Goal: Submit feedback/report problem: Provide input to the site owners about the experience or issues

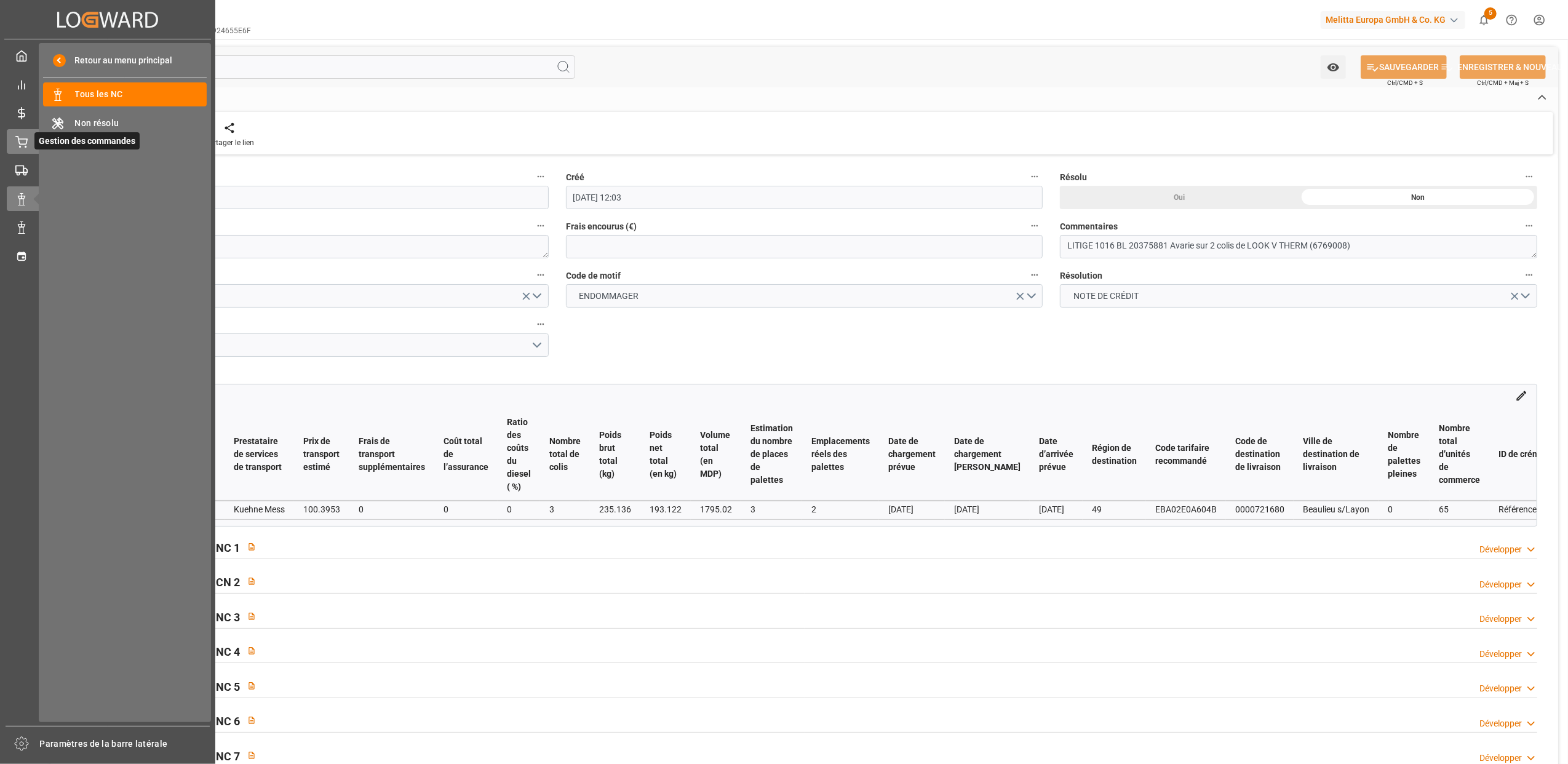
click at [28, 138] on div "Gestion des commandes Gestion des commandes" at bounding box center [108, 141] width 202 height 24
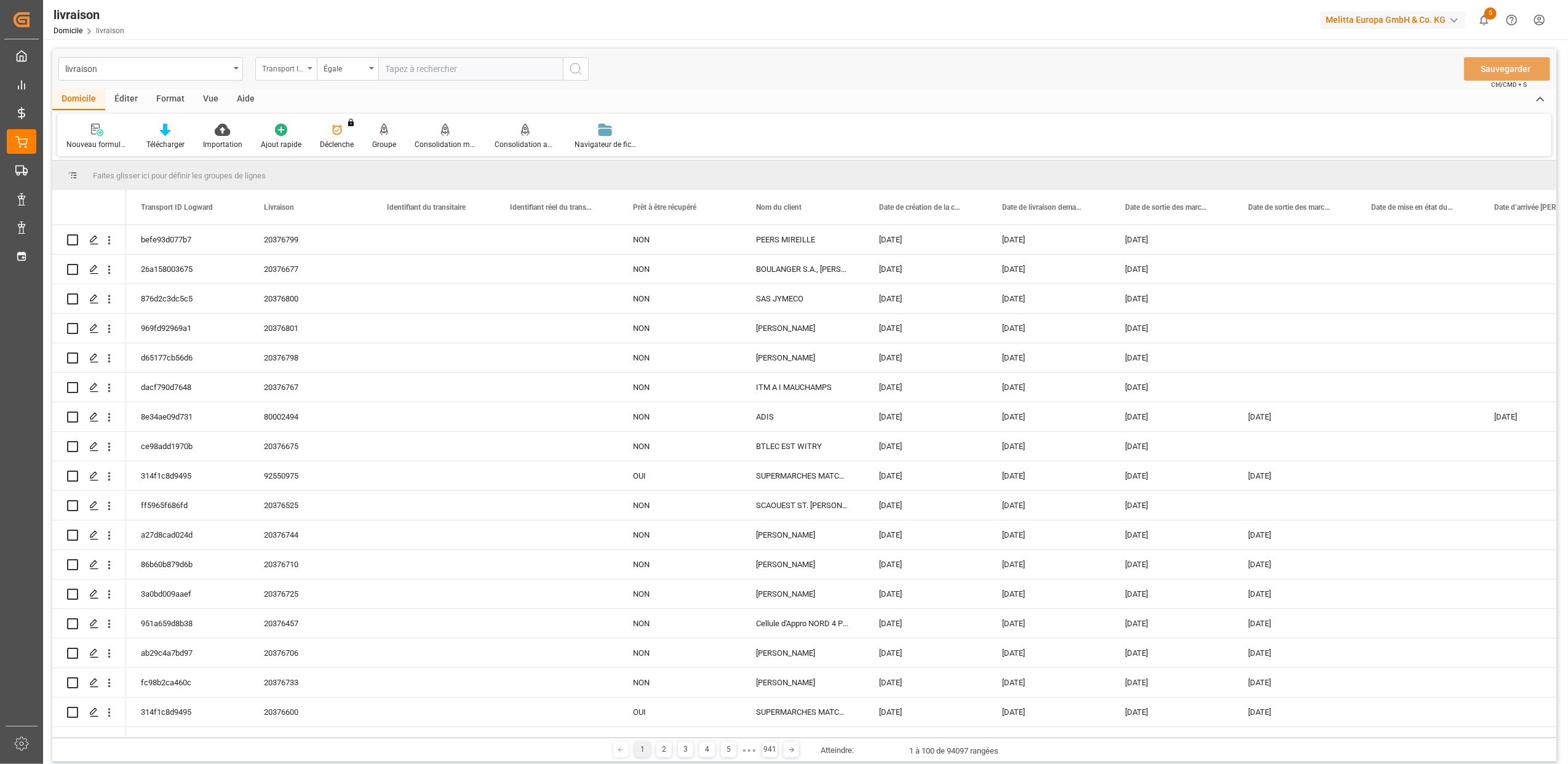
click at [313, 66] on div "Transport ID Logward" at bounding box center [285, 68] width 61 height 23
click at [307, 68] on div "Transport ID Logward" at bounding box center [285, 68] width 61 height 23
click at [309, 67] on icon "Ouvrir le menu" at bounding box center [309, 68] width 5 height 2
click at [307, 64] on div "Transport ID Logward" at bounding box center [285, 68] width 61 height 23
click at [311, 67] on icon "Ouvrir le menu" at bounding box center [309, 68] width 5 height 2
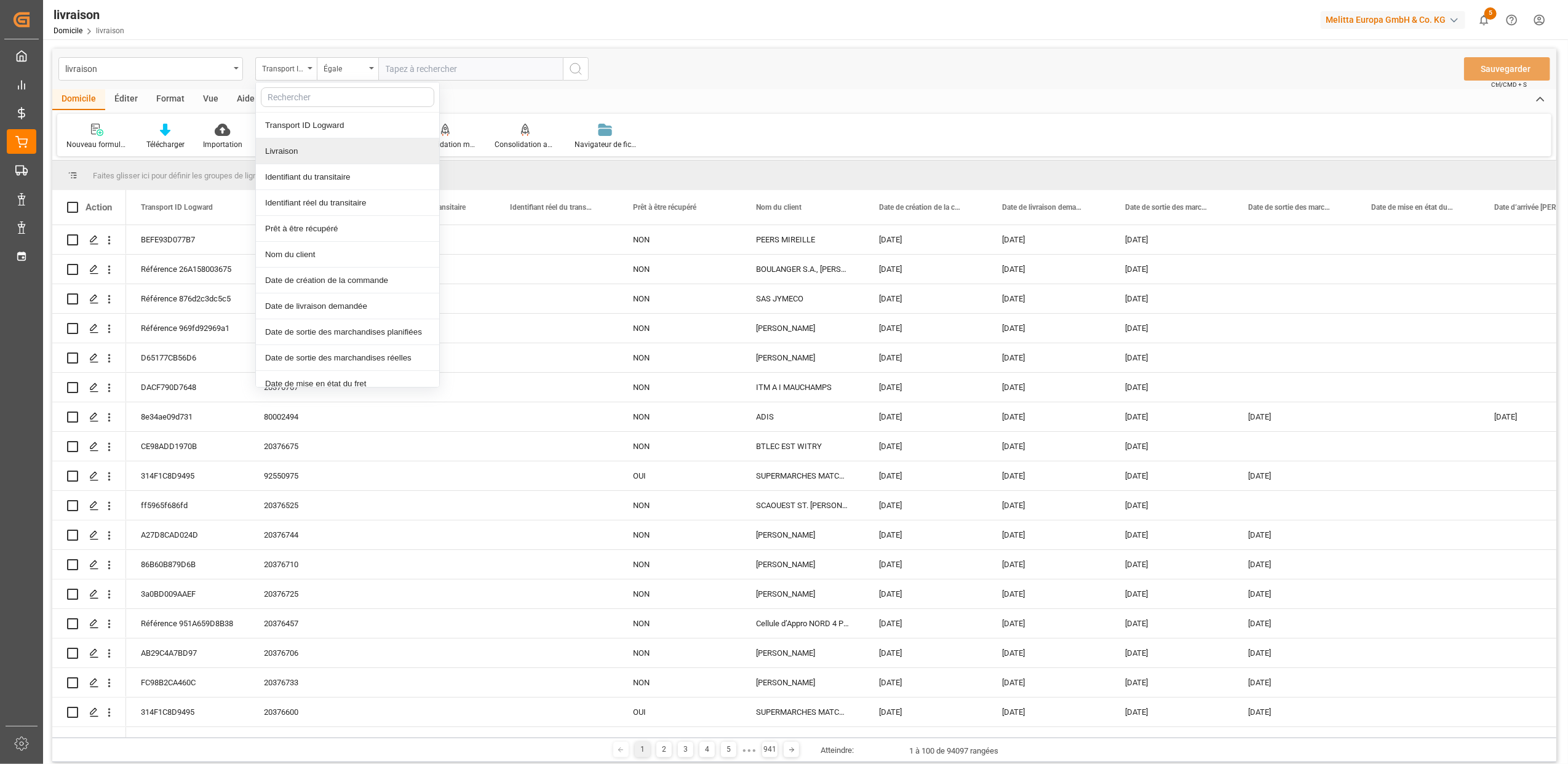
click at [307, 151] on div "Livraison" at bounding box center [347, 151] width 183 height 26
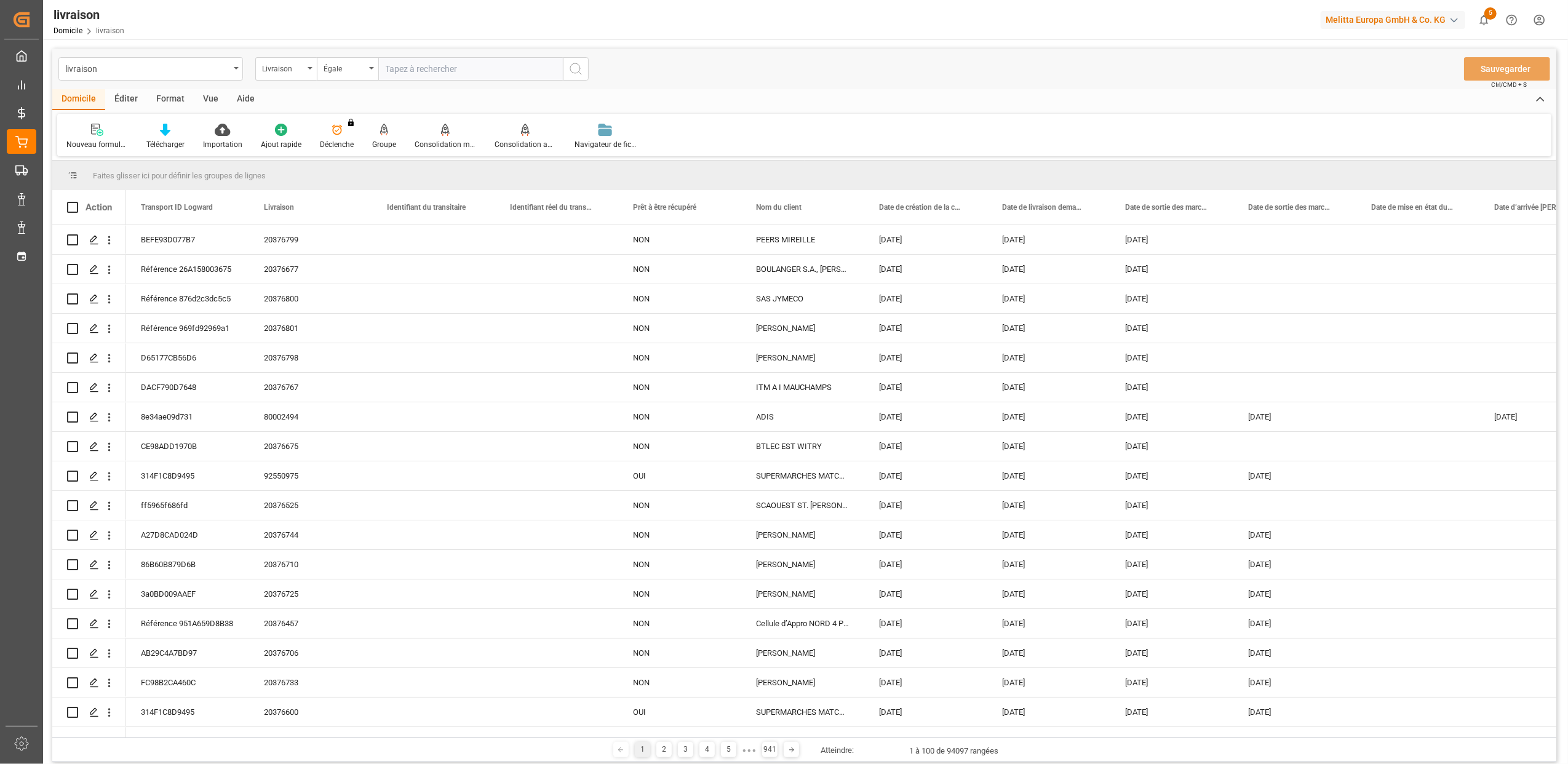
click at [390, 70] on input "text" at bounding box center [471, 68] width 185 height 23
type input "20375872"
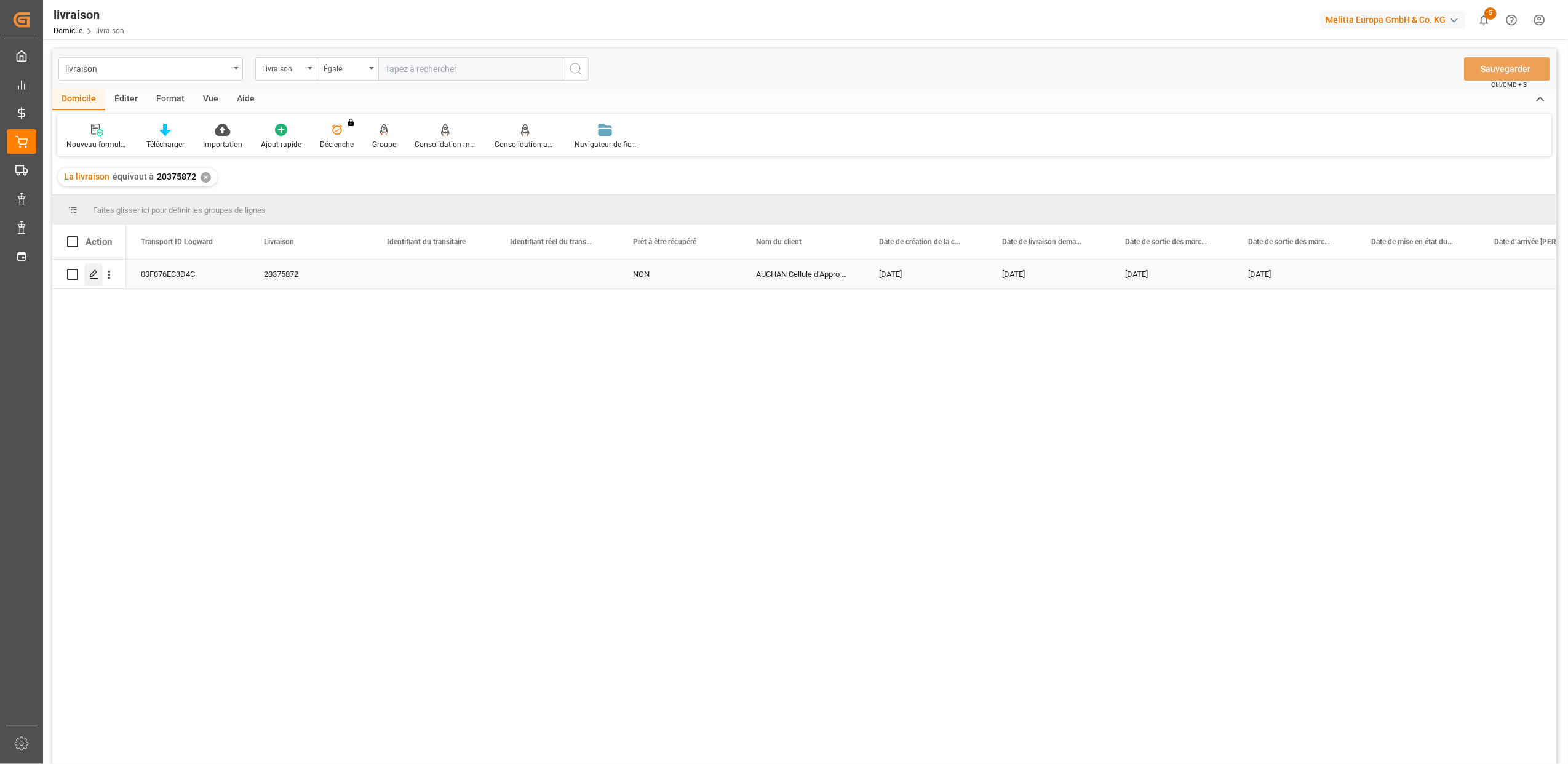
click at [96, 276] on icon "Appuyez sur ESPACE pour sélectionner cette rangée." at bounding box center [94, 274] width 10 height 10
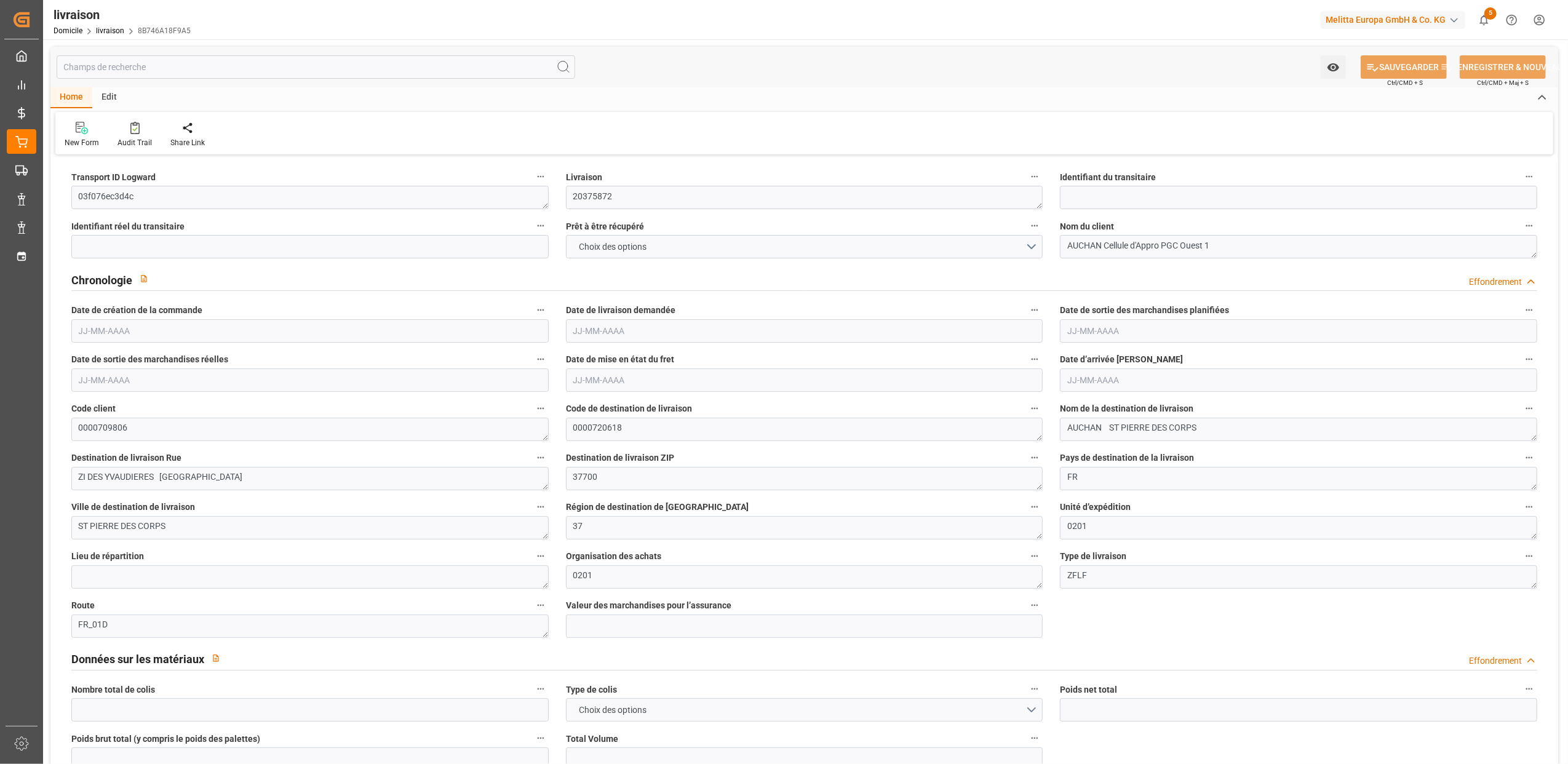
type input "21"
type input "2198.004"
type input "3141.838"
type input "7279.452"
type input "644"
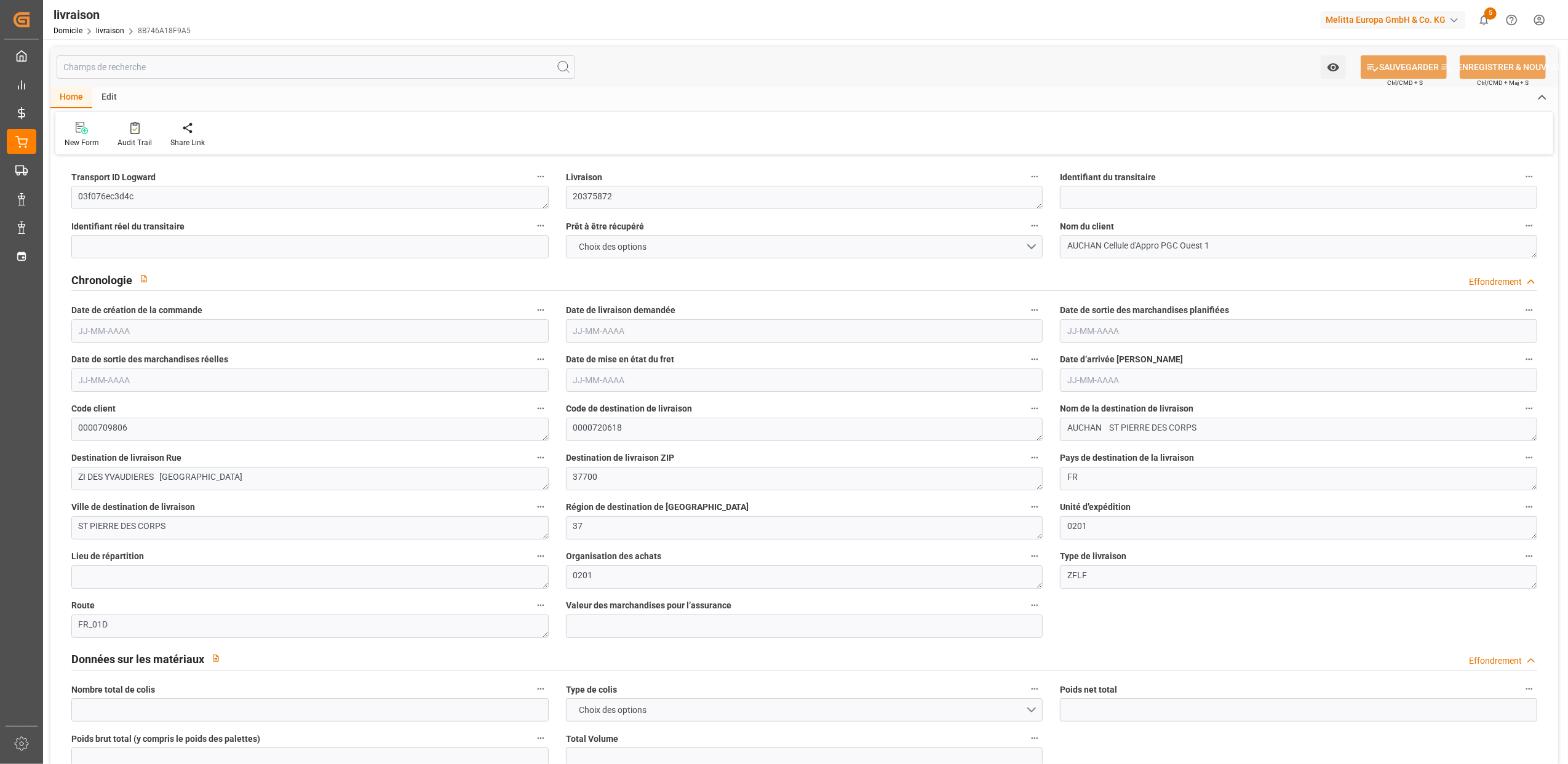
type input "22"
type input "0"
type input "9"
type input "7"
type input "0"
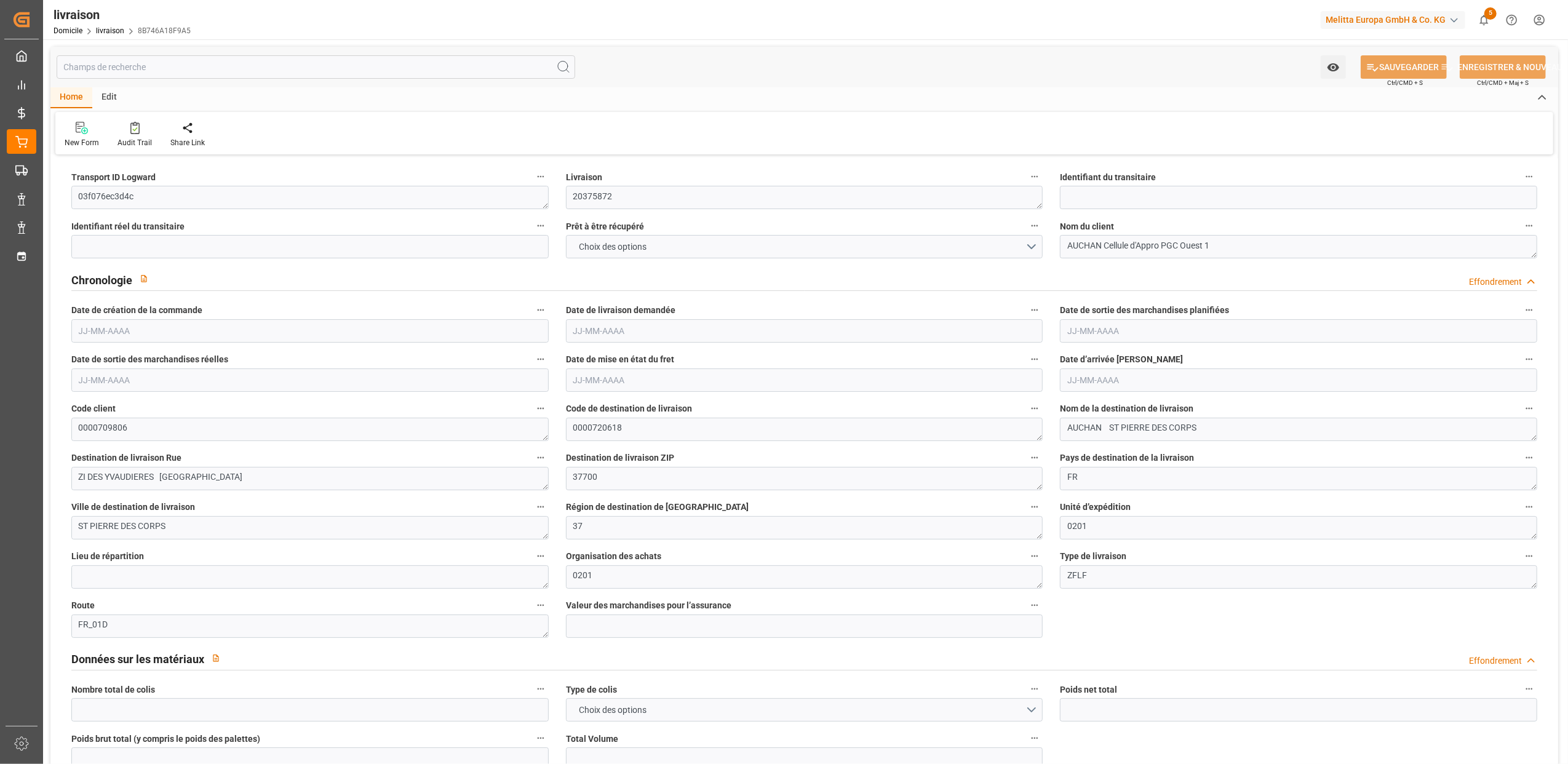
type input "0"
type input "-14.3054"
type input "353.22"
type input "338.9146"
type input "0"
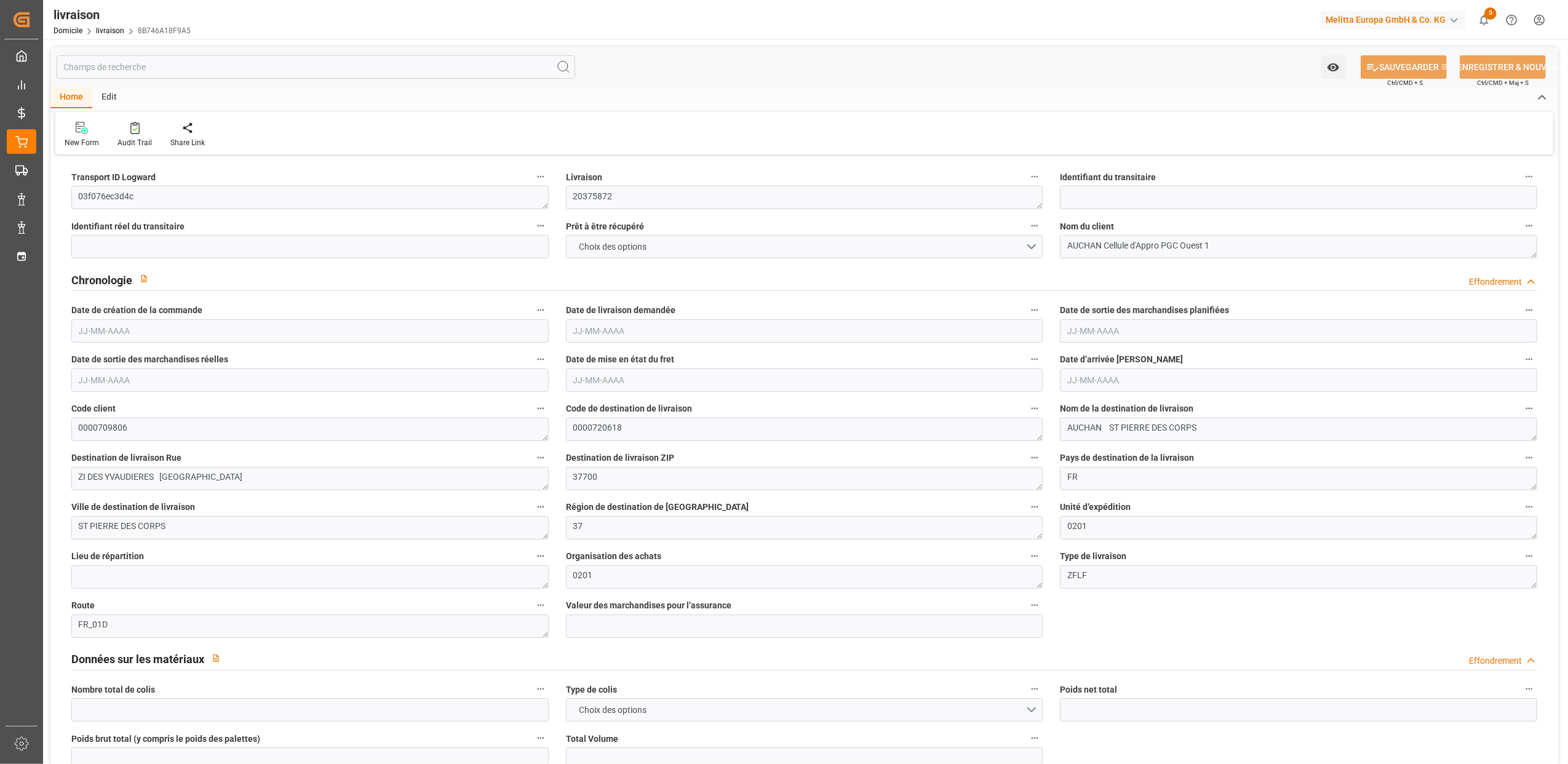
type input "231.84"
type input "1.5"
type input "1.3"
type input "0"
type input "33"
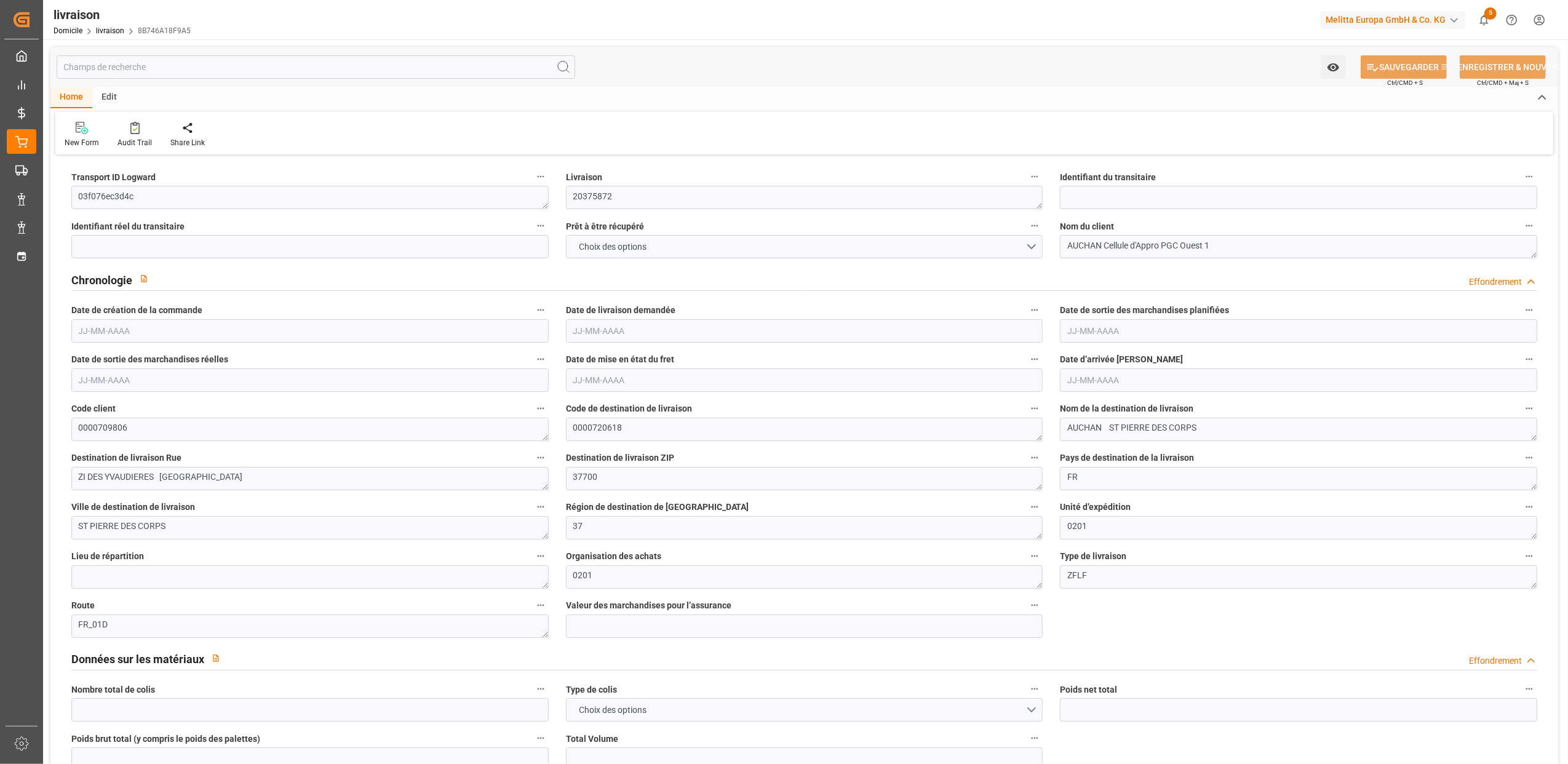
type input "2520.838"
type input "101"
type input "865.9377"
type input "0.0558"
type input "0"
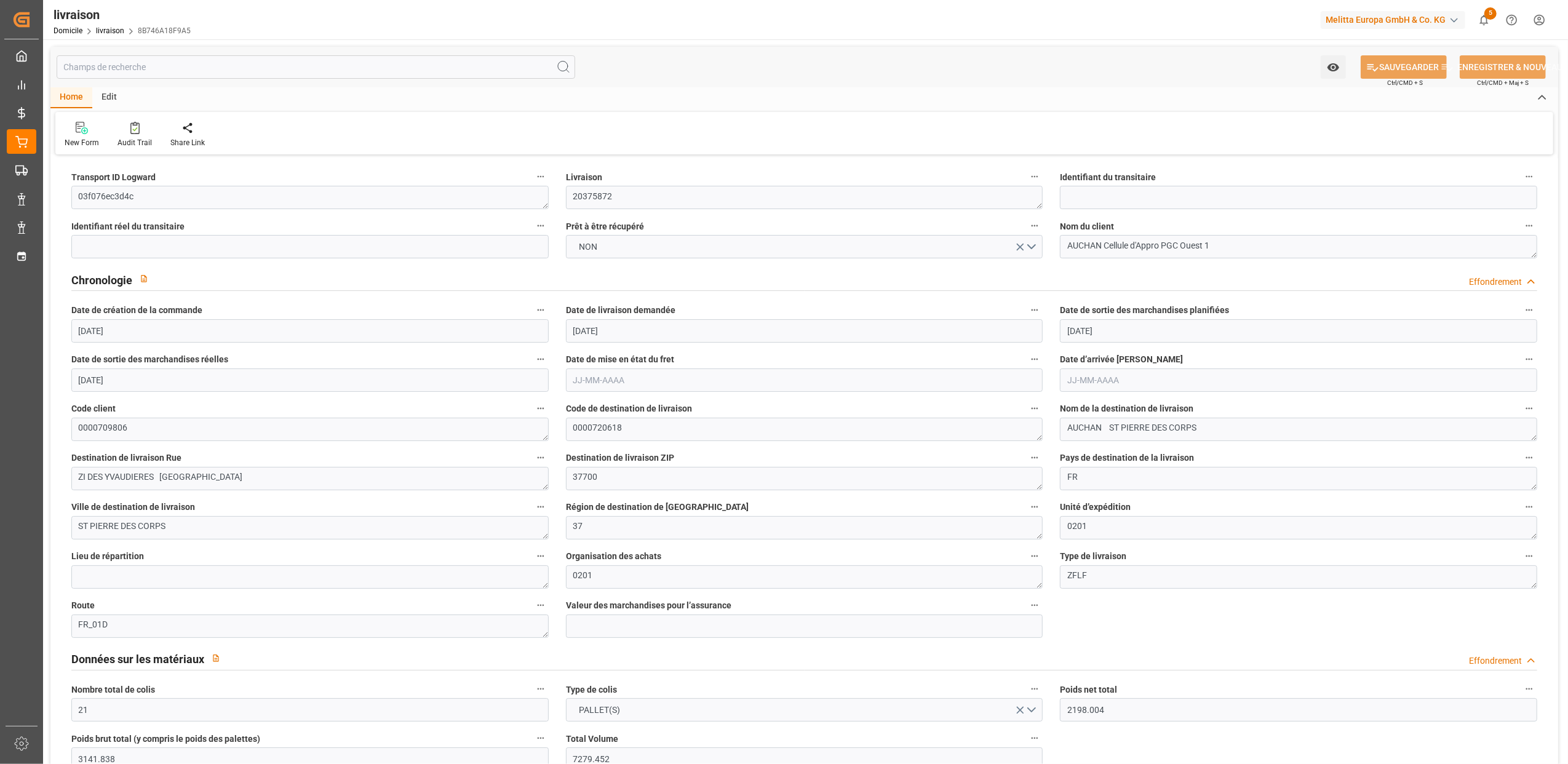
type input "[DATE]"
type input "[DATE] 11:01"
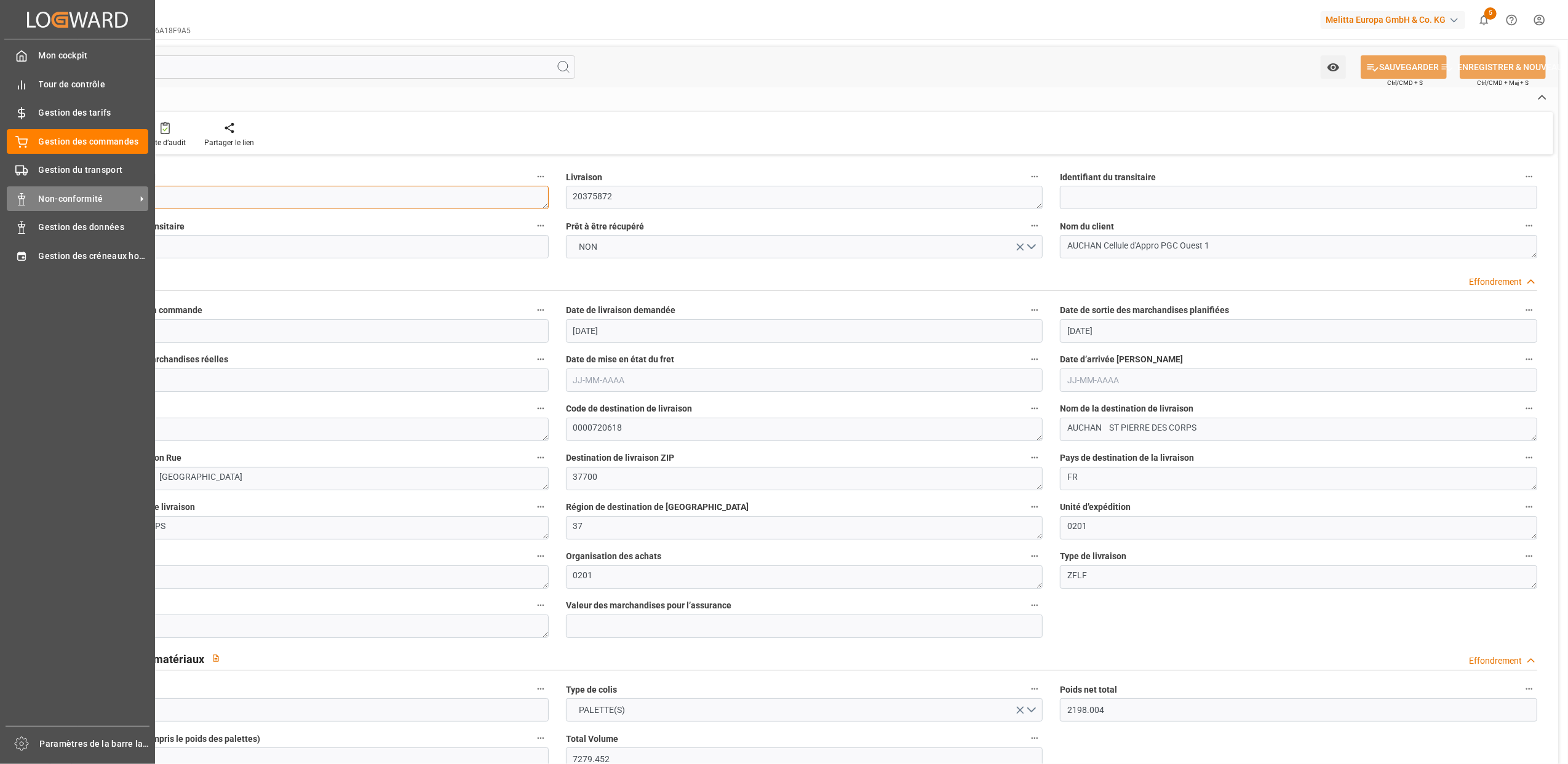
drag, startPoint x: 163, startPoint y: 192, endPoint x: 20, endPoint y: 201, distance: 143.3
click at [20, 201] on div "Créé par potrace 1.15, écrit par [PERSON_NAME] [DATE]-[DATE] Créé par potrace 1…" at bounding box center [784, 382] width 1568 height 764
click at [27, 170] on polygon at bounding box center [25, 171] width 4 height 4
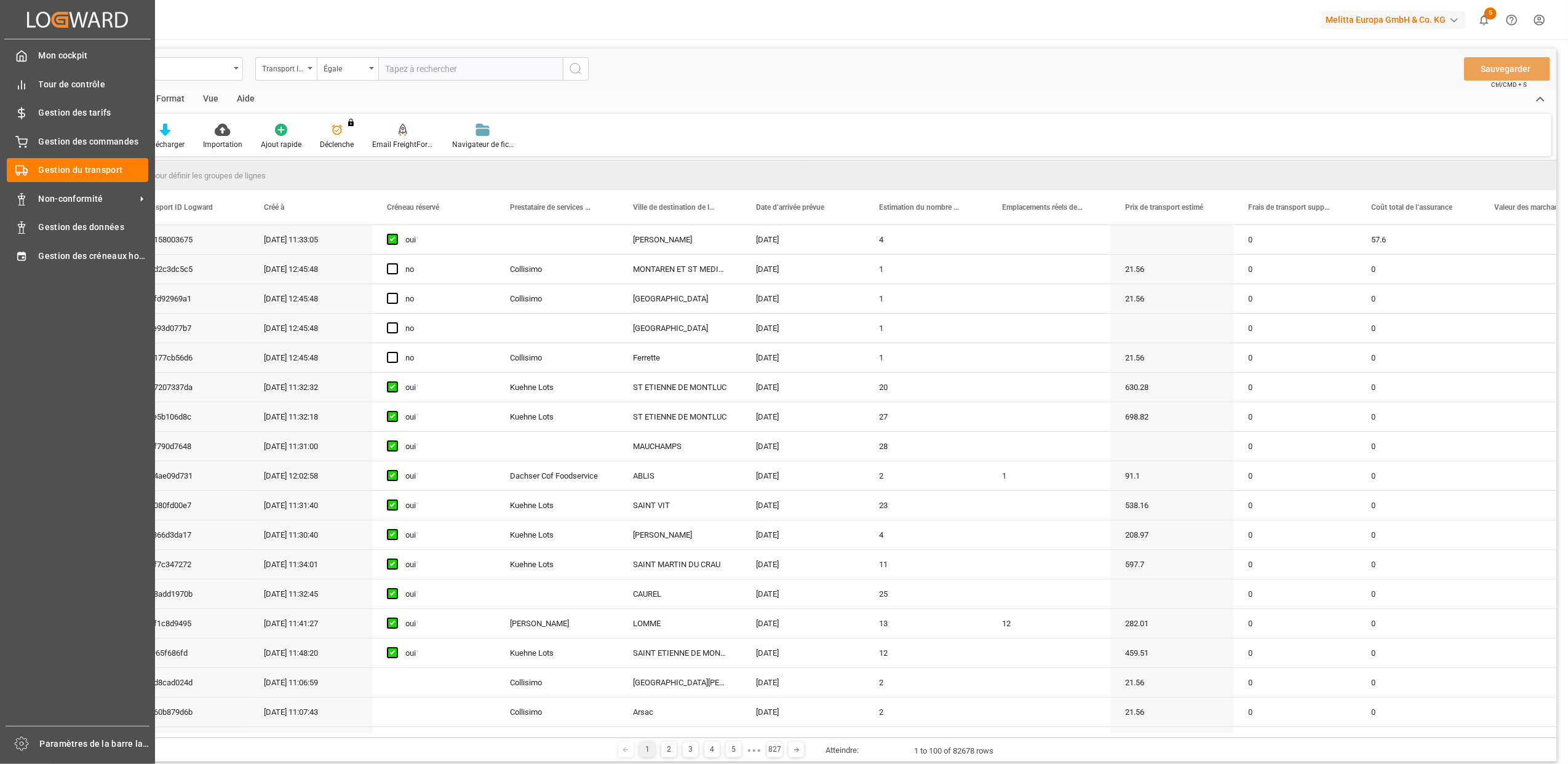
click at [406, 71] on input "text" at bounding box center [471, 68] width 185 height 23
type input "03f076ec3d4c"
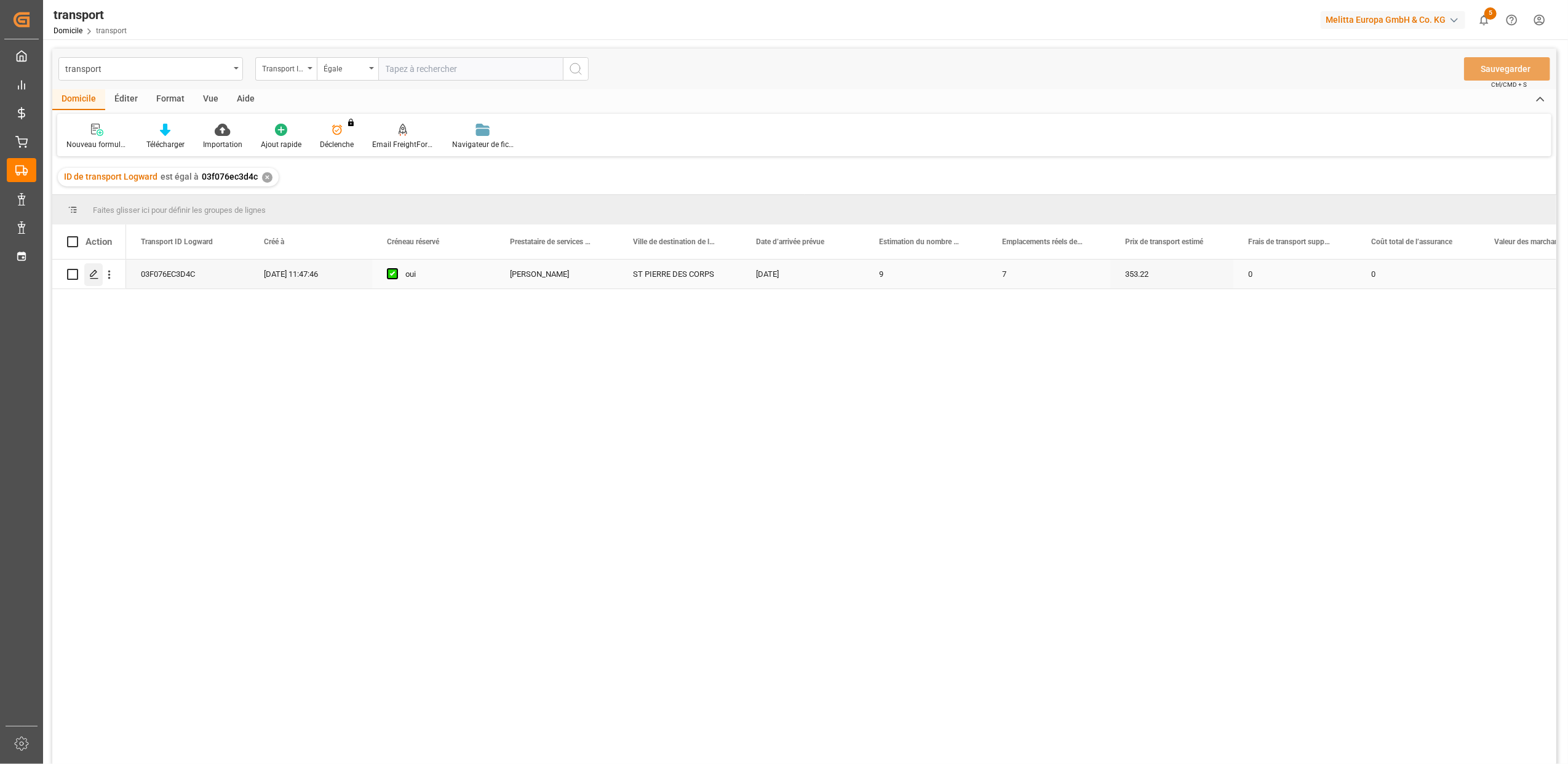
click at [99, 278] on div "Appuyez sur ESPACE pour sélectionner cette rangée." at bounding box center [94, 275] width 18 height 23
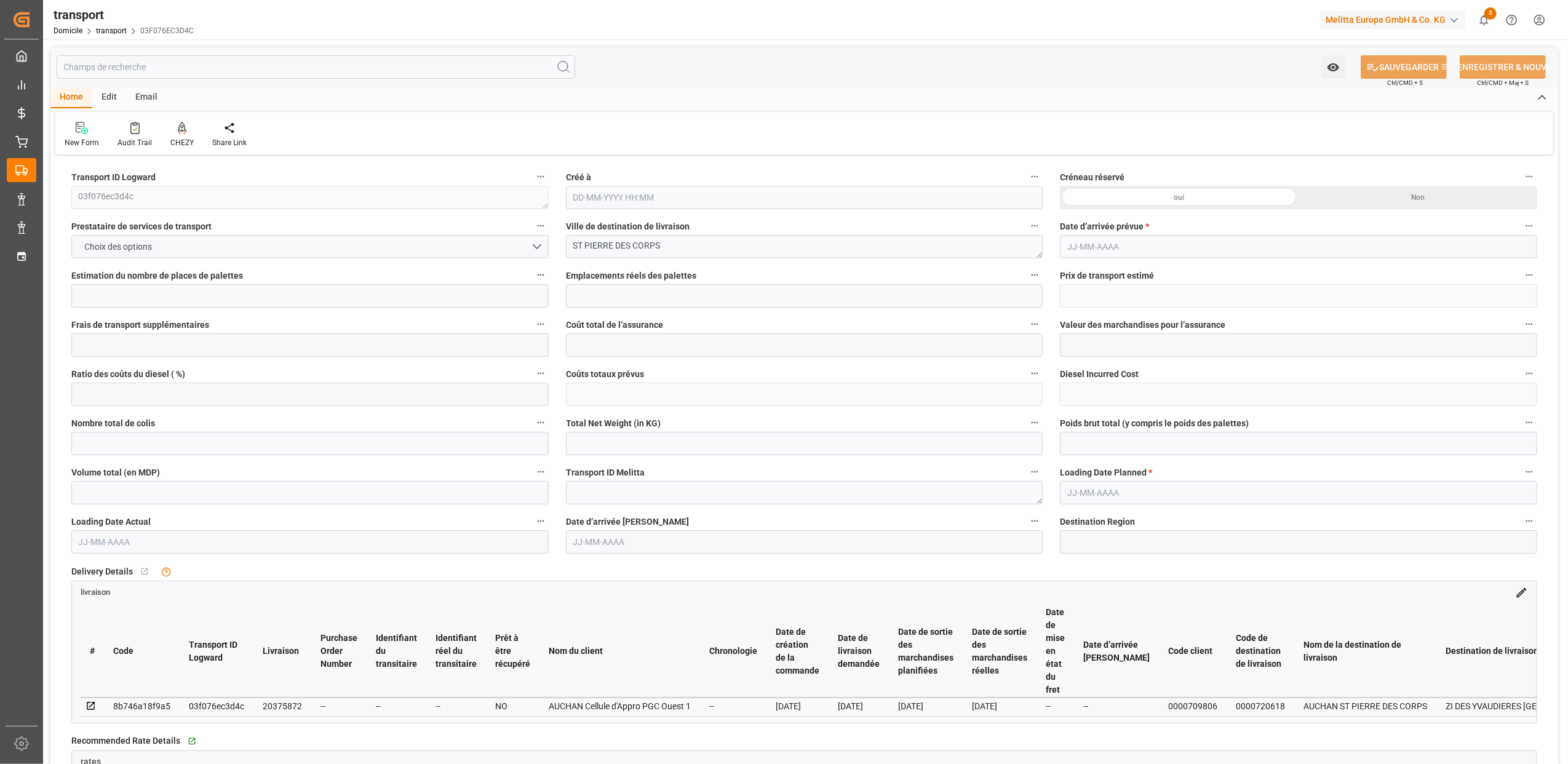
type input "9"
type input "7"
type input "353.22"
type input "0"
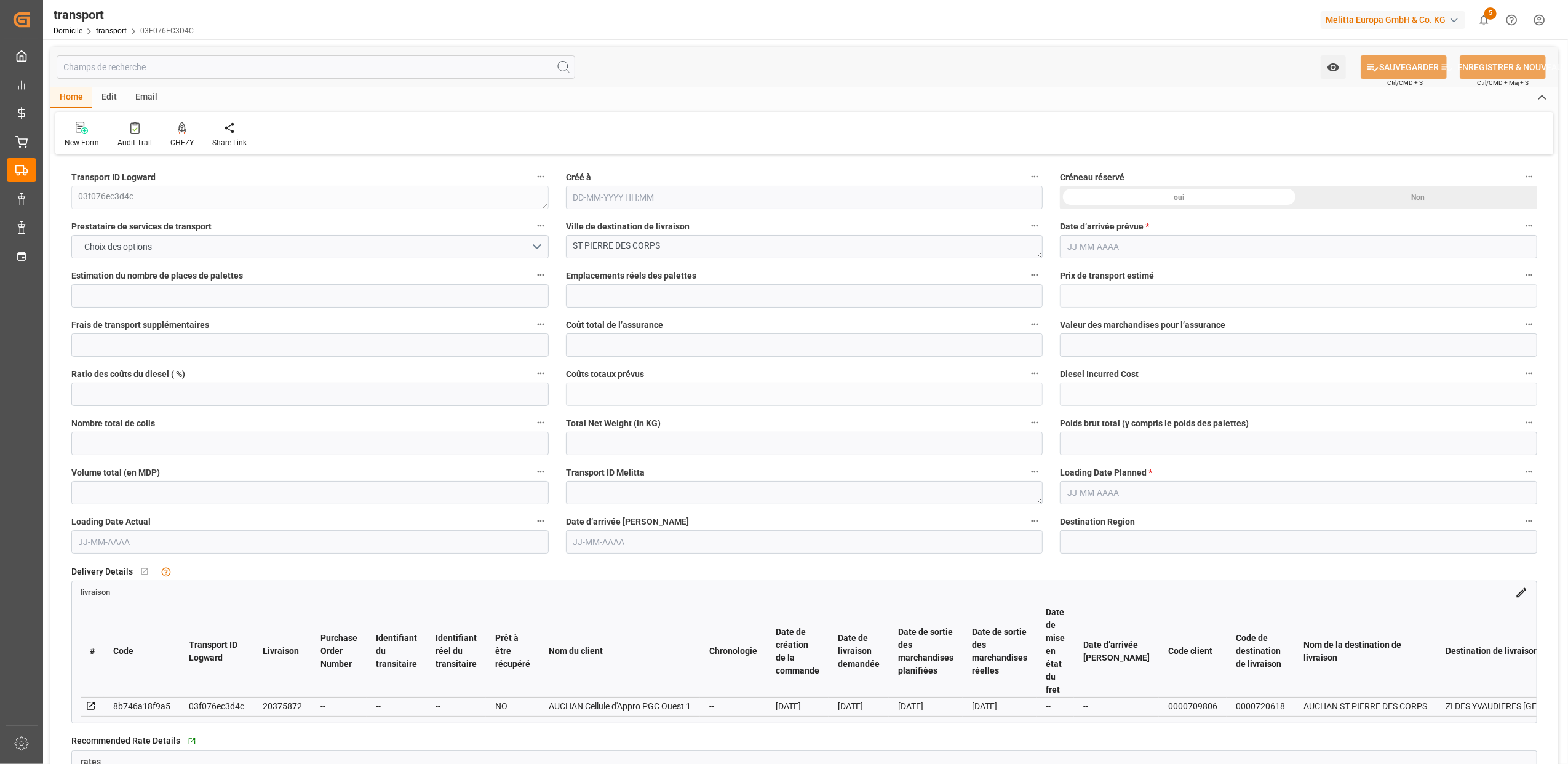
type input "0"
type input "338.9146"
type input "-14.3054"
type input "21"
type input "2198.004"
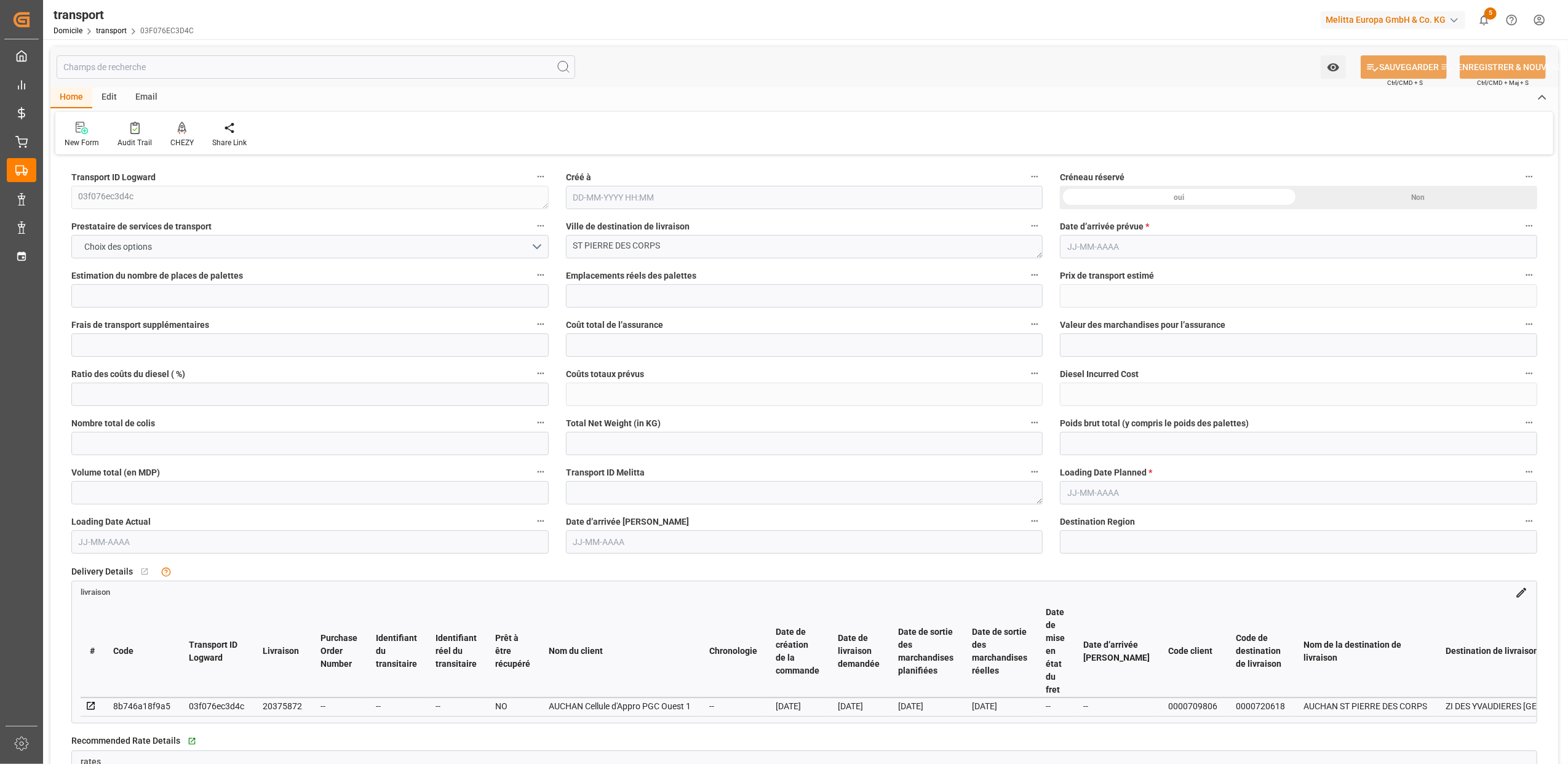
type input "3141.838"
type input "7279.452"
type input "37"
type input "0"
type input "644"
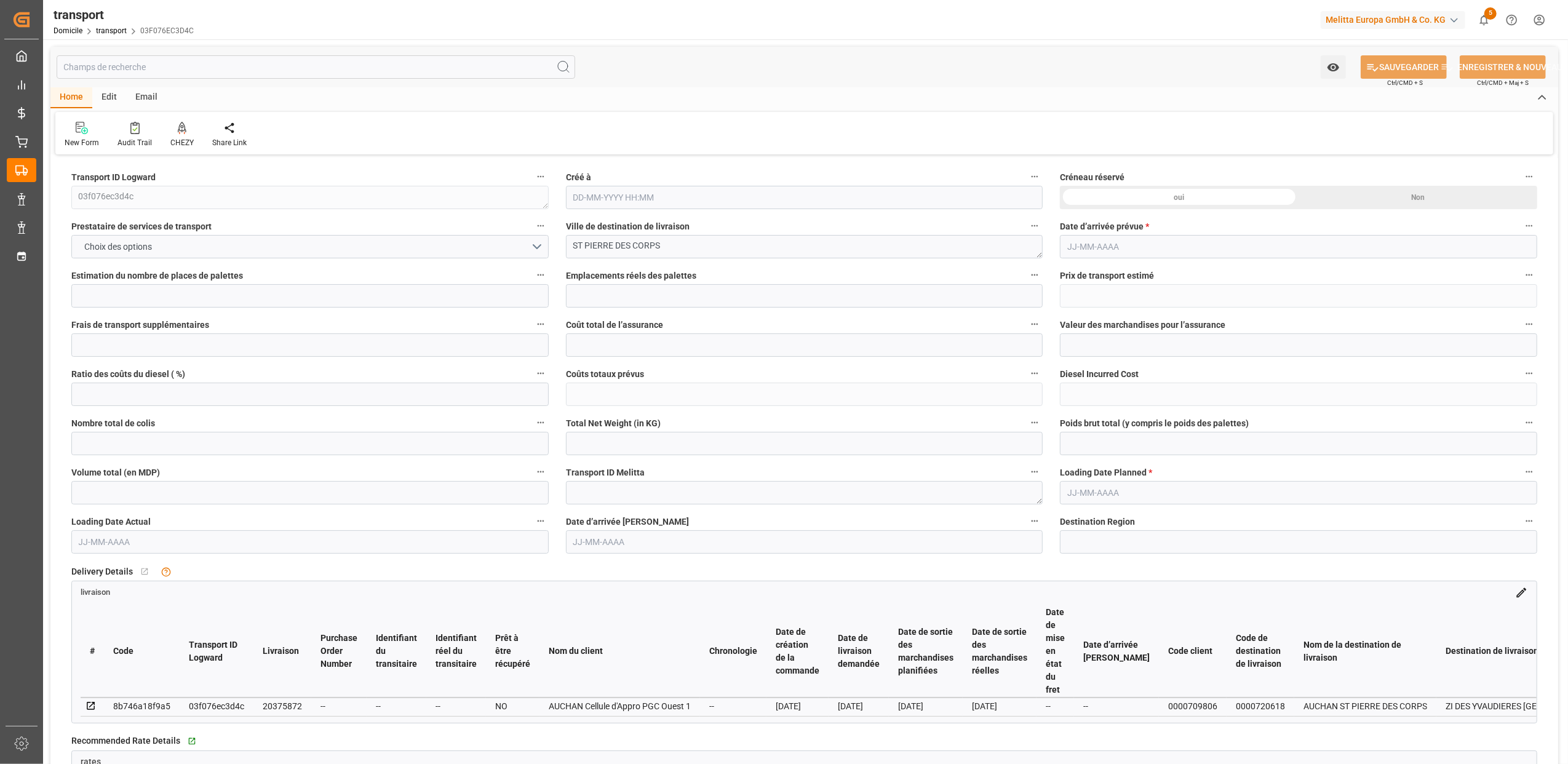
type input "22"
type input "101"
type input "2520.838"
type input "0"
type input "10767.6795"
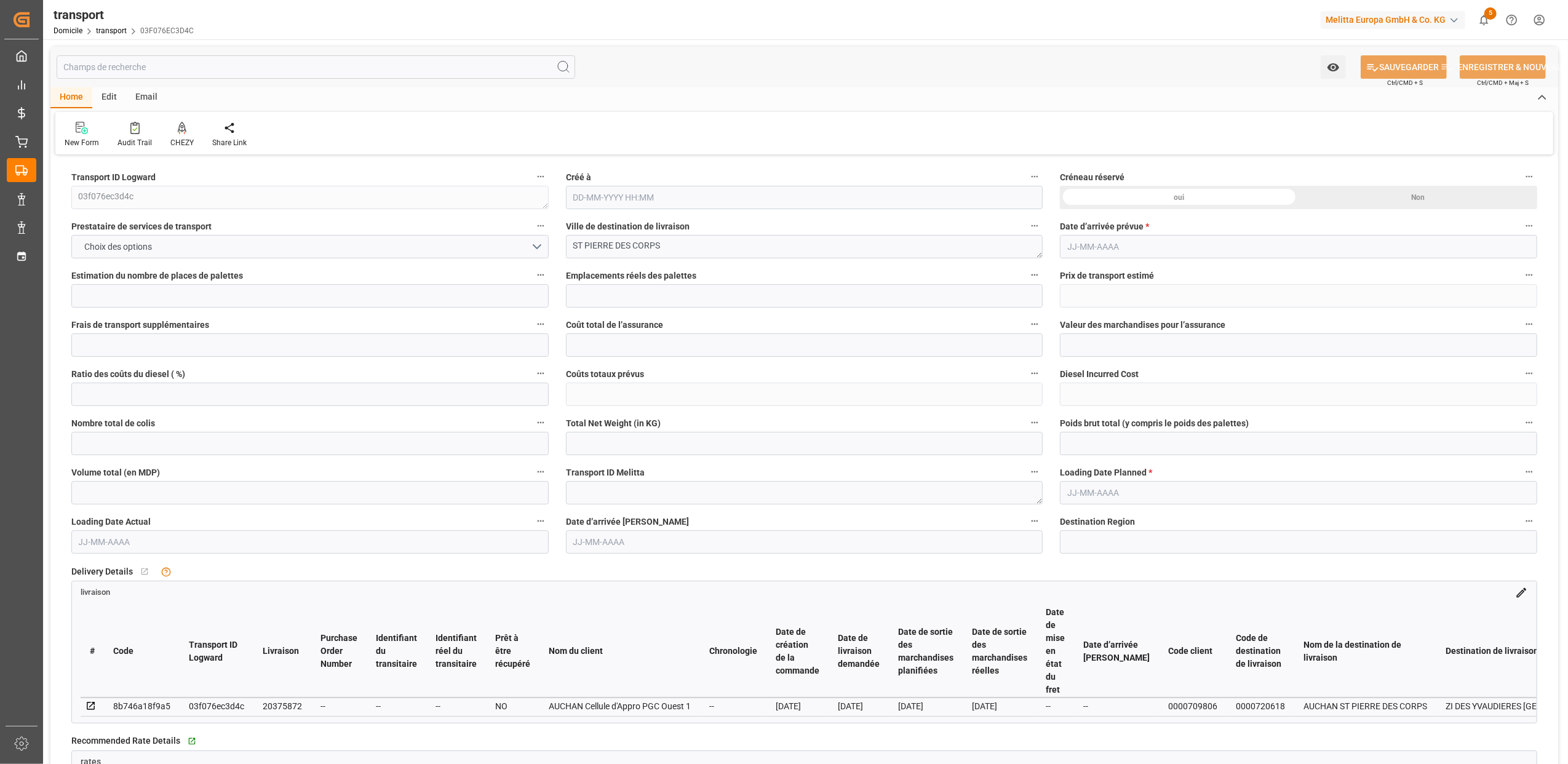
type input "0"
type input "21"
type input "80"
type input "[DATE] 11:47"
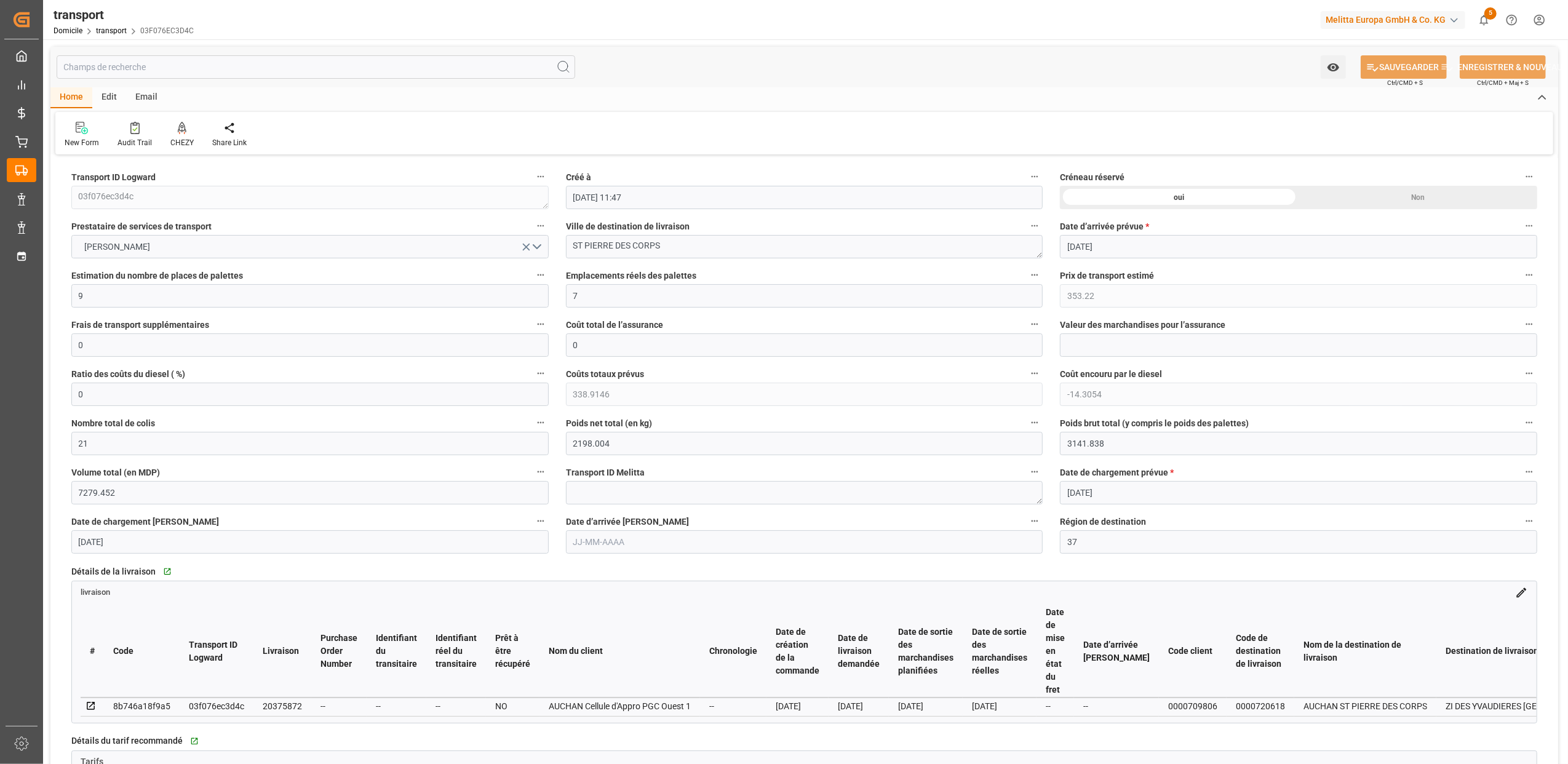
type input "[DATE]"
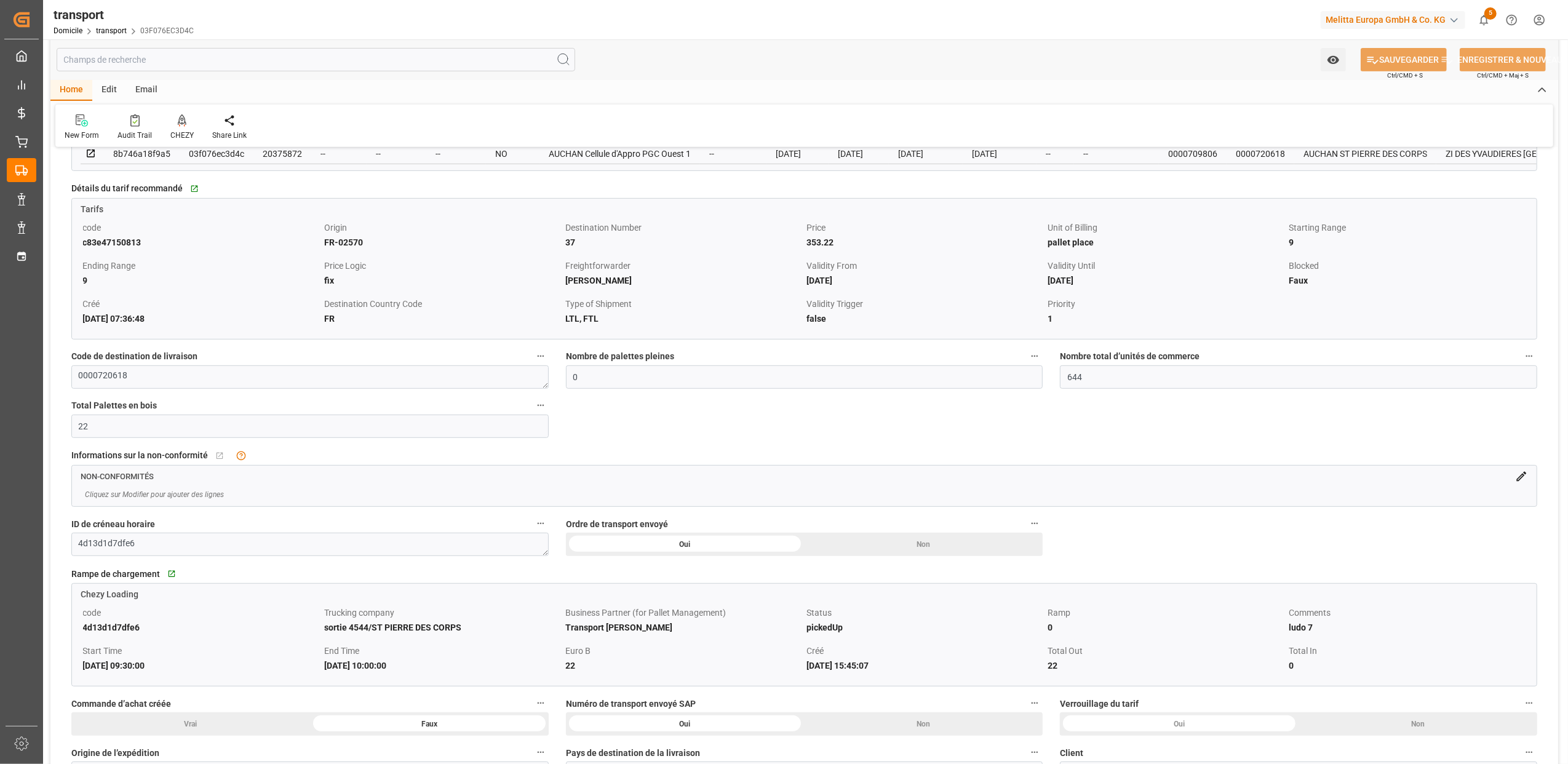
scroll to position [574, 0]
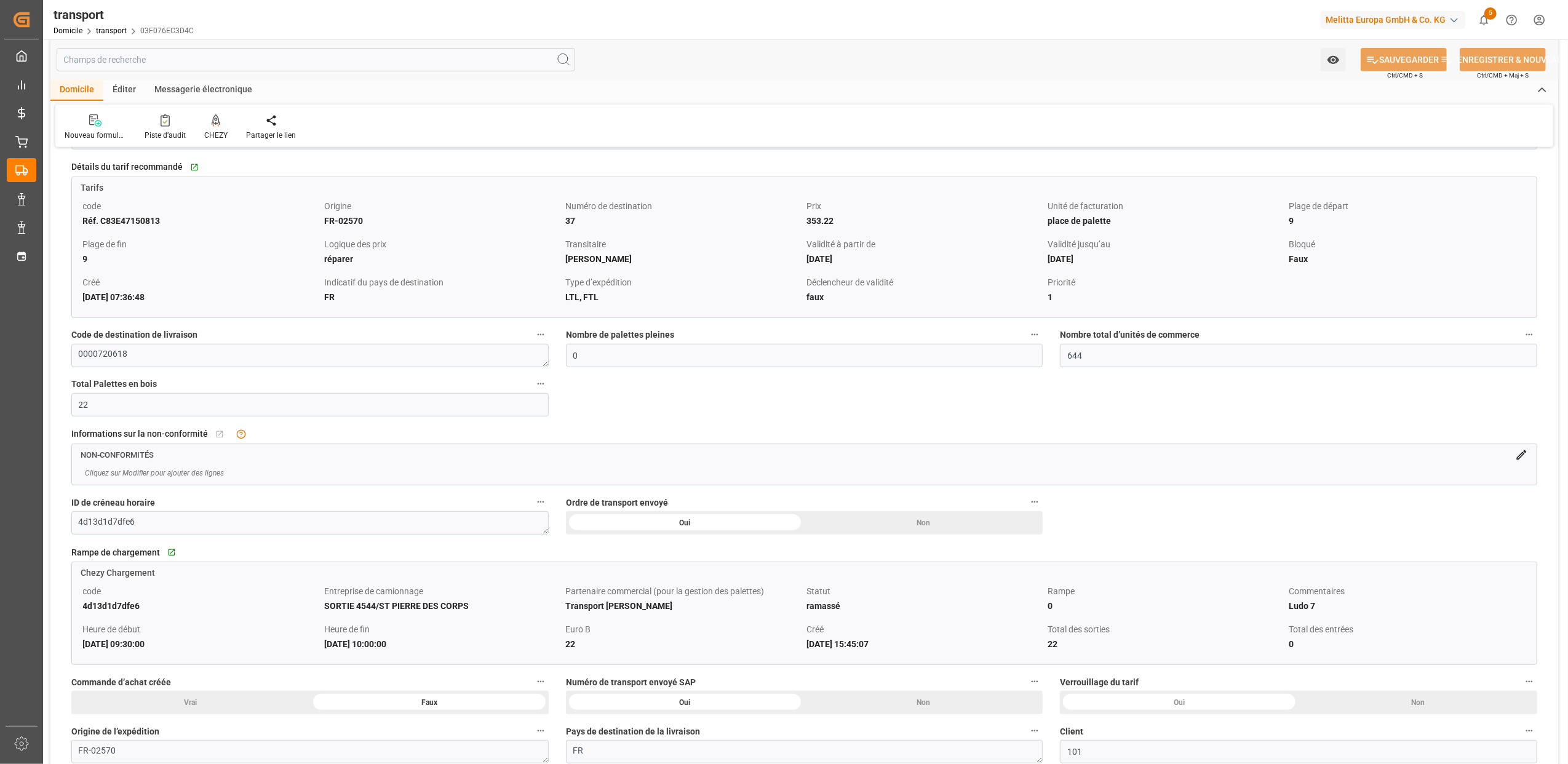
click at [1524, 457] on icon at bounding box center [1521, 455] width 13 height 13
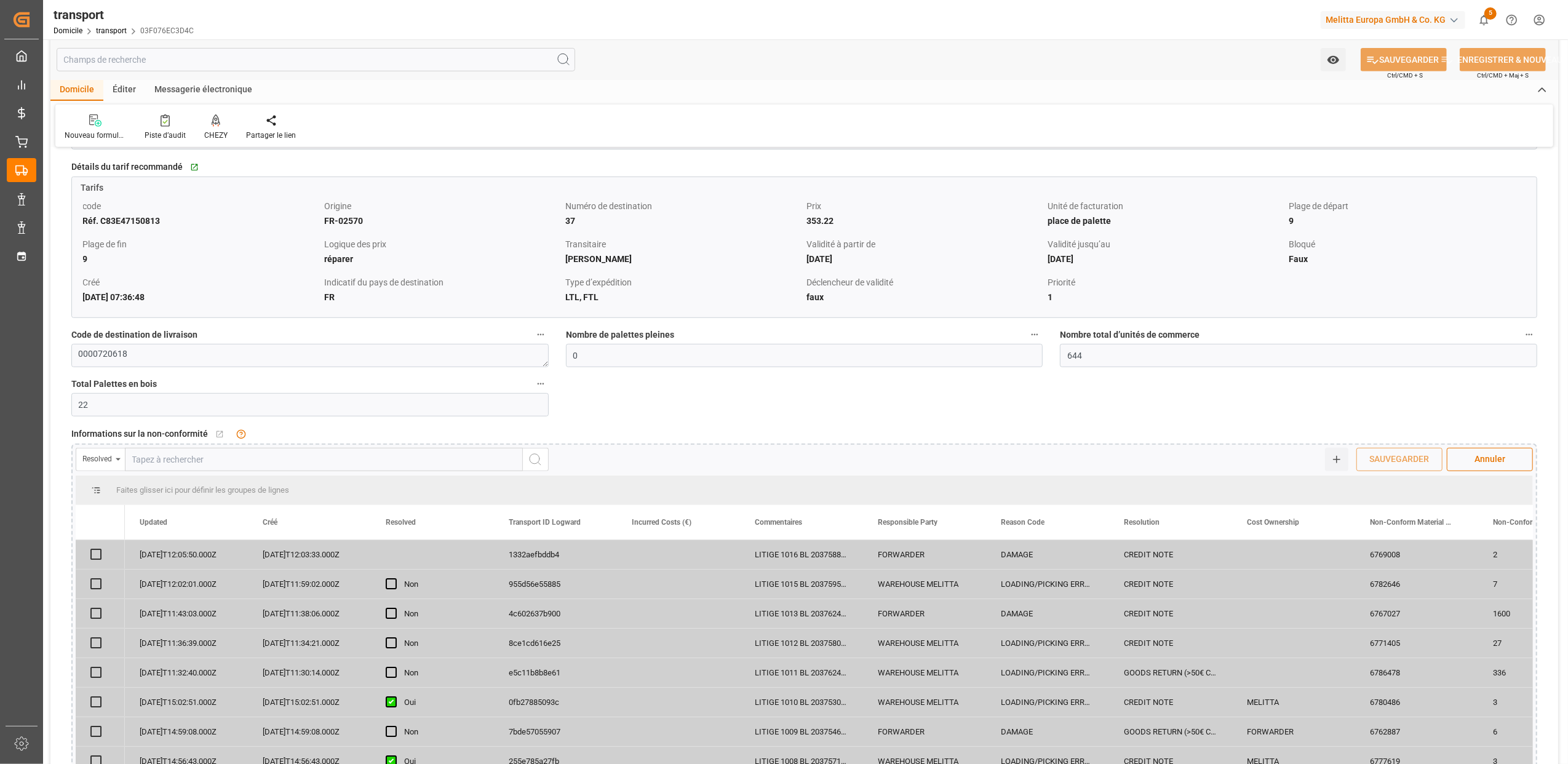
click at [163, 463] on input "text" at bounding box center [323, 459] width 398 height 23
paste input "03f076ec3d4c"
type input "03f076ec3d4c"
click at [536, 463] on icon "Bouton de recherche" at bounding box center [535, 459] width 15 height 15
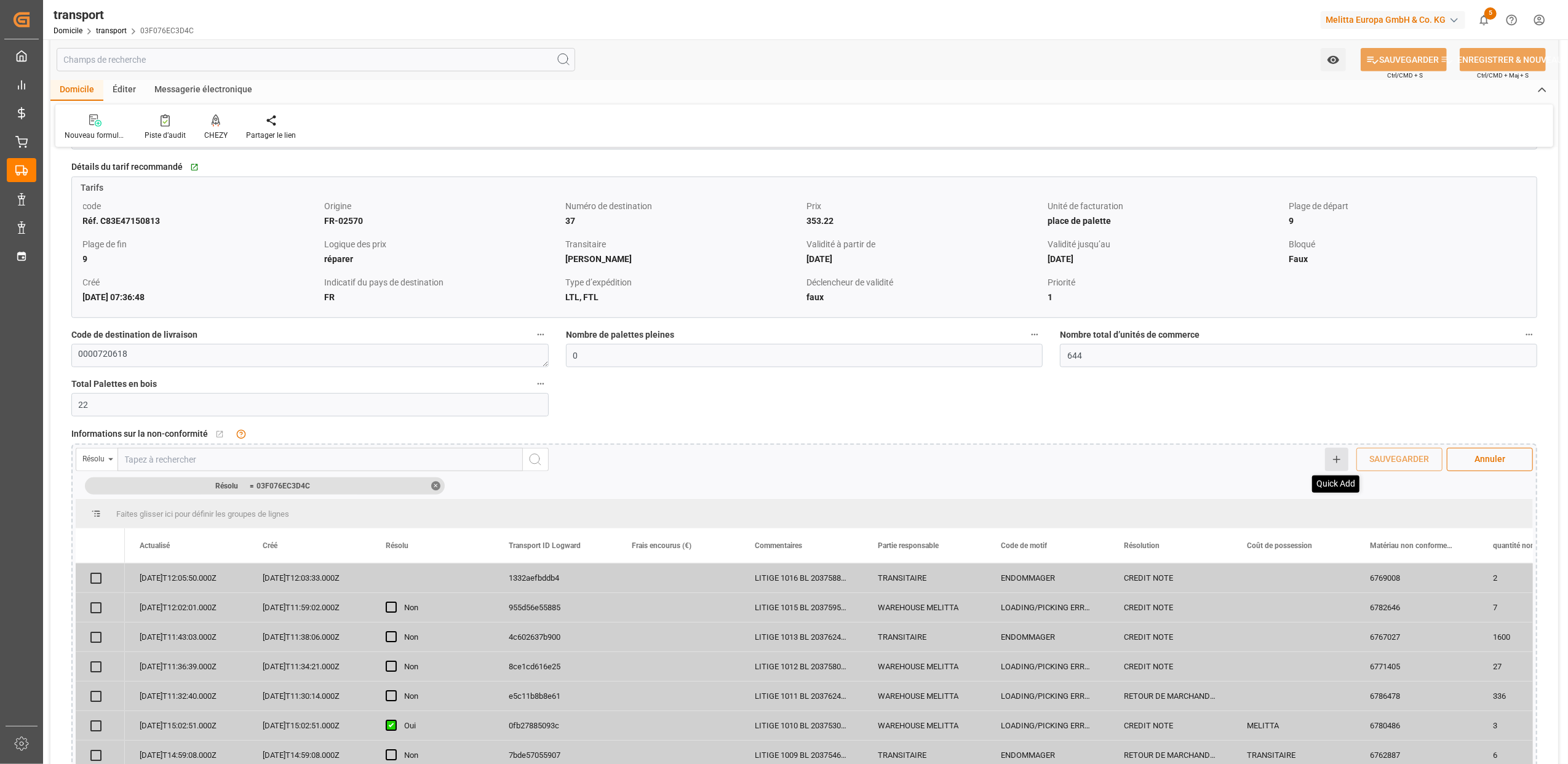
click at [1339, 465] on icon at bounding box center [1337, 460] width 11 height 11
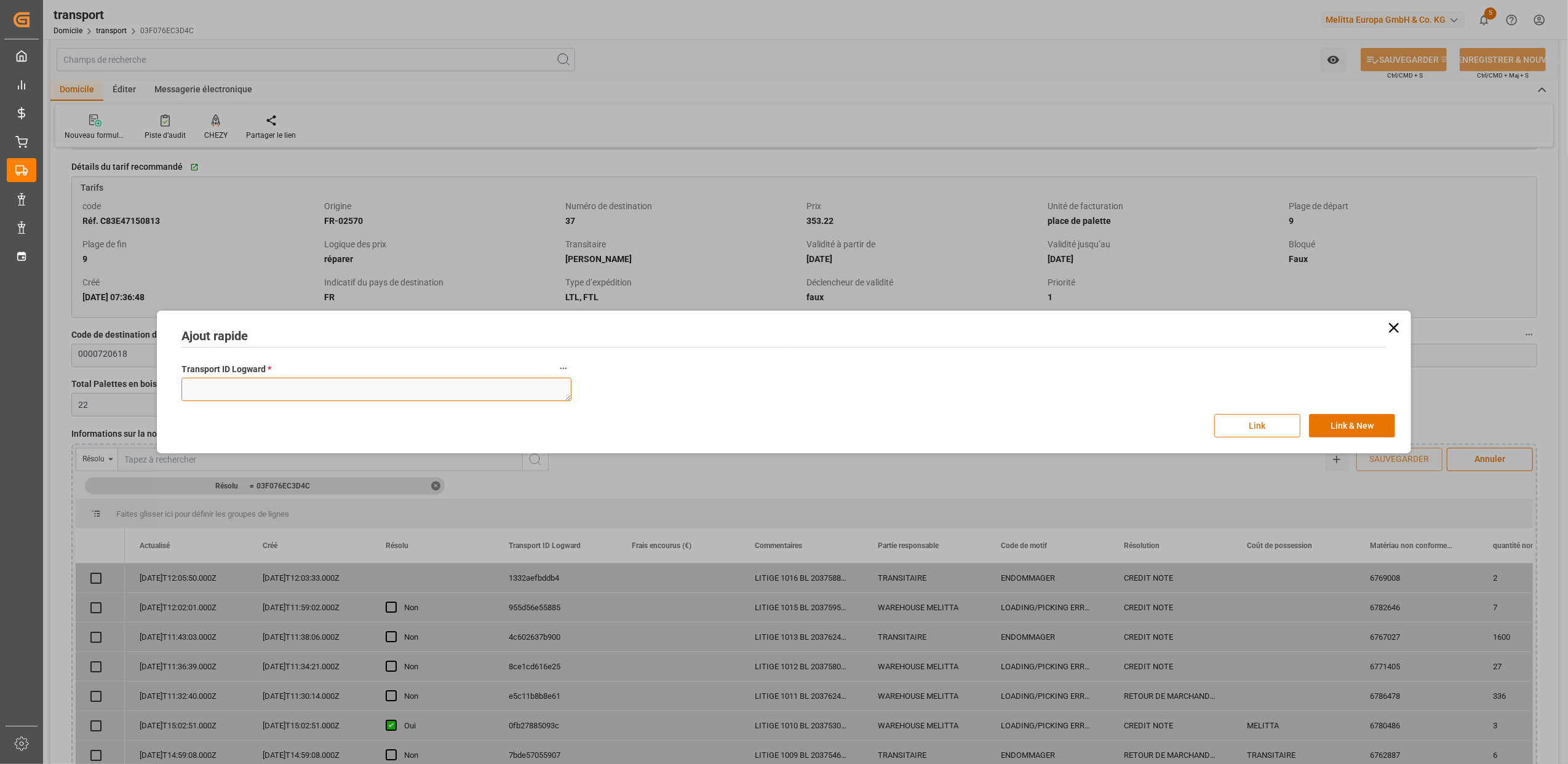
click at [323, 391] on textarea at bounding box center [376, 389] width 390 height 23
paste textarea "03f076ec3d4c"
type textarea "03f076ec3d4c"
click at [1287, 429] on button "Lien" at bounding box center [1257, 425] width 86 height 23
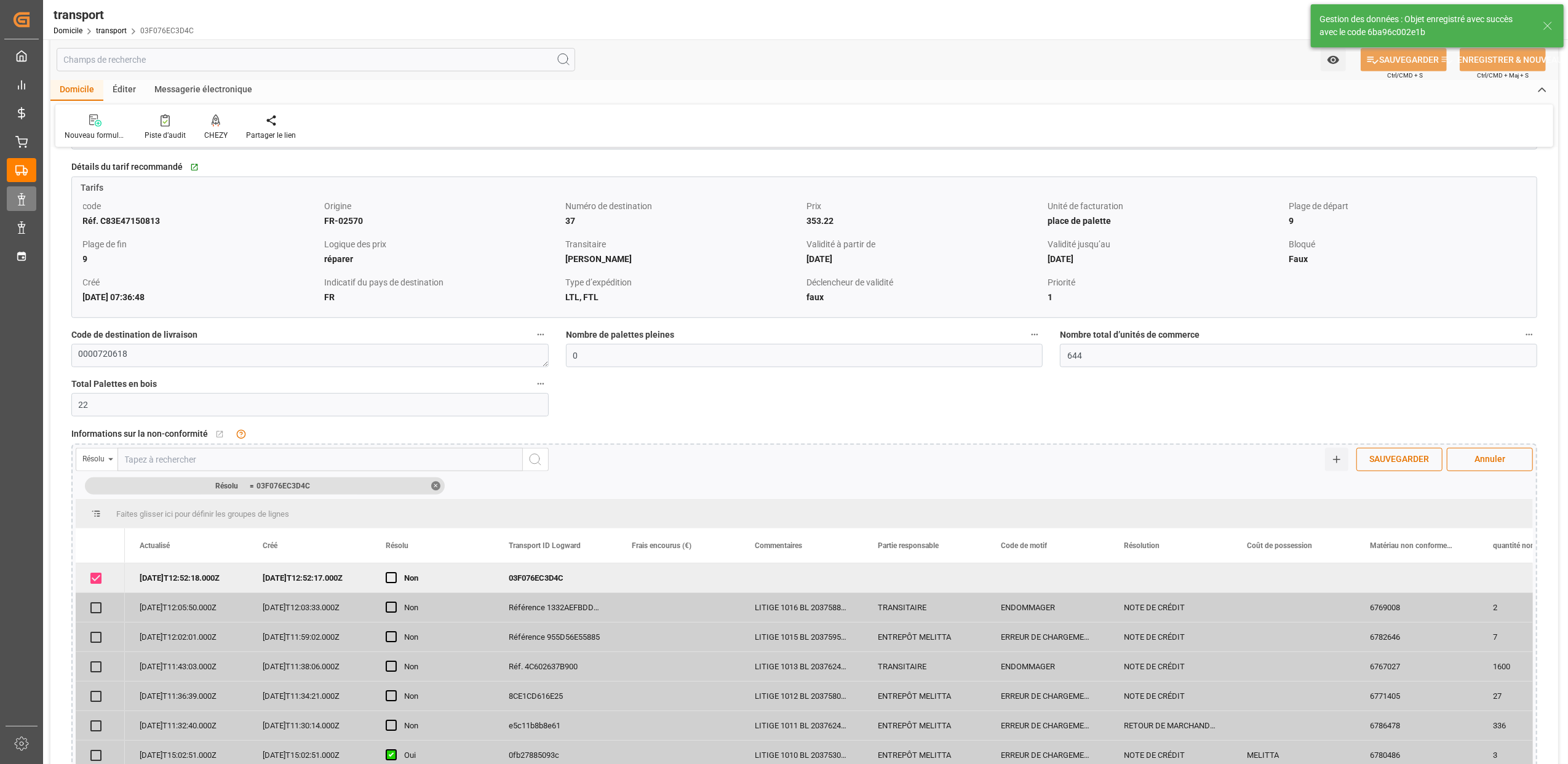
click at [25, 201] on icon at bounding box center [21, 199] width 12 height 12
click at [23, 193] on icon at bounding box center [21, 199] width 12 height 12
drag, startPoint x: 18, startPoint y: 195, endPoint x: 41, endPoint y: 278, distance: 86.1
click at [18, 195] on icon at bounding box center [21, 199] width 12 height 12
click at [26, 197] on icon at bounding box center [36, 199] width 26 height 26
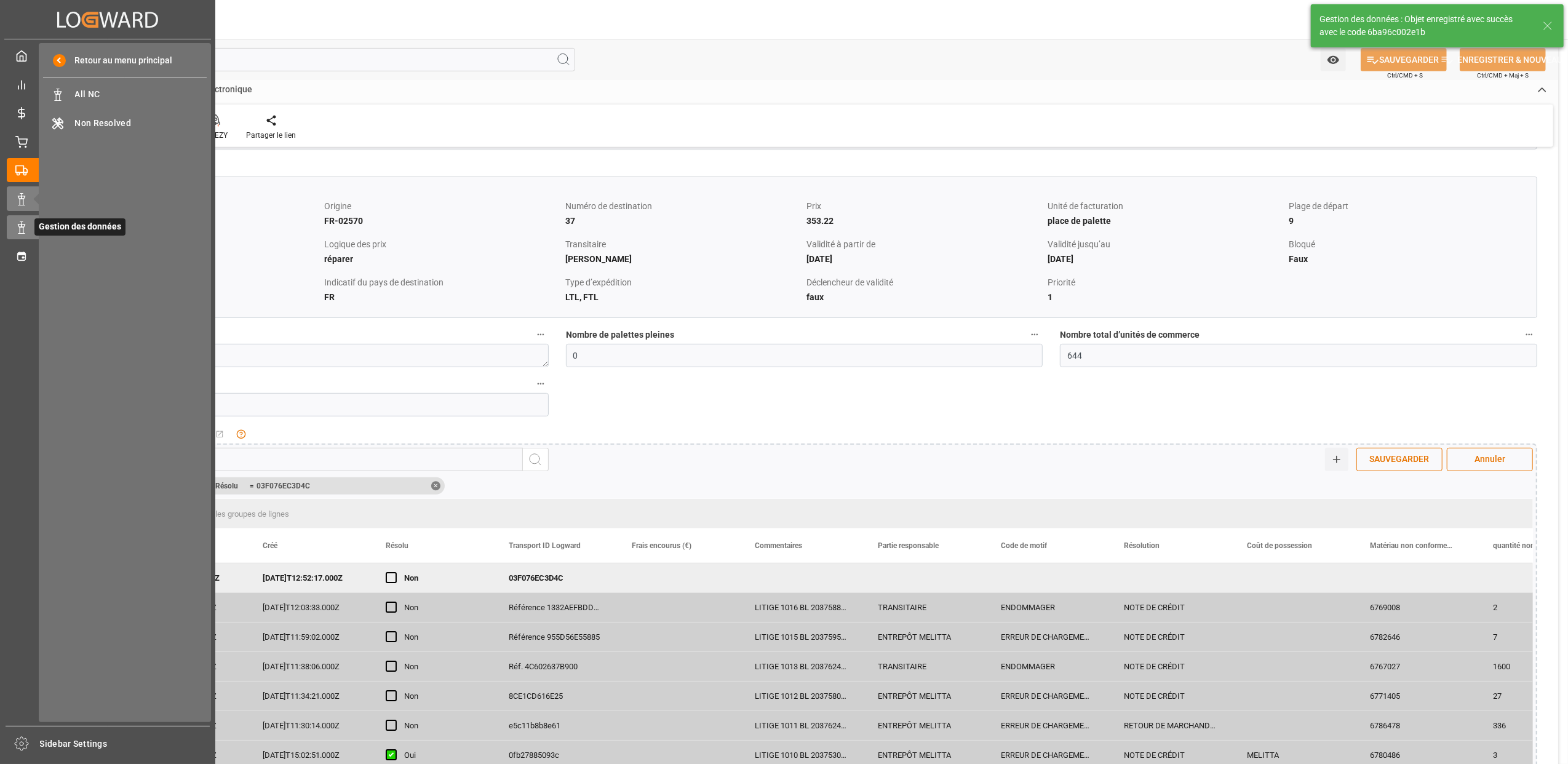
click at [21, 234] on line at bounding box center [21, 234] width 6 height 0
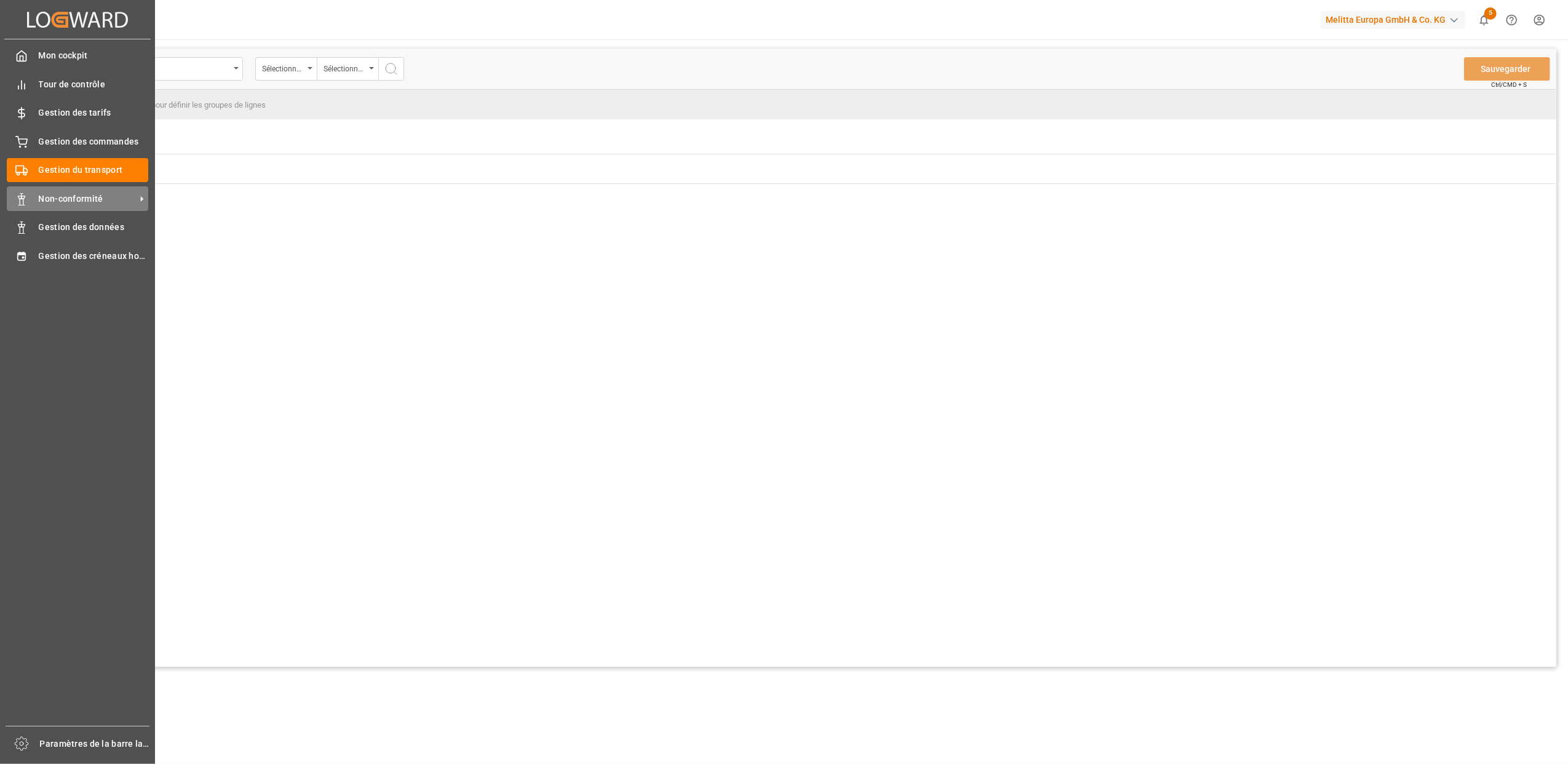
click at [20, 202] on icon at bounding box center [21, 199] width 12 height 12
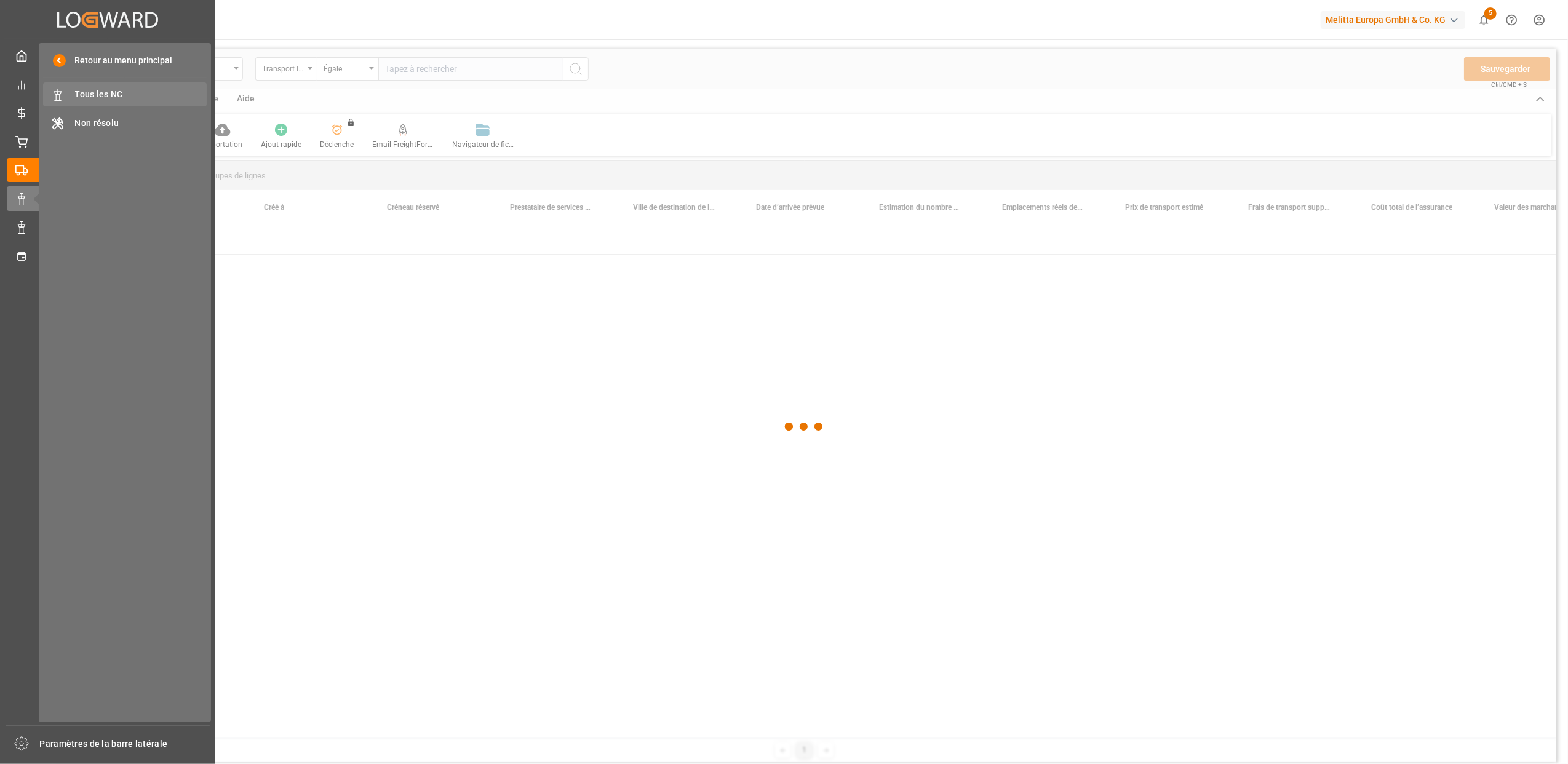
click at [104, 96] on span "Tous les NC" at bounding box center [141, 94] width 132 height 13
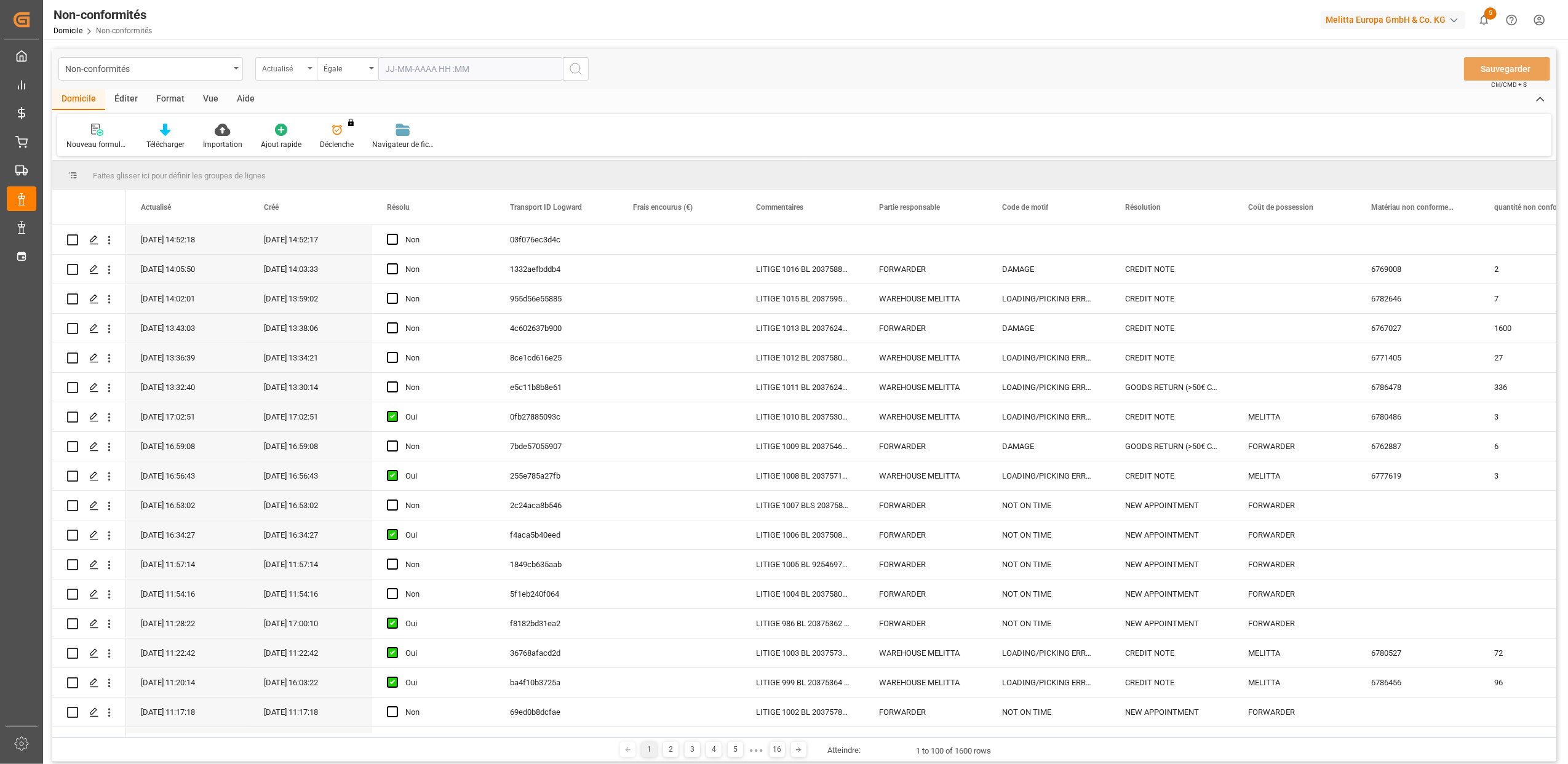
click at [311, 67] on icon "Ouvrir le menu" at bounding box center [309, 68] width 5 height 2
click at [311, 68] on icon "Ouvrir le menu" at bounding box center [309, 68] width 5 height 2
click at [311, 70] on div "Actualisé" at bounding box center [285, 68] width 61 height 23
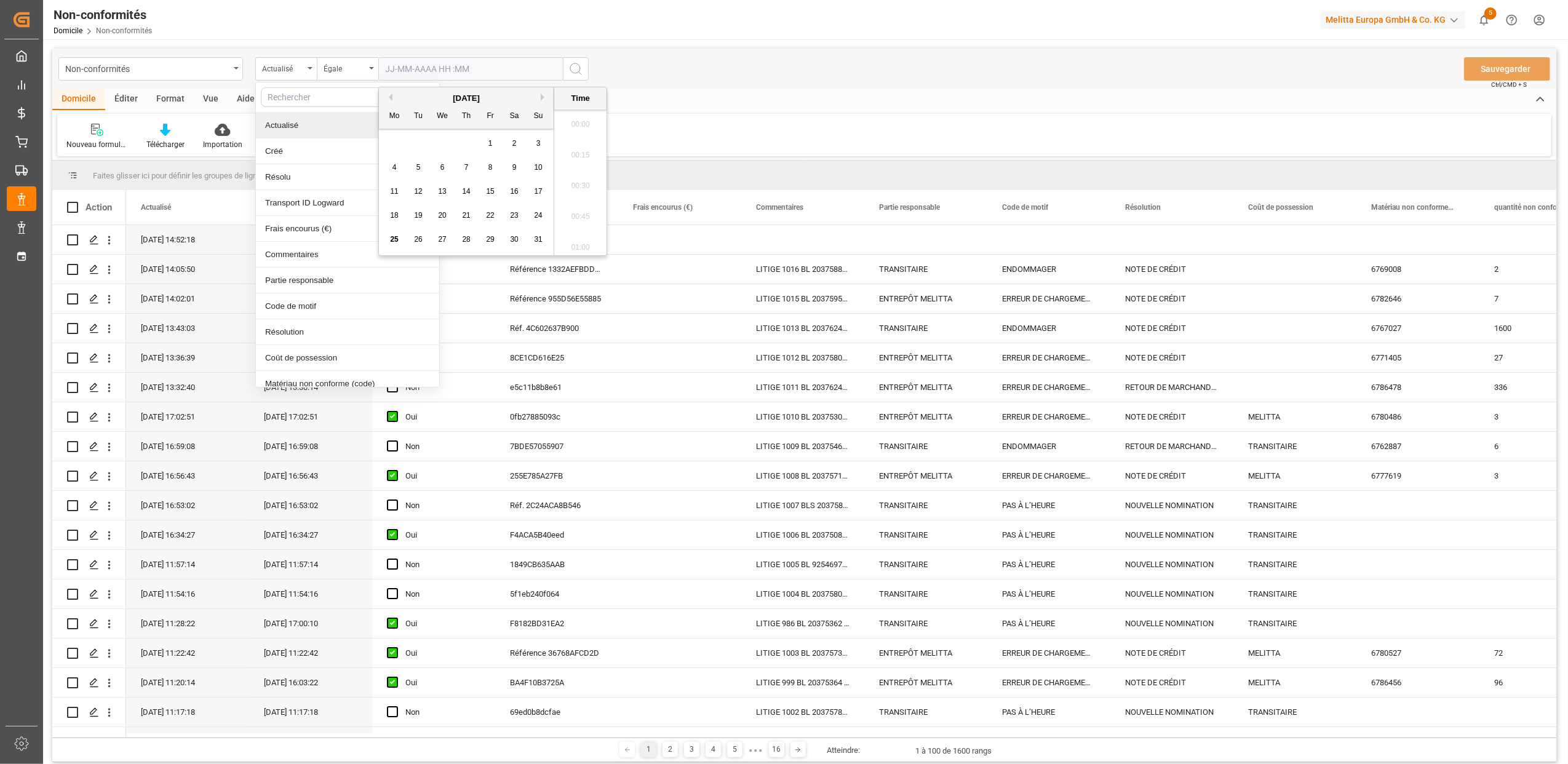
click at [442, 62] on input "text" at bounding box center [471, 68] width 185 height 23
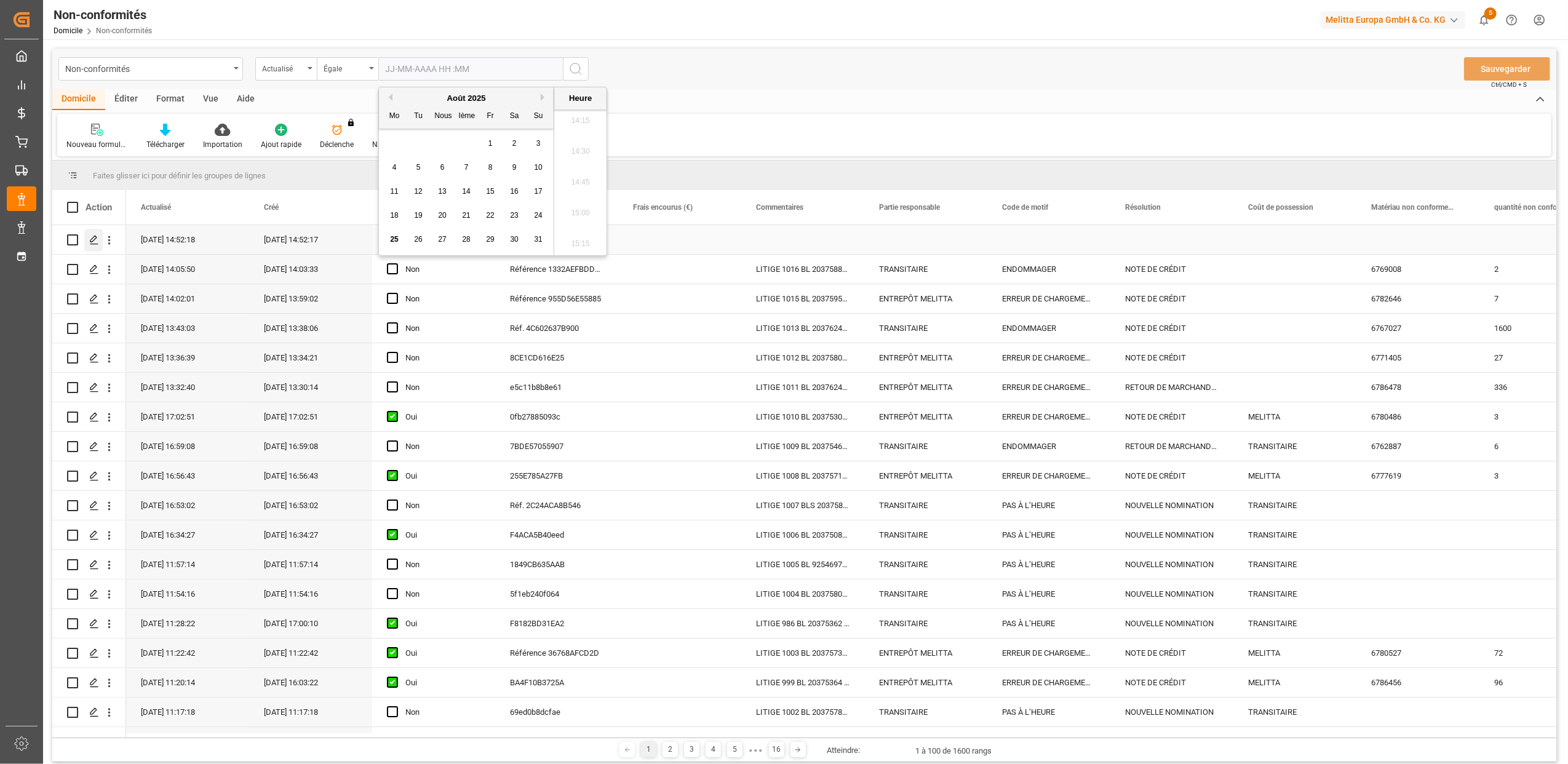
click at [97, 240] on icon "Appuyez sur ESPACE pour sélectionner cette rangée." at bounding box center [94, 240] width 10 height 10
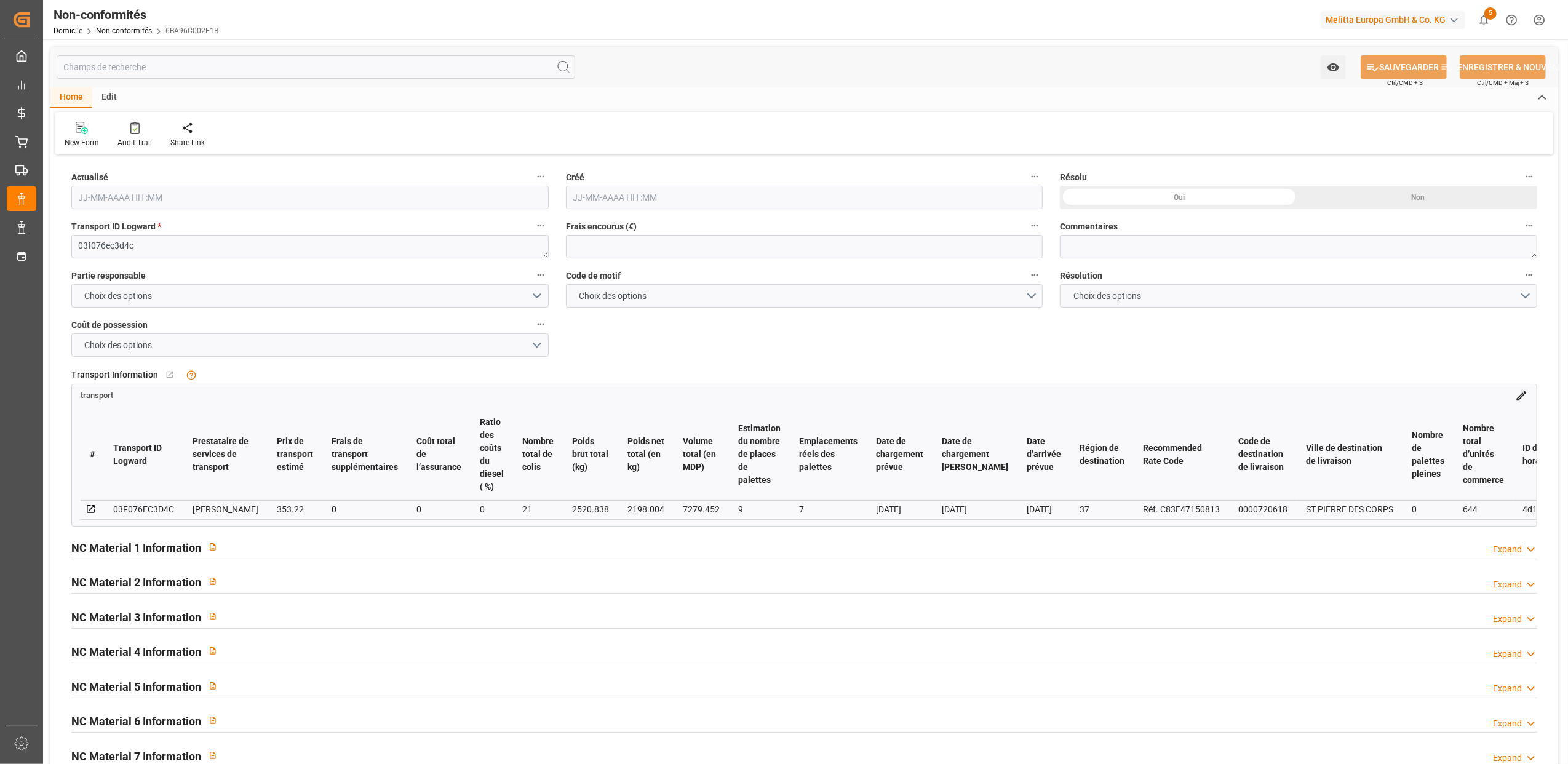
type input "[DATE] 12:52"
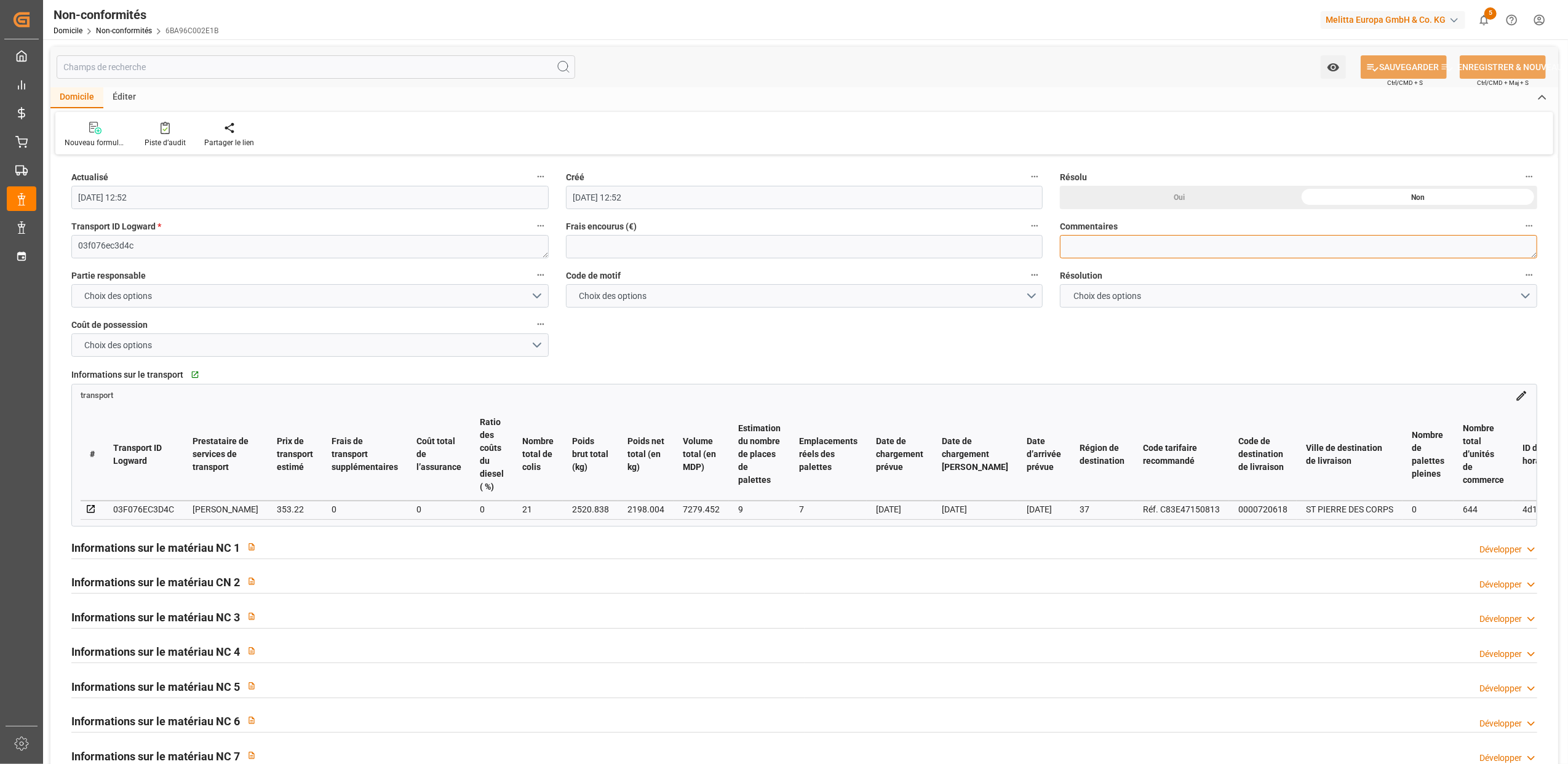
click at [1111, 245] on textarea at bounding box center [1298, 246] width 477 height 23
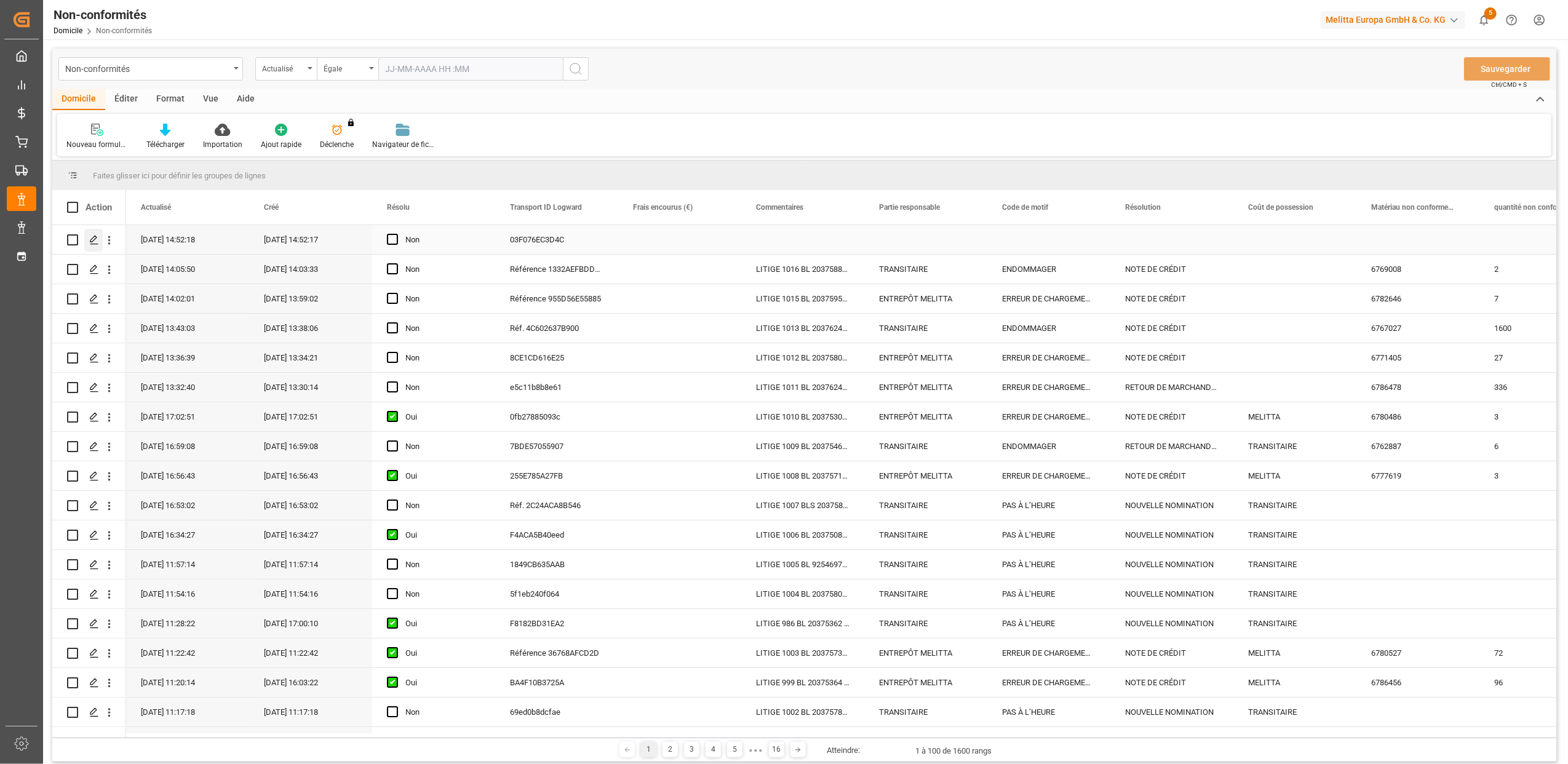
click at [96, 239] on icon "Appuyez sur ESPACE pour sélectionner cette rangée." at bounding box center [94, 240] width 10 height 10
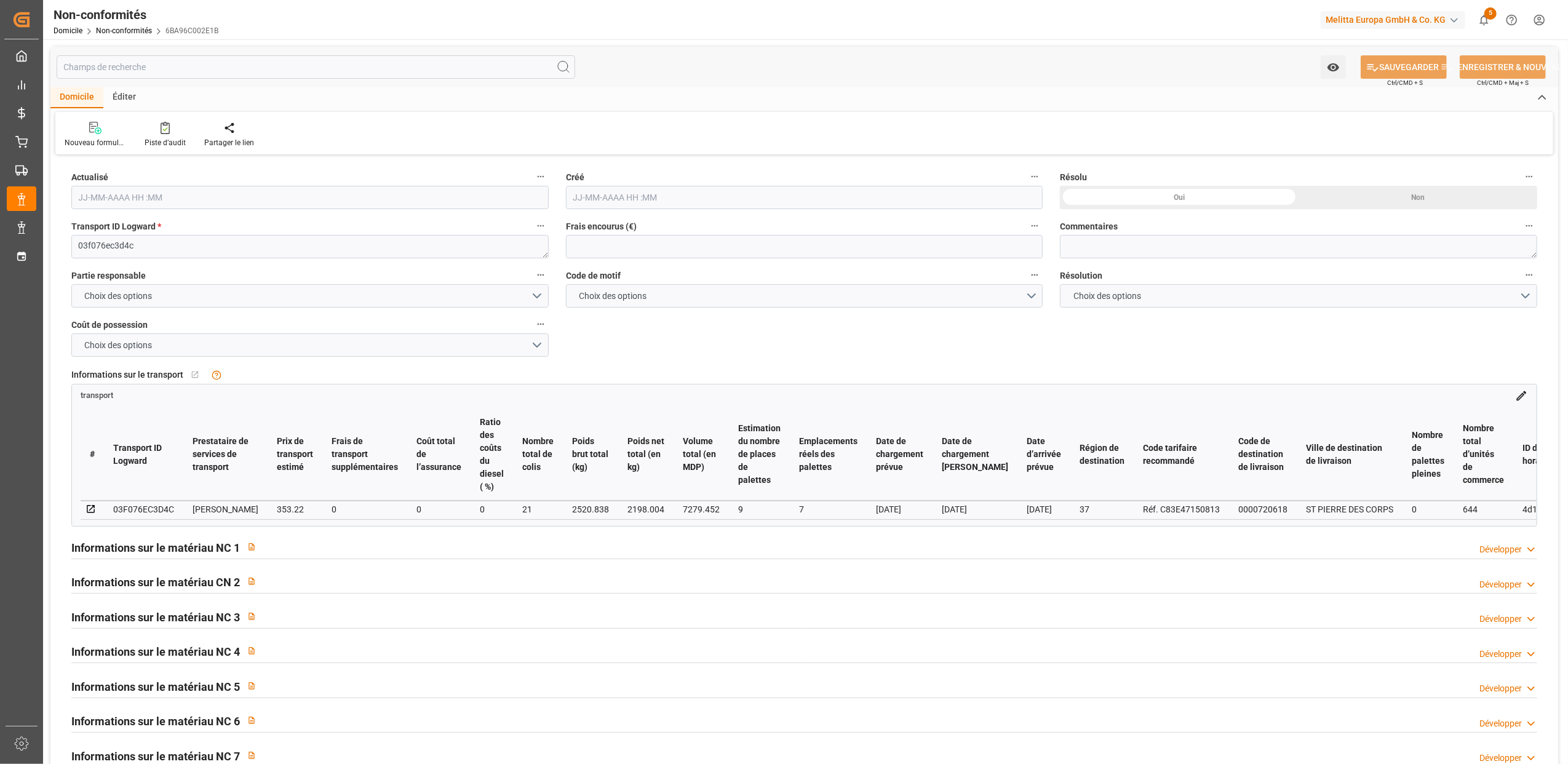
type input "[DATE] 12:52"
click at [1107, 240] on textarea at bounding box center [1298, 246] width 477 height 23
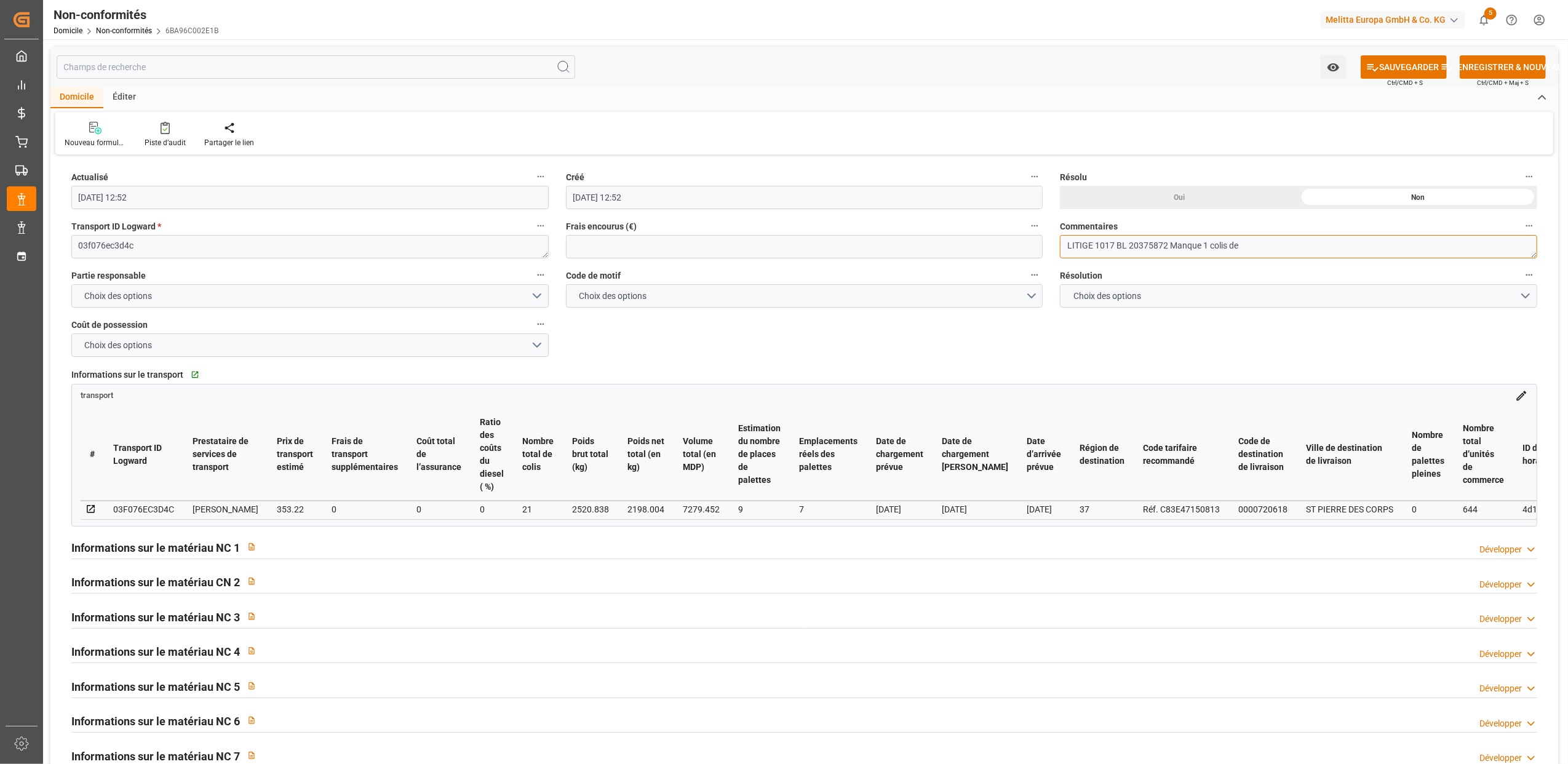
paste textarea "HB FIX ELAST 35L"
type textarea "LITIGE 1017 BL 20375872 Manque 1 colis de HB FIX ELAST 35L (6785794)"
click at [537, 295] on button "Choix des options" at bounding box center [309, 295] width 477 height 23
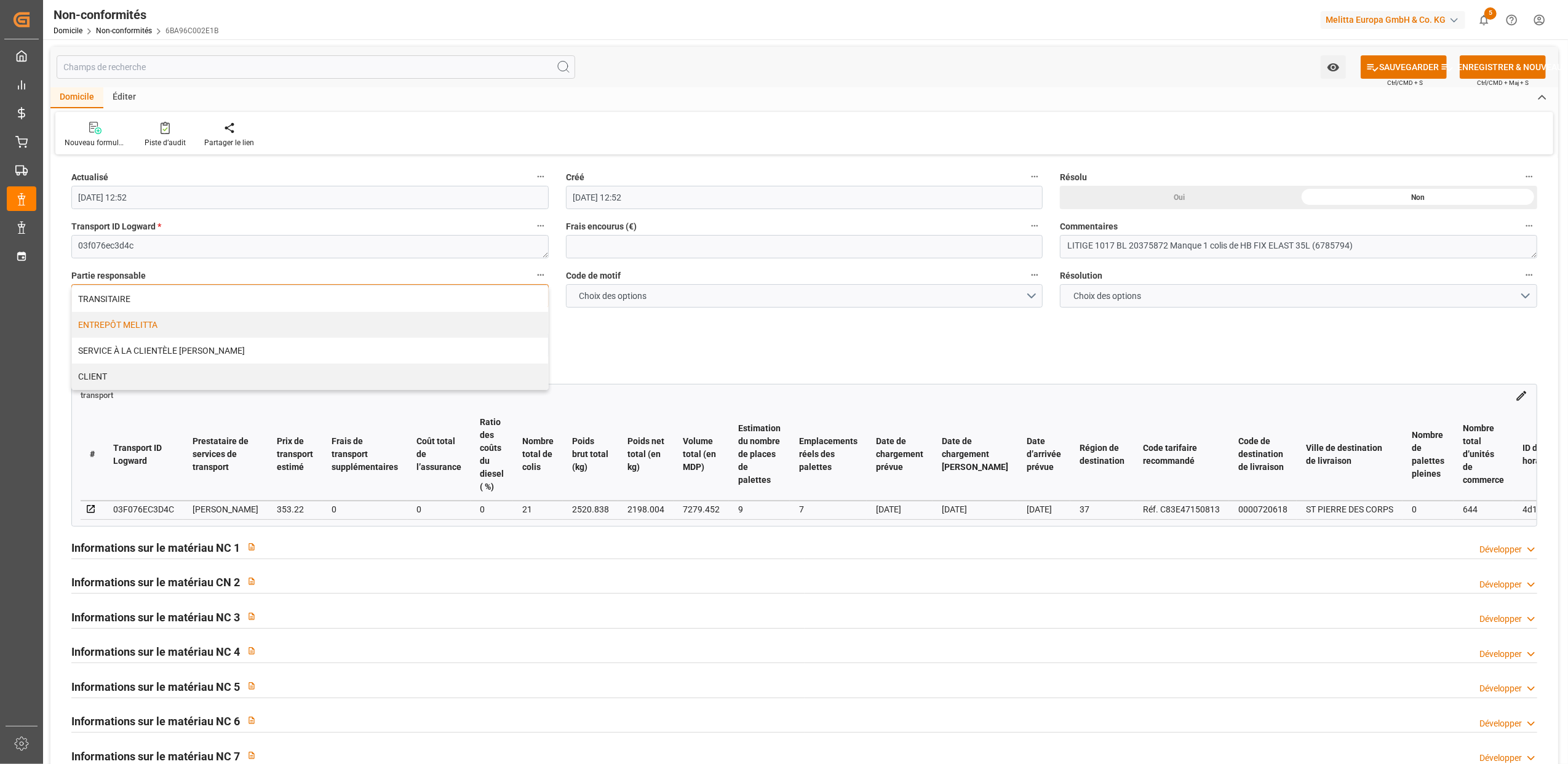
click at [123, 319] on div "ENTREPÔT MELITTA" at bounding box center [310, 324] width 476 height 26
click at [1031, 293] on button "Choix des options" at bounding box center [804, 295] width 477 height 23
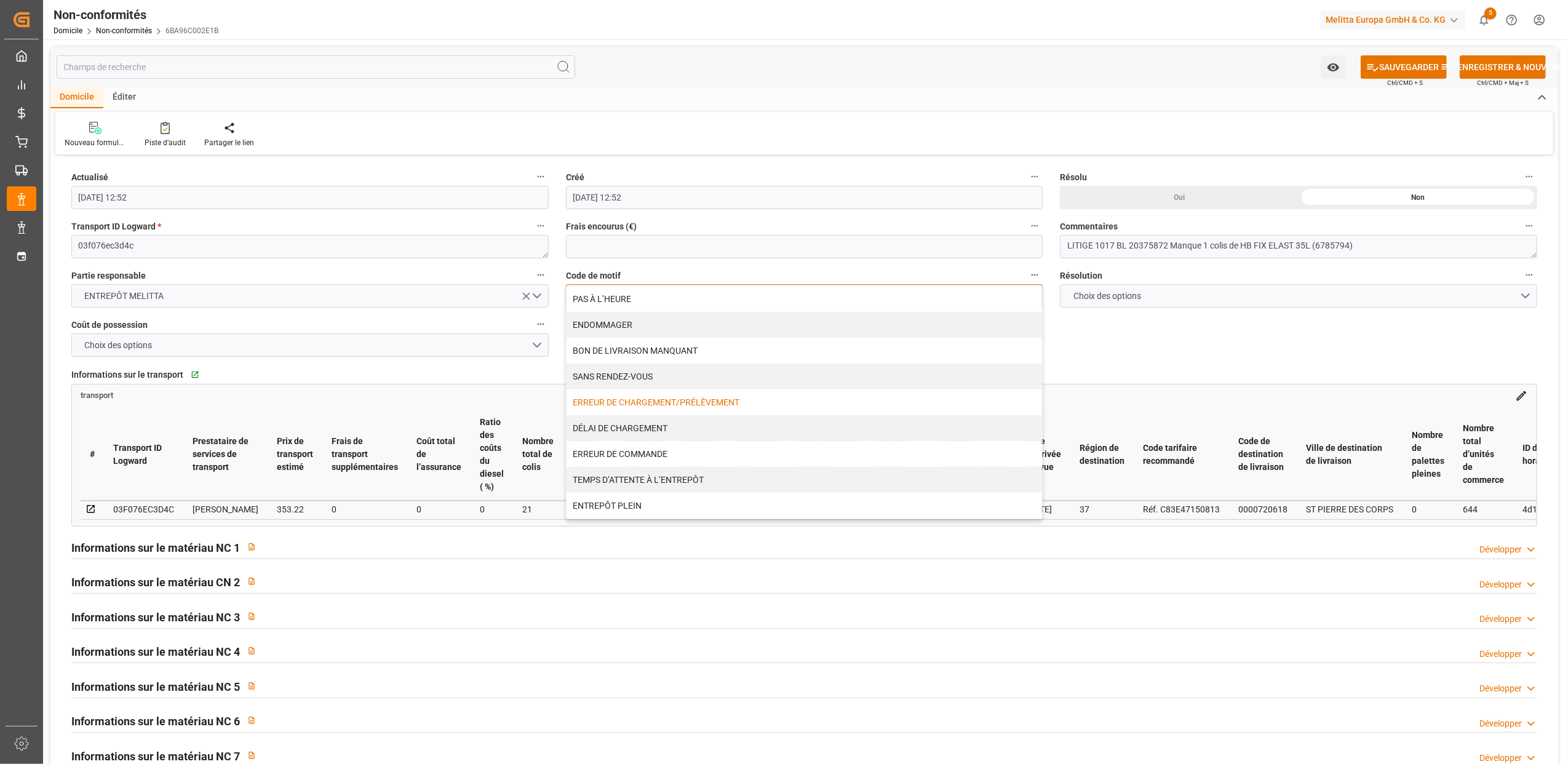
click at [642, 396] on div "ERREUR DE CHARGEMENT/PRÉLÈVEMENT" at bounding box center [805, 402] width 476 height 26
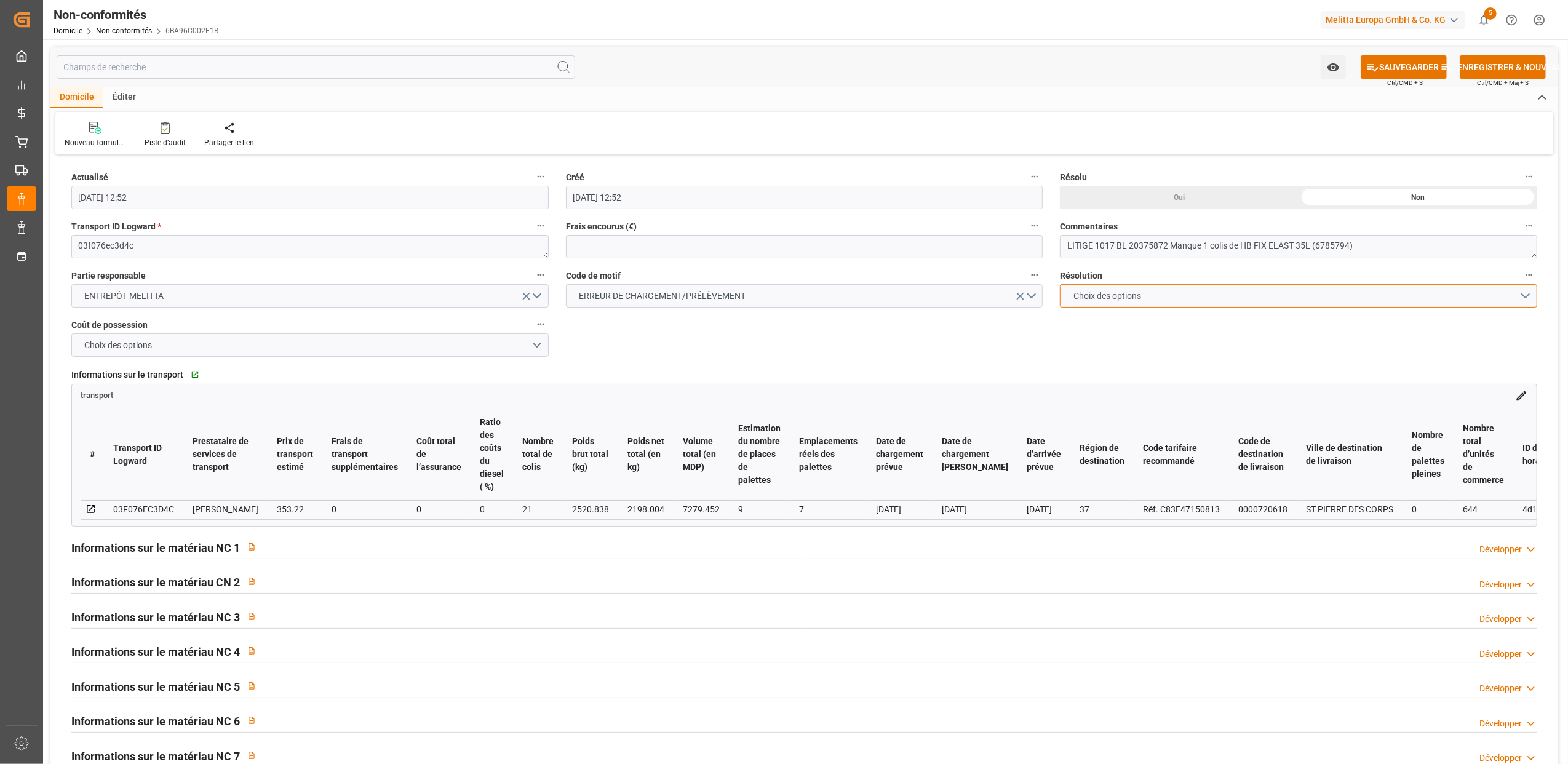
click at [1521, 296] on button "Choix des options" at bounding box center [1298, 295] width 477 height 23
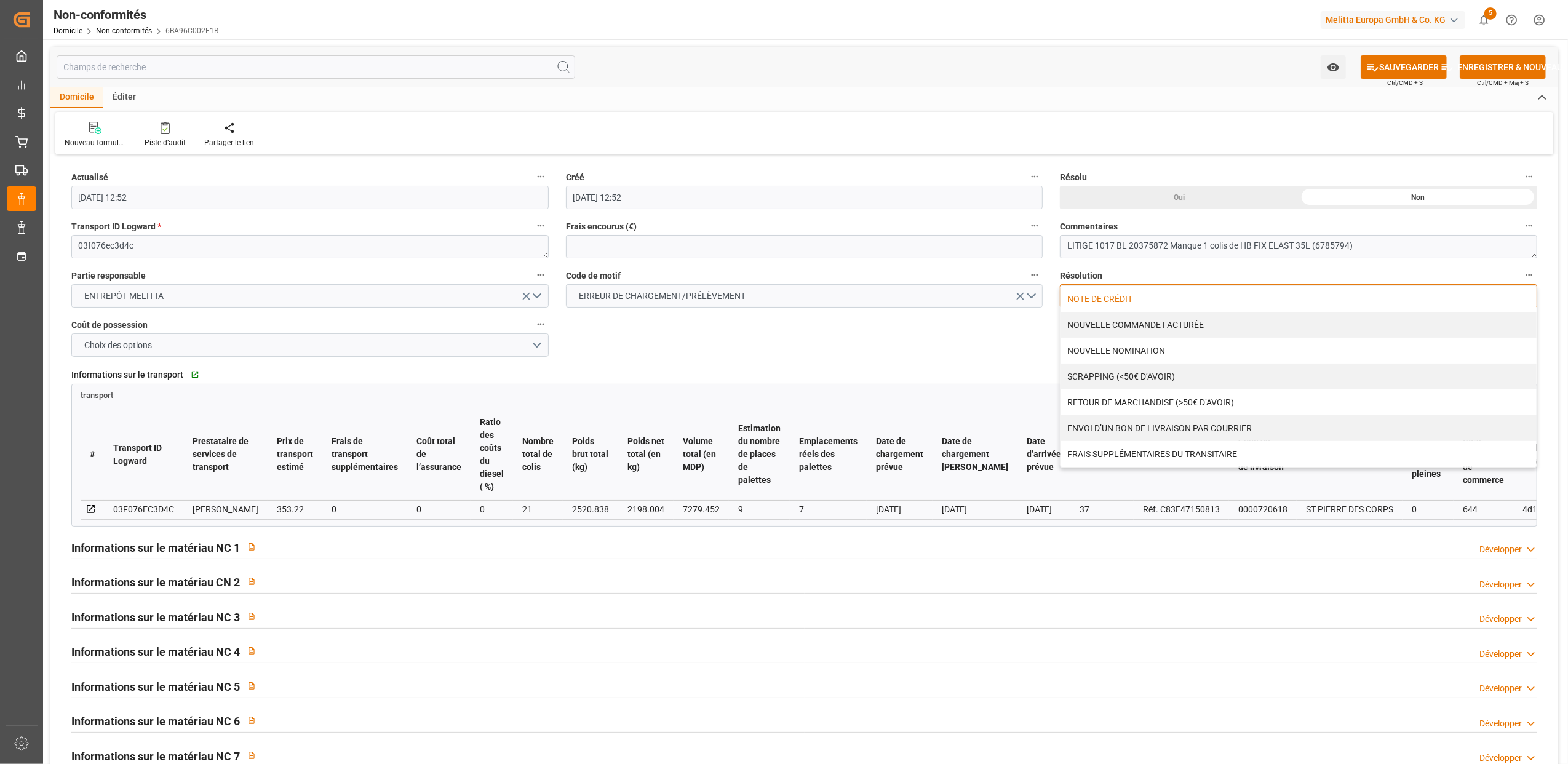
click at [1132, 298] on div "NOTE DE CRÉDIT" at bounding box center [1299, 299] width 476 height 26
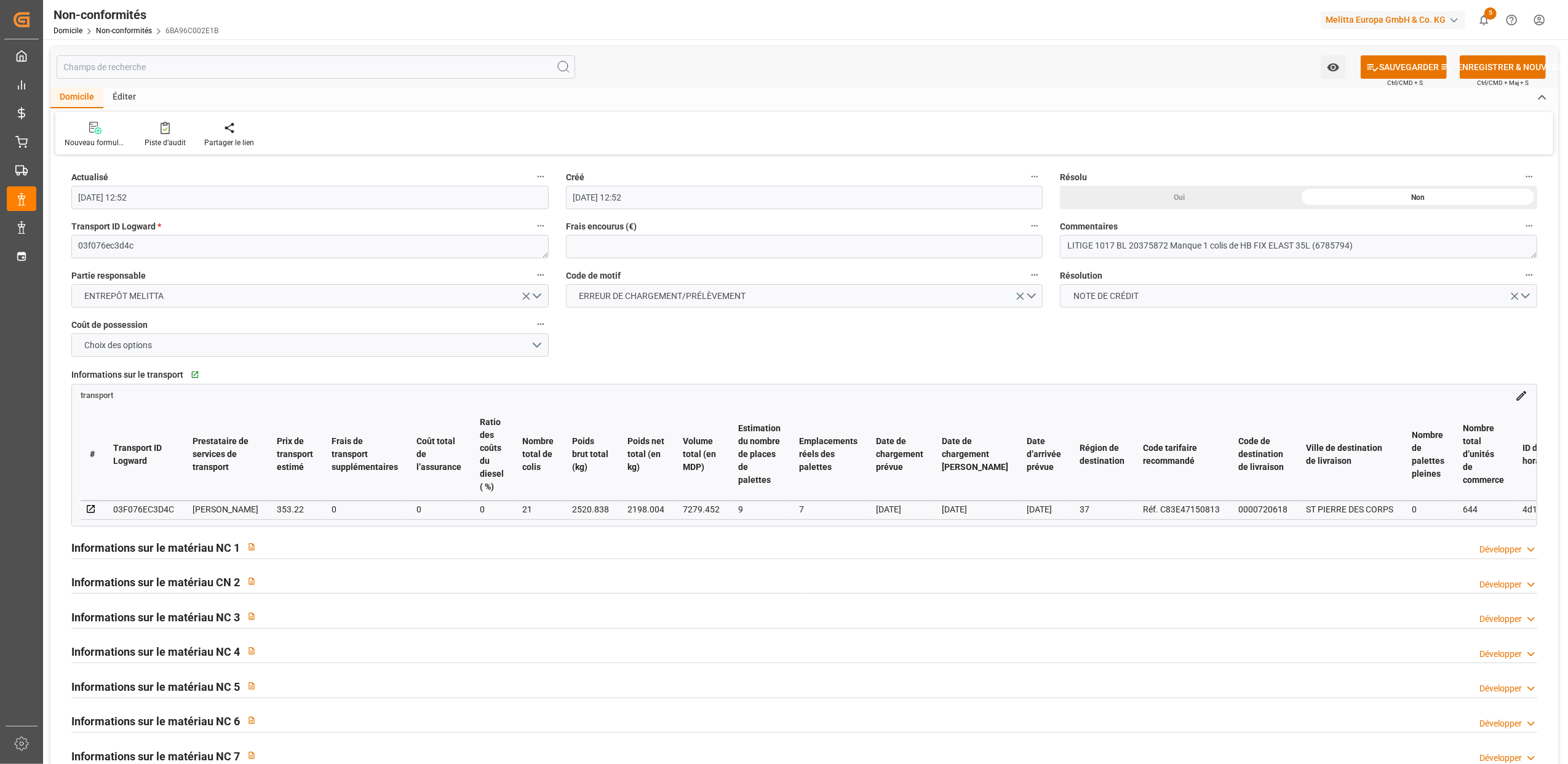
click at [197, 550] on h2 "Informations sur le matériau NC 1" at bounding box center [155, 548] width 168 height 17
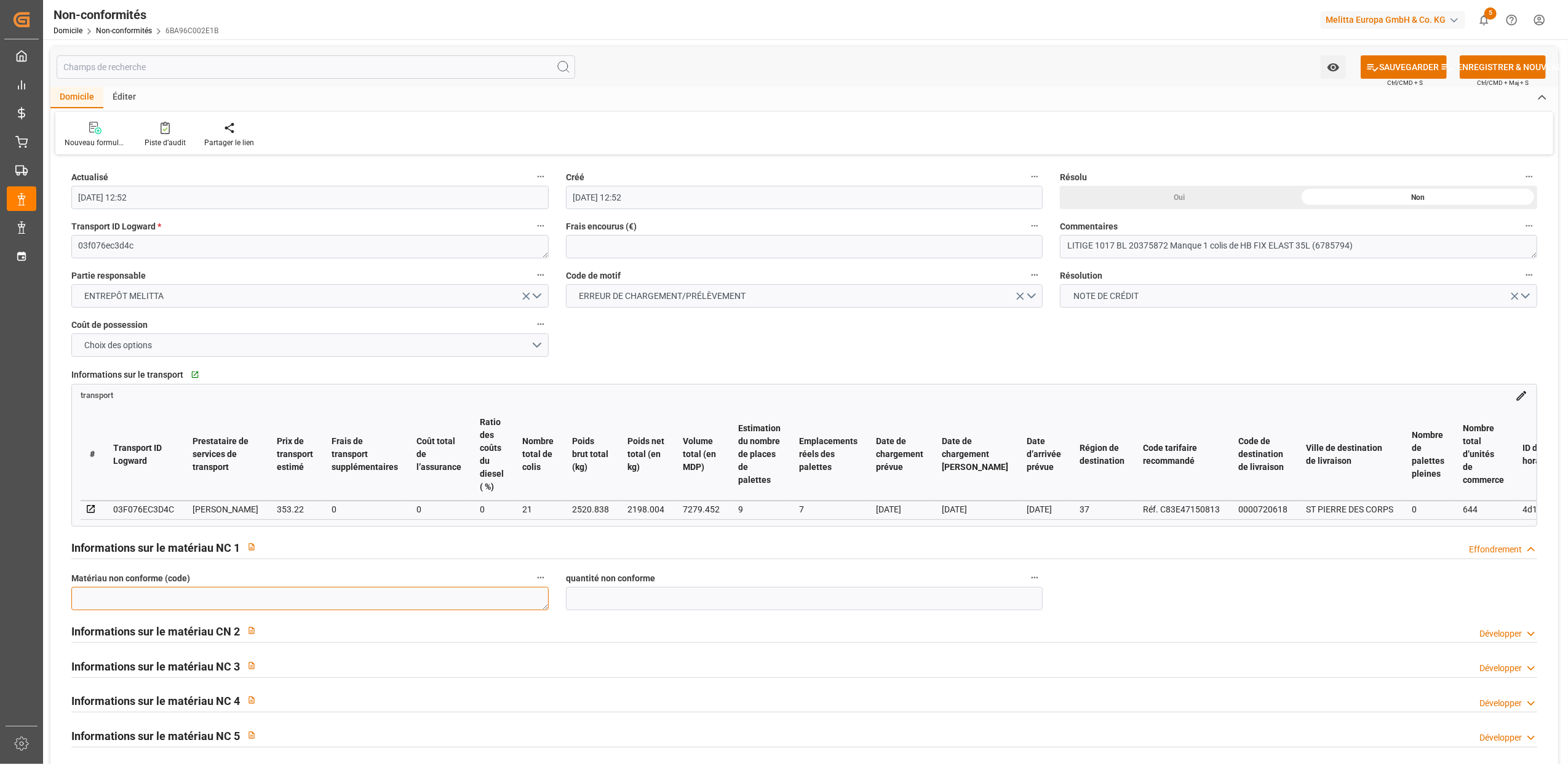
click at [230, 608] on textarea at bounding box center [309, 598] width 477 height 23
type textarea "6785794"
click at [576, 599] on input "text" at bounding box center [804, 598] width 477 height 23
type input "15"
click at [1412, 61] on font "SAUVEGARDER" at bounding box center [1409, 67] width 60 height 13
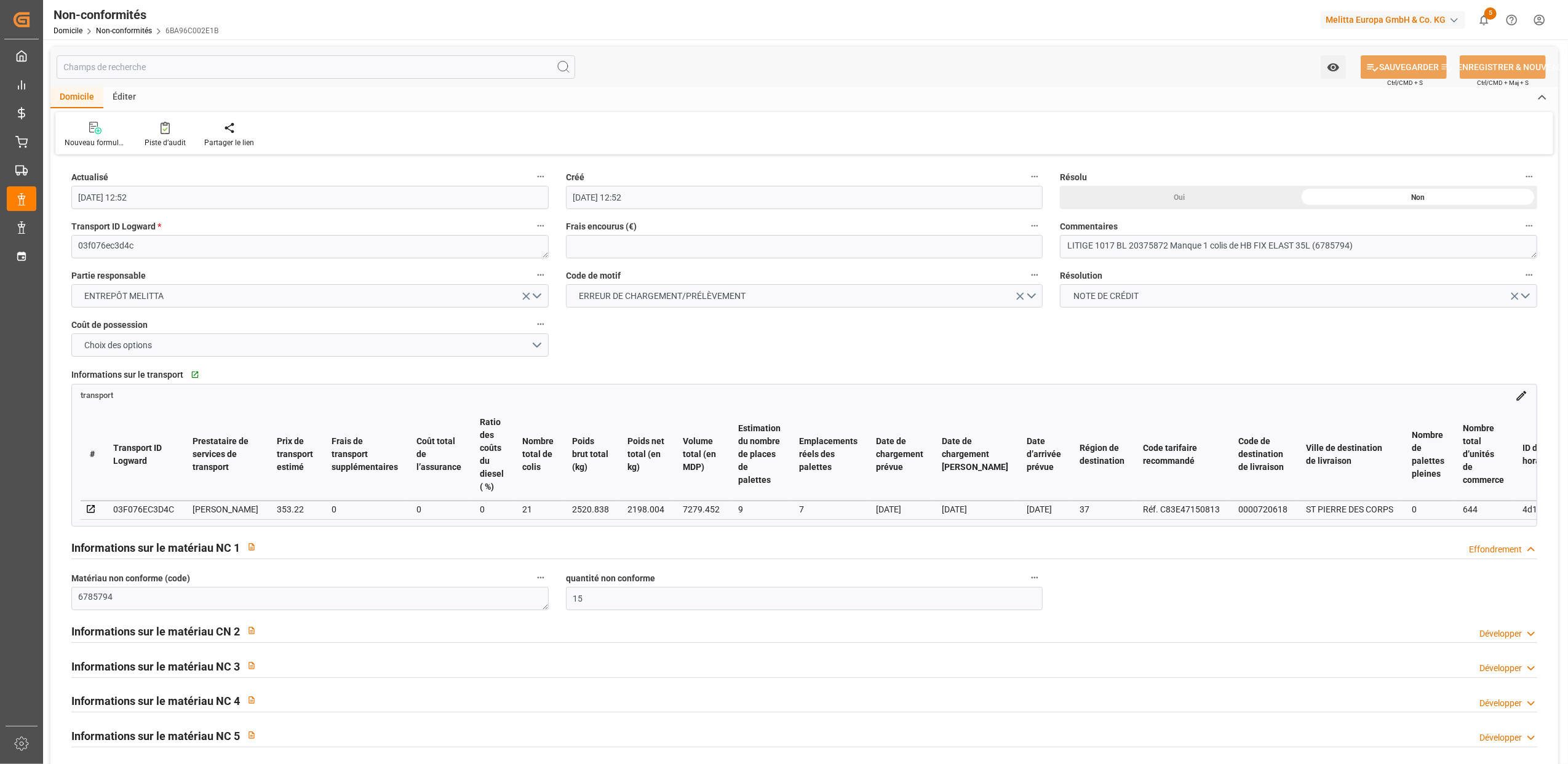
type input "[DATE] 12:55"
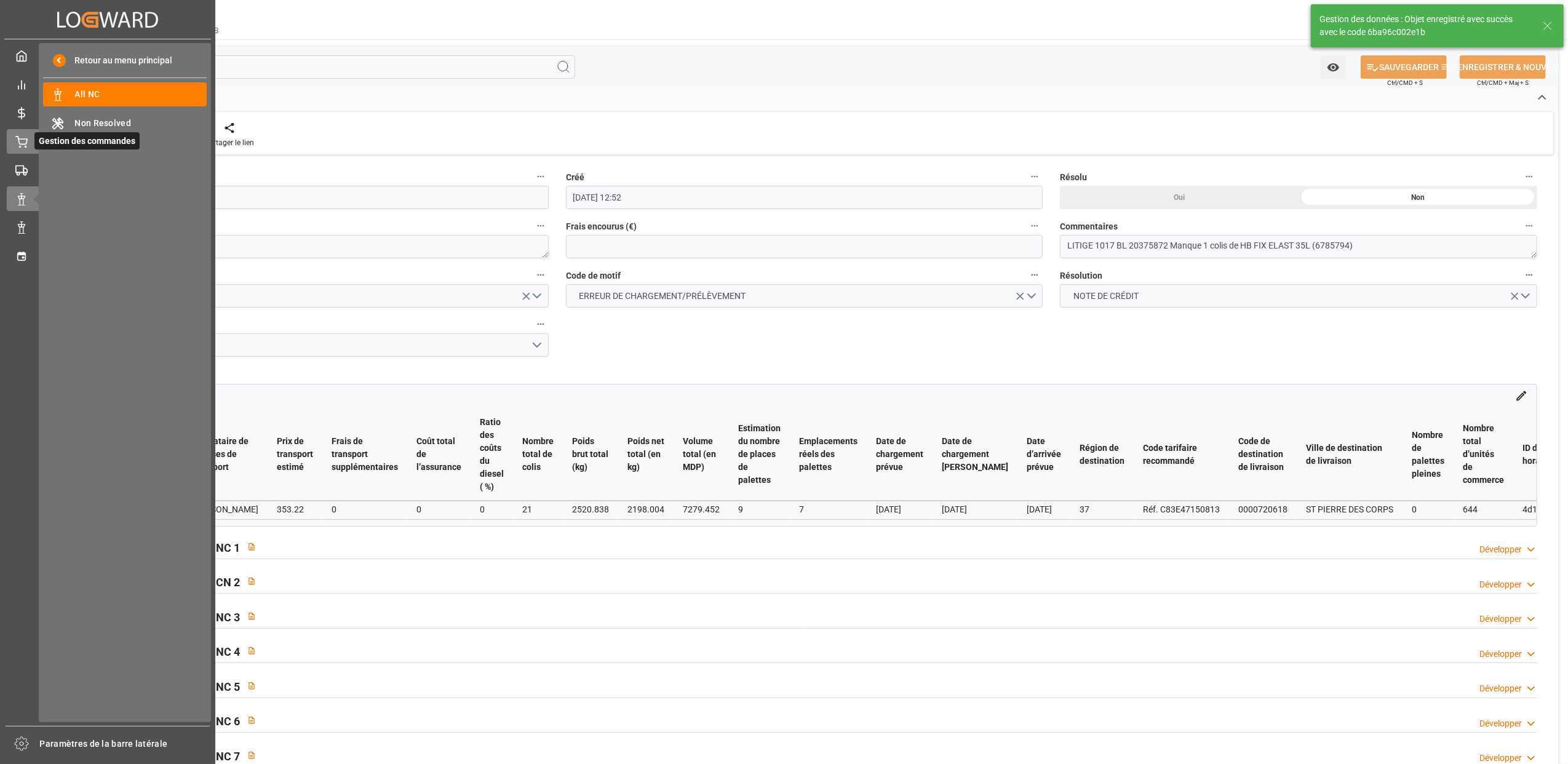
click at [20, 136] on icon at bounding box center [21, 142] width 12 height 12
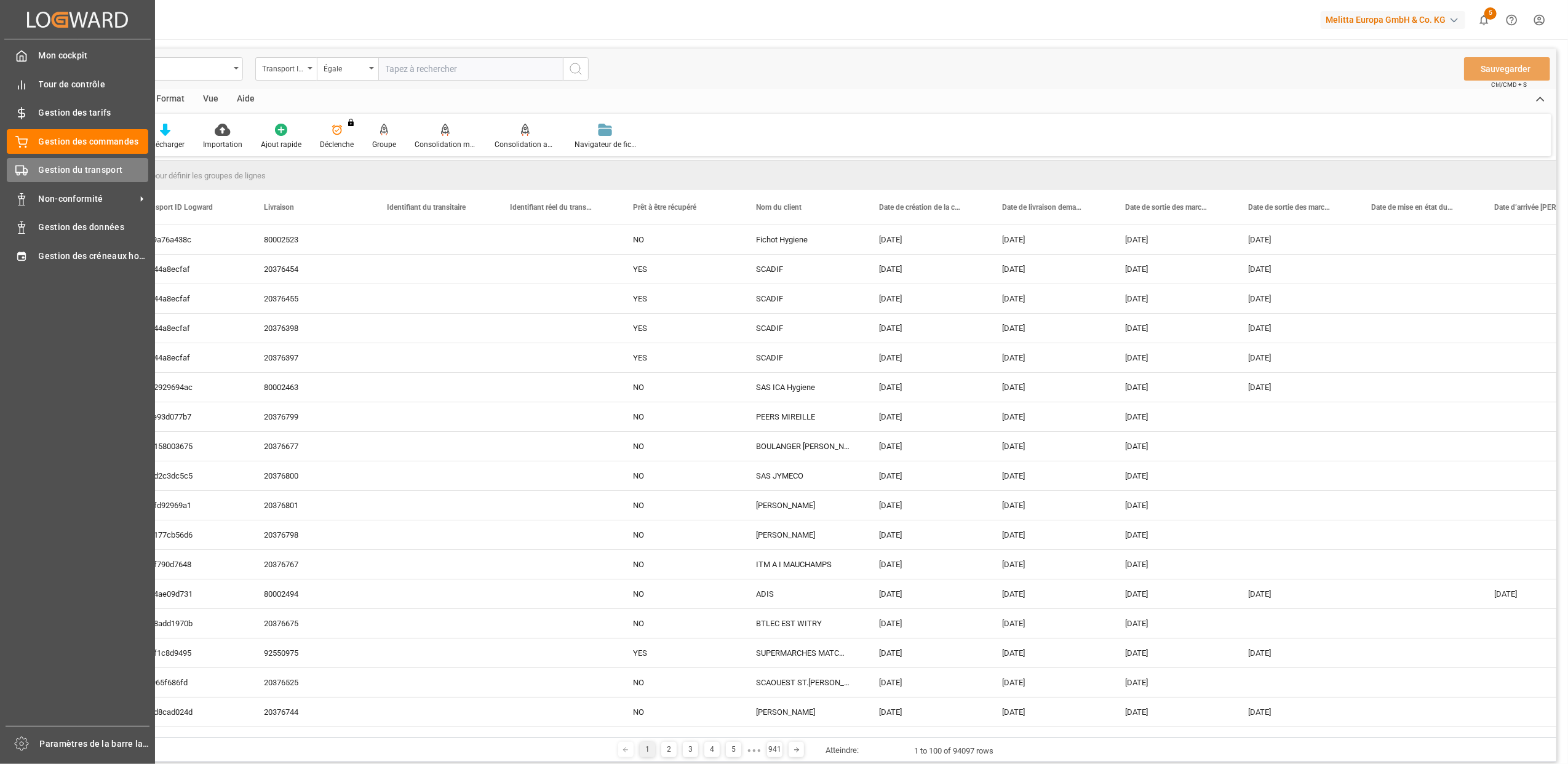
click at [78, 173] on span "Gestion du transport" at bounding box center [94, 170] width 110 height 13
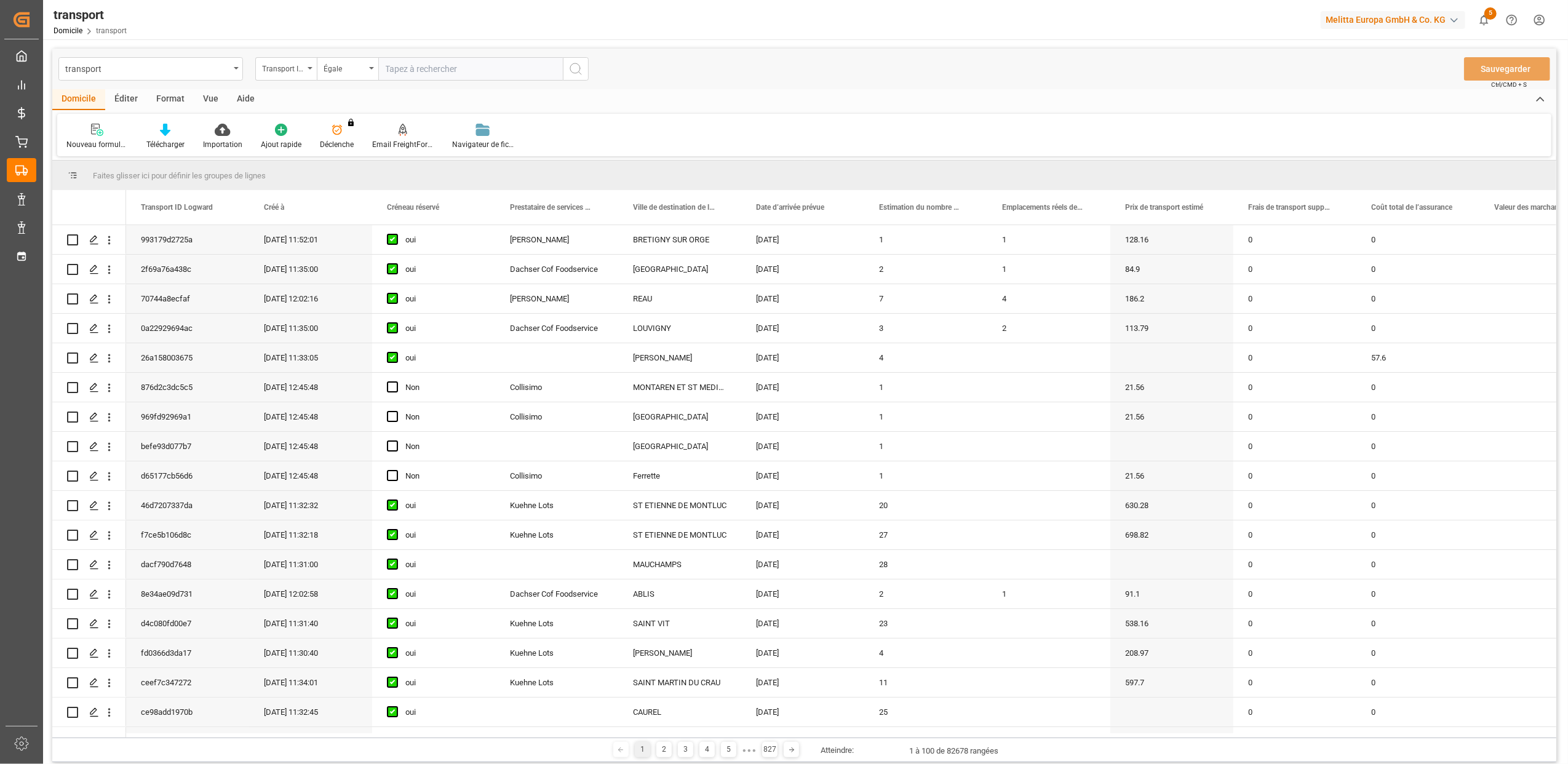
click at [414, 70] on input "text" at bounding box center [471, 68] width 185 height 23
paste input "HB FIX ELAST 35L"
type input "HB FIX ELAST 35L"
click at [357, 66] on div "Transport ID Logward Égale HB FIX ELAST 35L" at bounding box center [421, 68] width 333 height 23
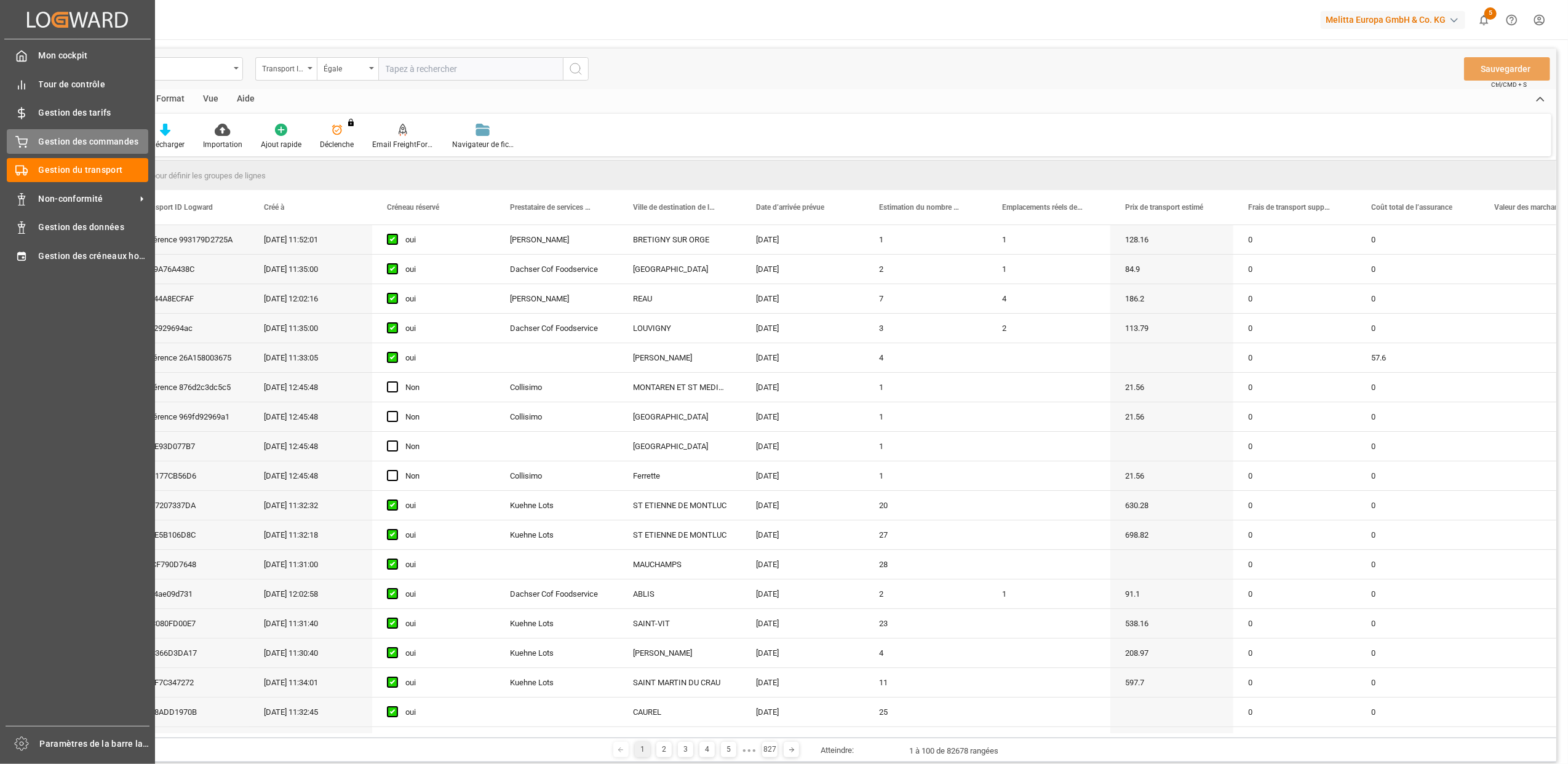
click at [33, 142] on div "Gestion des commandes Gestion des commandes" at bounding box center [78, 141] width 142 height 24
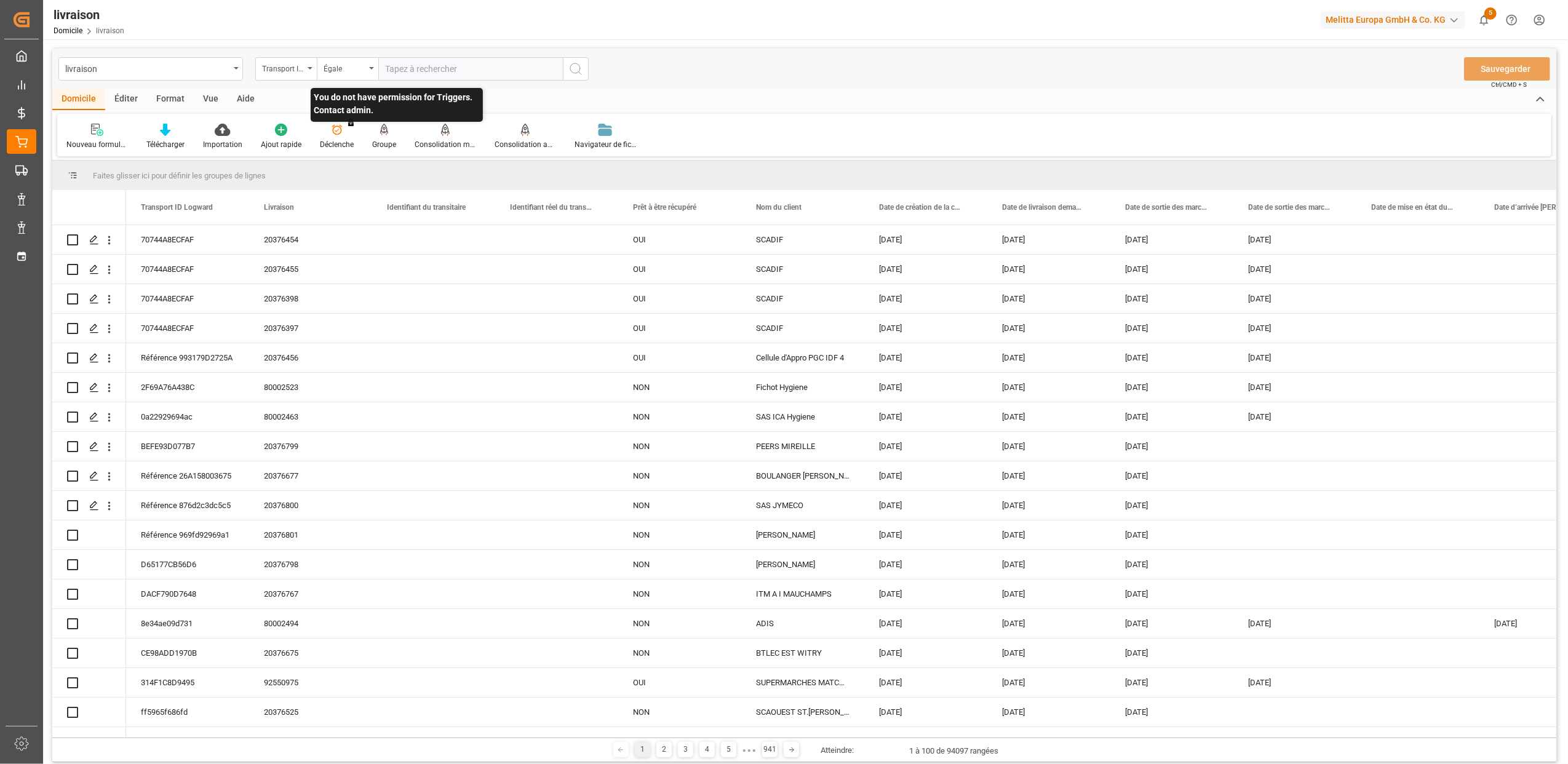
click at [308, 67] on icon "Ouvrir le menu" at bounding box center [309, 68] width 5 height 2
click at [310, 70] on div "Transport ID Logward" at bounding box center [285, 68] width 61 height 23
click at [310, 65] on div "Transport ID Logward" at bounding box center [285, 68] width 61 height 23
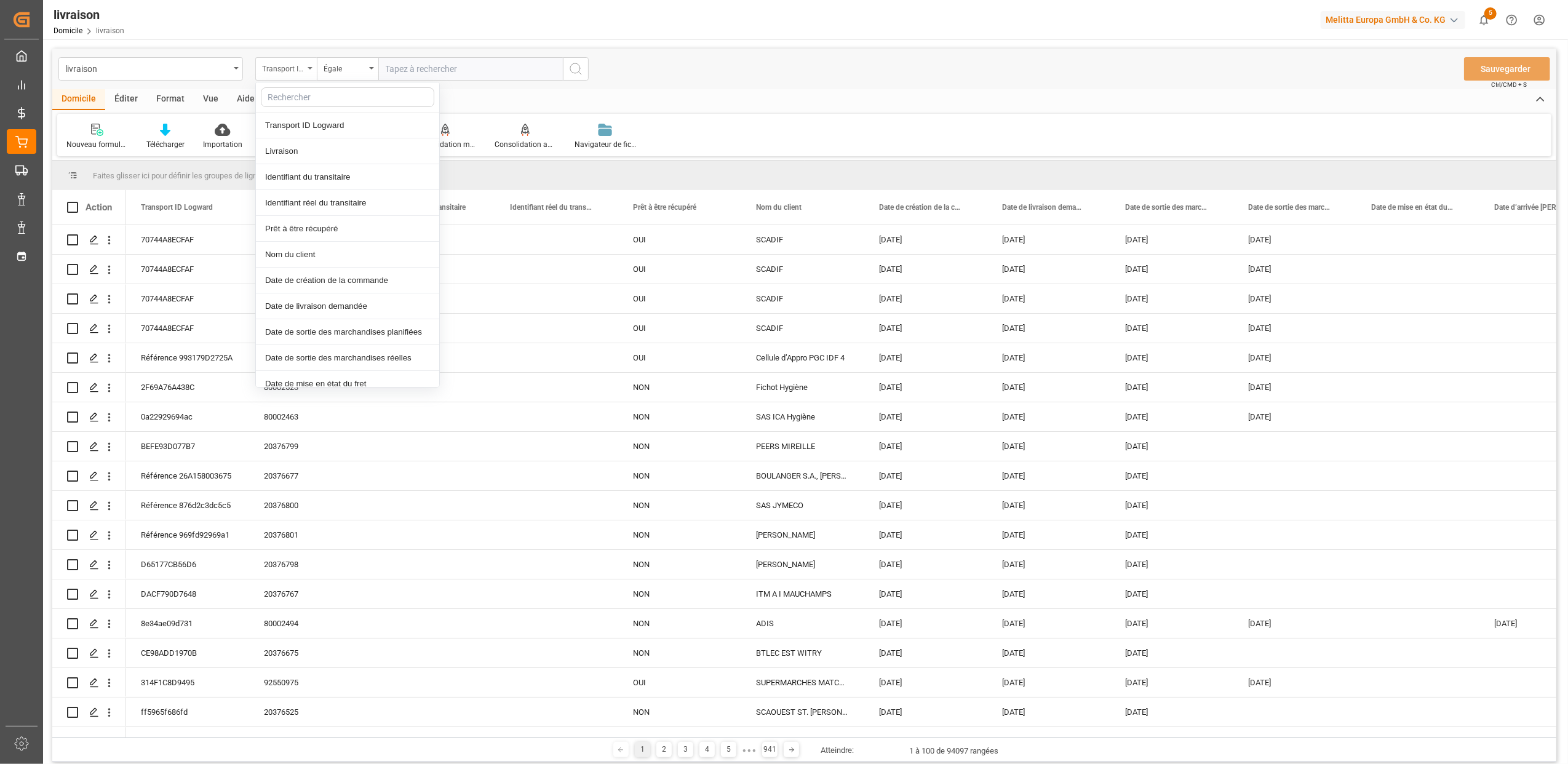
click at [309, 67] on icon "Fermer le menu" at bounding box center [309, 68] width 5 height 2
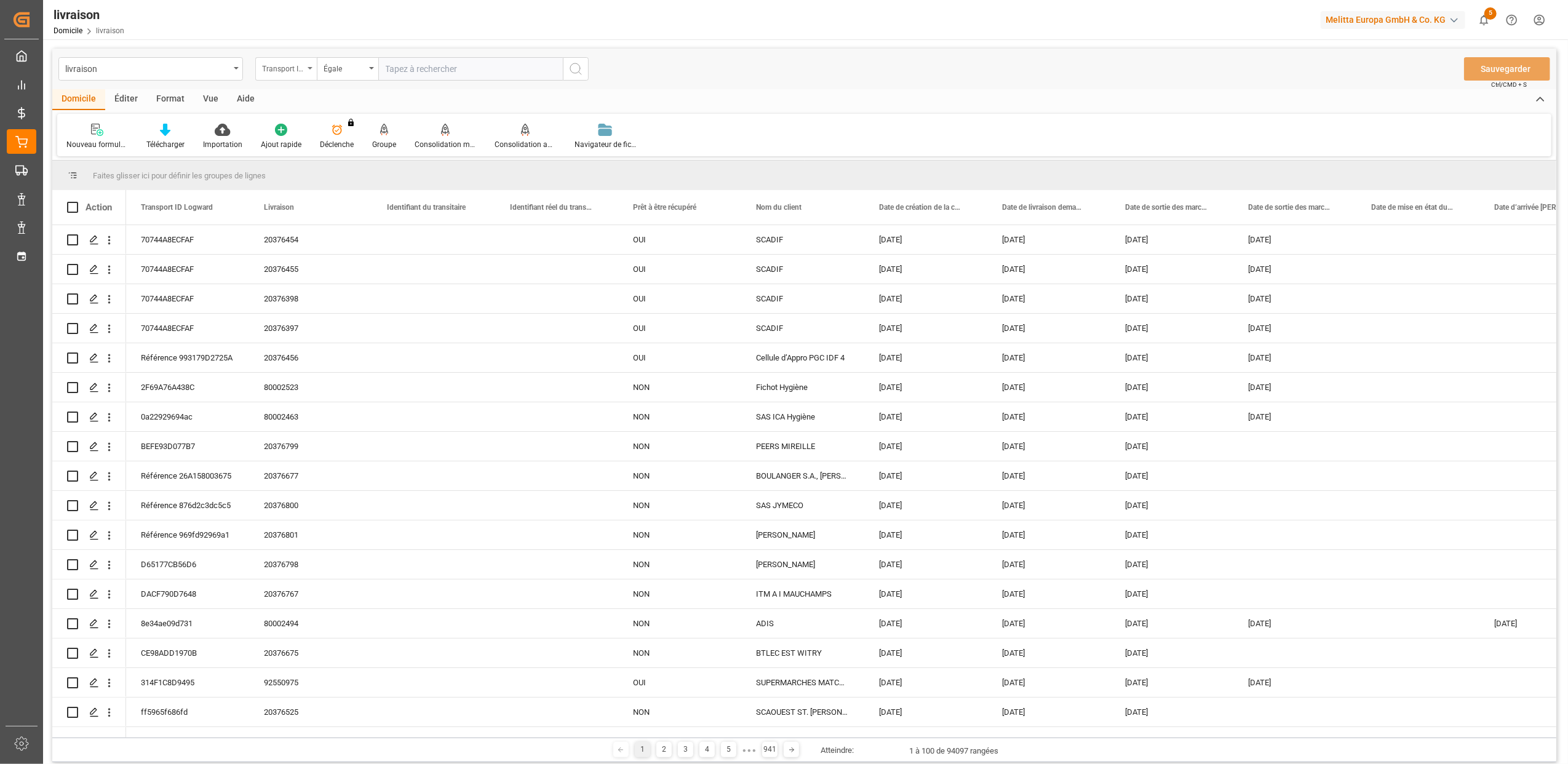
click at [309, 67] on icon "Ouvrir le menu" at bounding box center [309, 68] width 5 height 2
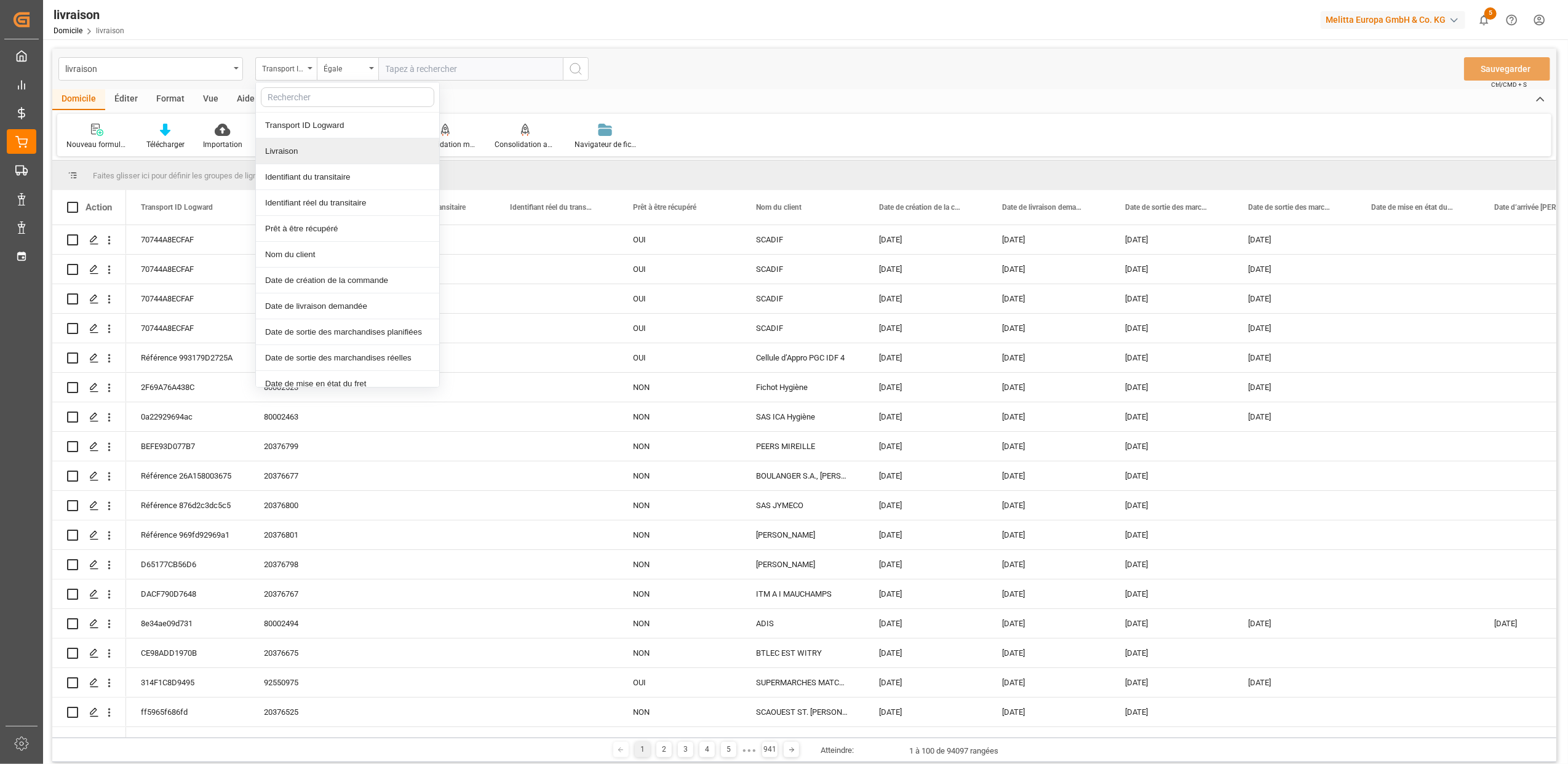
click at [310, 147] on div "Livraison" at bounding box center [347, 151] width 183 height 26
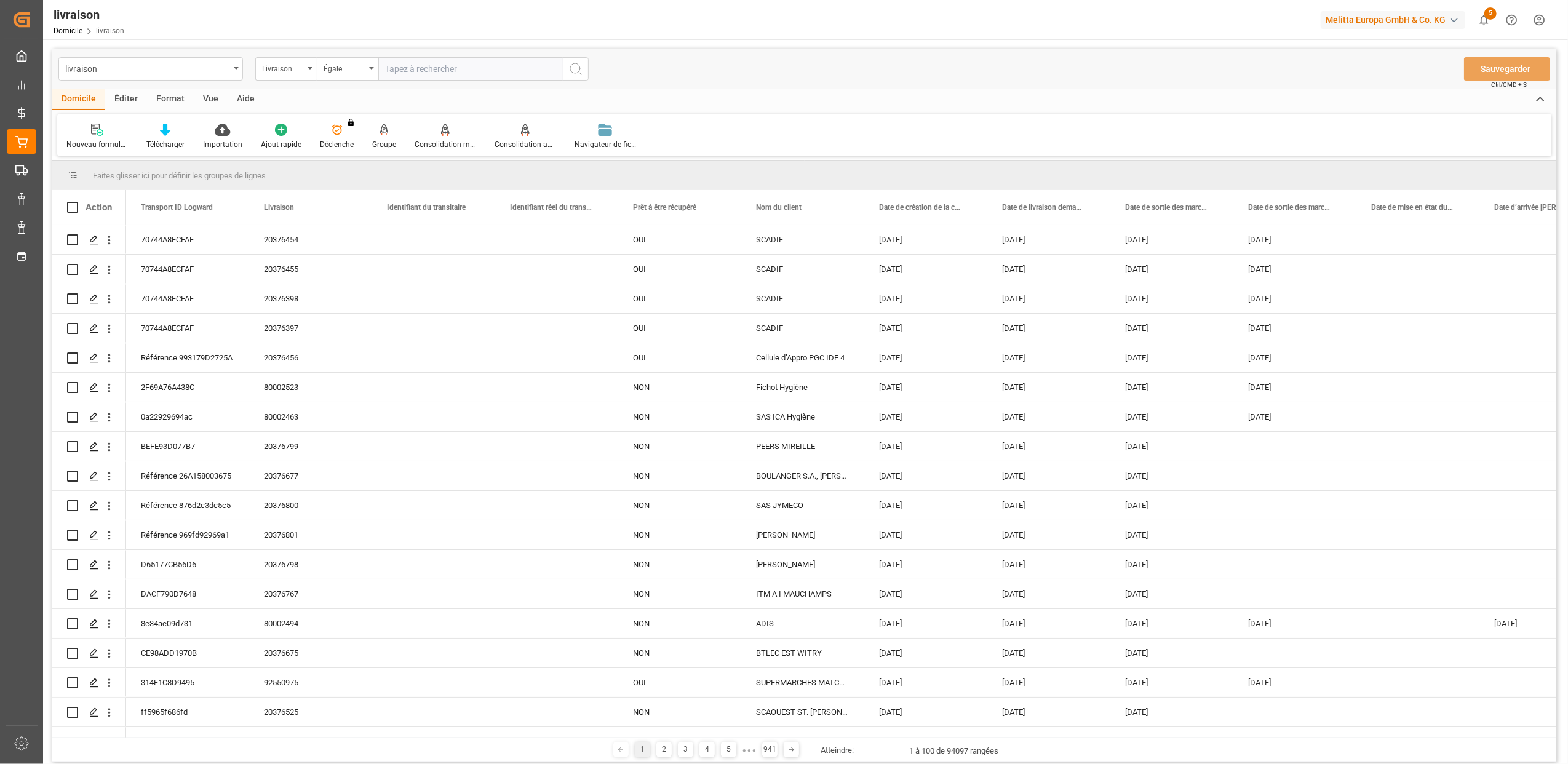
click at [394, 65] on input "text" at bounding box center [471, 68] width 185 height 23
type input "20375872"
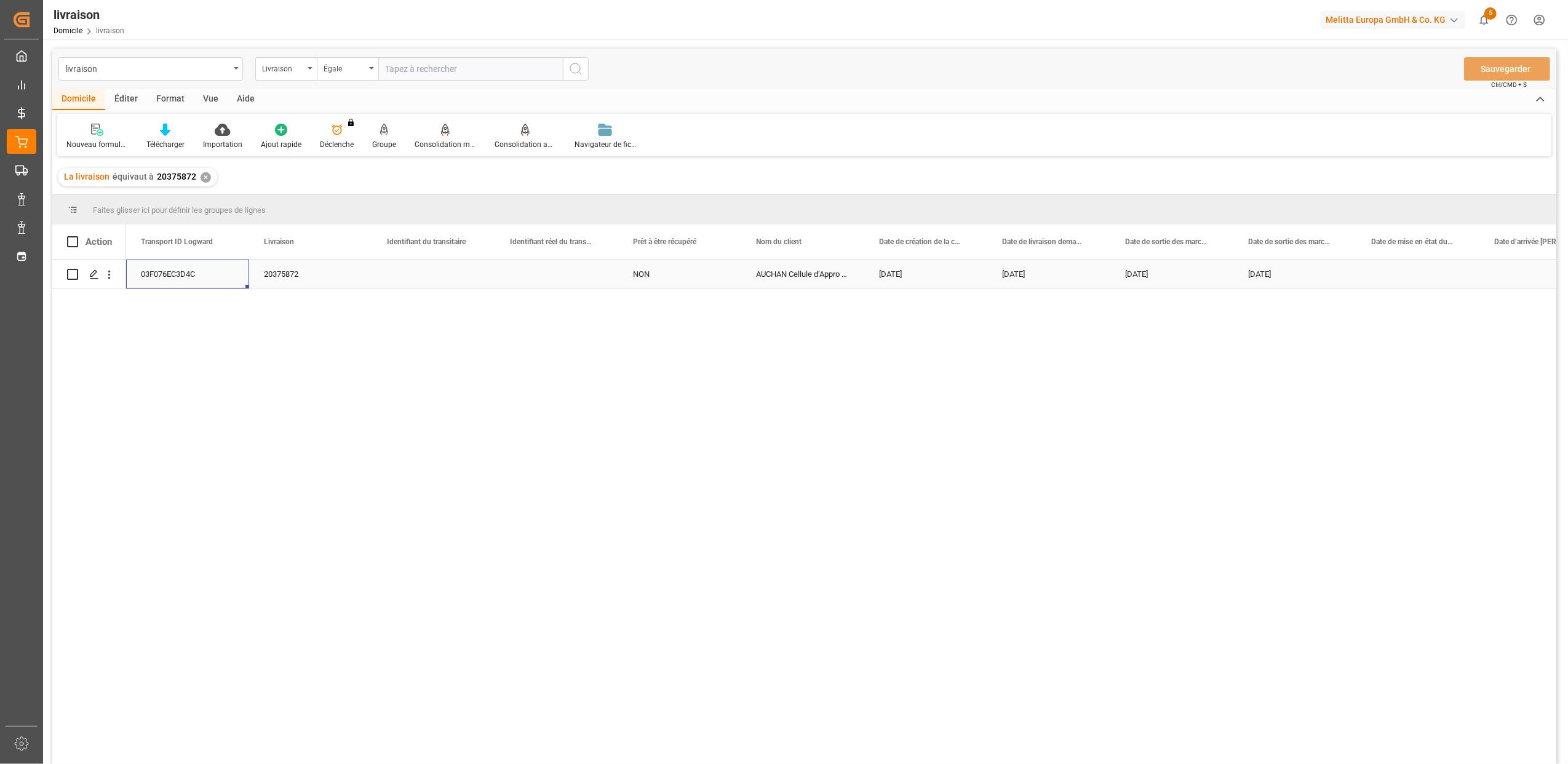
click at [173, 271] on div "03F076EC3D4C" at bounding box center [187, 273] width 123 height 29
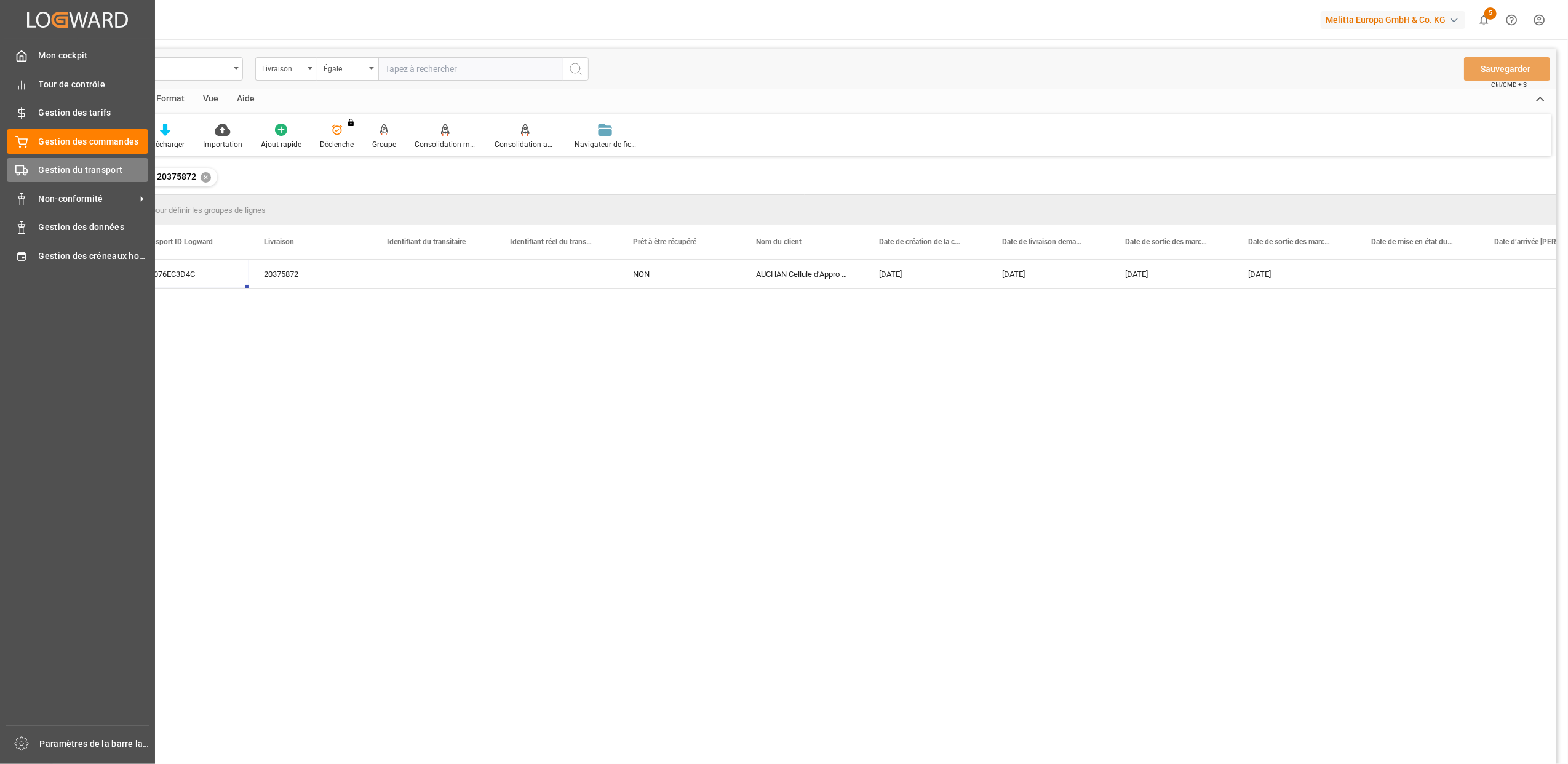
drag, startPoint x: 25, startPoint y: 168, endPoint x: 45, endPoint y: 171, distance: 20.2
click at [25, 168] on icon at bounding box center [21, 170] width 12 height 12
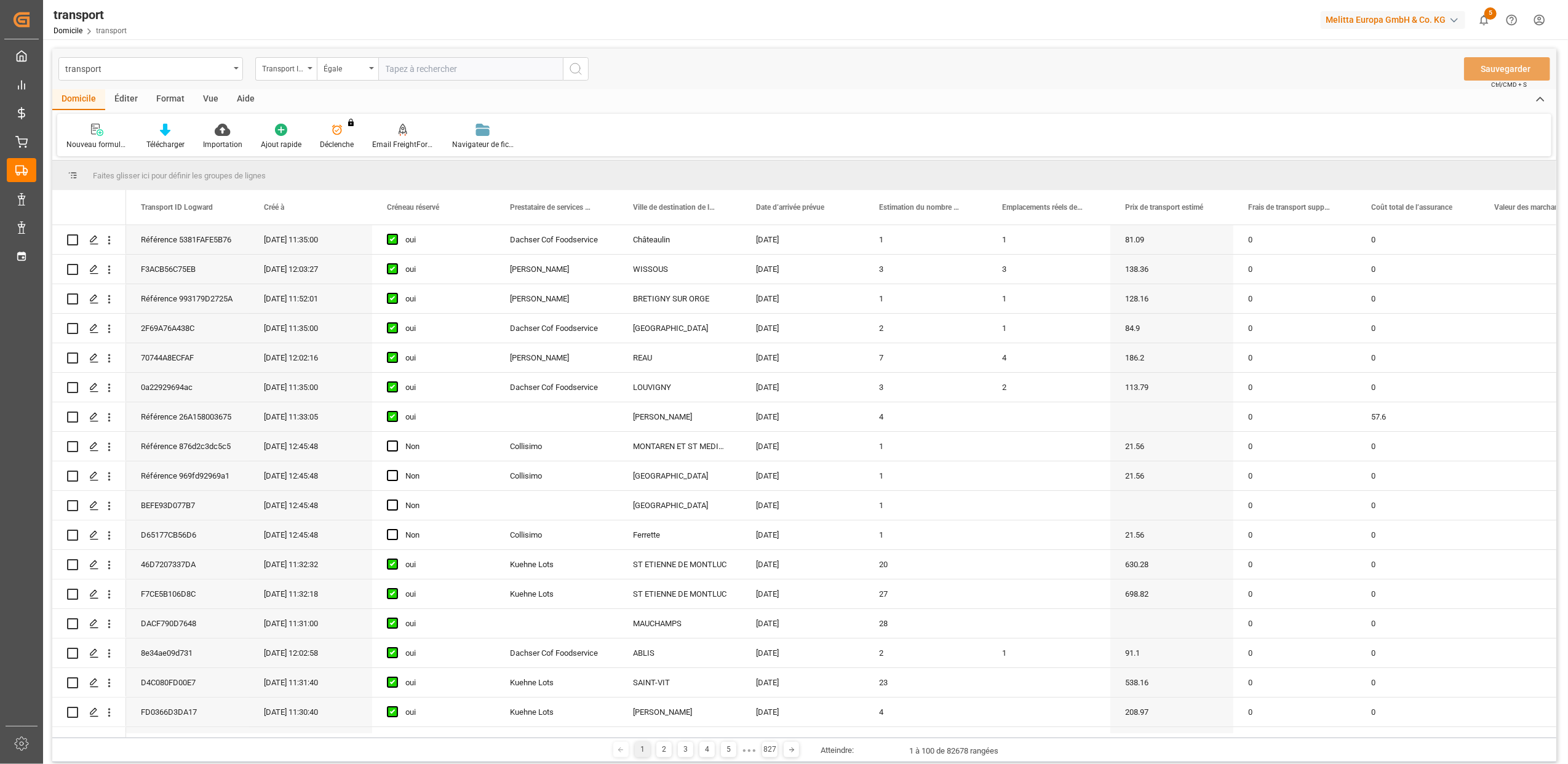
click at [395, 74] on input "text" at bounding box center [471, 68] width 185 height 23
paste input "03f076ec3d4c"
type input "03f076ec3d4c"
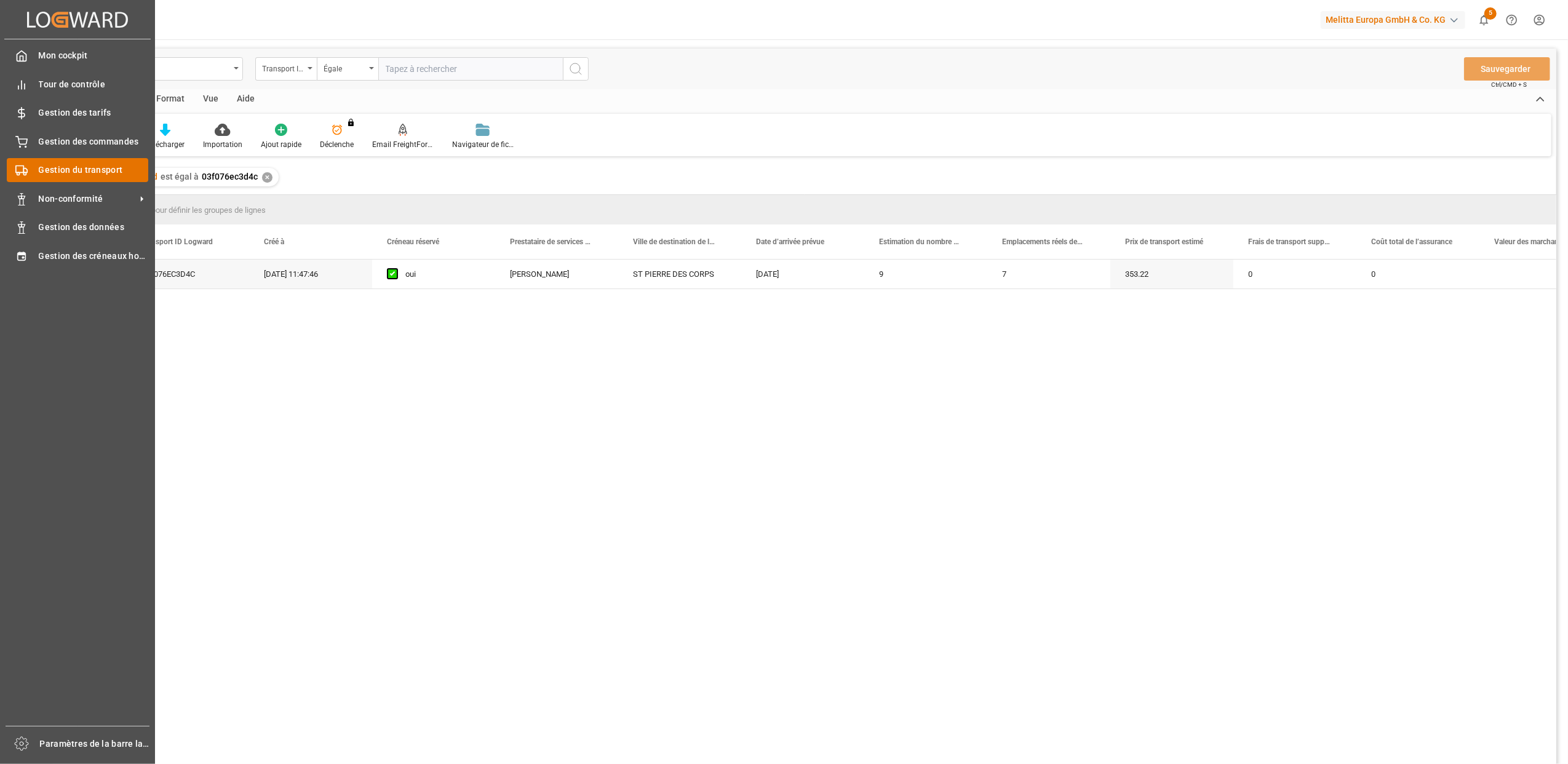
click at [23, 161] on div "Gestion du transport Gestion du transport" at bounding box center [78, 170] width 142 height 24
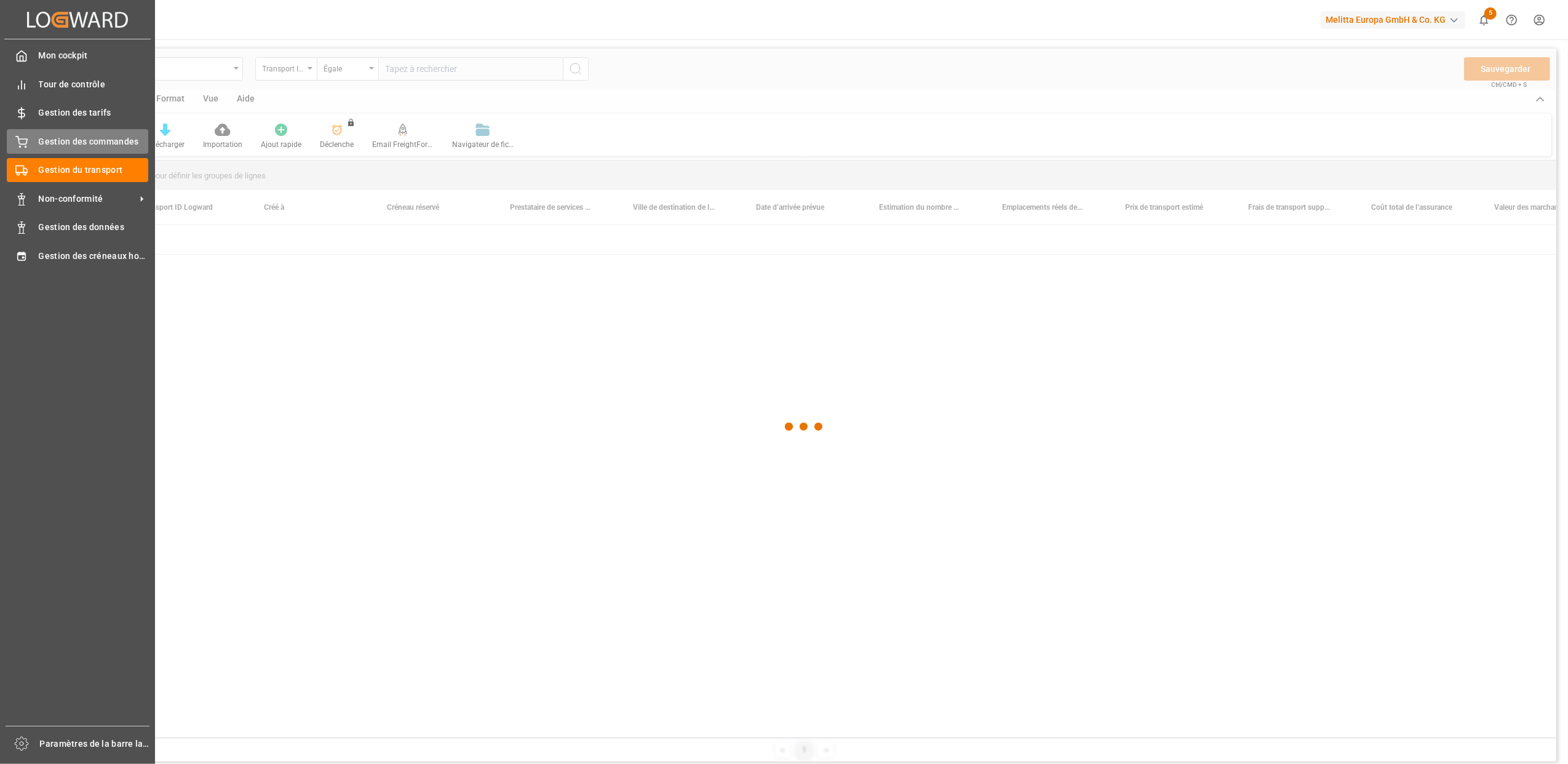
click at [35, 142] on div "Gestion des commandes Gestion des commandes" at bounding box center [78, 141] width 142 height 24
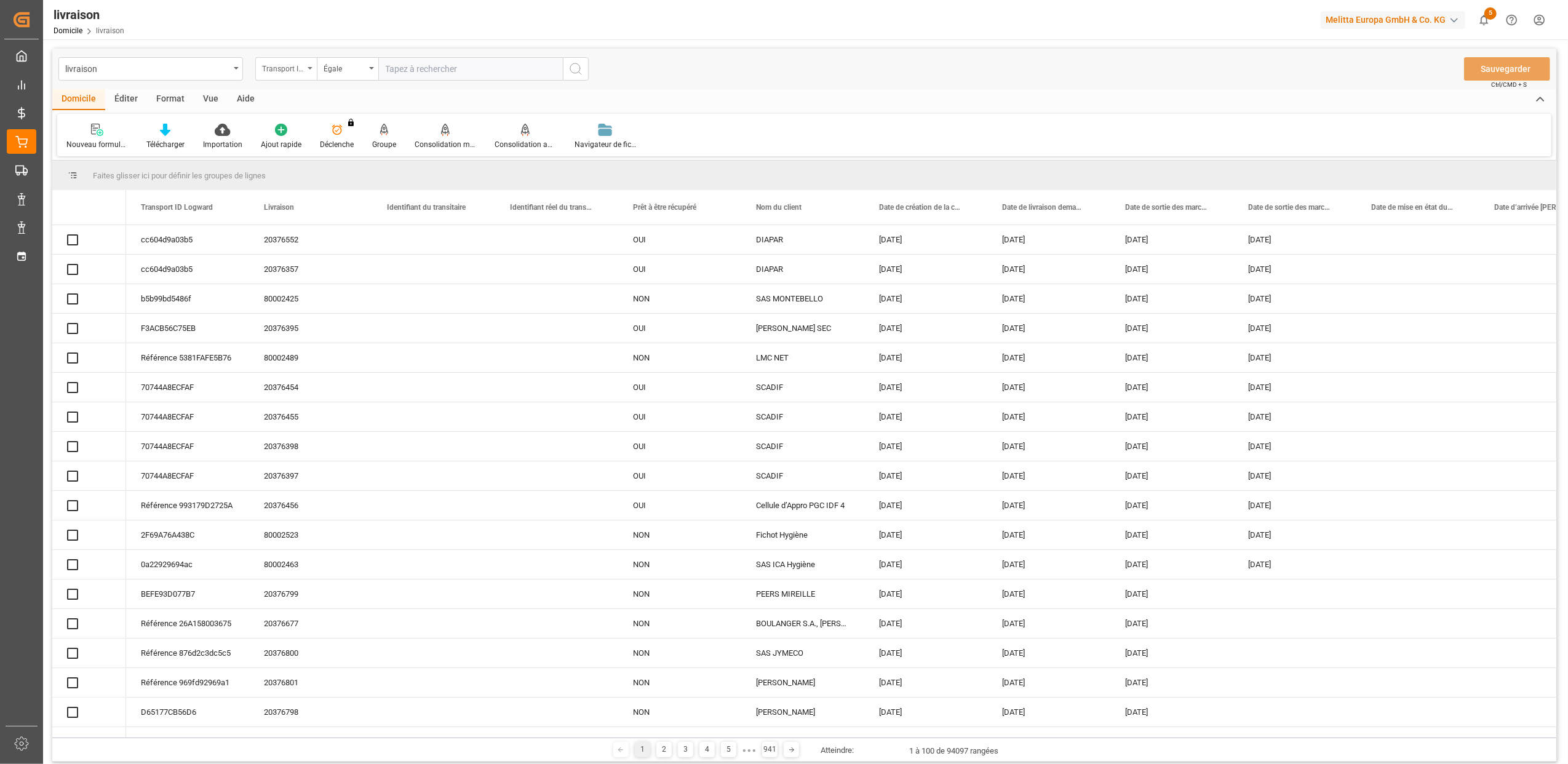
click at [313, 68] on div "Transport ID Logward" at bounding box center [285, 68] width 61 height 23
click at [311, 70] on div "Transport ID Logward" at bounding box center [285, 68] width 61 height 23
click at [310, 66] on div "Transport ID Logward" at bounding box center [285, 68] width 61 height 23
click at [310, 73] on div "Transport ID Logward" at bounding box center [285, 68] width 61 height 23
click at [309, 68] on icon "Ouvrir le menu" at bounding box center [309, 68] width 5 height 2
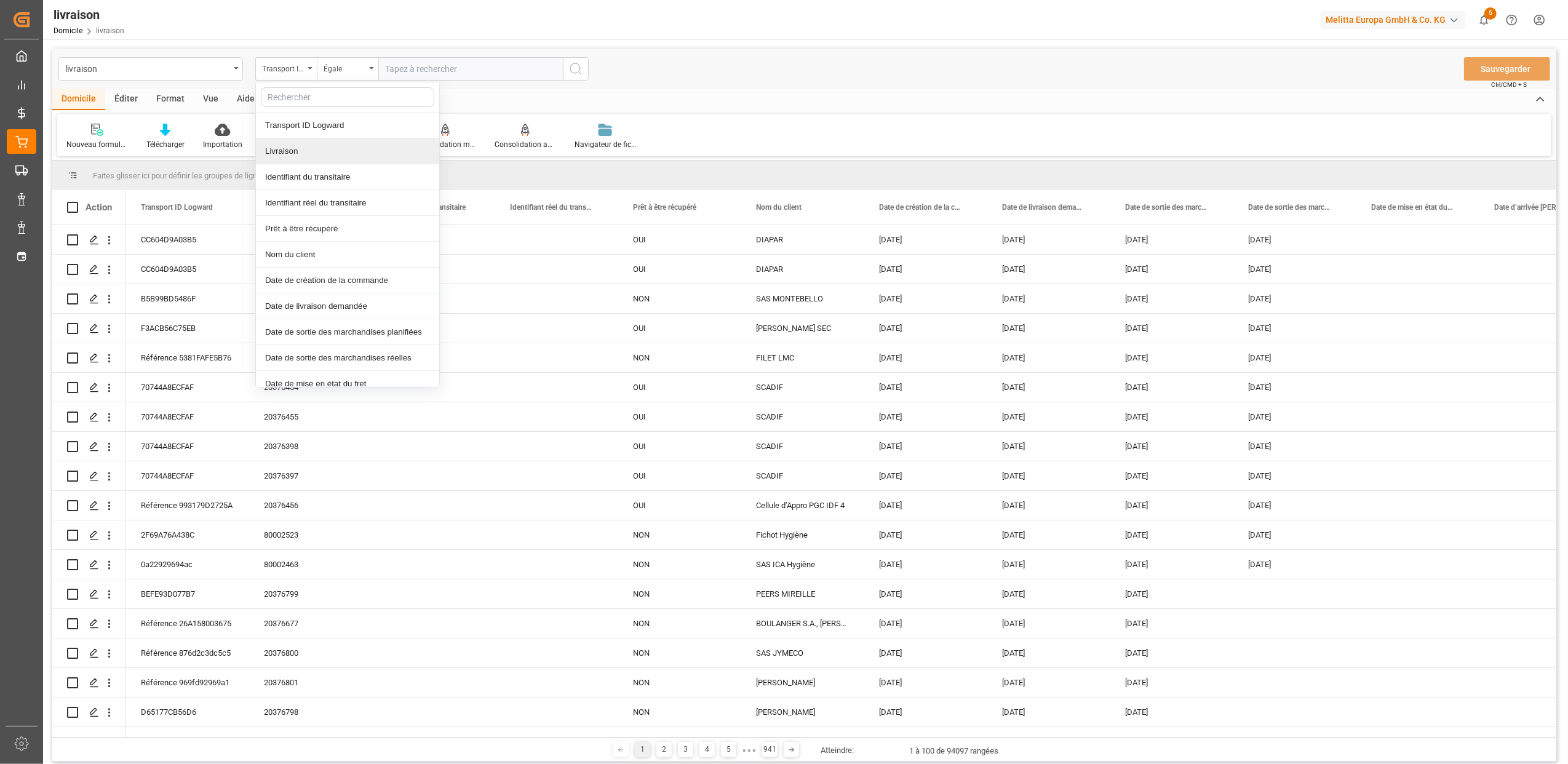
click at [288, 147] on div "Livraison" at bounding box center [347, 151] width 183 height 26
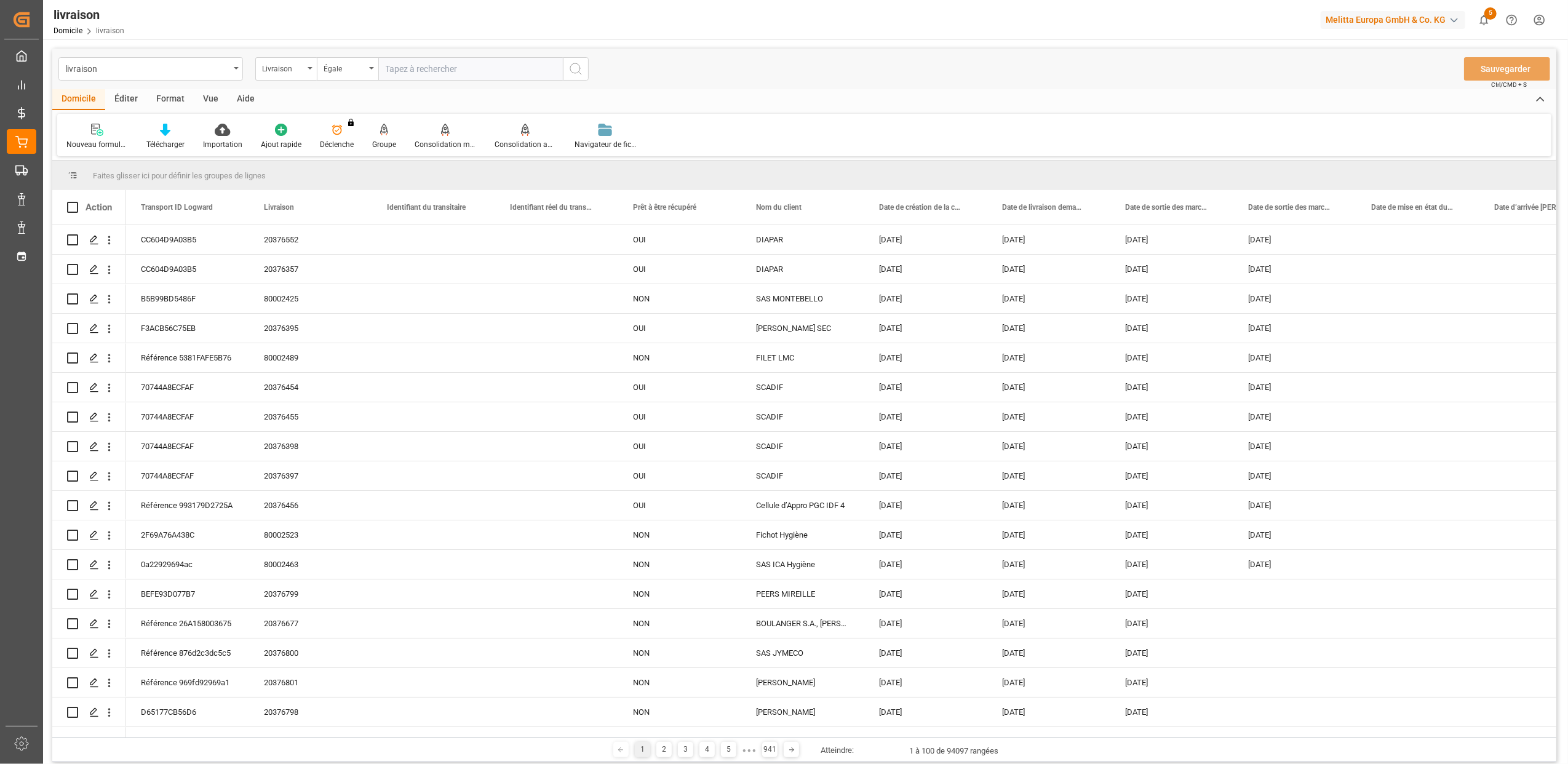
click at [393, 76] on input "text" at bounding box center [471, 68] width 185 height 23
type input "20375947"
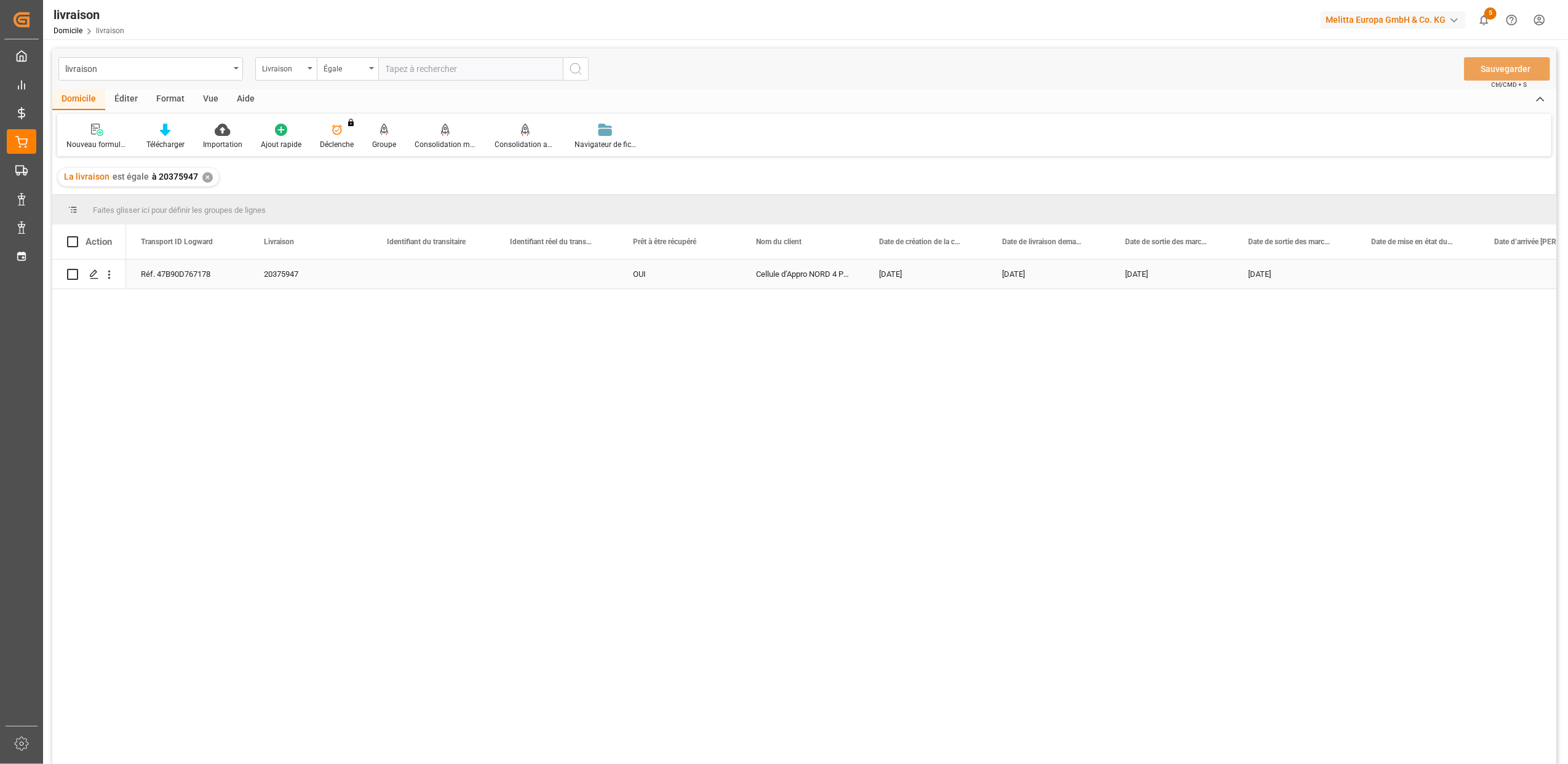
click at [204, 274] on div "Réf. 47B90D767178" at bounding box center [187, 273] width 123 height 29
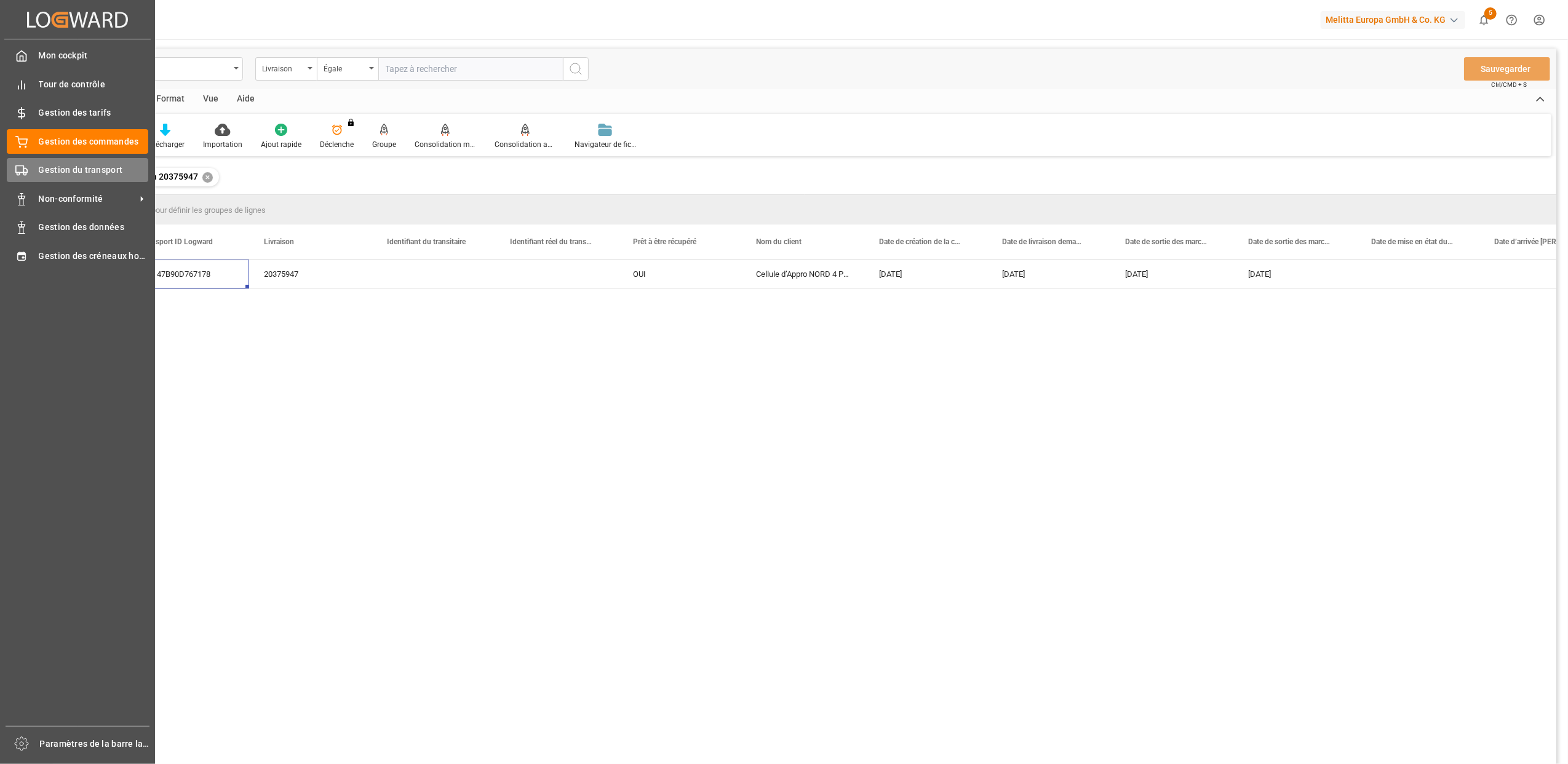
click at [39, 168] on span "Gestion du transport" at bounding box center [94, 170] width 110 height 13
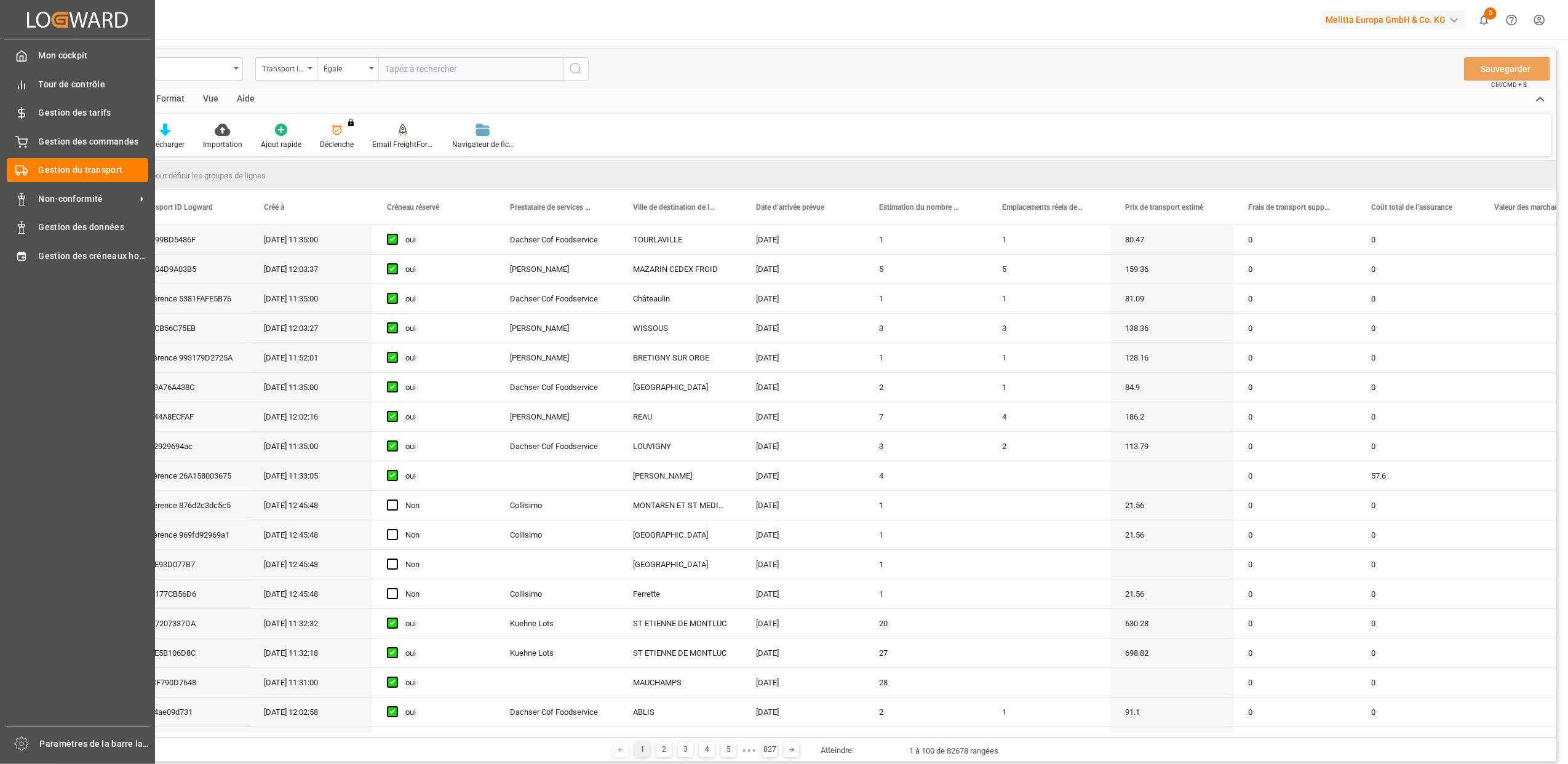
click at [396, 71] on input "text" at bounding box center [471, 68] width 185 height 23
paste input "47b90d767178"
type input "47b90d767178"
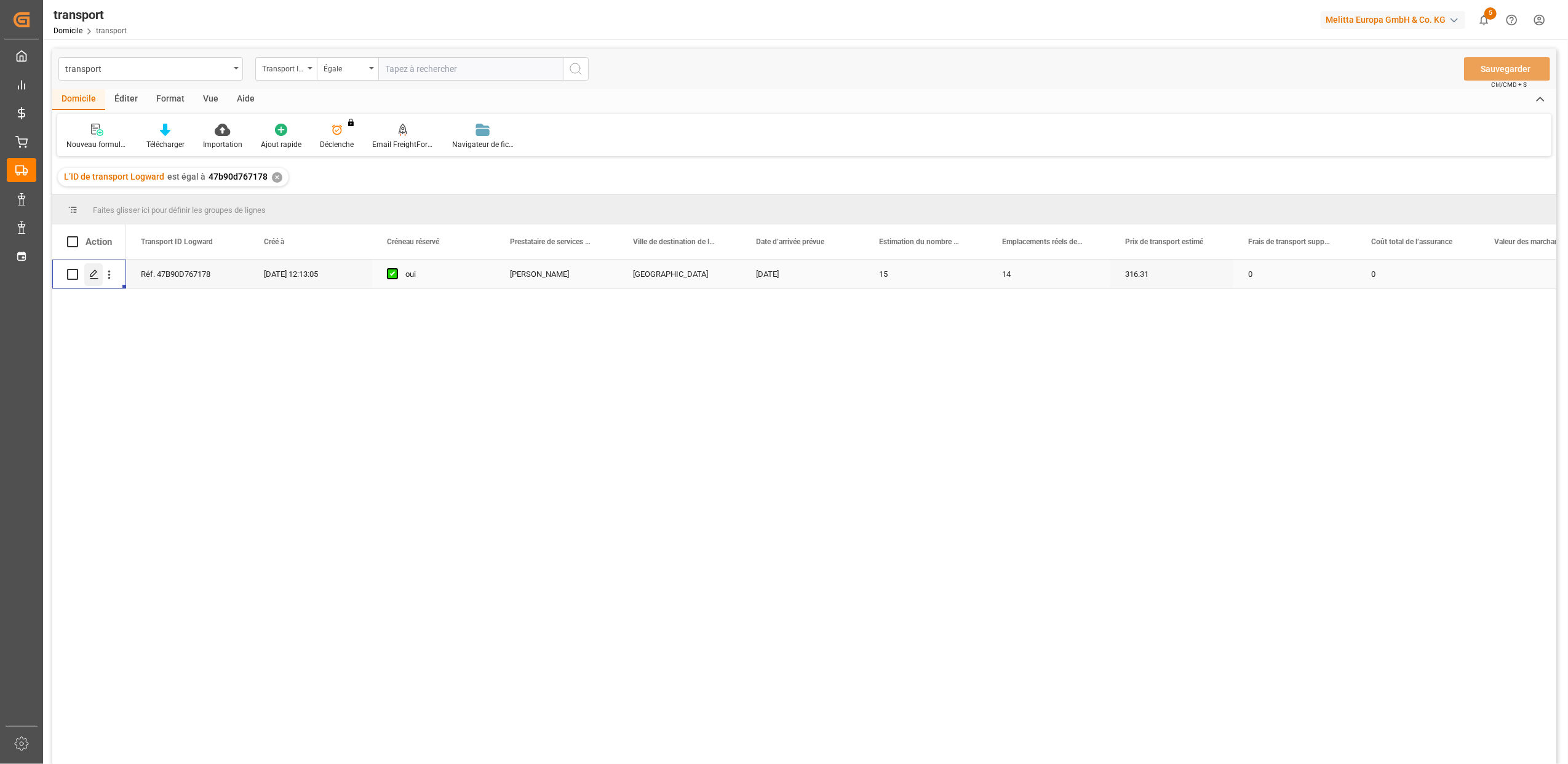
click at [94, 278] on icon "Appuyez sur ESPACE pour sélectionner cette rangée." at bounding box center [94, 274] width 10 height 10
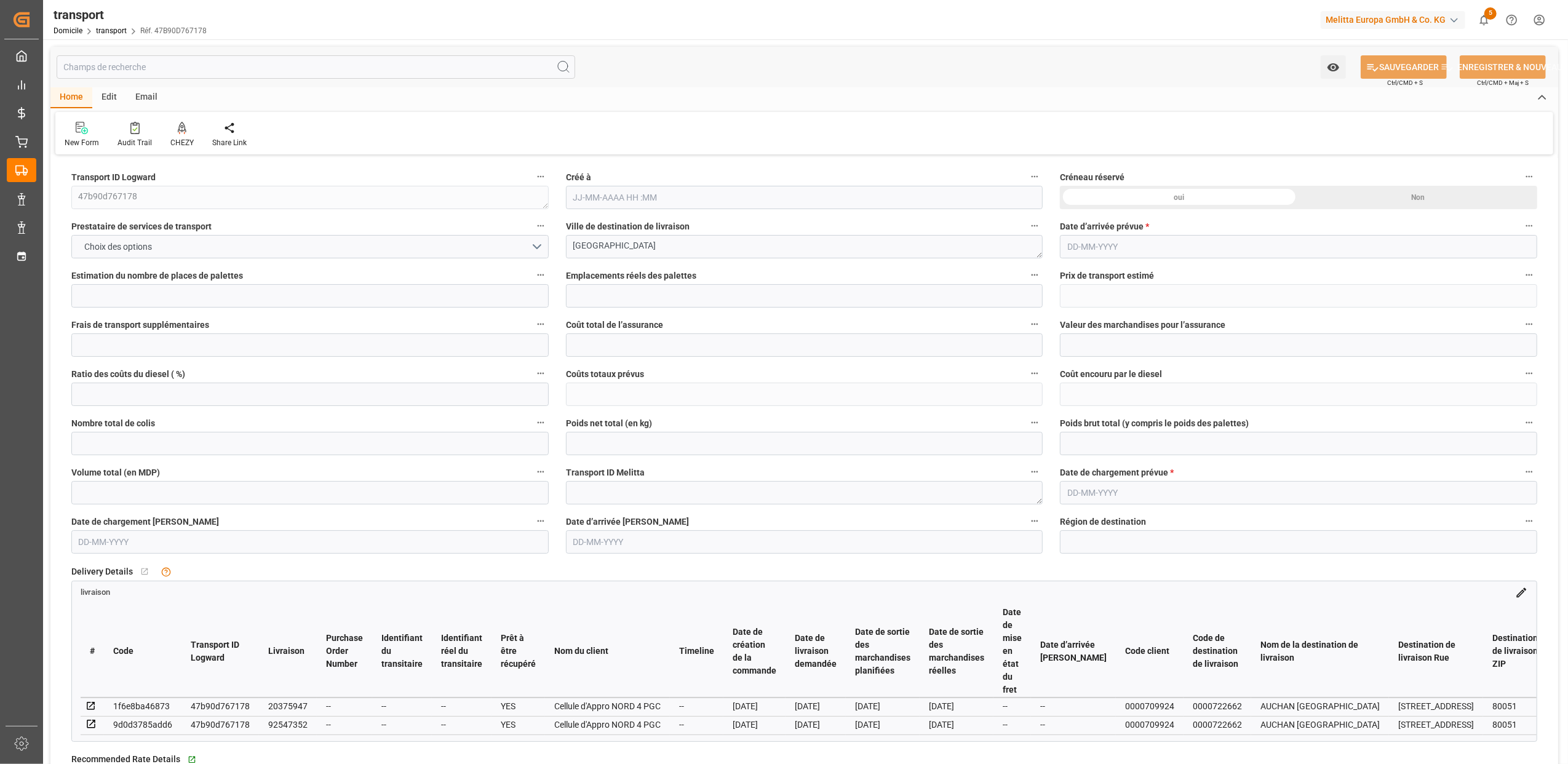
type input "15"
type input "14"
type input "316.31"
type input "0"
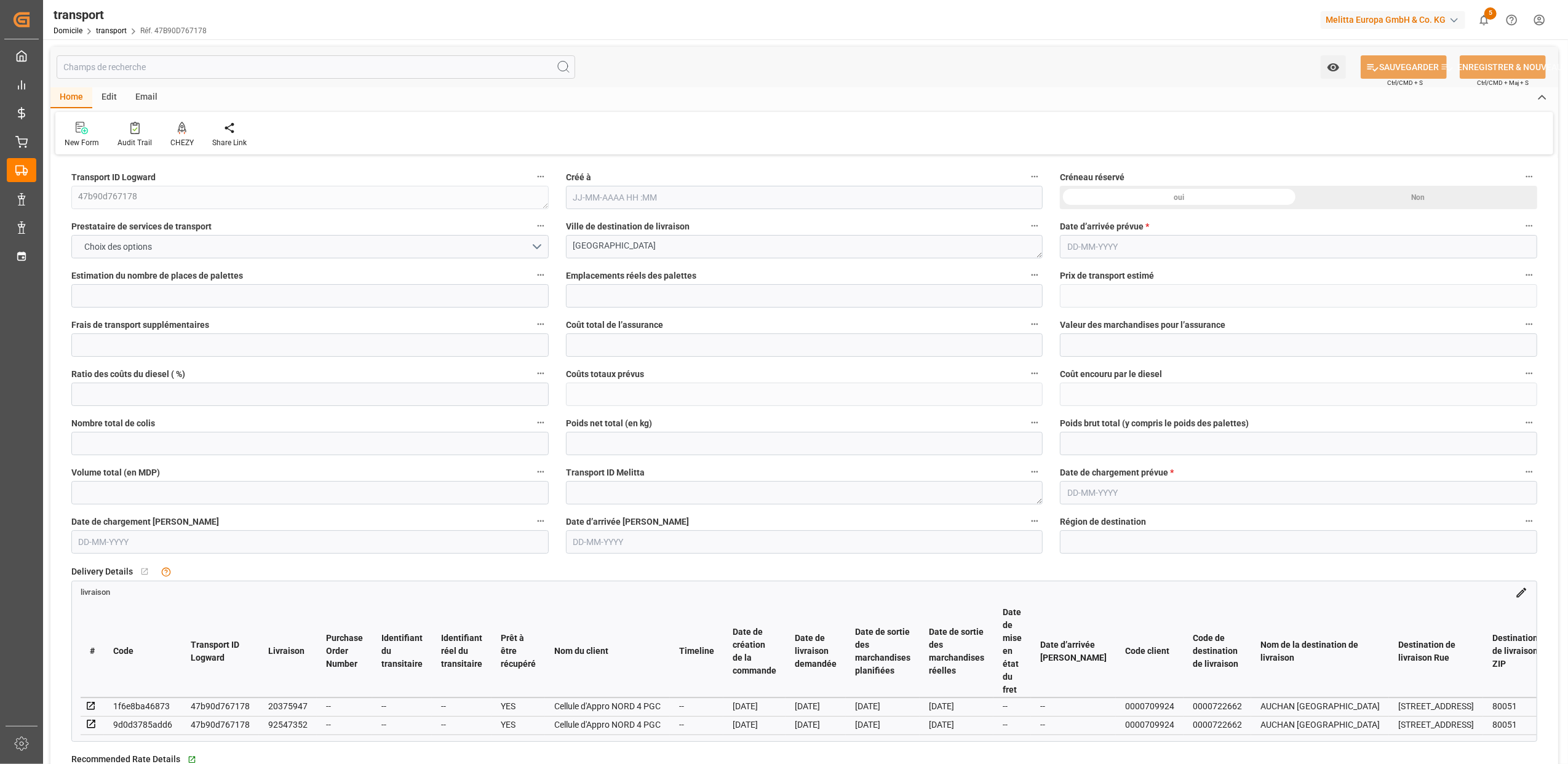
type input "0"
type input "303.4994"
type input "-12.8106"
type input "29"
type input "2287.93"
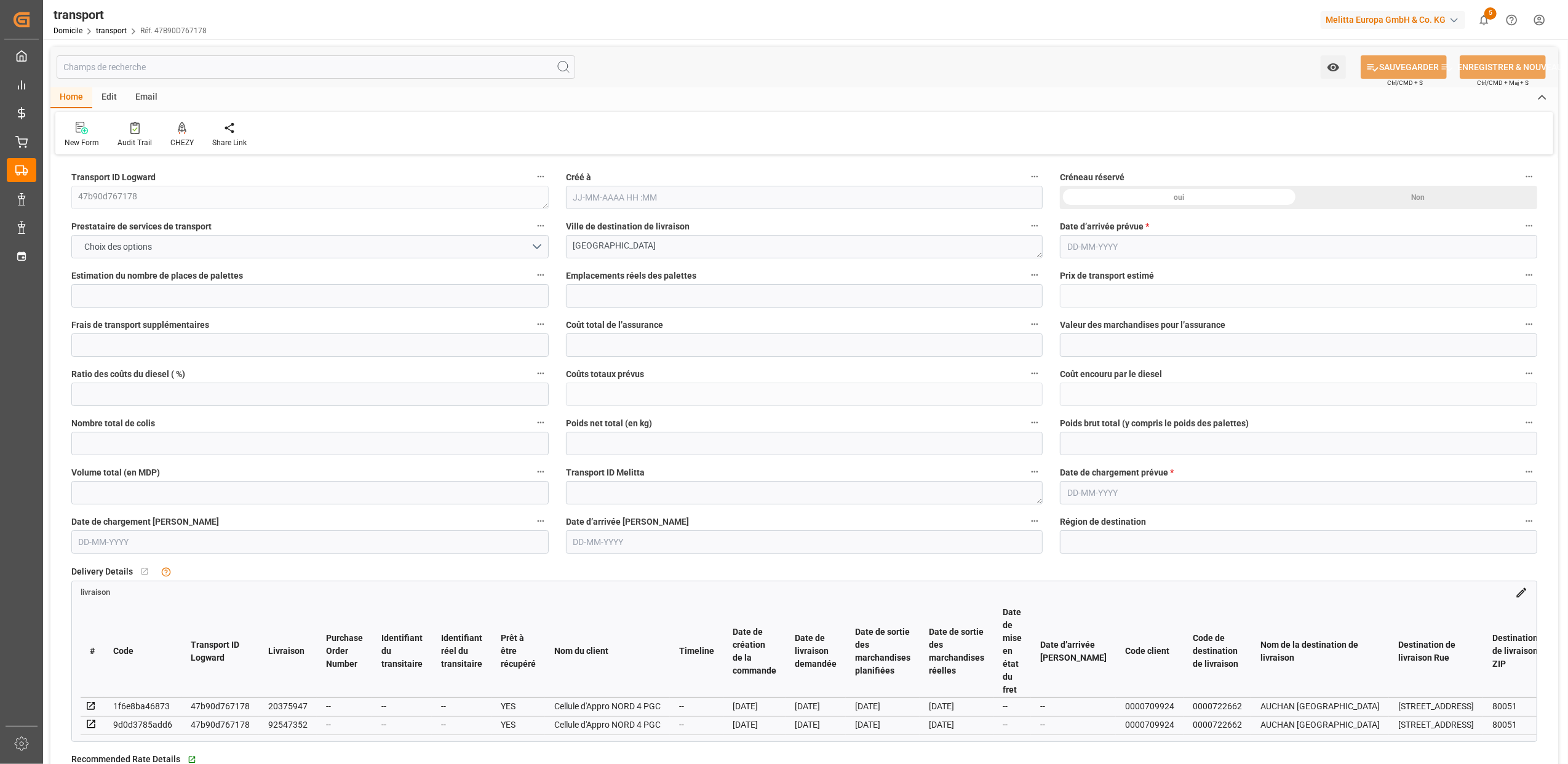
type input "3563.022"
type input "16109.082"
type input "80"
type input "20"
type input "412"
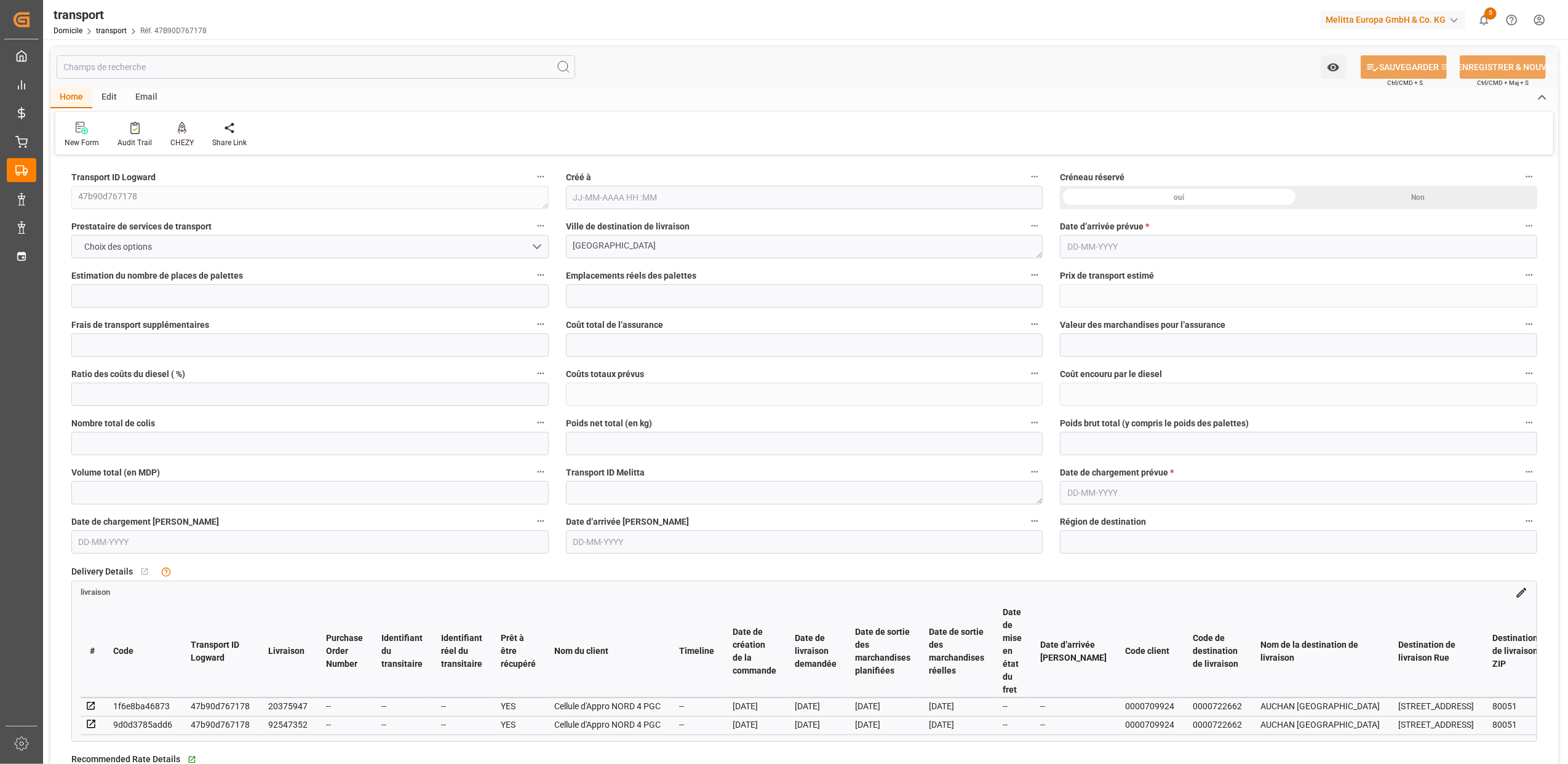
type input "29"
type input "101"
type input "2803.718"
type input "0"
type input "10767.6795"
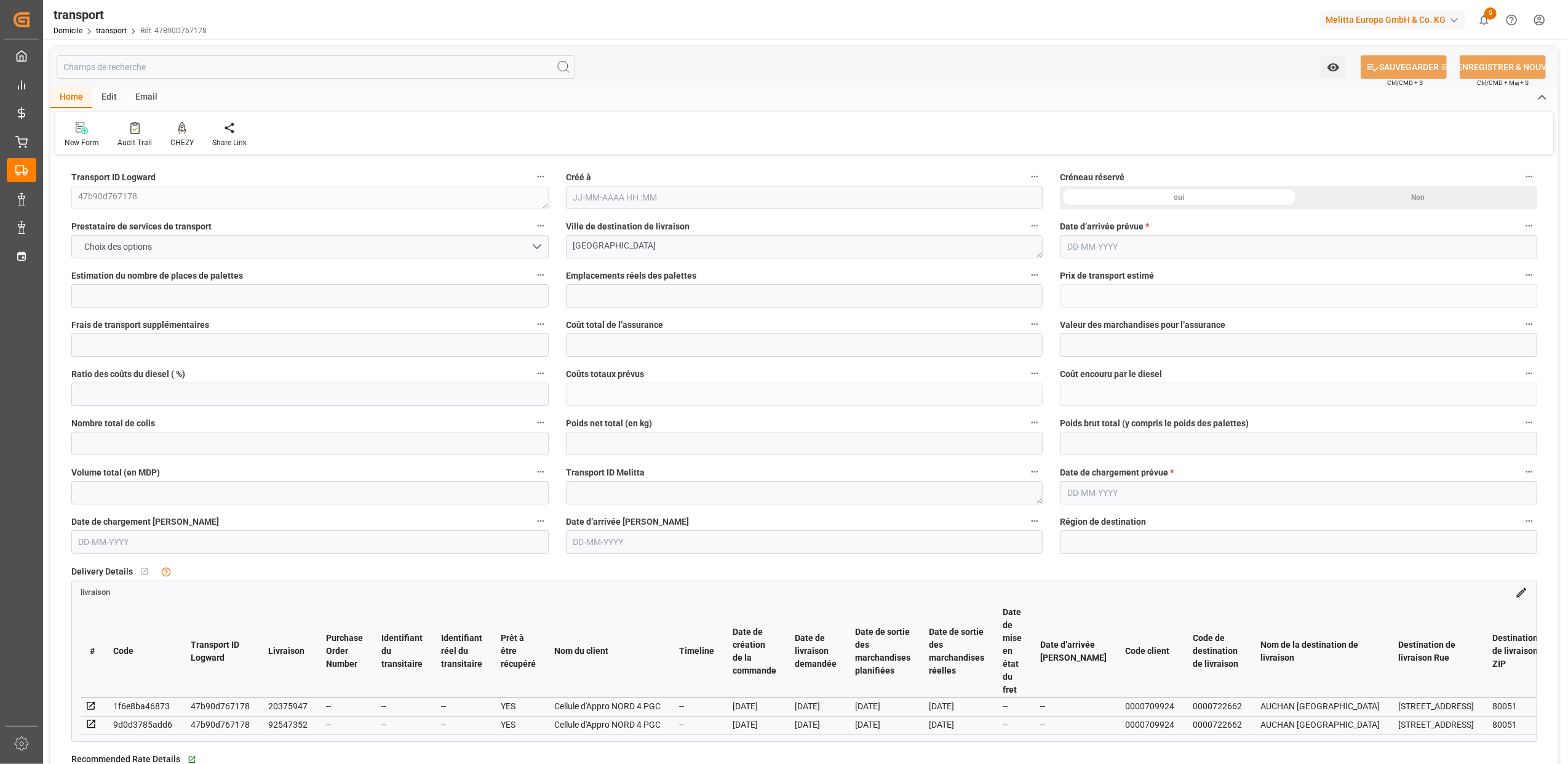
type input "0"
type input "21"
type input "80"
type input "[DATE] 12:13"
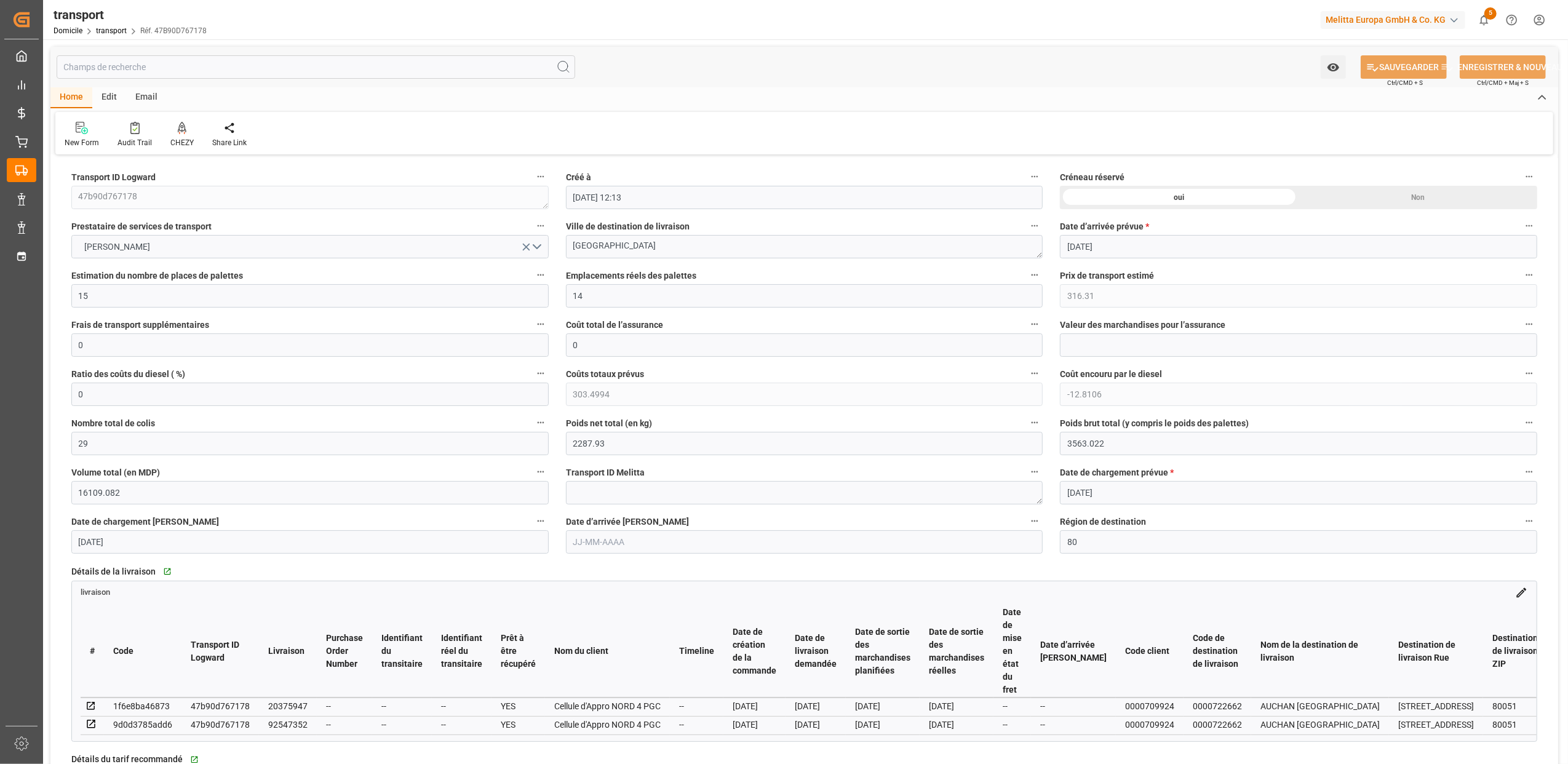
type input "[DATE]"
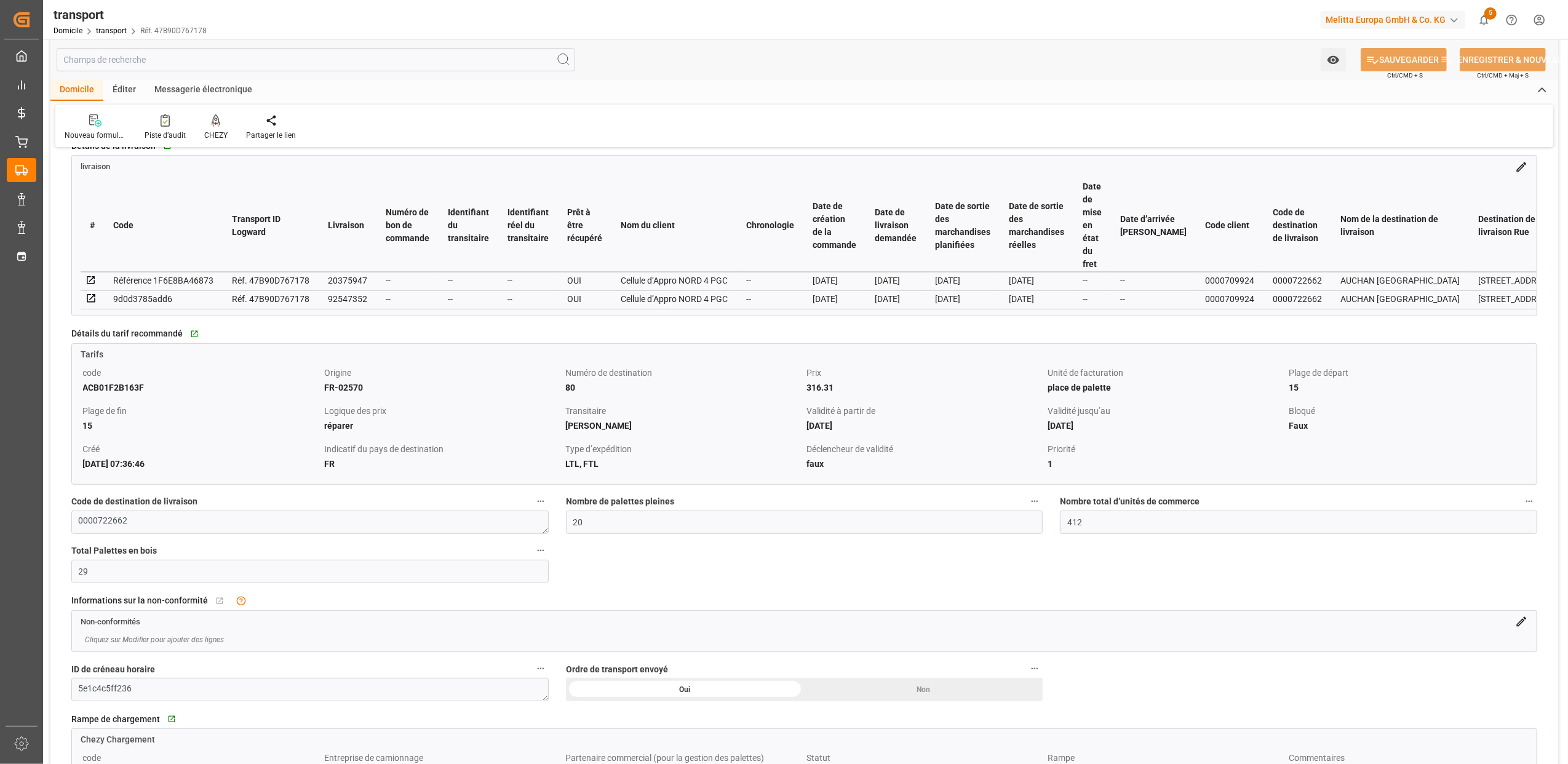
scroll to position [492, 0]
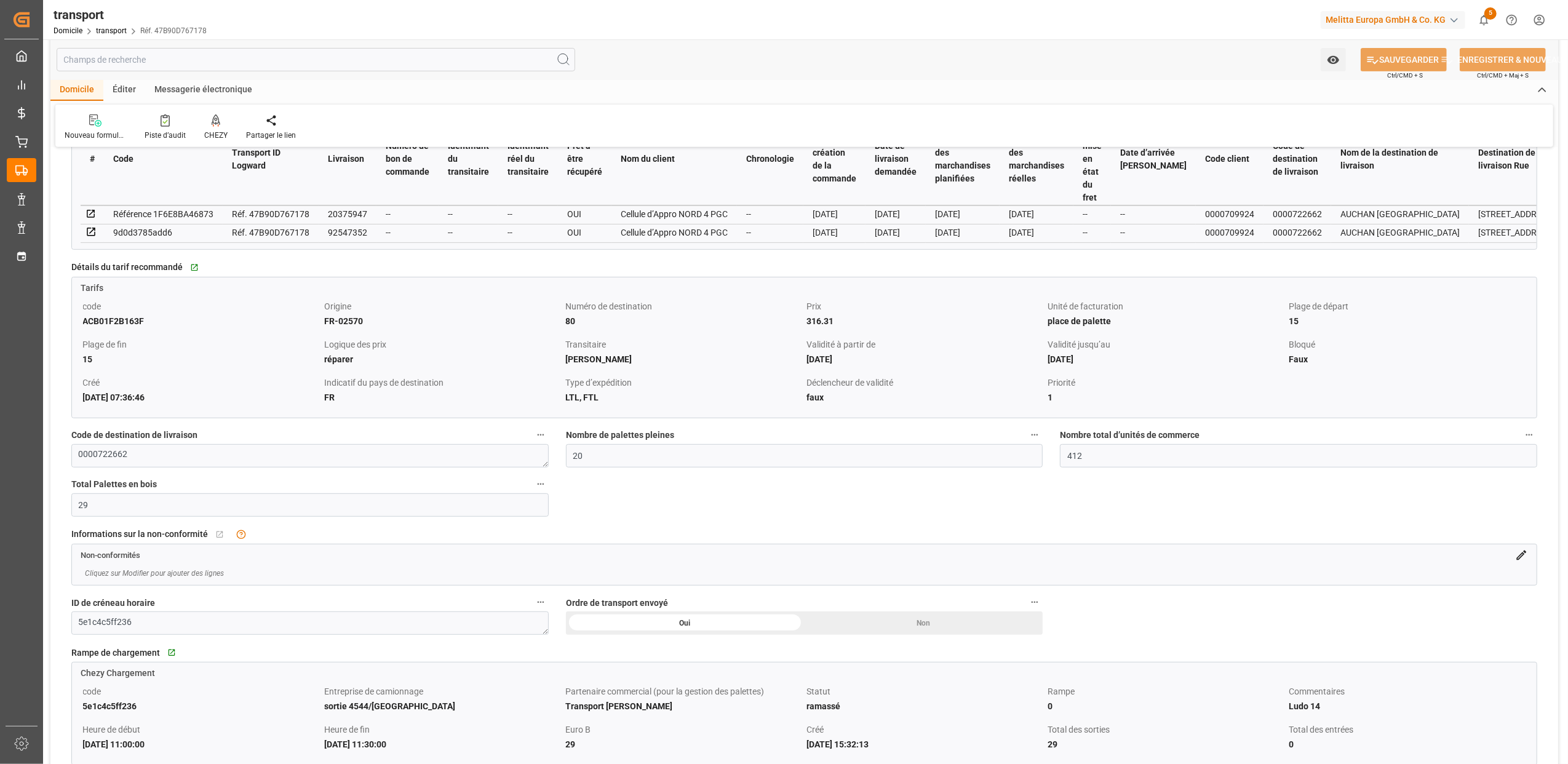
click at [1523, 561] on icon at bounding box center [1521, 555] width 13 height 13
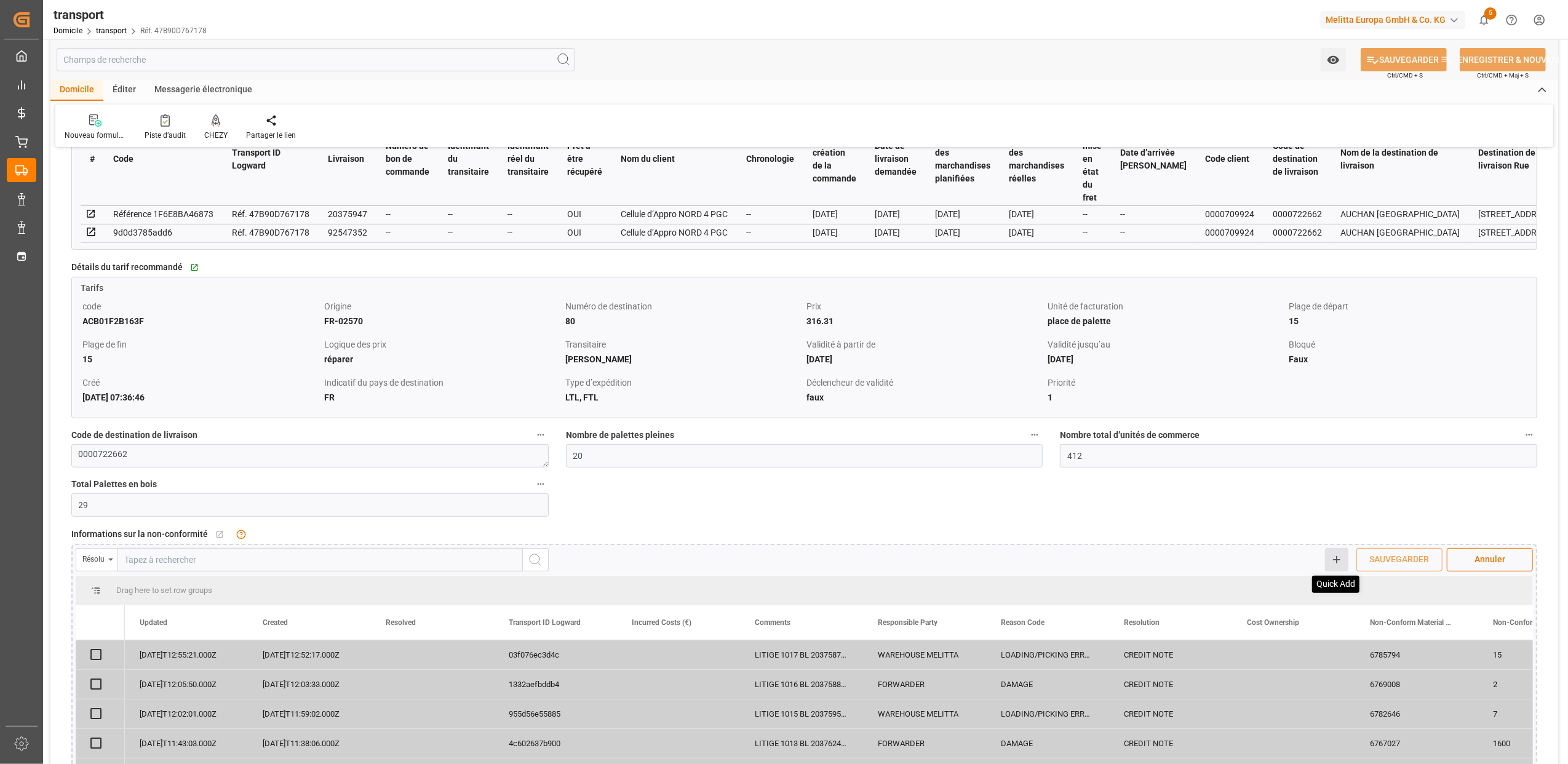
click at [1335, 560] on line at bounding box center [1336, 560] width 7 height 0
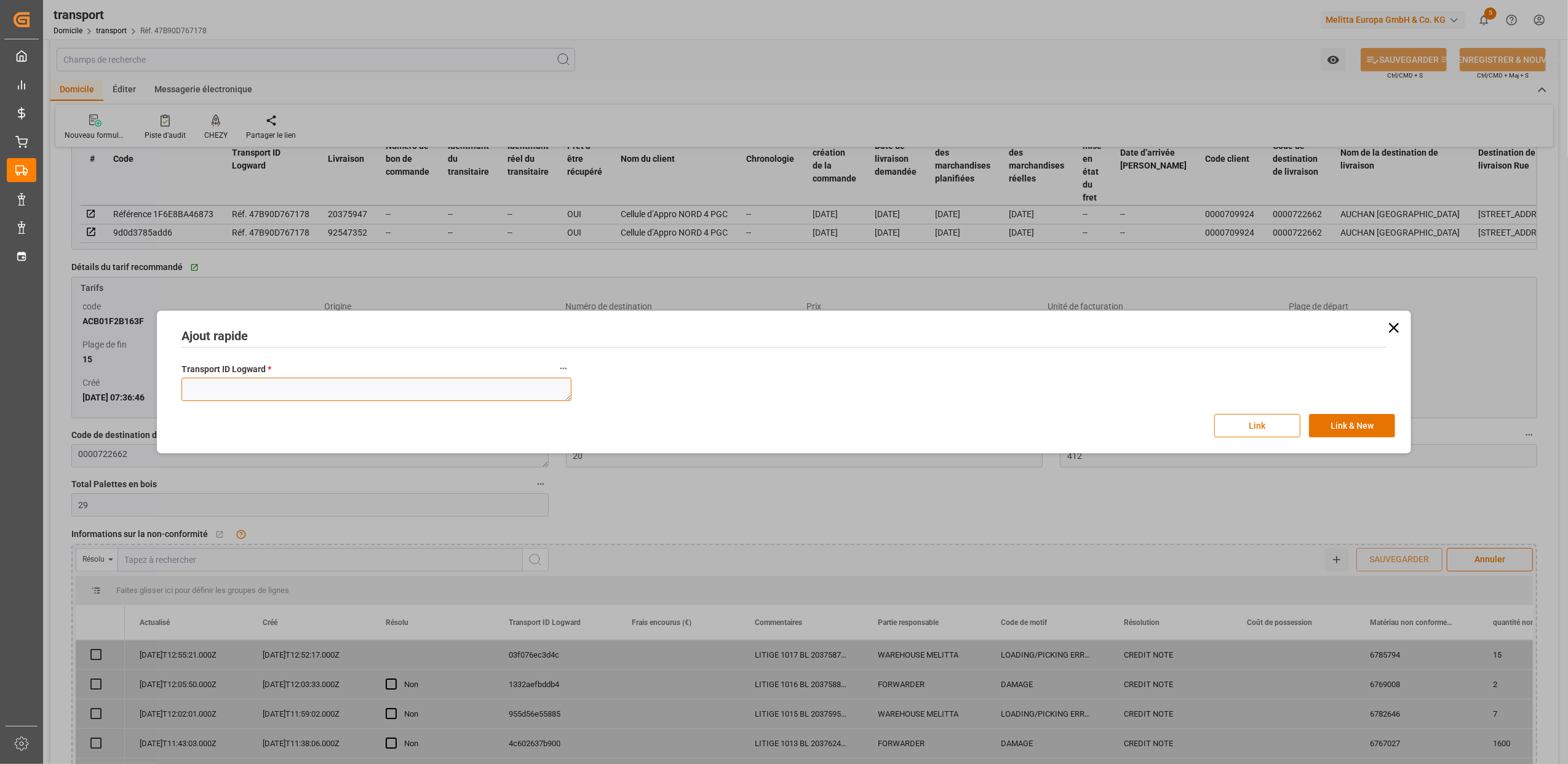
click at [273, 386] on textarea at bounding box center [376, 389] width 390 height 23
paste textarea "47b90d767178"
type textarea "47b90d767178"
click at [1237, 426] on button "Link" at bounding box center [1257, 425] width 86 height 23
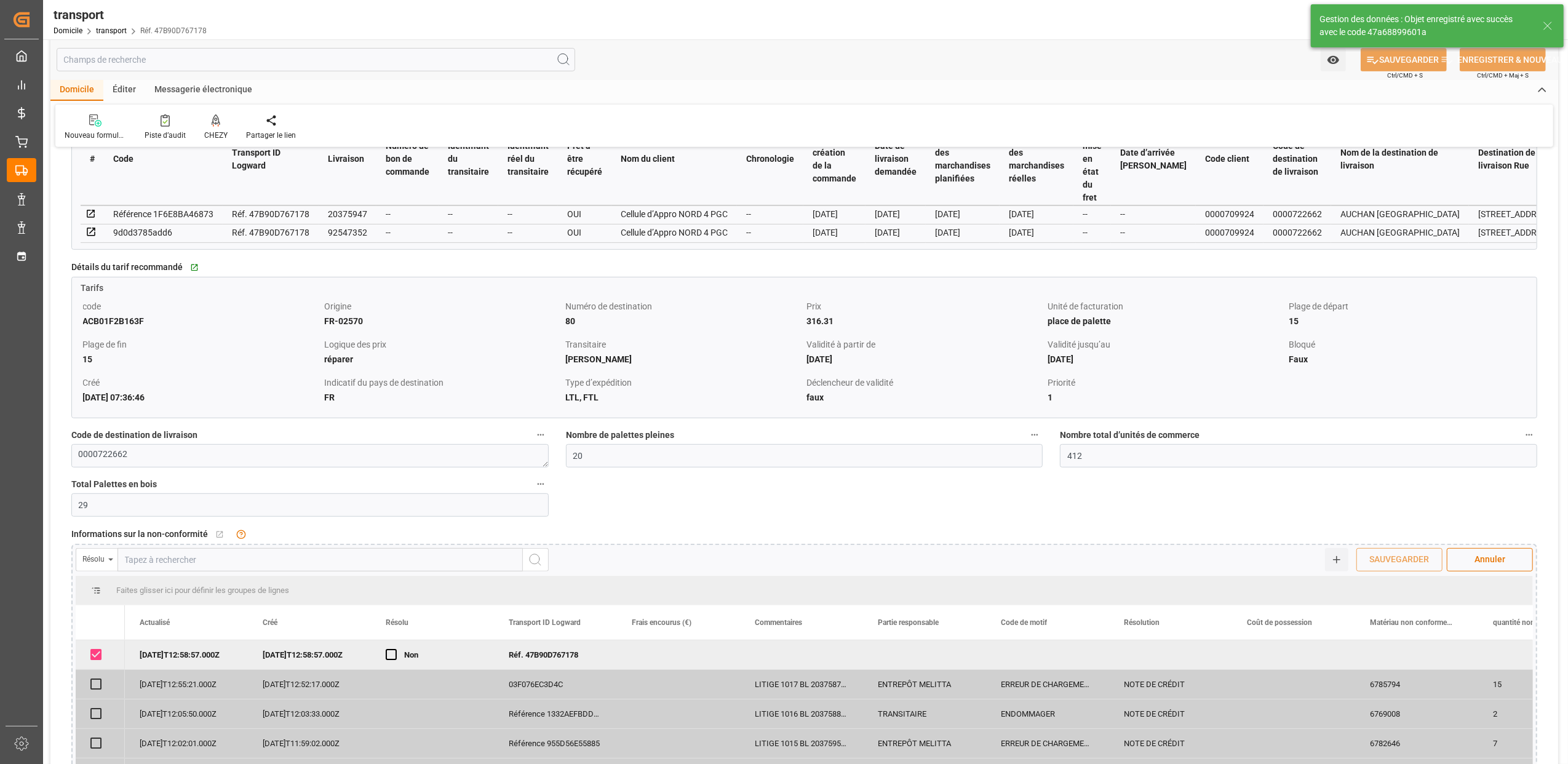
checkbox input "true"
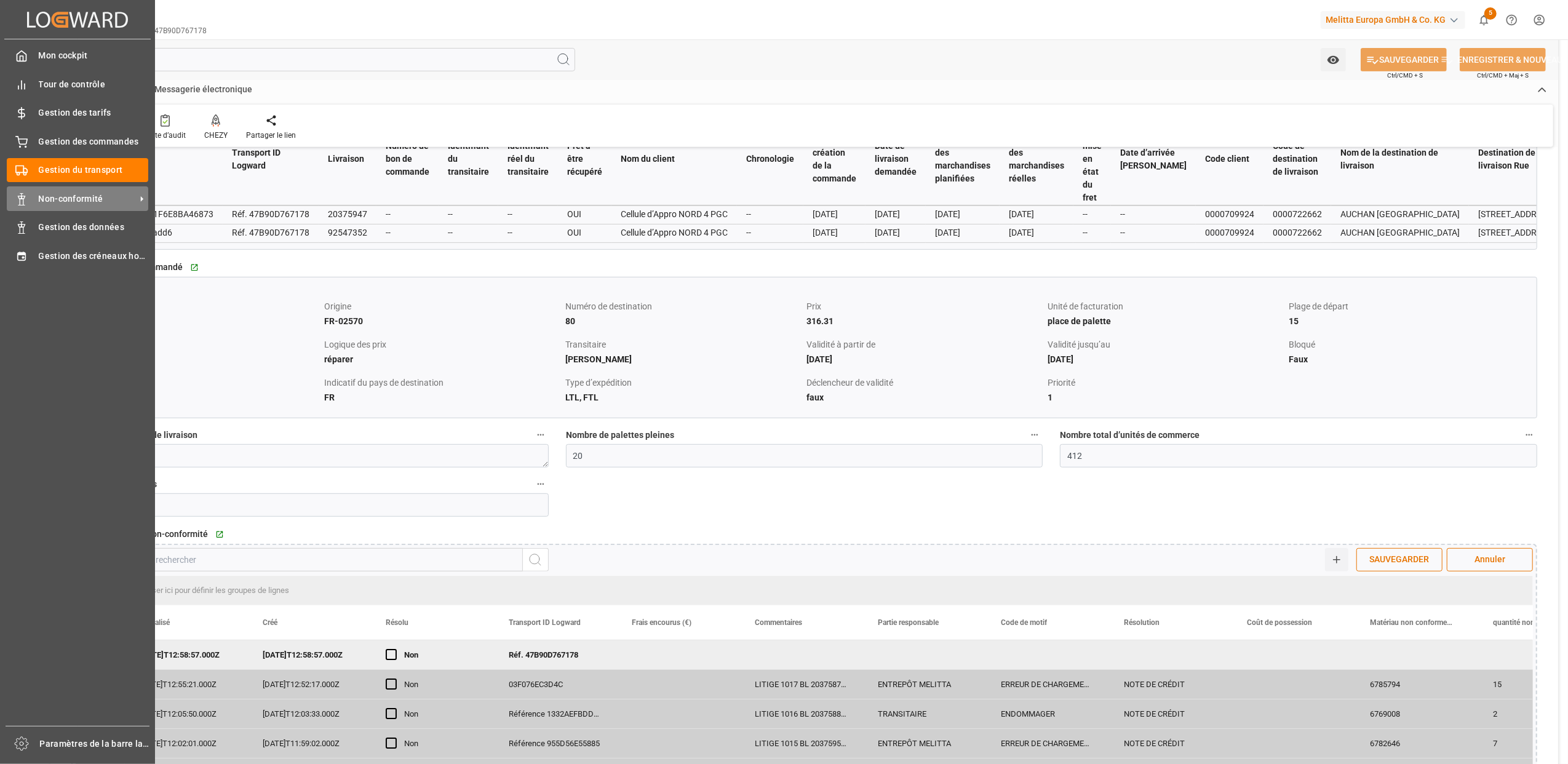
click at [27, 198] on icon at bounding box center [21, 199] width 12 height 12
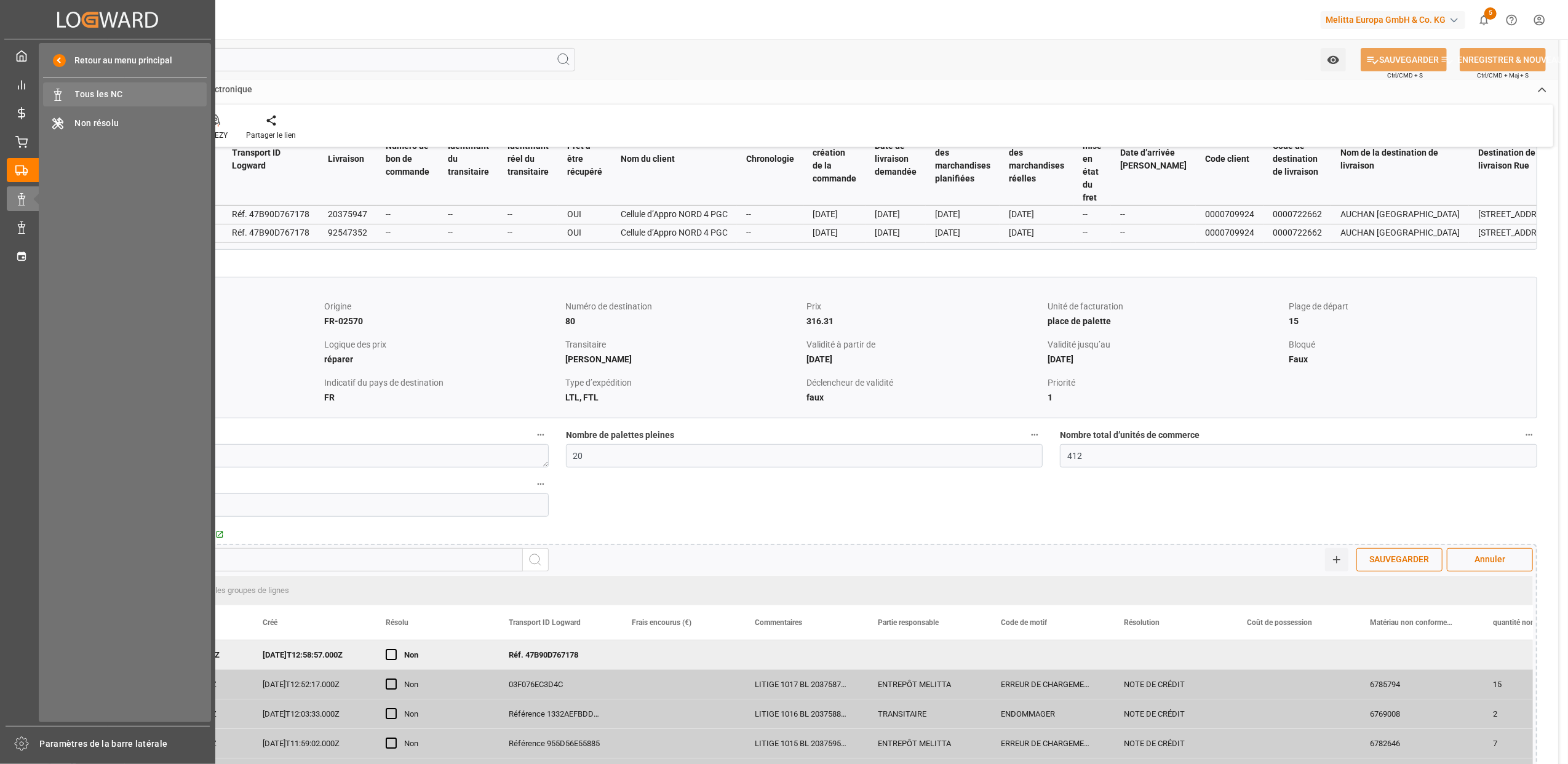
click at [109, 94] on span "Tous les NC" at bounding box center [141, 94] width 132 height 13
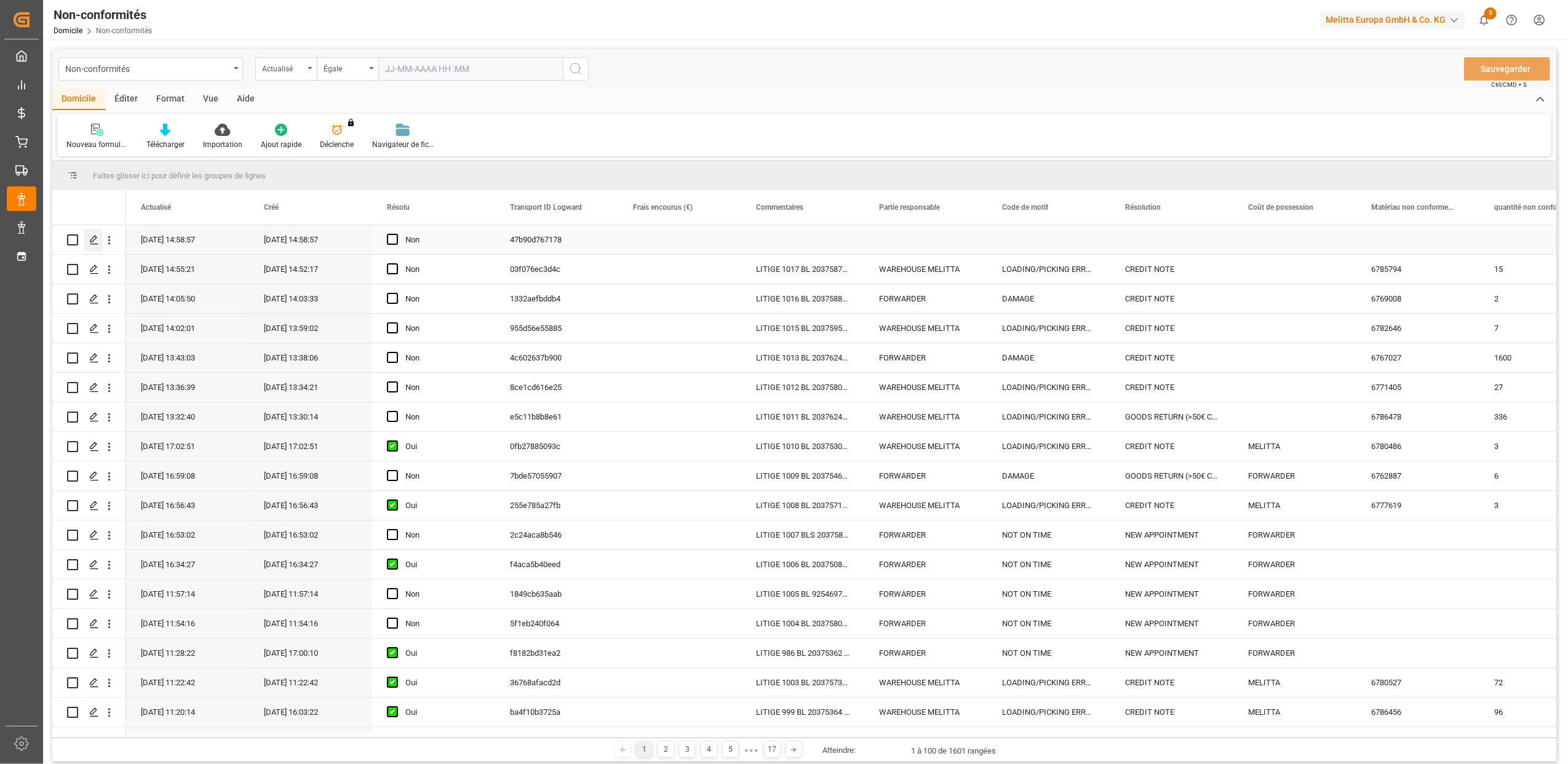
click at [94, 242] on icon "Appuyez sur ESPACE pour sélectionner cette rangée." at bounding box center [94, 240] width 10 height 10
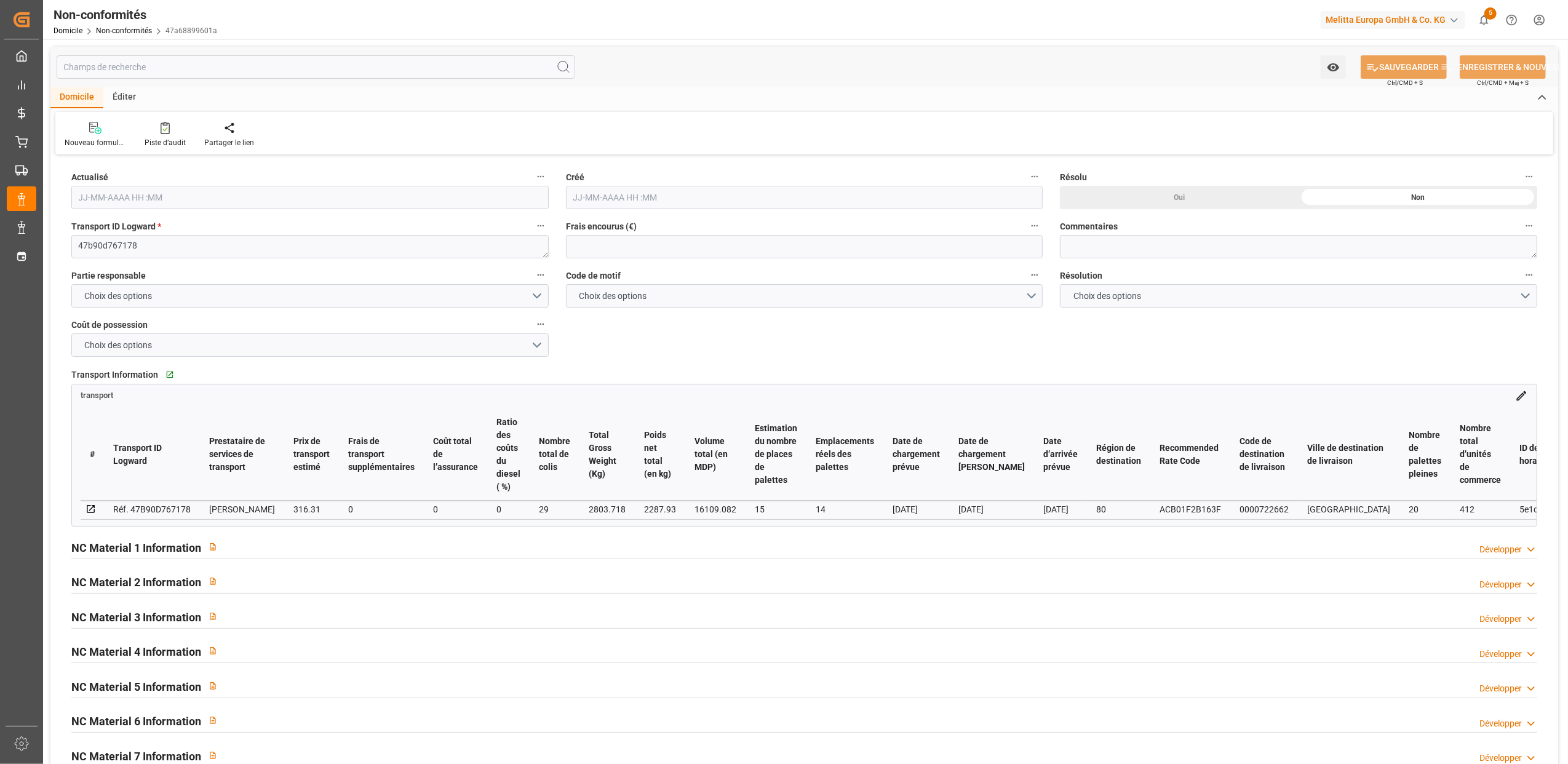
type input "[DATE] 12:58"
click at [539, 292] on button "Choix des options" at bounding box center [309, 295] width 477 height 23
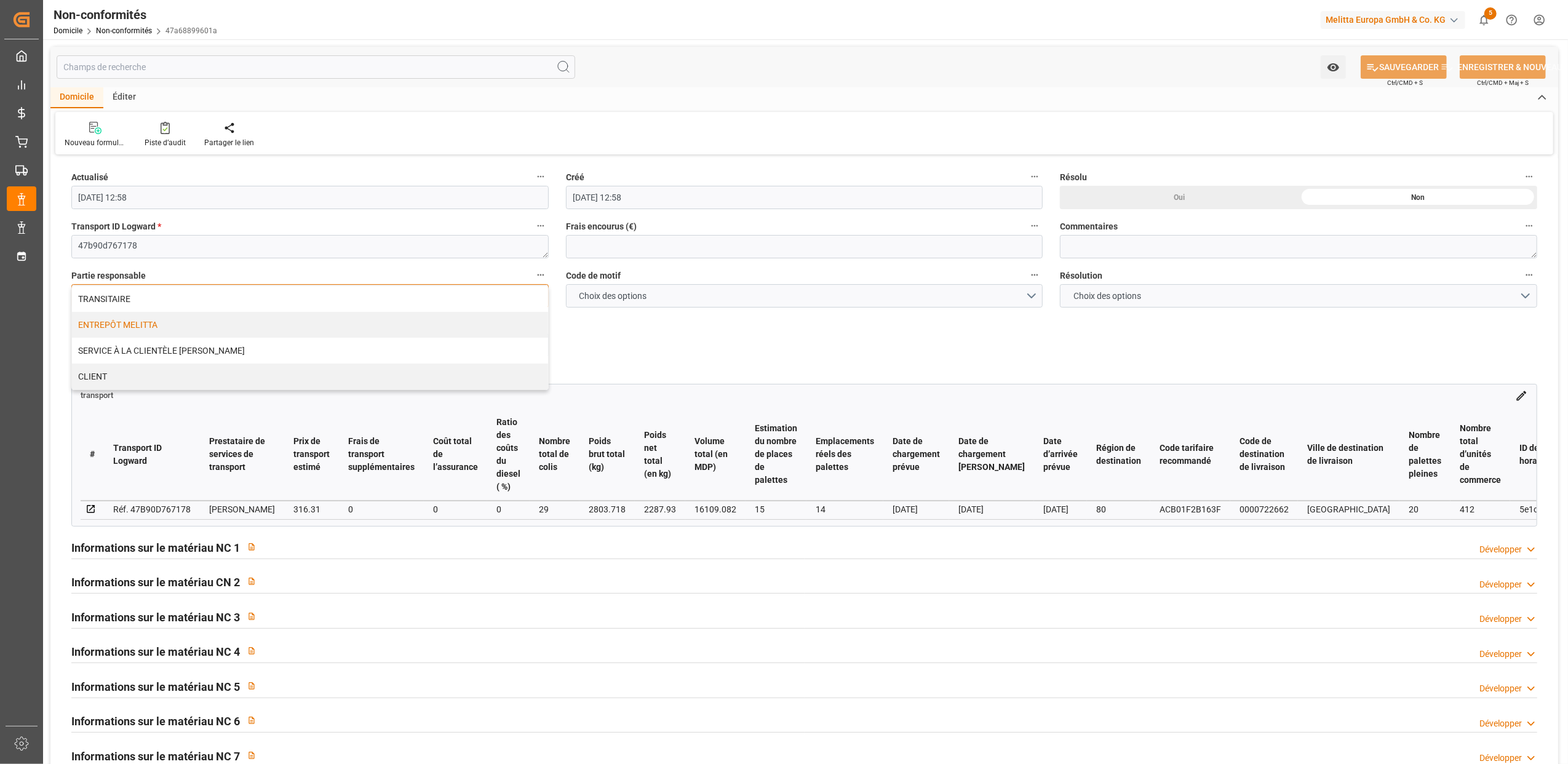
click at [119, 326] on div "ENTREPÔT MELITTA" at bounding box center [310, 324] width 476 height 26
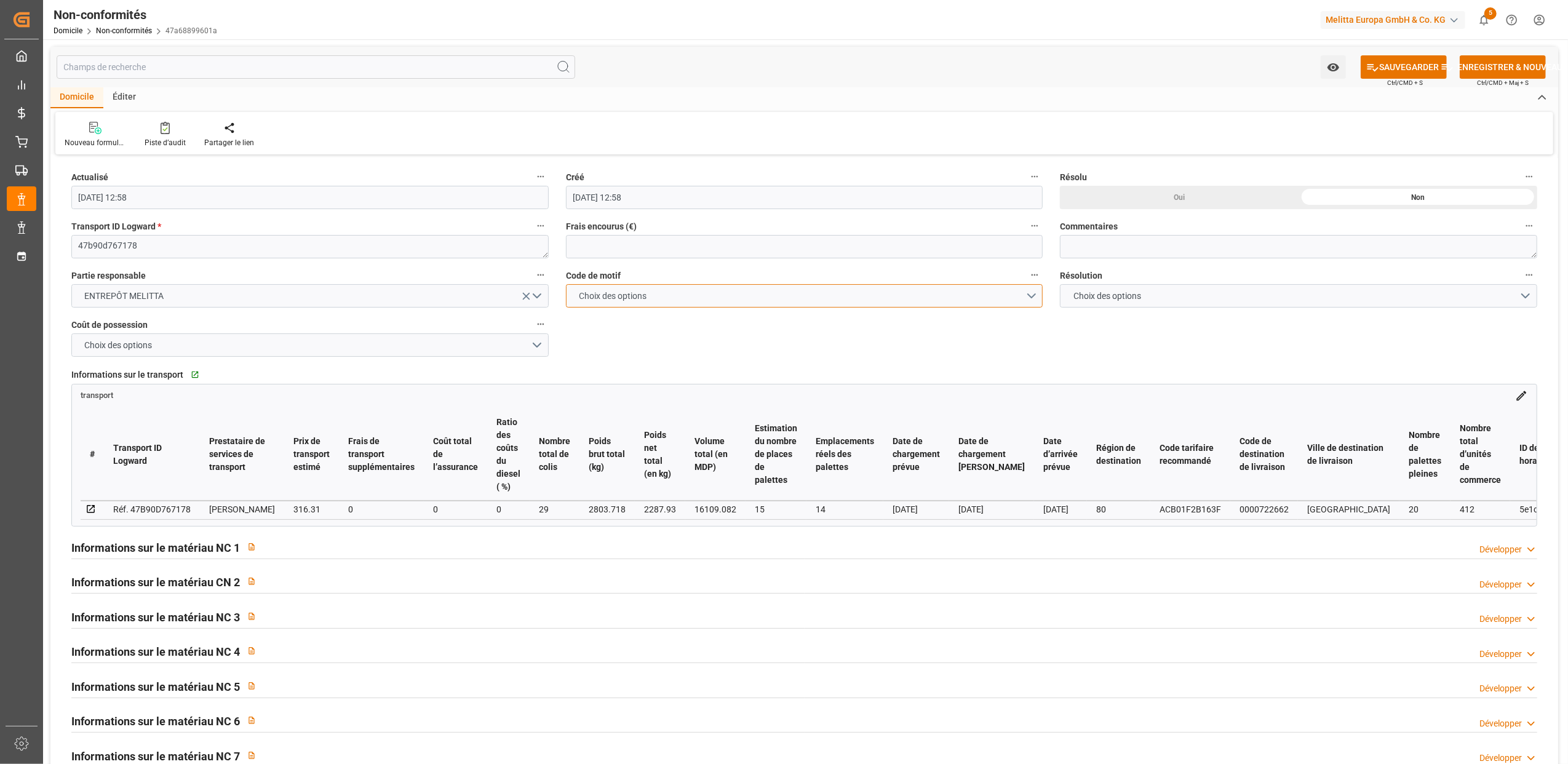
click at [1034, 296] on button "Choix des options" at bounding box center [804, 295] width 477 height 23
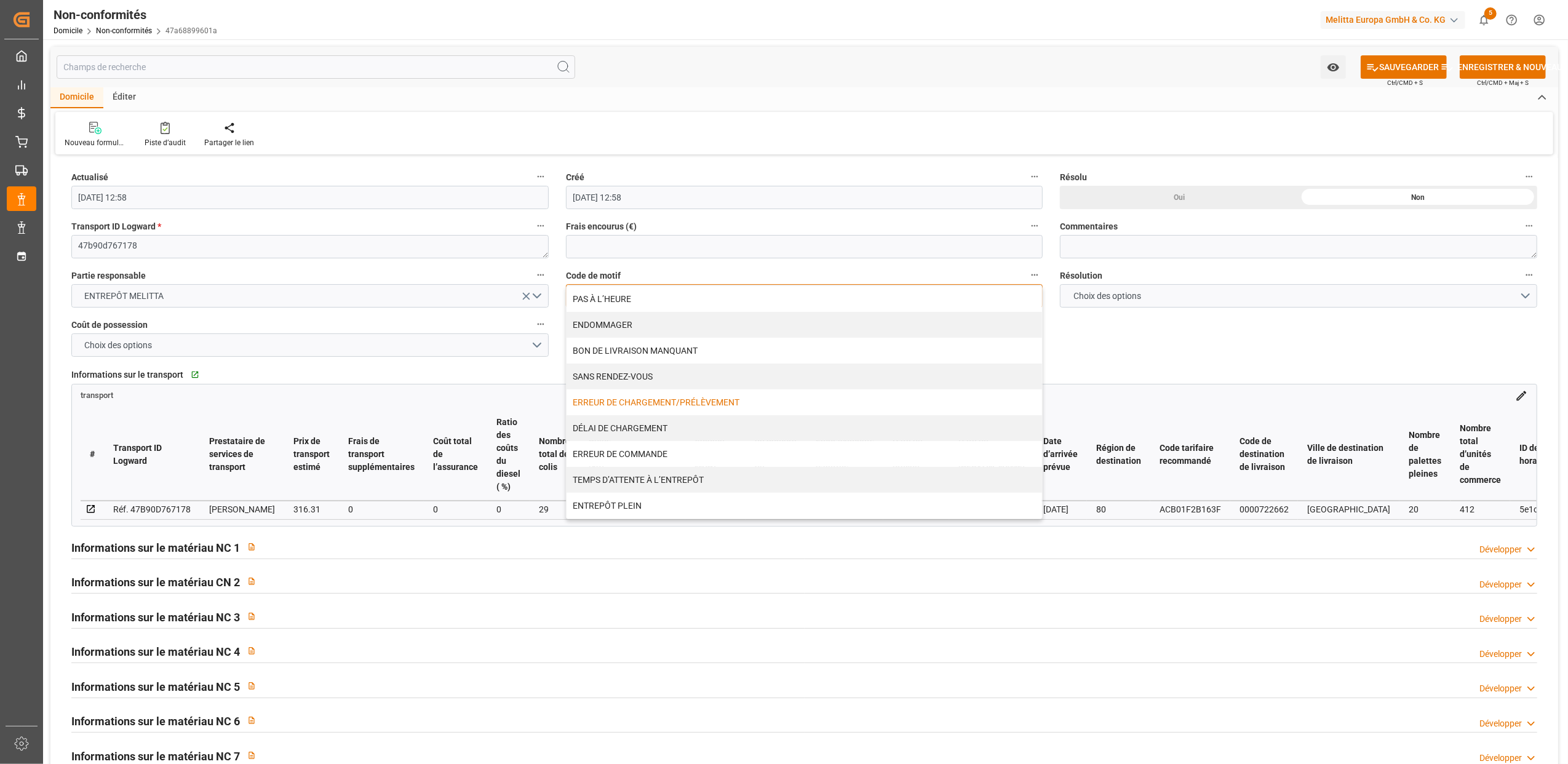
click at [650, 398] on div "ERREUR DE CHARGEMENT/PRÉLÈVEMENT" at bounding box center [805, 402] width 476 height 26
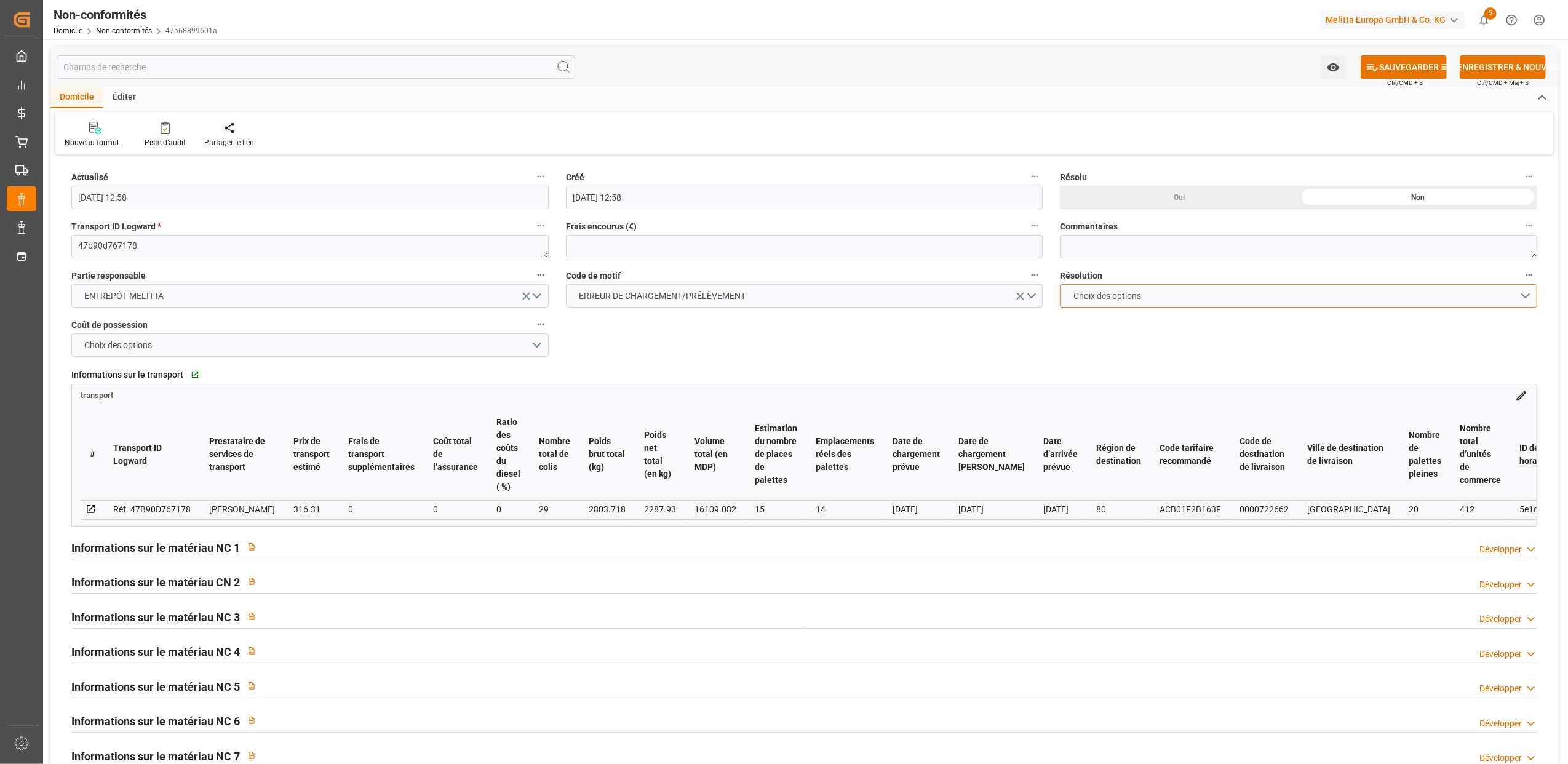
click at [1512, 298] on button "Choix des options" at bounding box center [1298, 295] width 477 height 23
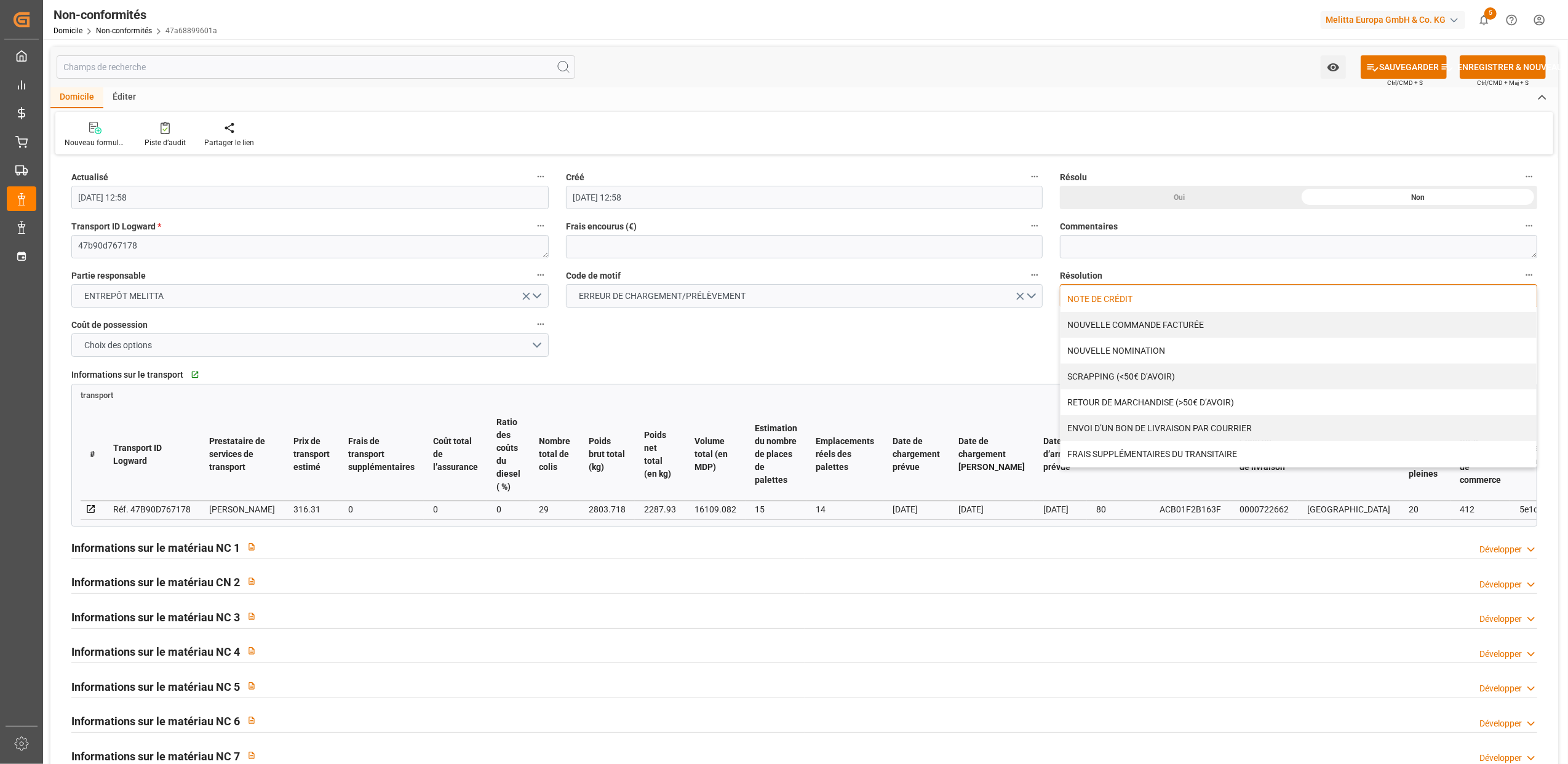
click at [1109, 304] on div "NOTE DE CRÉDIT" at bounding box center [1299, 299] width 476 height 26
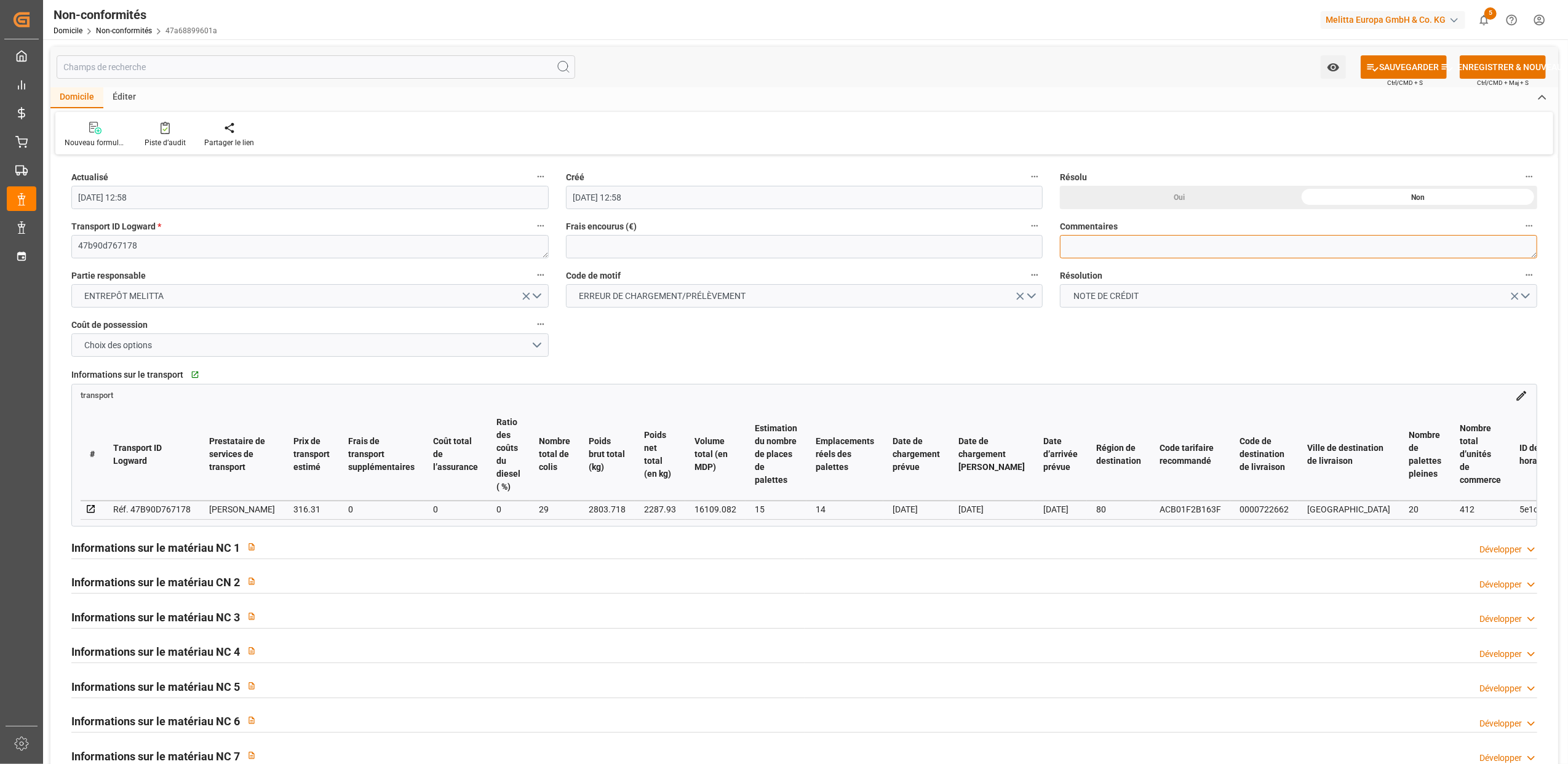
click at [1075, 254] on textarea at bounding box center [1298, 246] width 477 height 23
click at [1268, 244] on textarea "LITIGE 1018 BL 20375947 Manque 6 Colis de filtres () et 32 colis de filtres ()" at bounding box center [1298, 246] width 477 height 23
click at [1388, 244] on textarea "LITIGE 1018 BL 20375947 Manque 6 Colis de filtres (6785155) et 32 colis de filt…" at bounding box center [1298, 246] width 477 height 23
click at [1472, 244] on textarea "LITIGE 1018 BL 20375947 Manque 6 Colis de filtres (6785155) et 32 colis de filt…" at bounding box center [1298, 246] width 477 height 23
type textarea "LITIGE 1018 BL 20375947 Manque 6 Colis de filtres (6785155) et 32 colis de filt…"
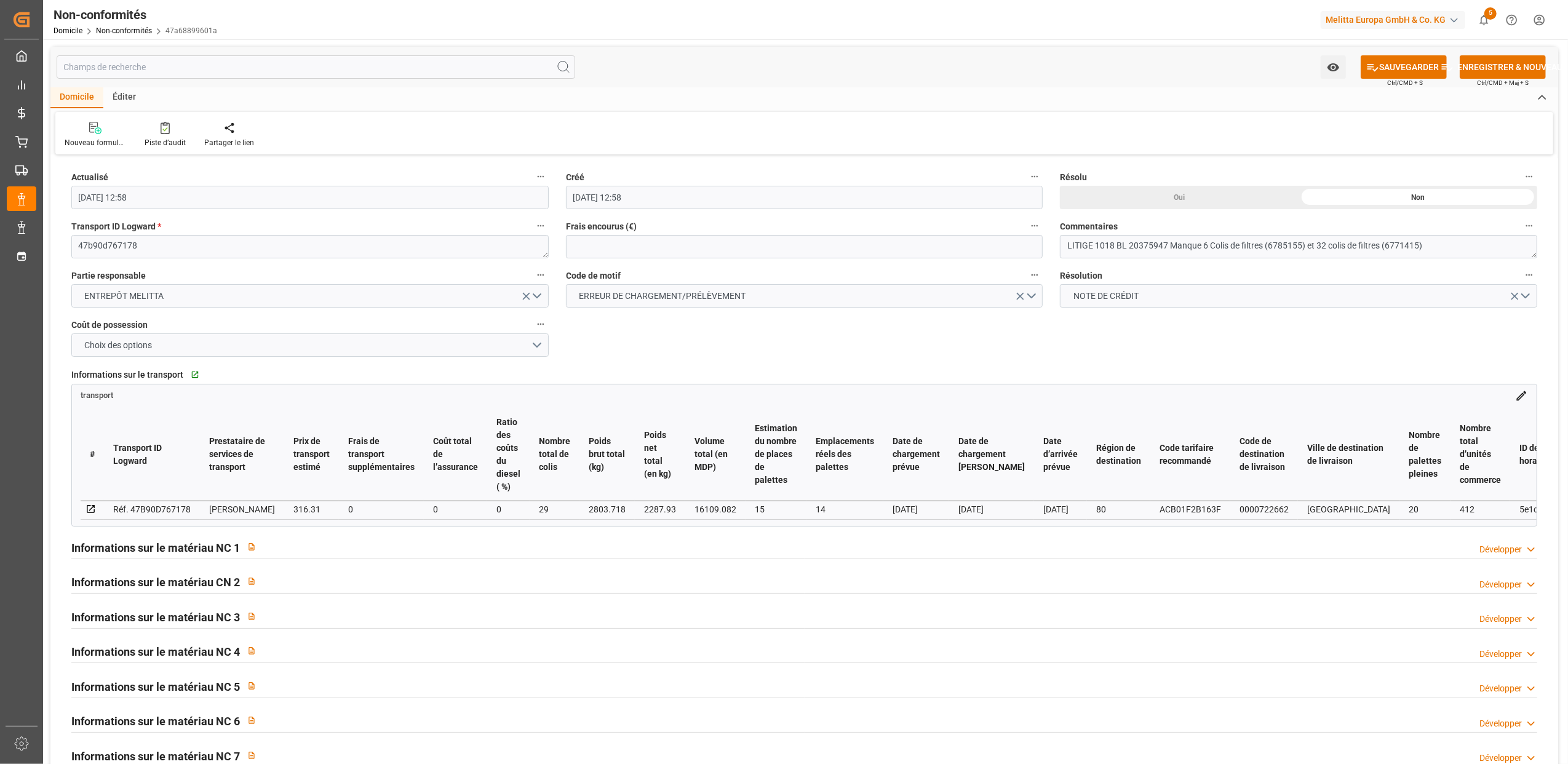
click at [213, 550] on h2 "Informations sur le matériau NC 1" at bounding box center [155, 548] width 168 height 17
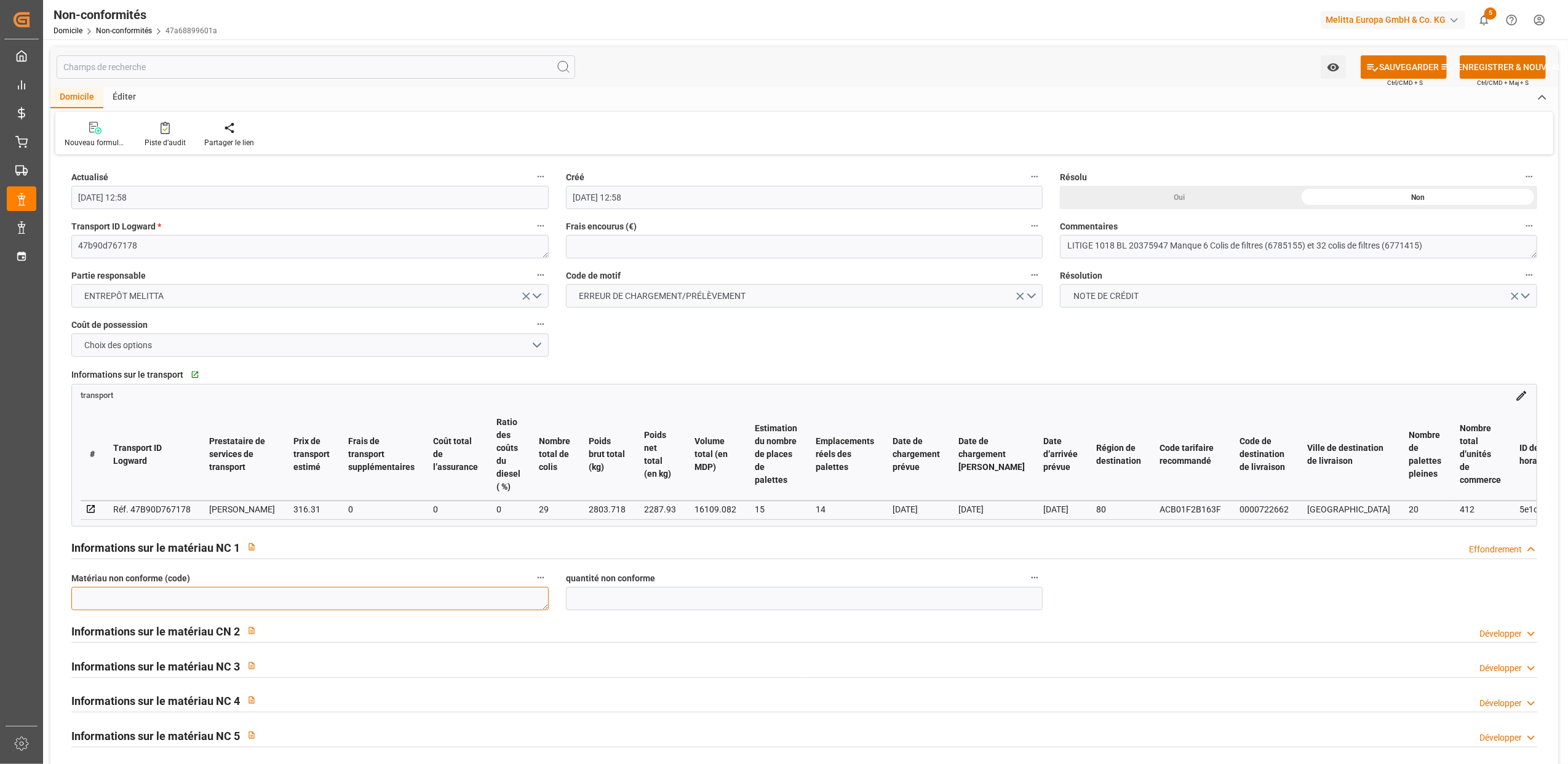
click at [183, 602] on textarea at bounding box center [309, 598] width 477 height 23
type textarea "6785155"
click at [593, 603] on input "text" at bounding box center [804, 598] width 477 height 23
type input "54"
click at [142, 626] on div "Informations sur le matériau CN 2" at bounding box center [167, 630] width 192 height 23
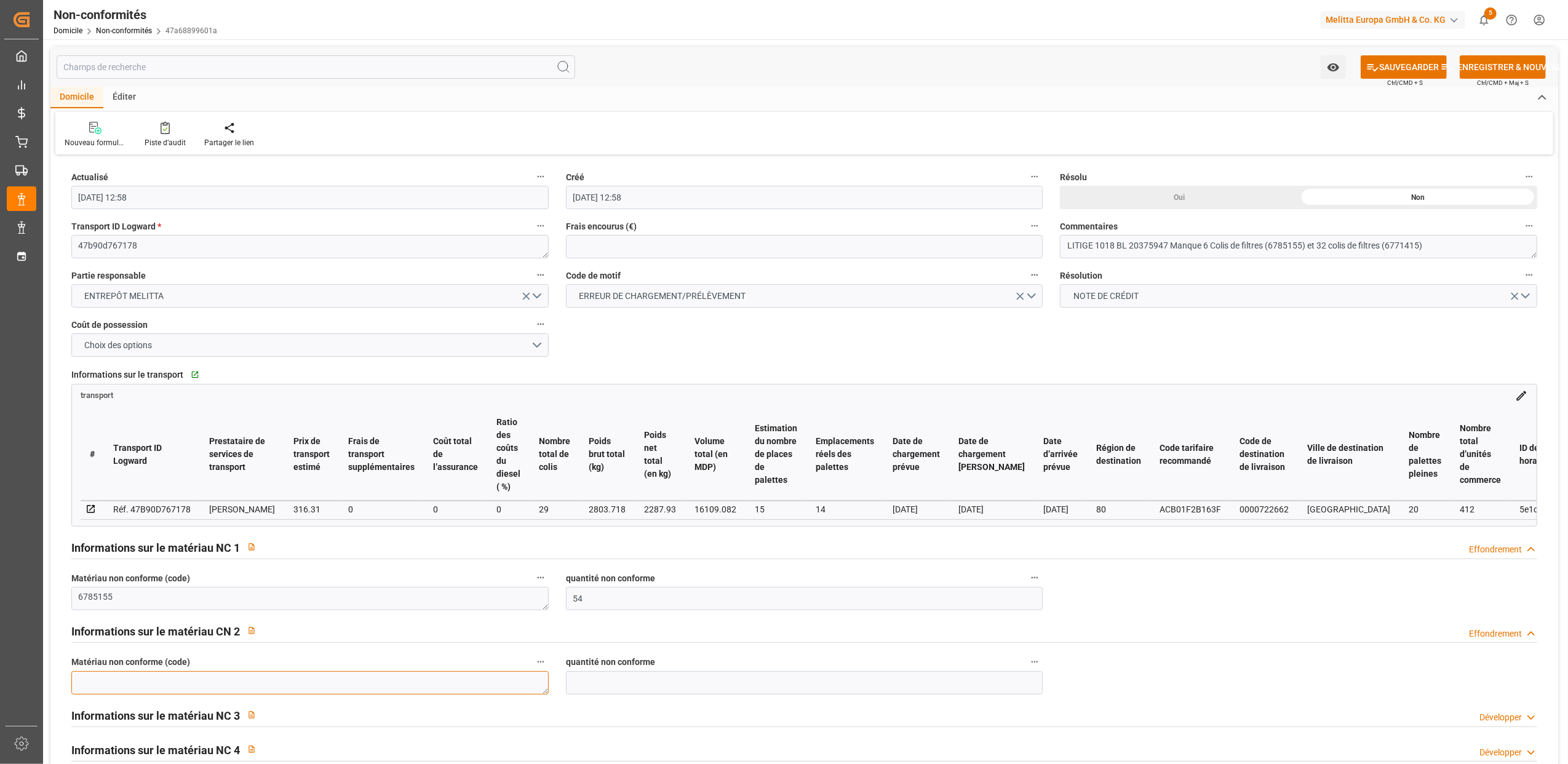
click at [152, 677] on textarea at bounding box center [309, 682] width 477 height 23
type textarea "6771415"
click at [581, 685] on input "text" at bounding box center [804, 682] width 477 height 23
type input "288"
click at [1431, 70] on font "SAUVEGARDER" at bounding box center [1409, 67] width 60 height 13
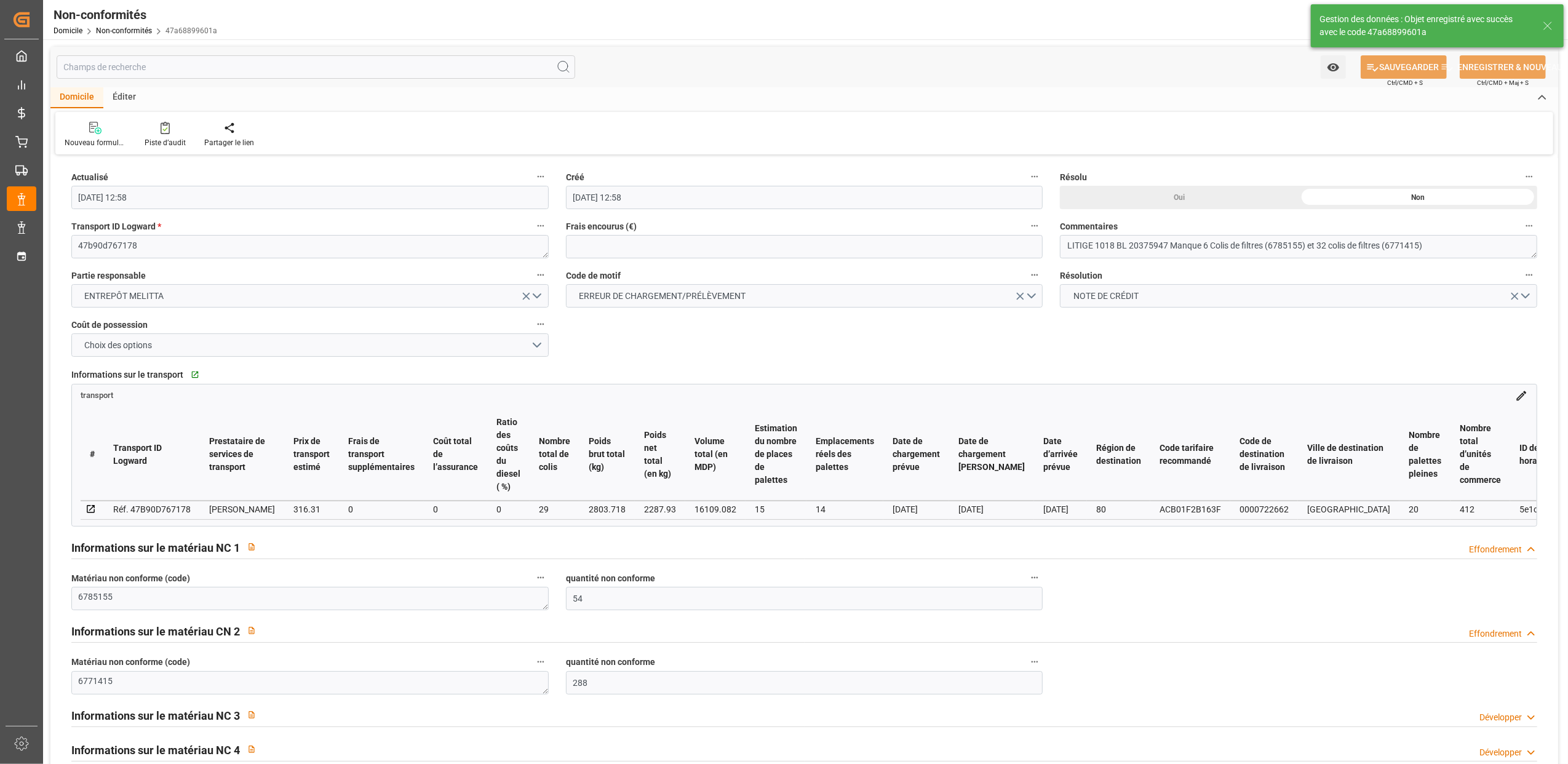
type input "25-08-2025 13:05"
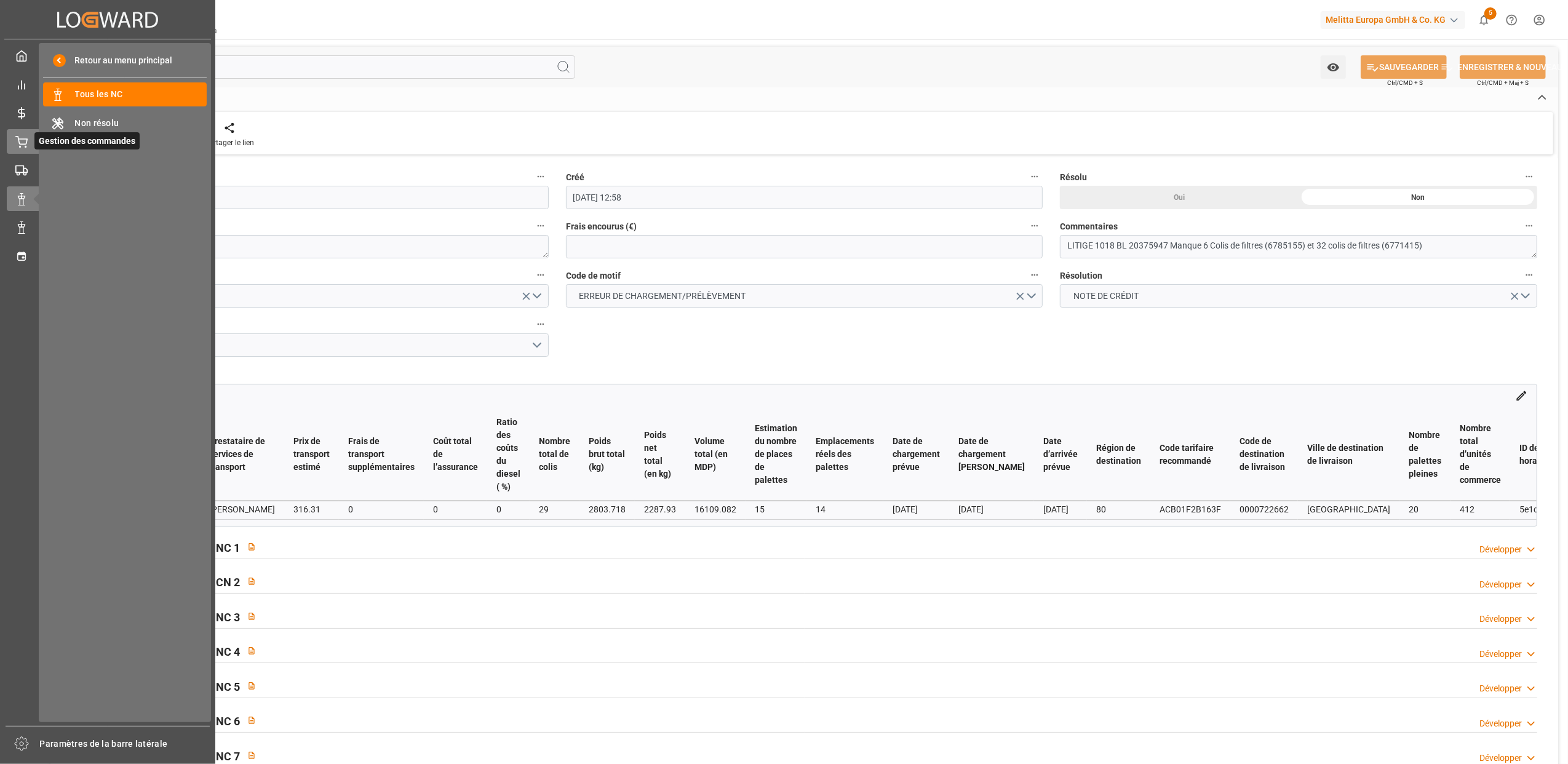
click at [12, 141] on div at bounding box center [18, 142] width 21 height 13
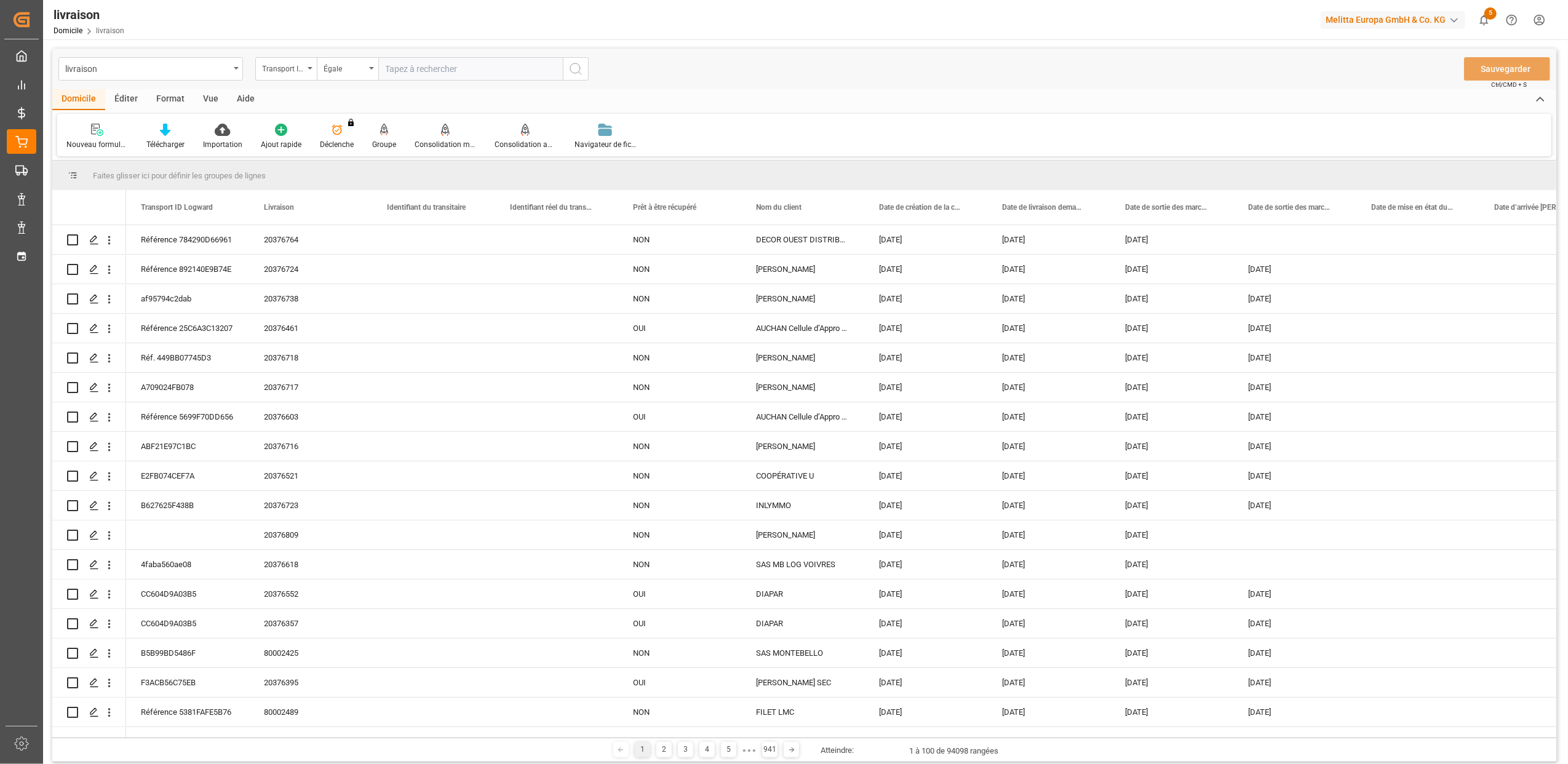
click at [313, 66] on div "Transport ID Logward" at bounding box center [285, 68] width 61 height 23
click at [311, 67] on icon "Ouvrir le menu" at bounding box center [309, 68] width 5 height 2
click at [307, 68] on div "Transport ID Logward" at bounding box center [285, 68] width 61 height 23
click at [312, 67] on div "Transport ID Logward" at bounding box center [285, 68] width 61 height 23
click at [308, 70] on div "Transport ID Logward" at bounding box center [285, 68] width 61 height 23
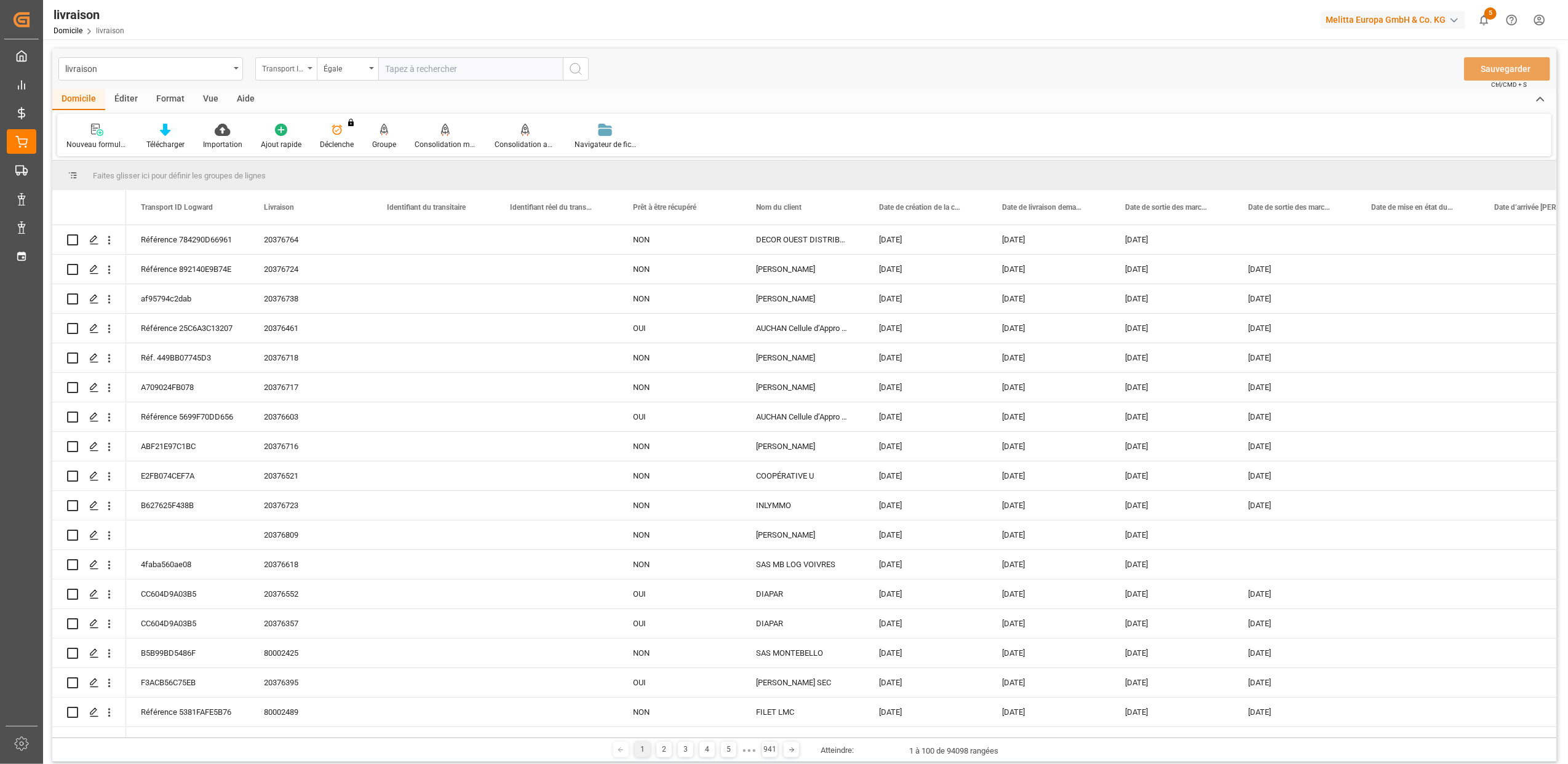
drag, startPoint x: 311, startPoint y: 64, endPoint x: 308, endPoint y: 70, distance: 6.7
click at [308, 70] on div "Transport ID Logward" at bounding box center [285, 68] width 61 height 23
click at [307, 71] on div "Transport ID Logward" at bounding box center [285, 68] width 61 height 23
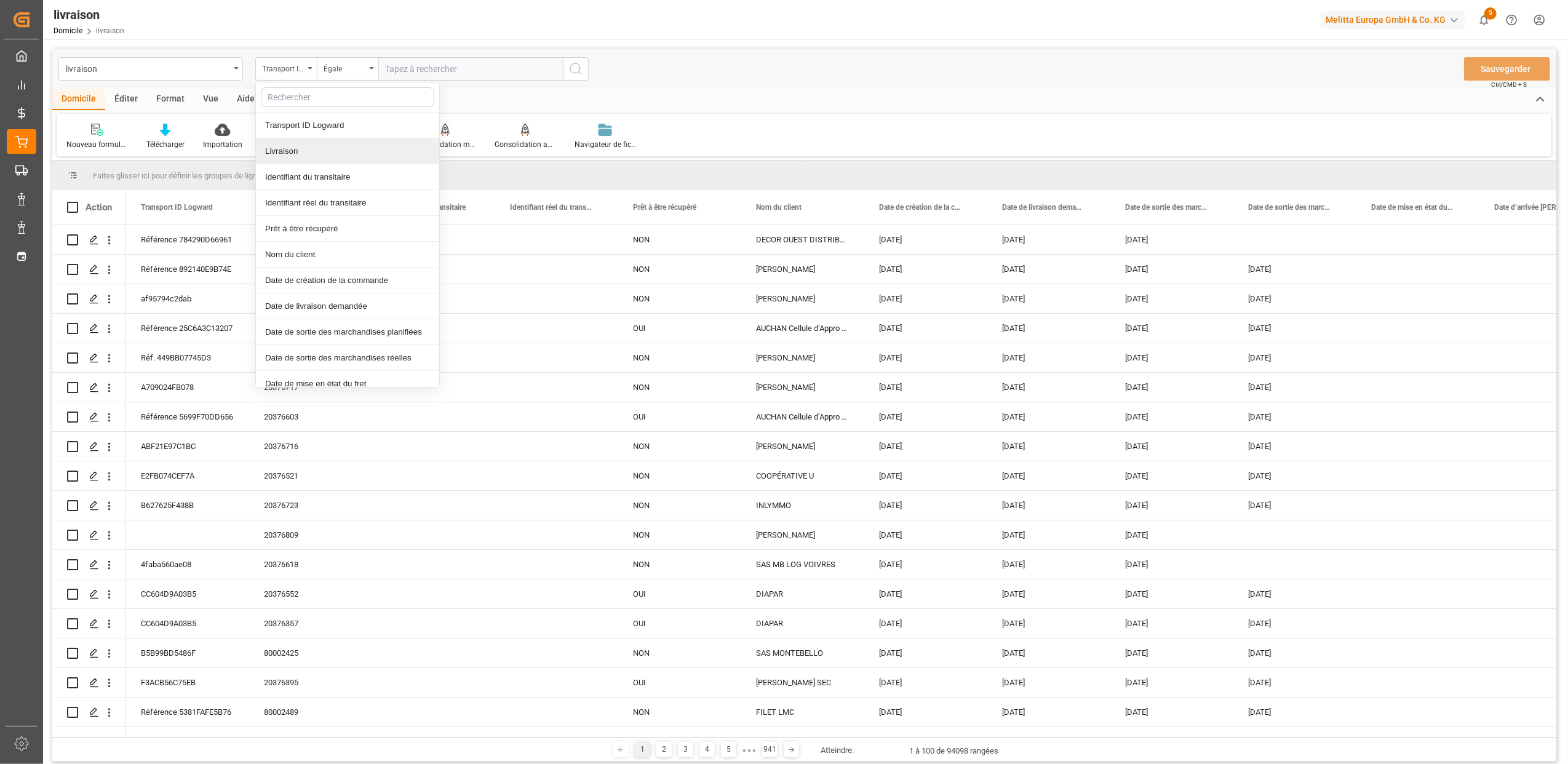
click at [304, 153] on div "Livraison" at bounding box center [347, 151] width 183 height 26
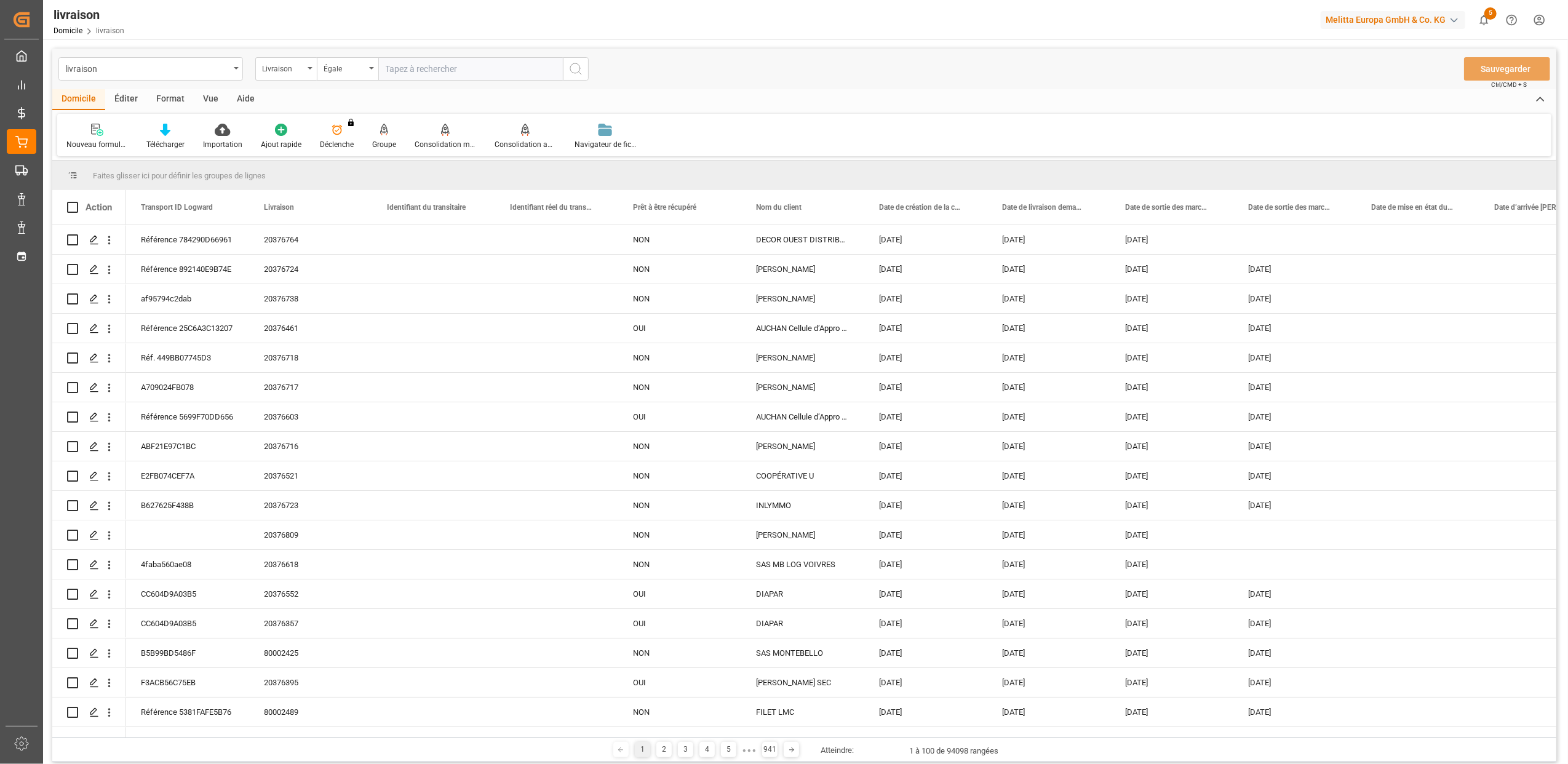
click at [412, 75] on input "text" at bounding box center [471, 68] width 185 height 23
type input "2"
type input "20376176"
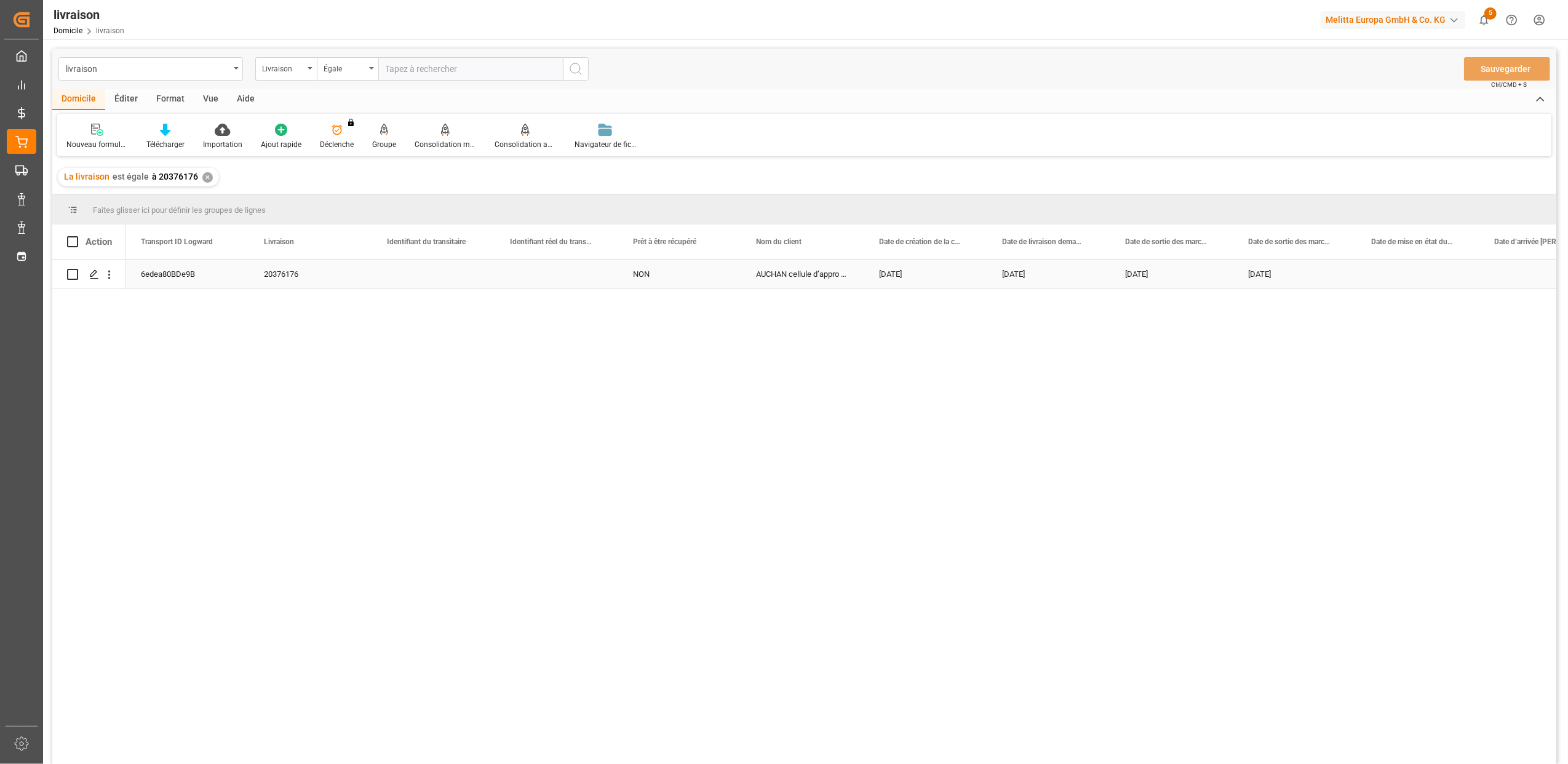
click at [152, 276] on div "6edea80BDe9B" at bounding box center [187, 273] width 123 height 29
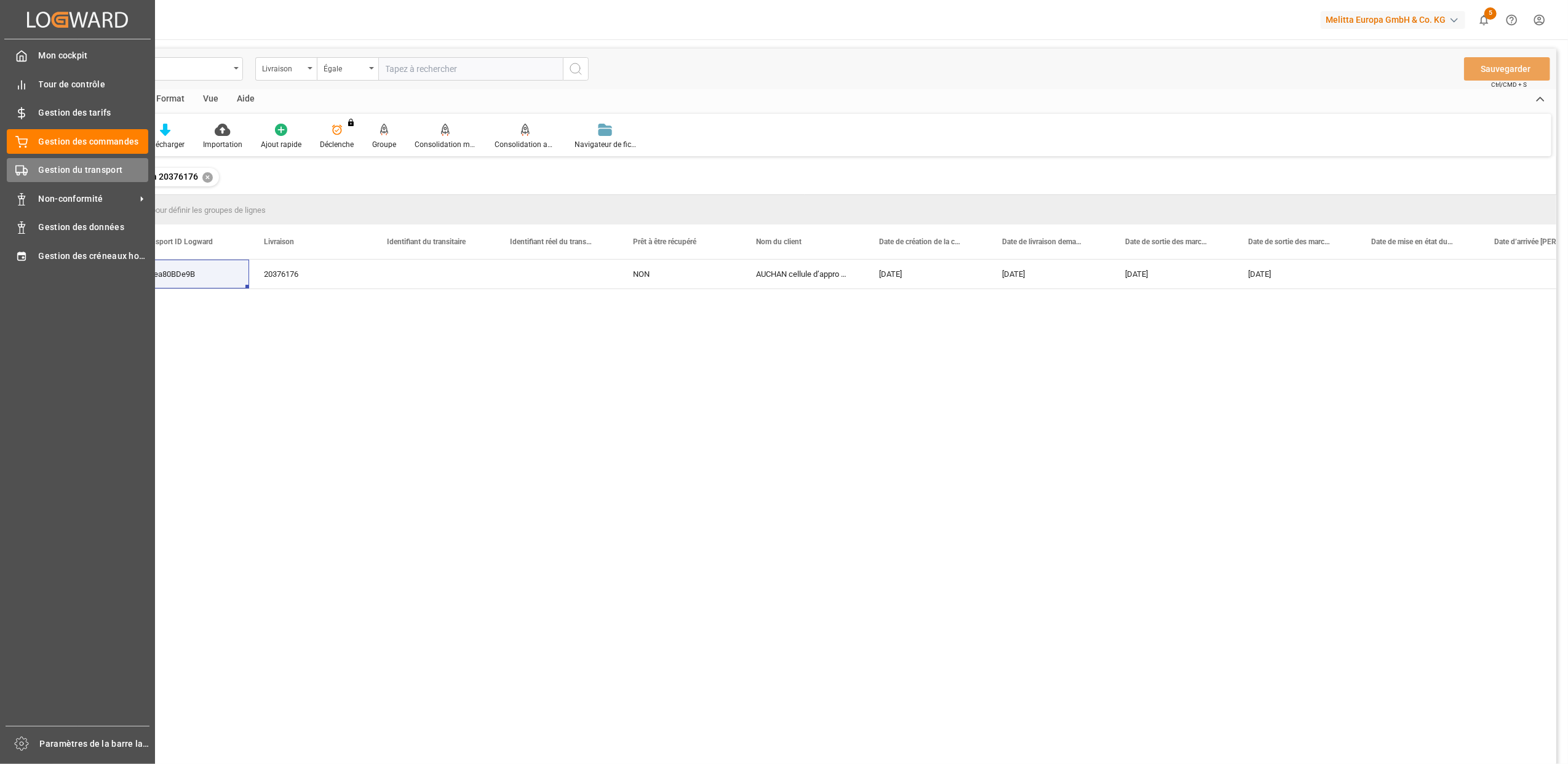
click at [36, 175] on div "Gestion du transport Gestion du transport" at bounding box center [78, 170] width 142 height 24
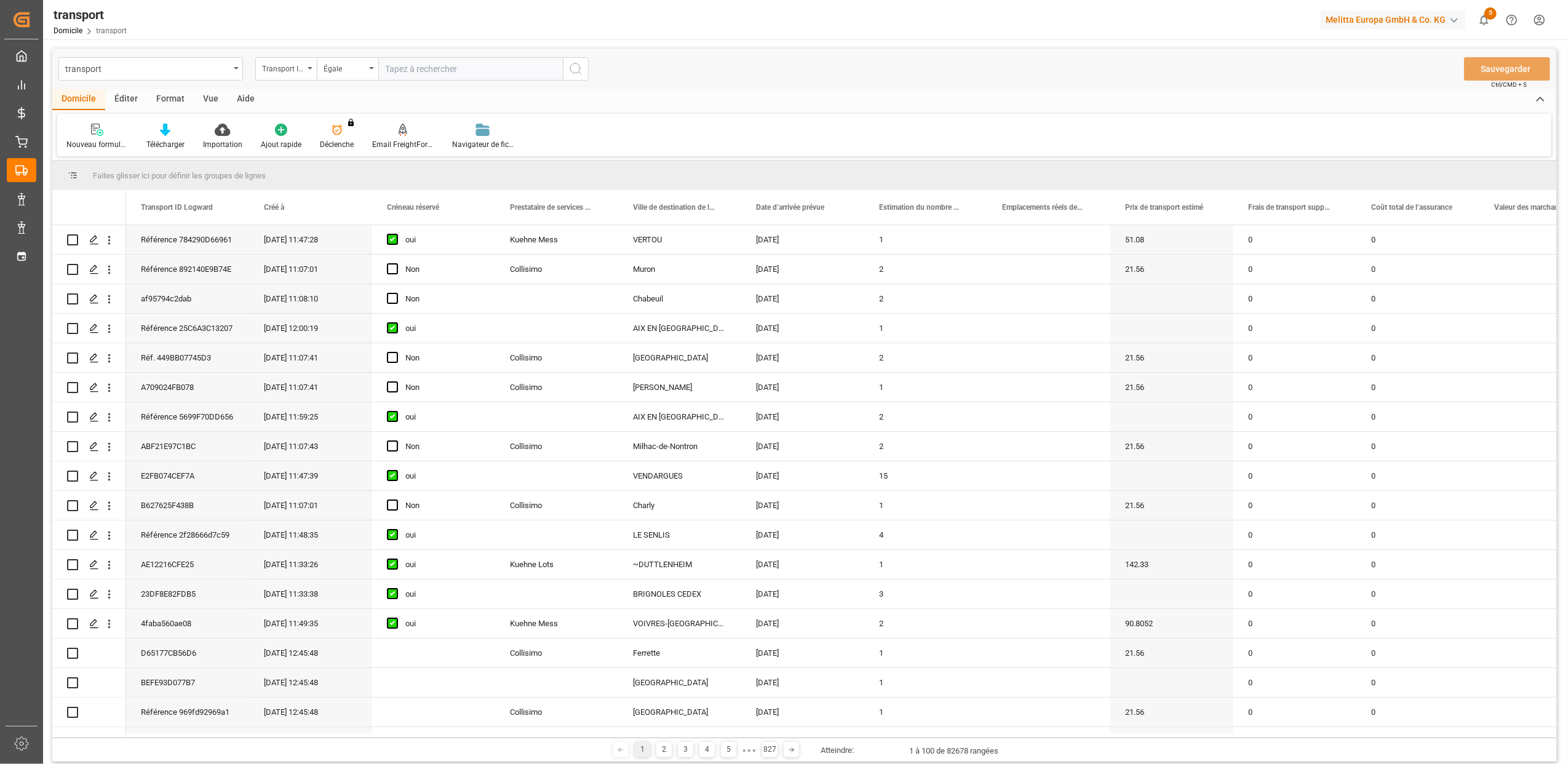
click at [422, 72] on input "text" at bounding box center [471, 68] width 185 height 23
paste input "6edea80bde9b"
type input "6edea80bde9b"
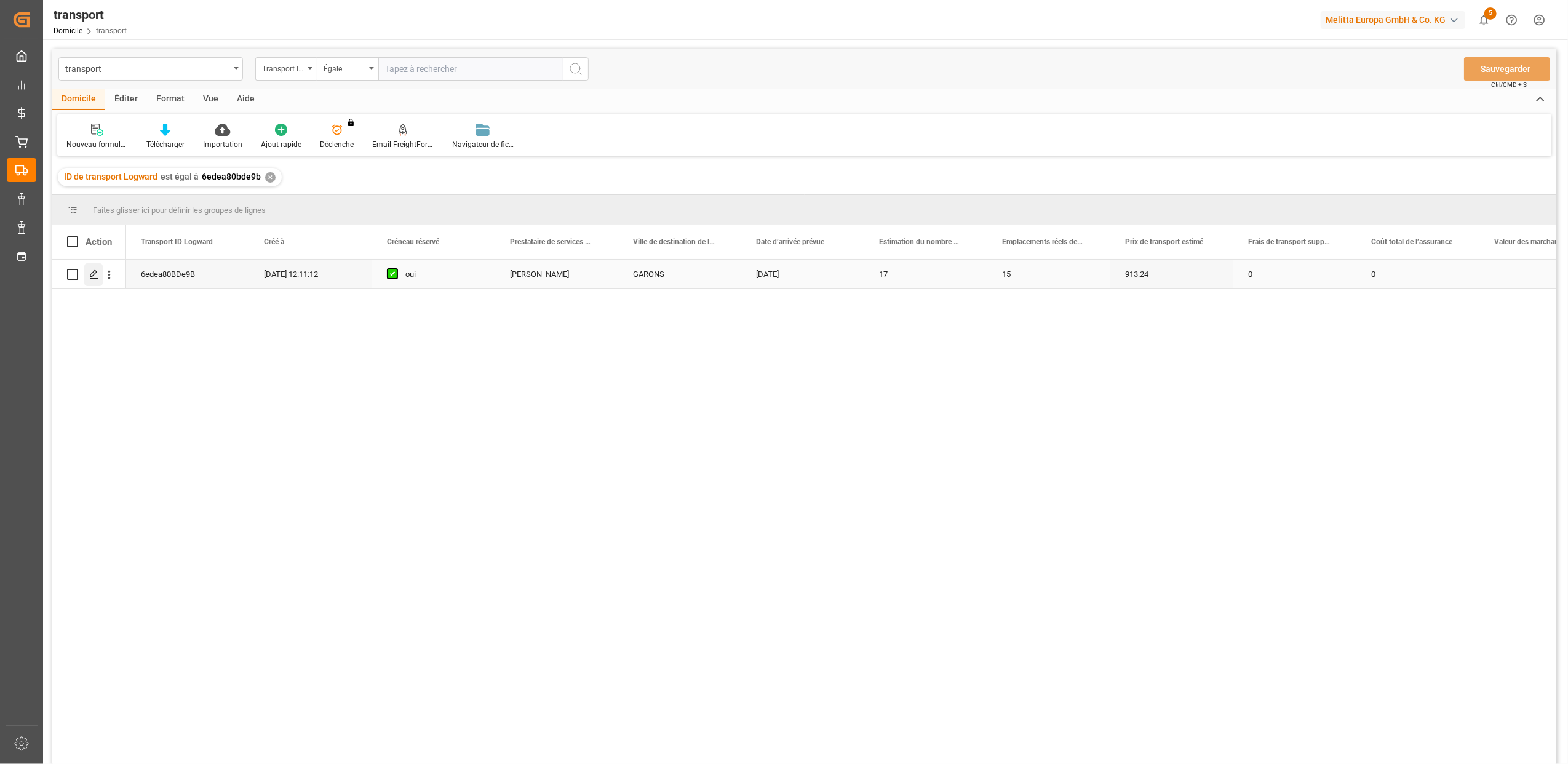
click at [94, 277] on icon "Appuyez sur ESPACE pour sélectionner cette rangée." at bounding box center [94, 274] width 10 height 10
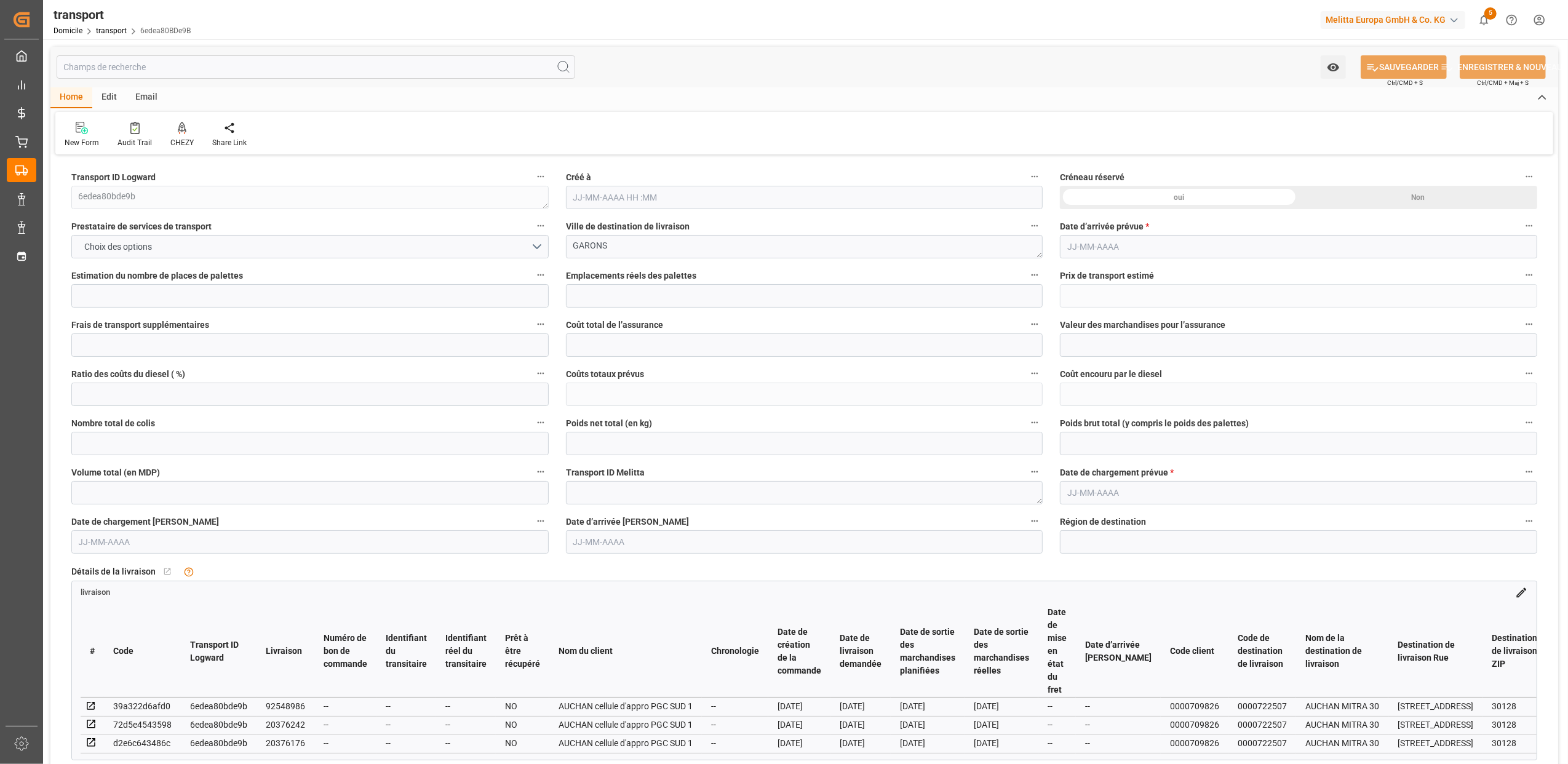
type input "17"
type input "15"
type input "913.24"
type input "0"
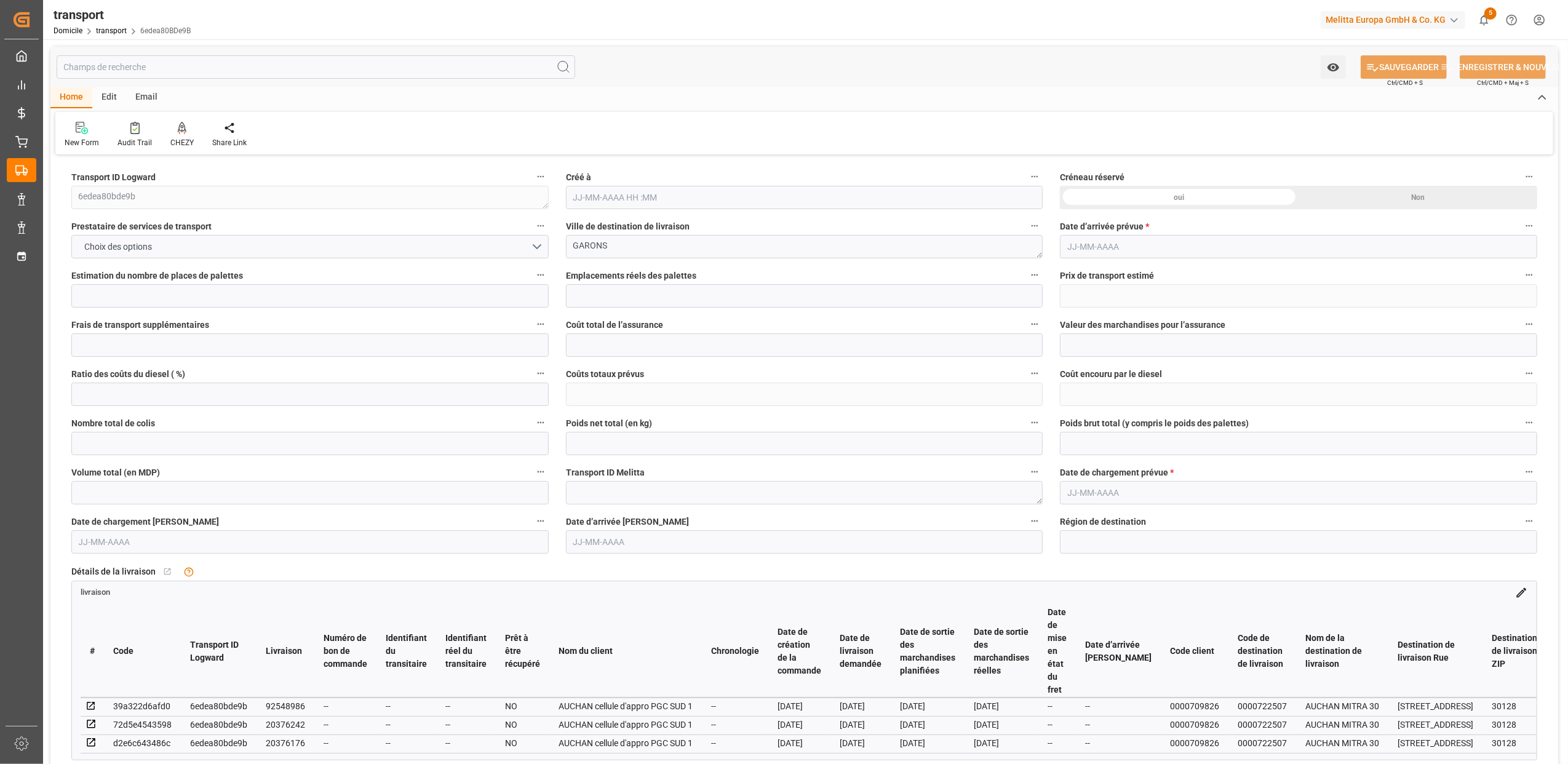
type input "0"
type input "876.2538"
type input "-36.9862"
type input "43"
type input "3585.948"
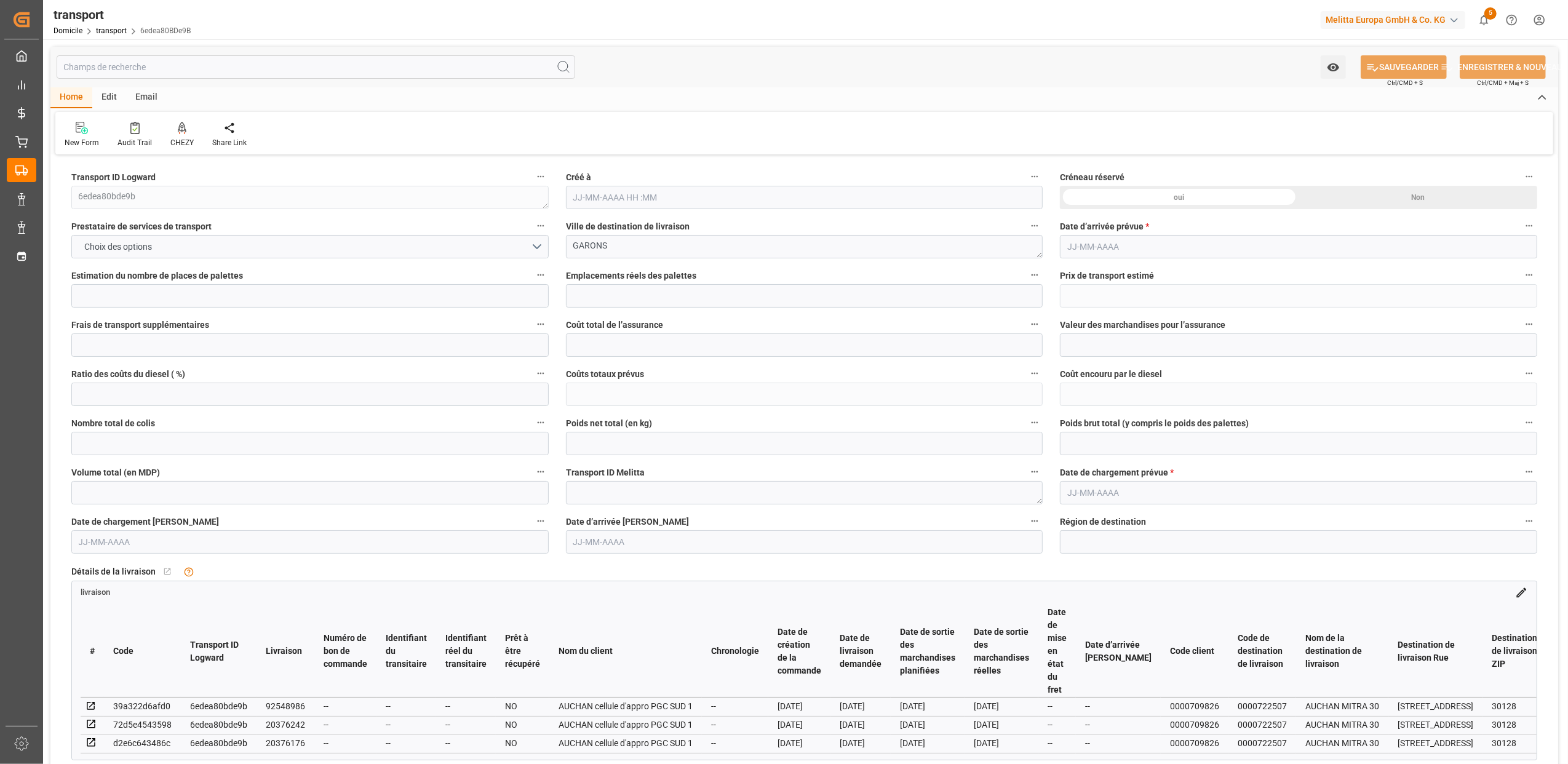
type input "5382.988"
type input "16167.284"
type input "30"
type input "12"
type input "670"
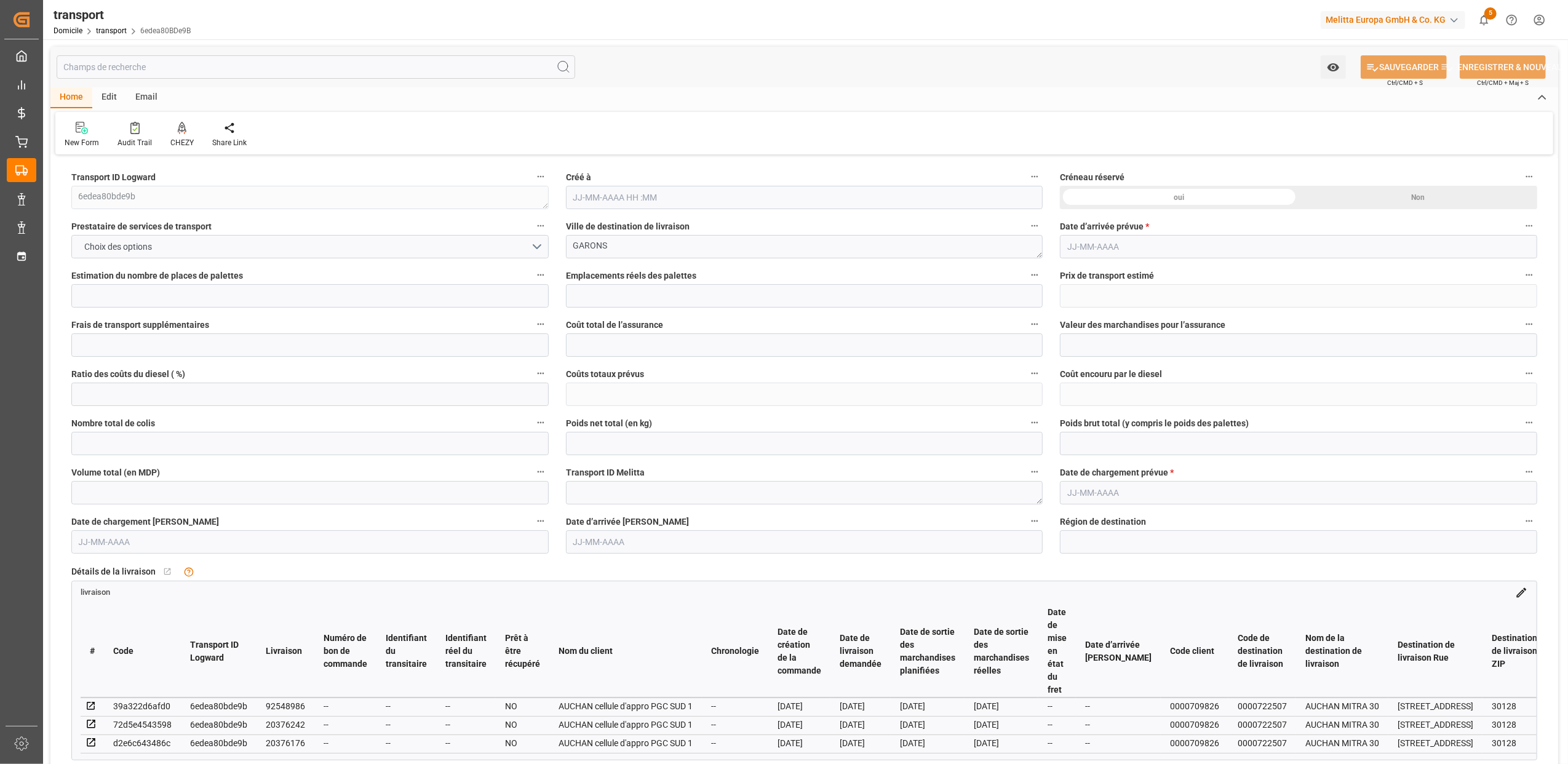
type input "43"
type input "101"
type input "4228.812"
type input "0"
type input "10767.6795"
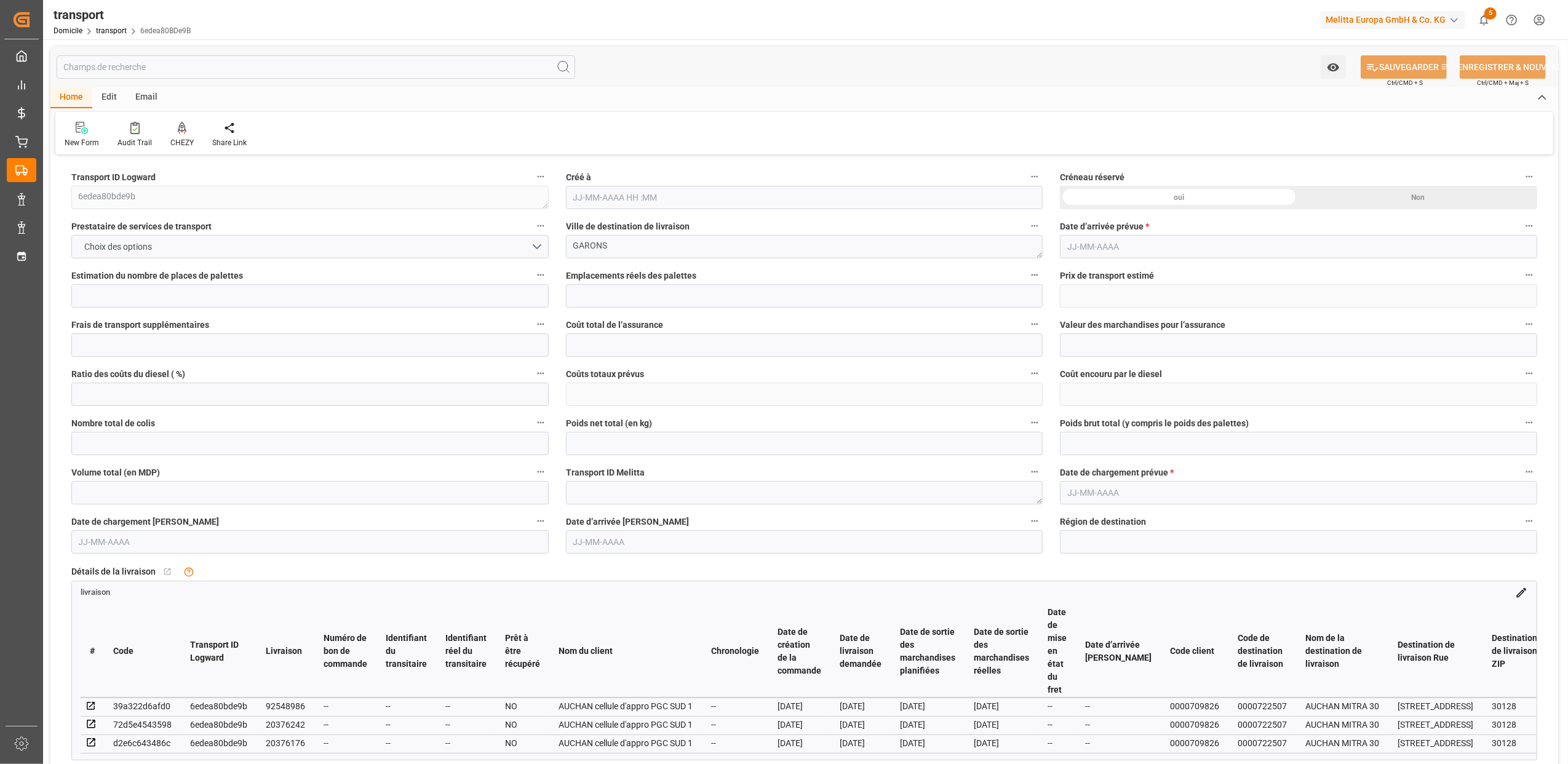
type input "0"
type input "21"
type input "80"
type input "14-08-2025 12:11"
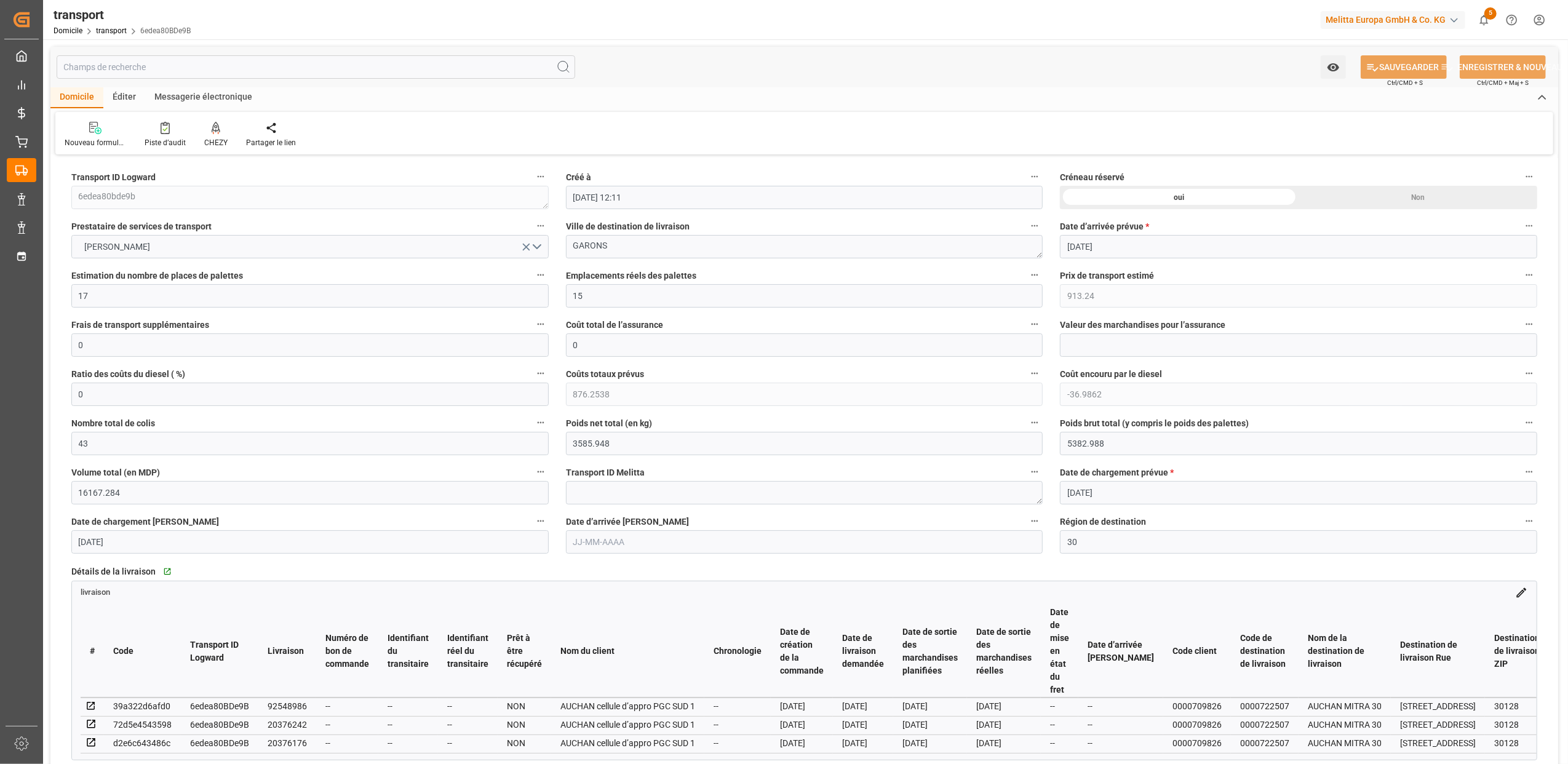
type input "[DATE]"
type input "19-08-2025"
type input "[DATE]"
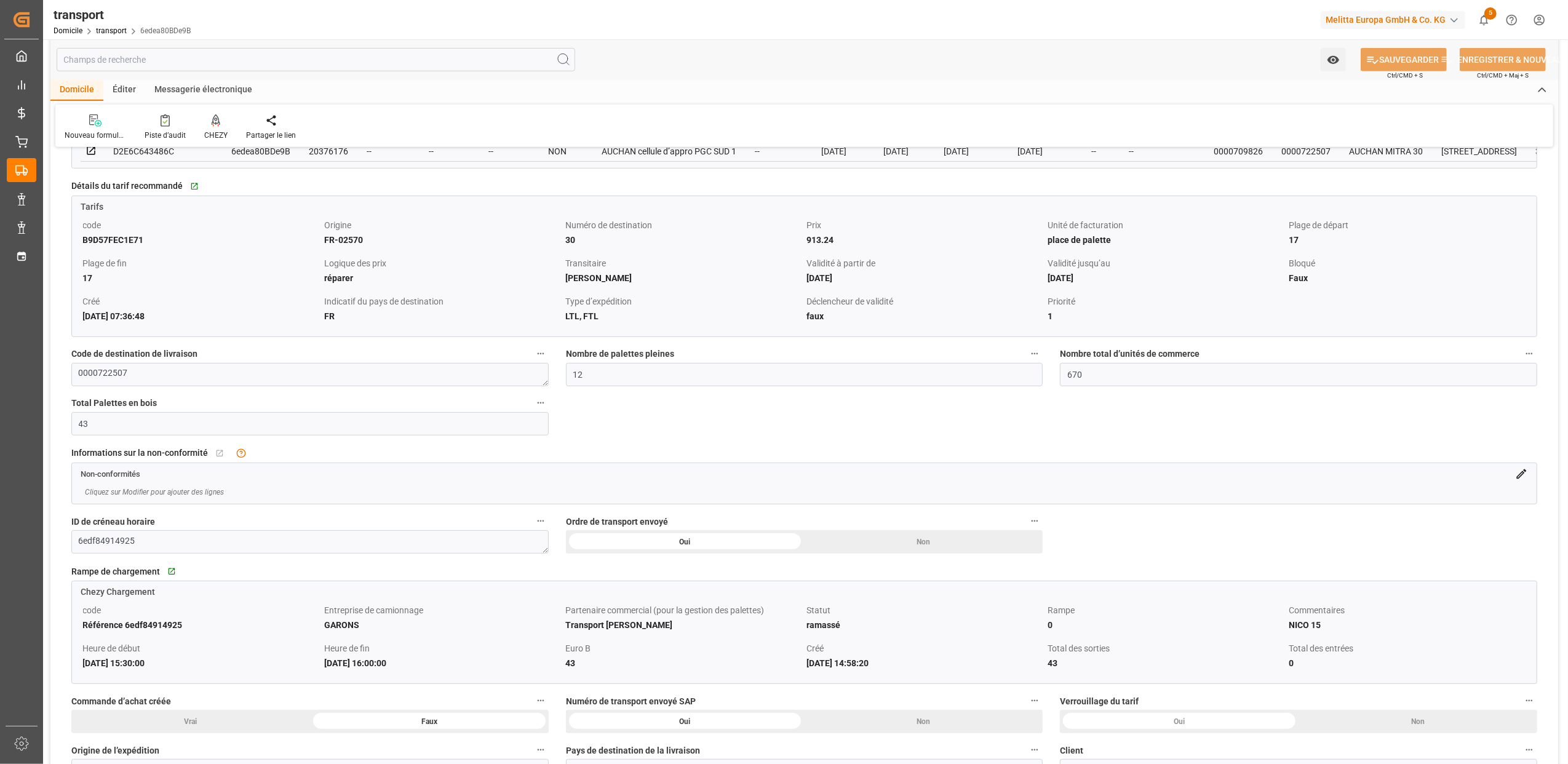
scroll to position [655, 0]
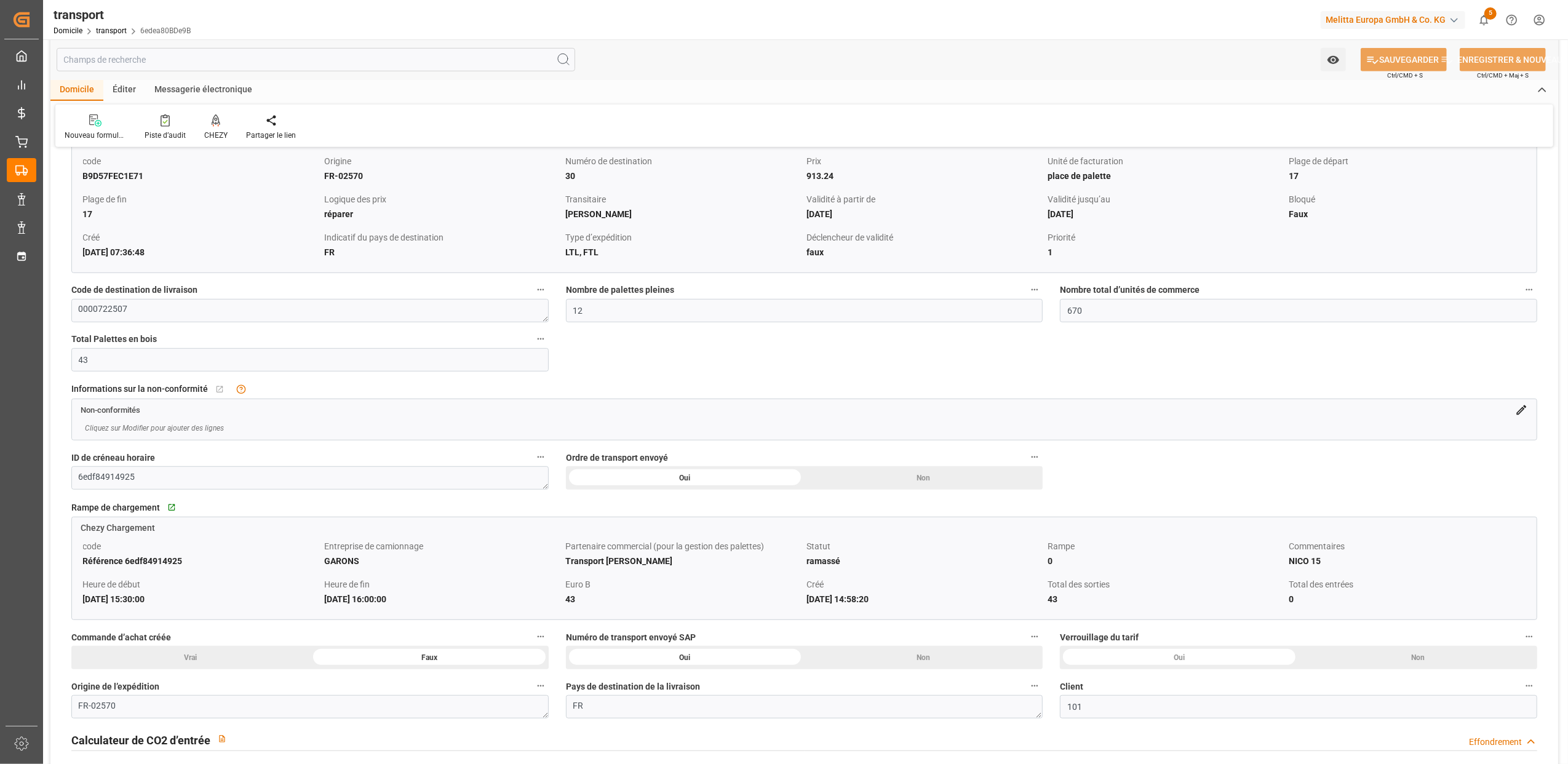
click at [1517, 414] on icon at bounding box center [1521, 410] width 13 height 13
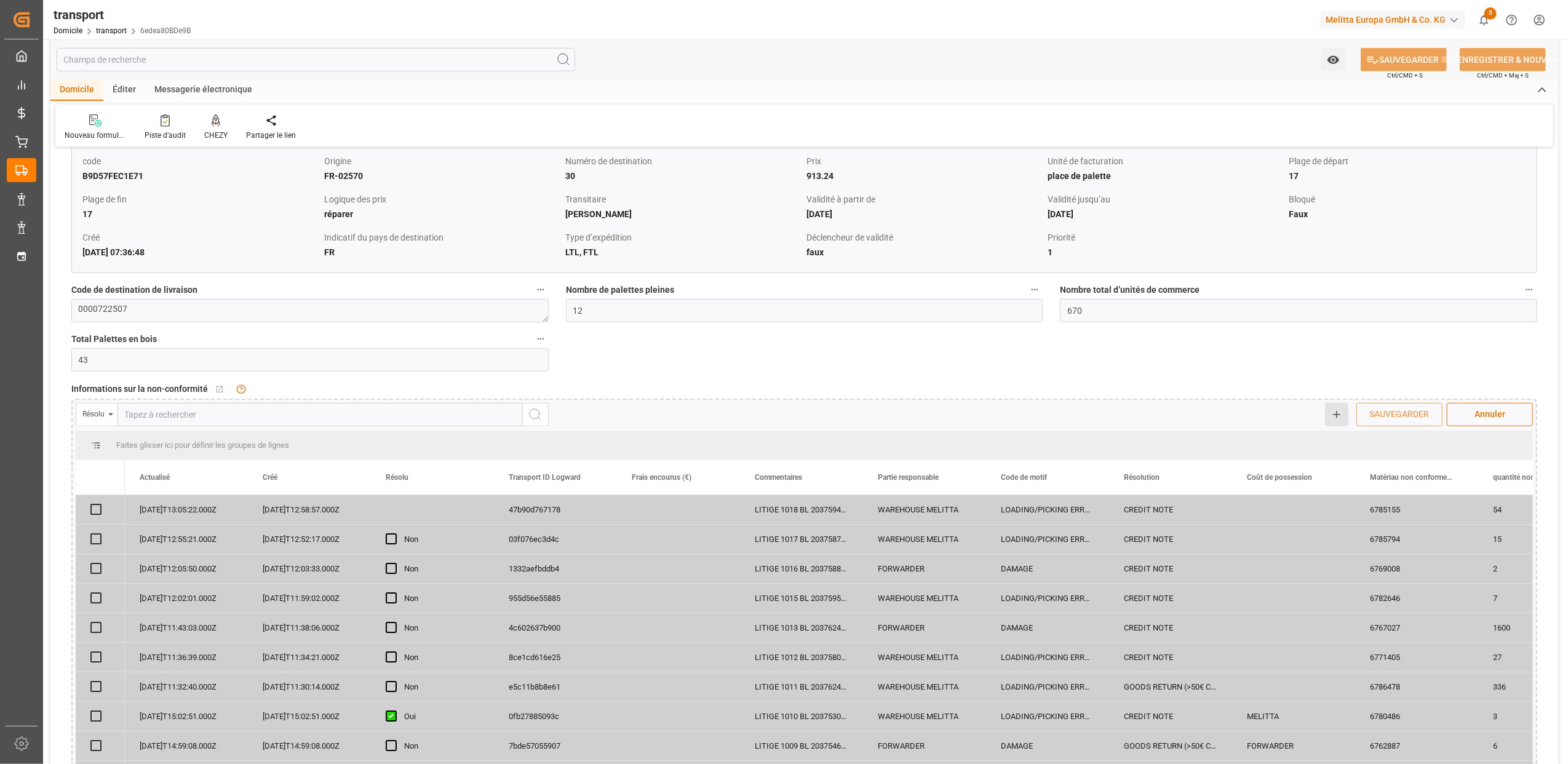
click at [1342, 419] on button "Quick Add" at bounding box center [1336, 414] width 23 height 23
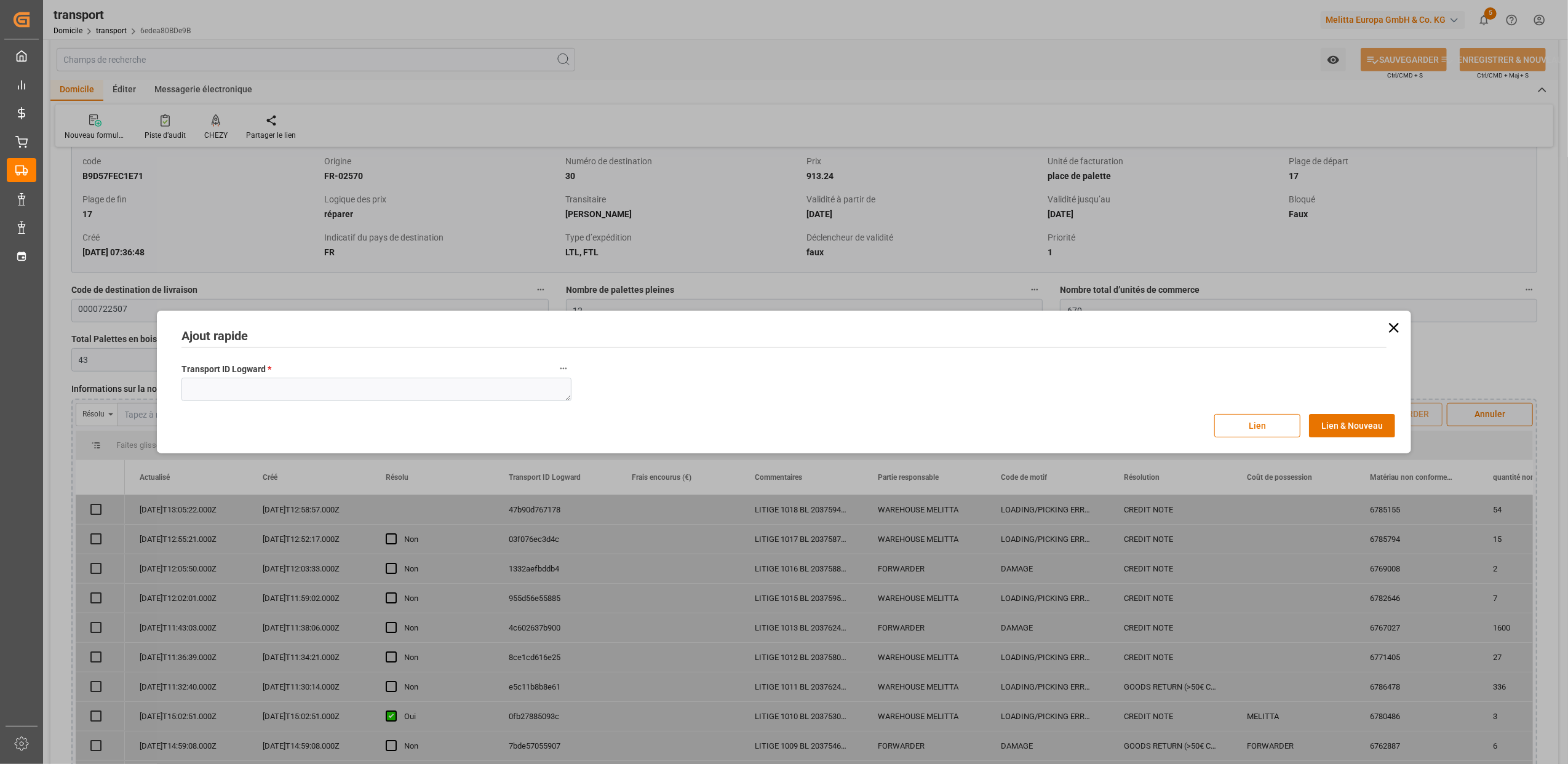
click at [203, 393] on textarea at bounding box center [376, 389] width 390 height 23
type textarea "6edea80bde9b"
click at [1278, 427] on button "Lien" at bounding box center [1257, 425] width 86 height 23
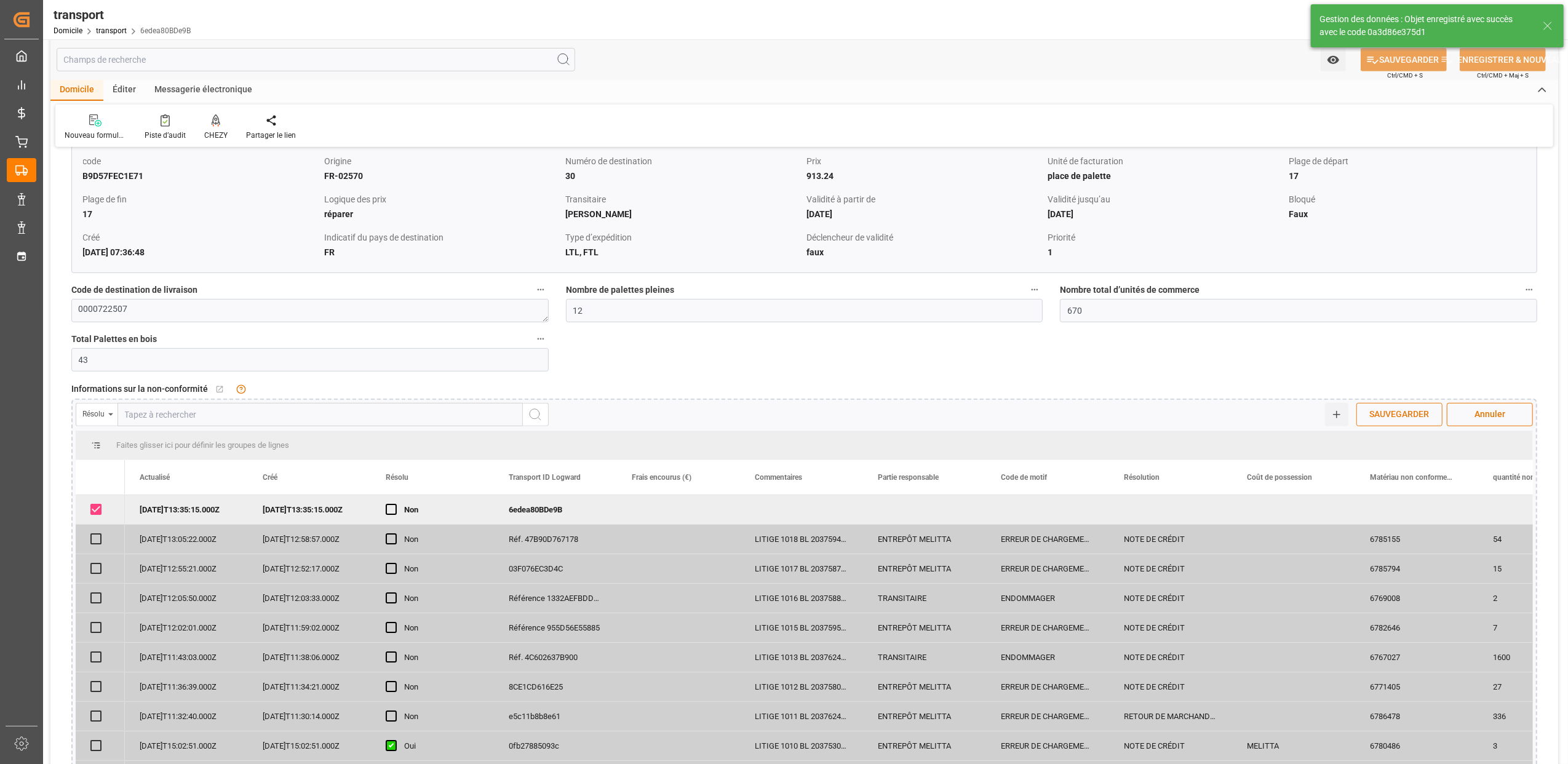
click at [1378, 416] on span "SAUVEGARDER" at bounding box center [1400, 414] width 72 height 13
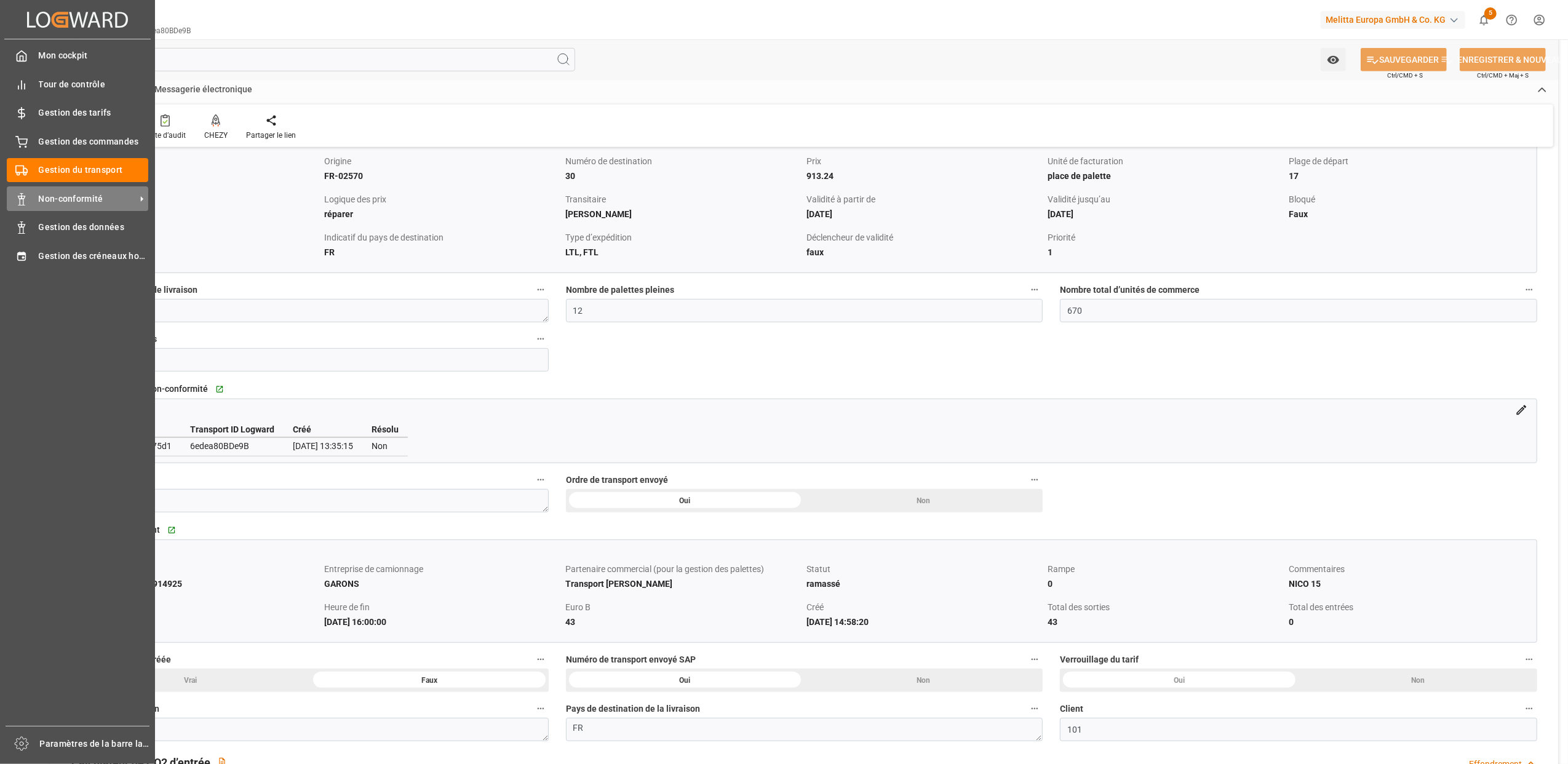
click at [56, 195] on span "Non-conformité" at bounding box center [87, 199] width 97 height 13
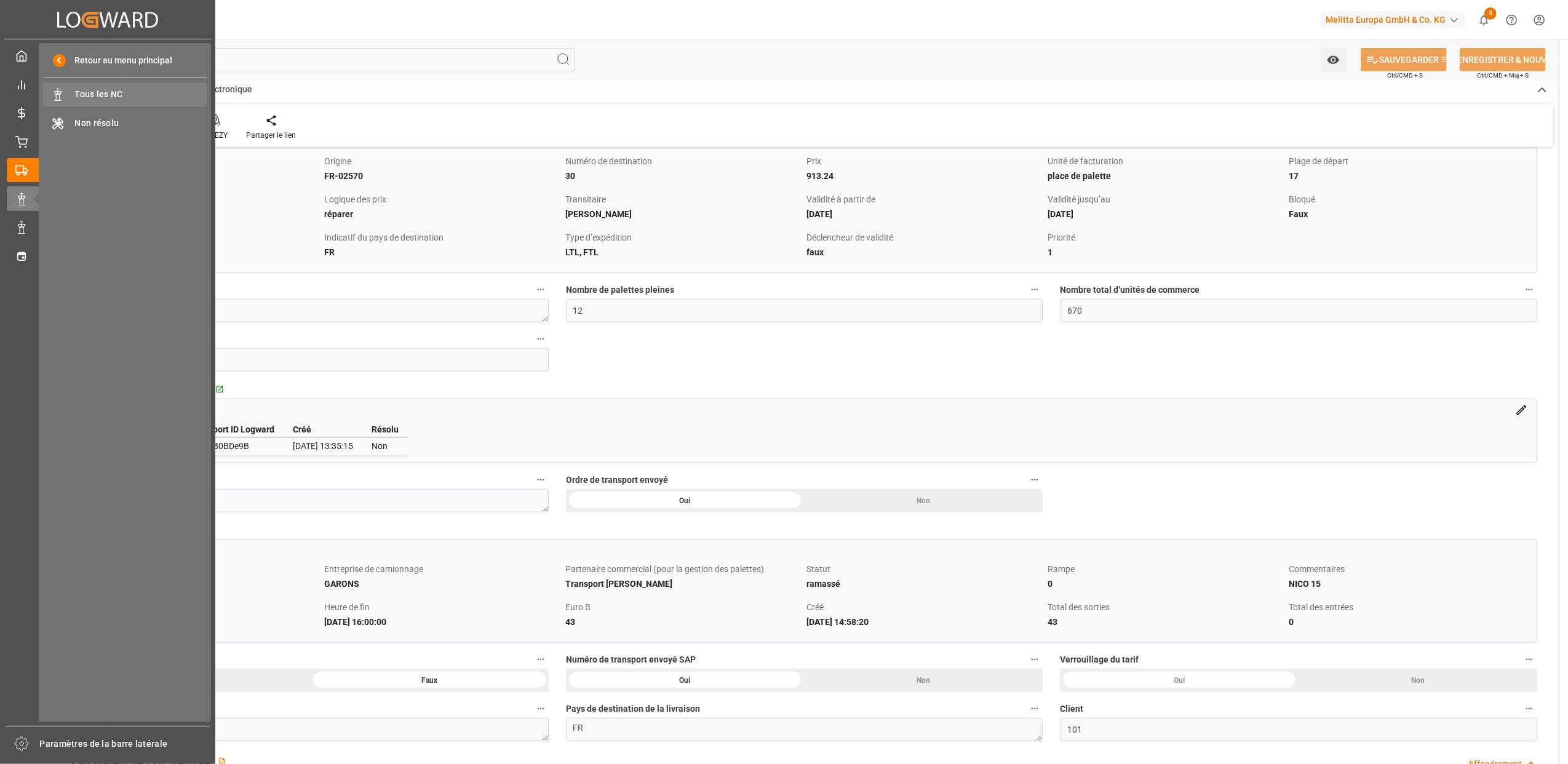
click at [106, 97] on span "Tous les NC" at bounding box center [141, 94] width 132 height 13
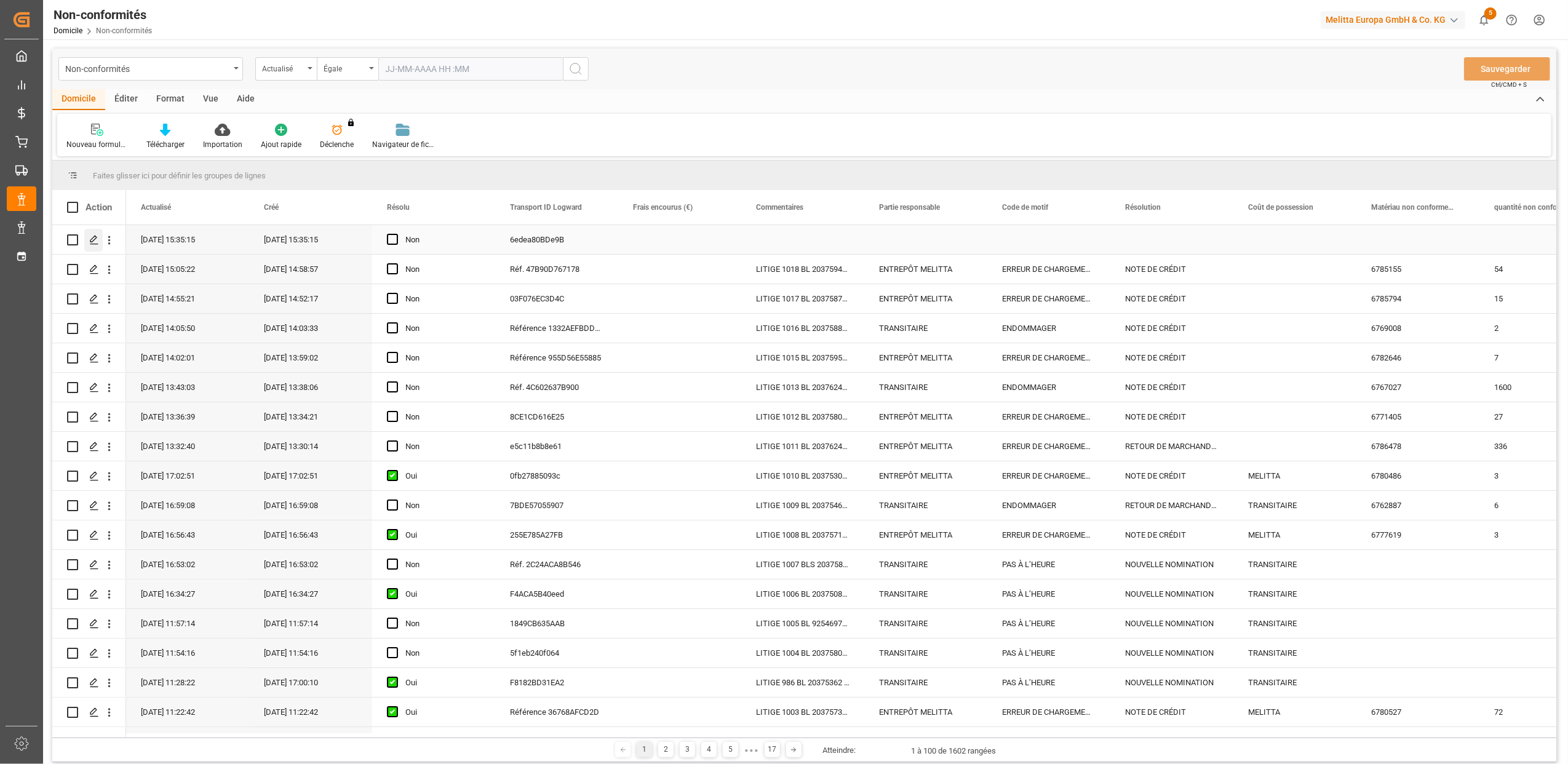
click at [96, 239] on icon "Appuyez sur ESPACE pour sélectionner cette rangée." at bounding box center [94, 240] width 10 height 10
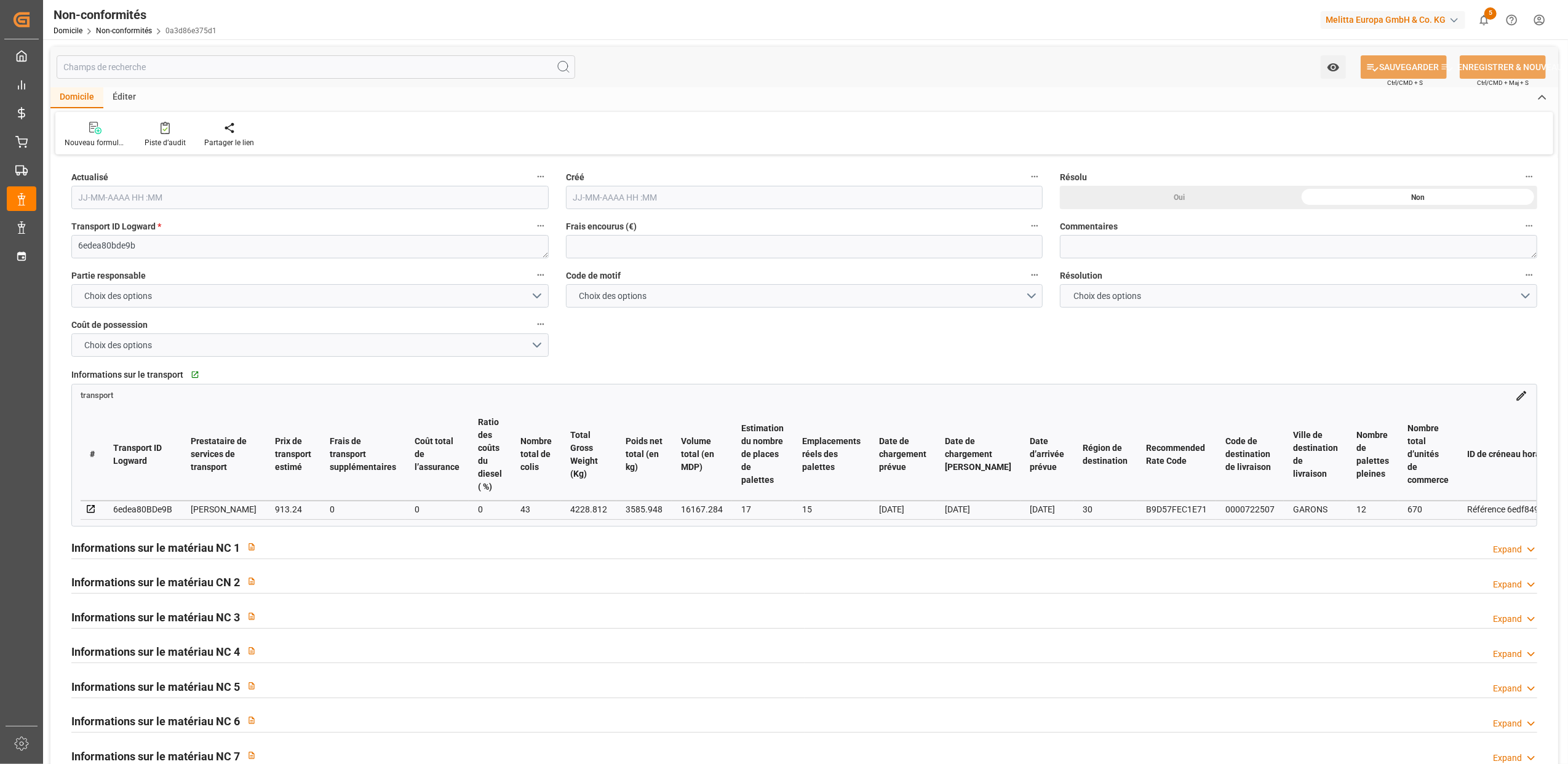
type input "25-08-2025 13:35"
click at [538, 297] on button "Choix des options" at bounding box center [309, 295] width 477 height 23
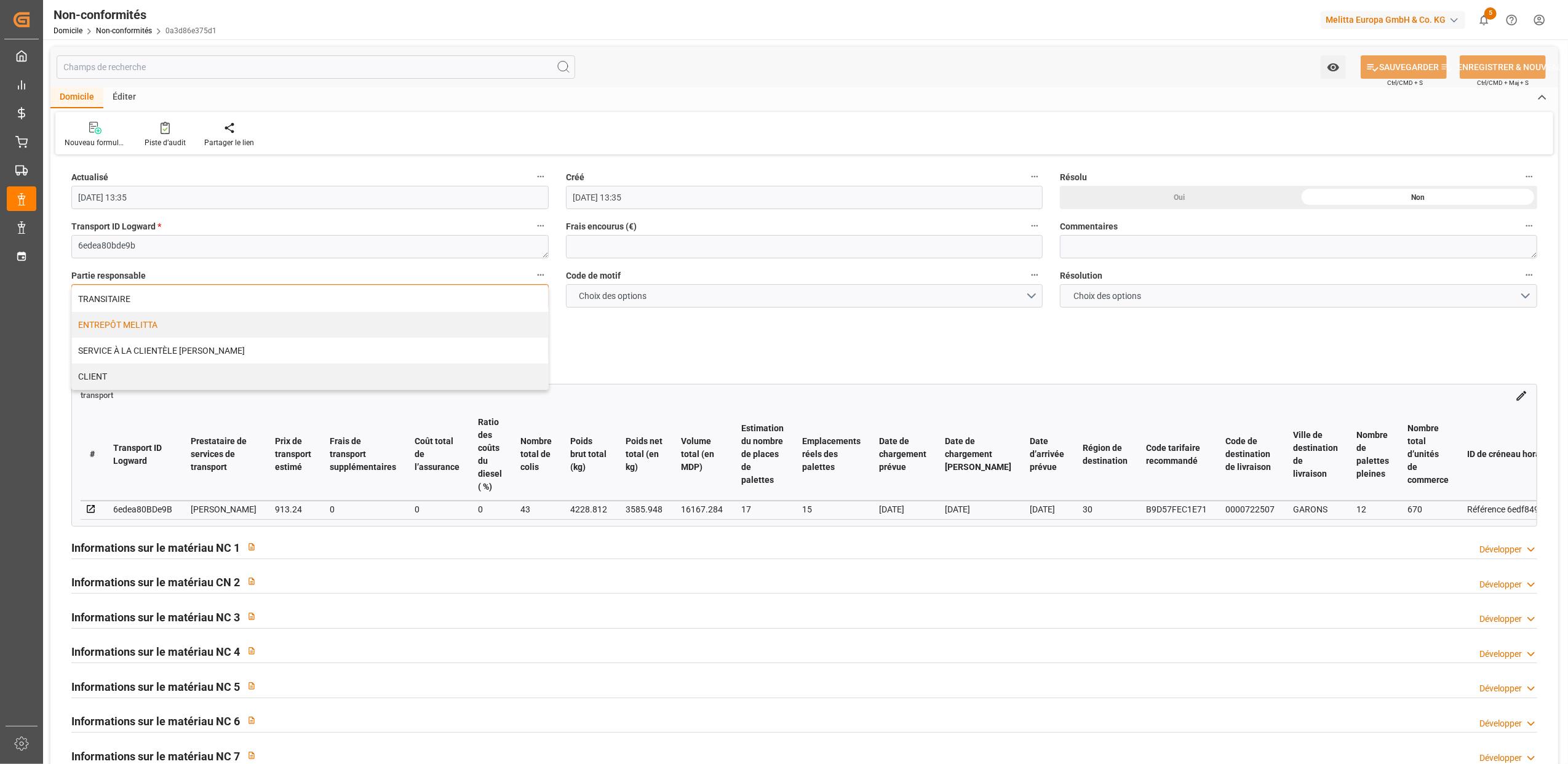
click at [147, 330] on div "ENTREPÔT MELITTA" at bounding box center [310, 324] width 476 height 26
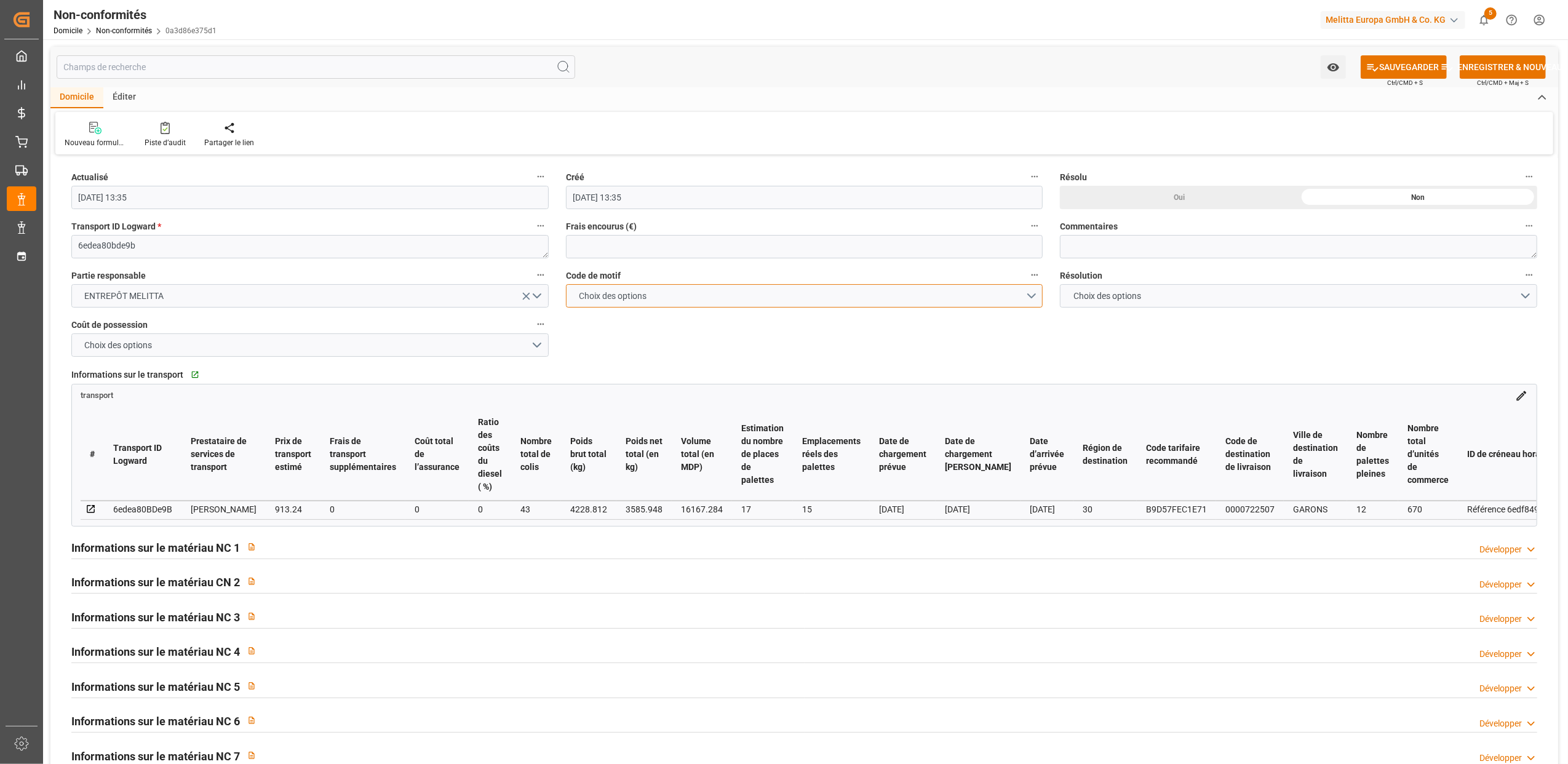
click at [1027, 295] on button "Choix des options" at bounding box center [804, 295] width 477 height 23
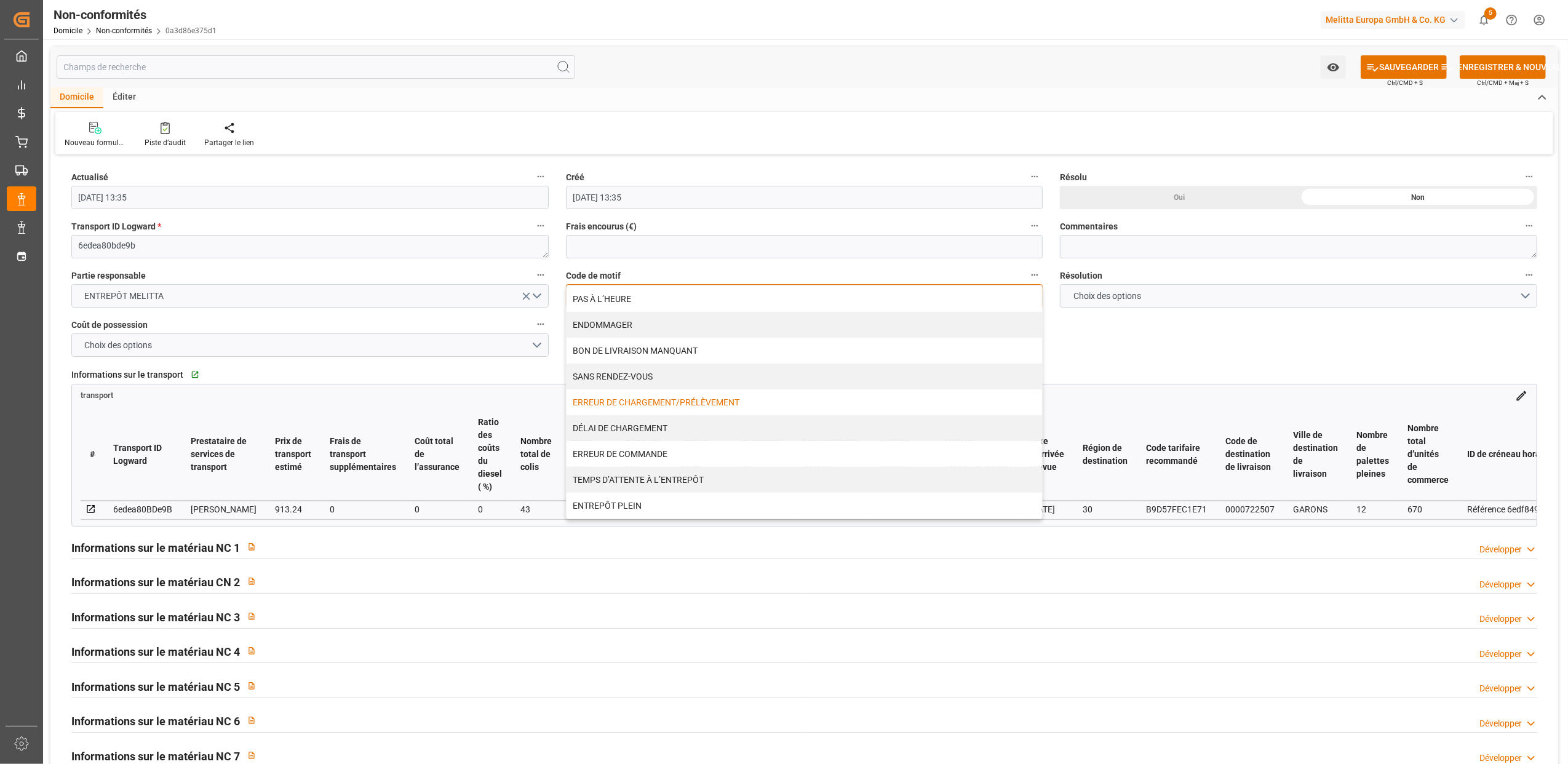
click at [642, 401] on div "ERREUR DE CHARGEMENT/PRÉLÈVEMENT" at bounding box center [805, 402] width 476 height 26
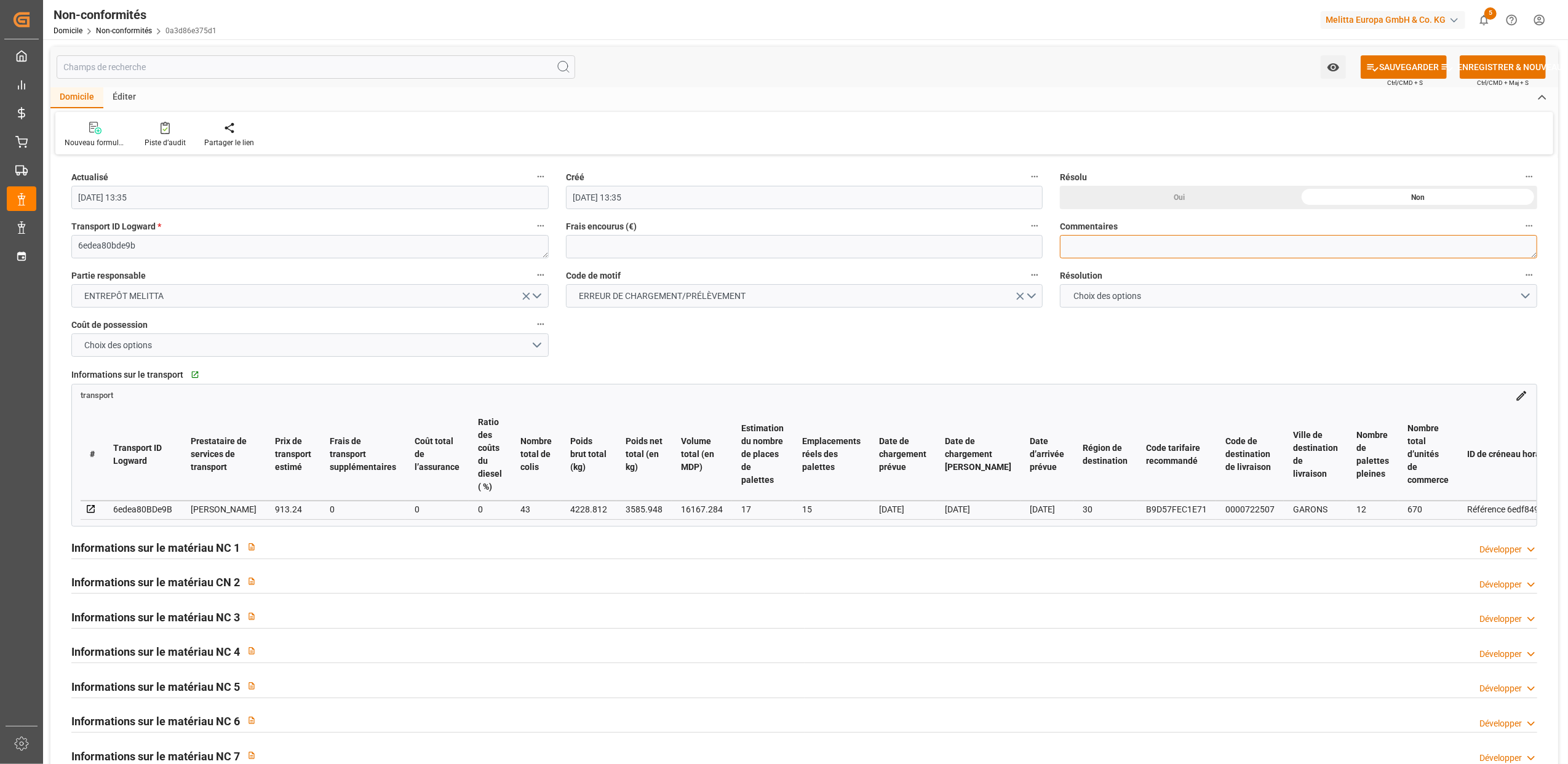
click at [1287, 247] on textarea at bounding box center [1298, 246] width 477 height 23
type textarea "LITIGE 1019 BL 20376176 Manque 1 colis de FF (6782367)"
click at [181, 548] on h2 "Informations sur le matériau NC 1" at bounding box center [155, 548] width 168 height 17
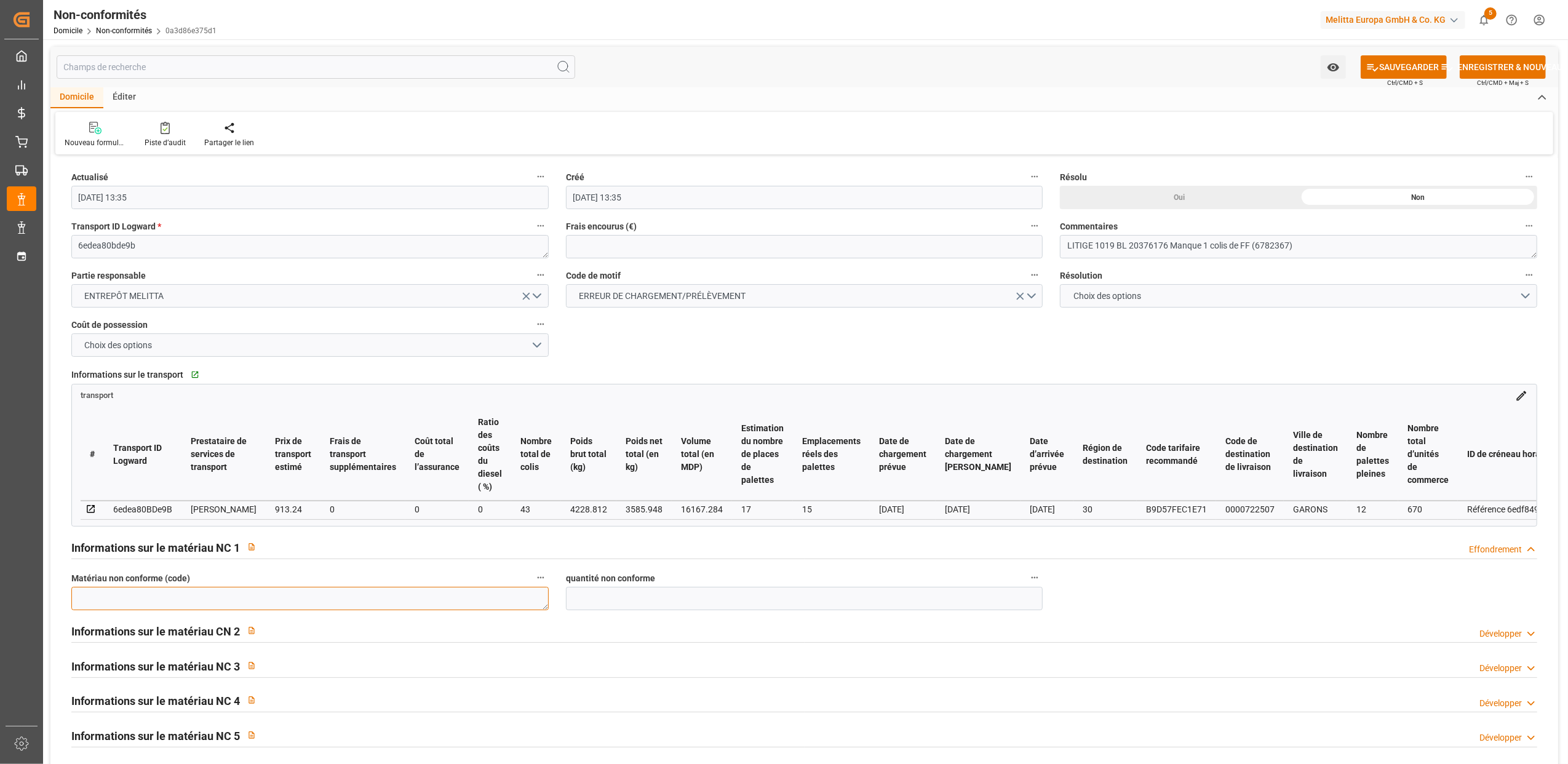
click at [190, 603] on textarea at bounding box center [309, 598] width 477 height 23
type textarea "6782367"
click at [657, 607] on input "text" at bounding box center [804, 598] width 477 height 23
type input "24"
click at [765, 566] on div "Informations sur le matériau NC 1 Effondrement" at bounding box center [804, 548] width 1483 height 35
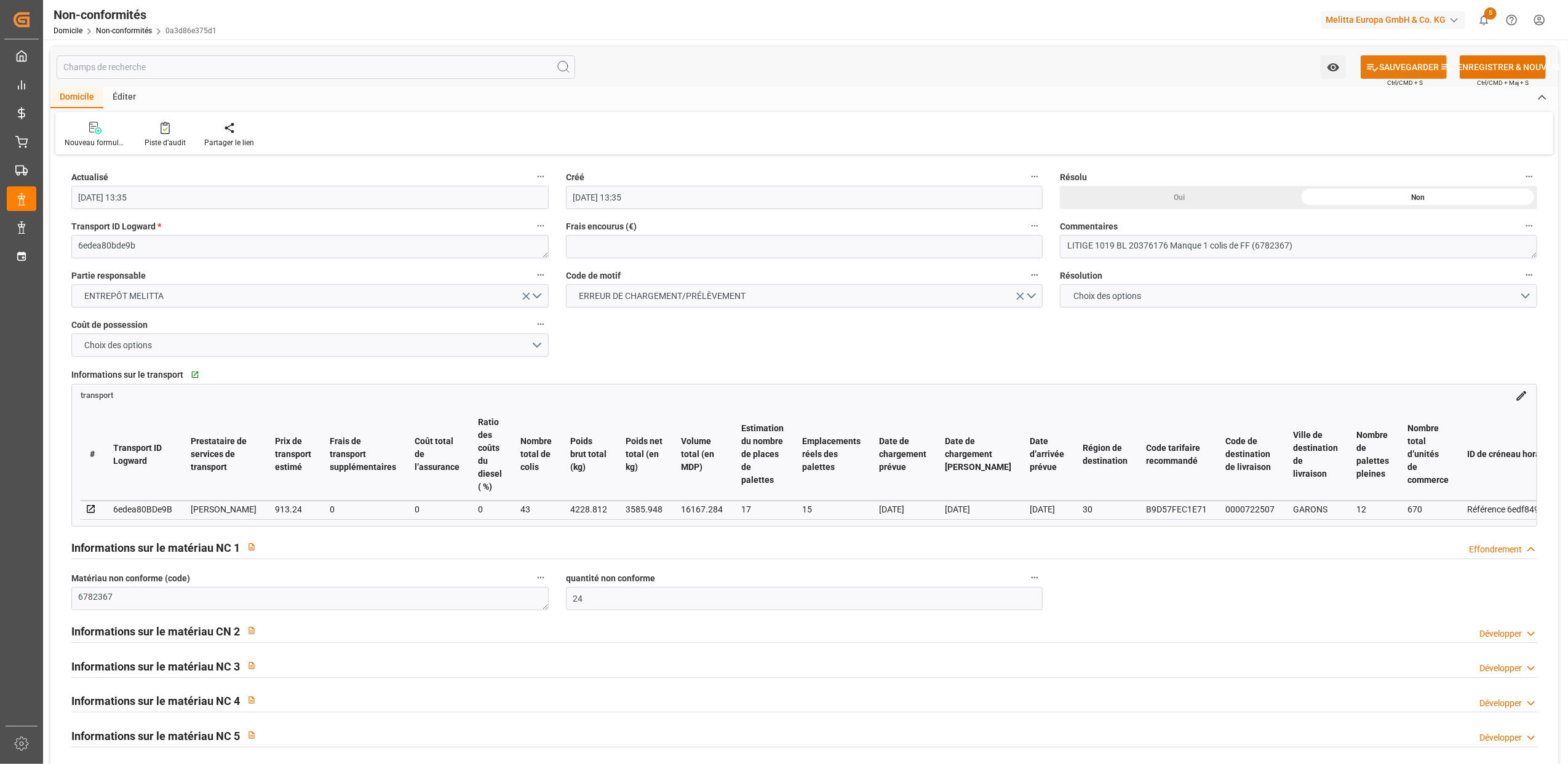
click at [1400, 63] on font "SAUVEGARDER" at bounding box center [1409, 67] width 60 height 13
type input "25-08-2025 13:37"
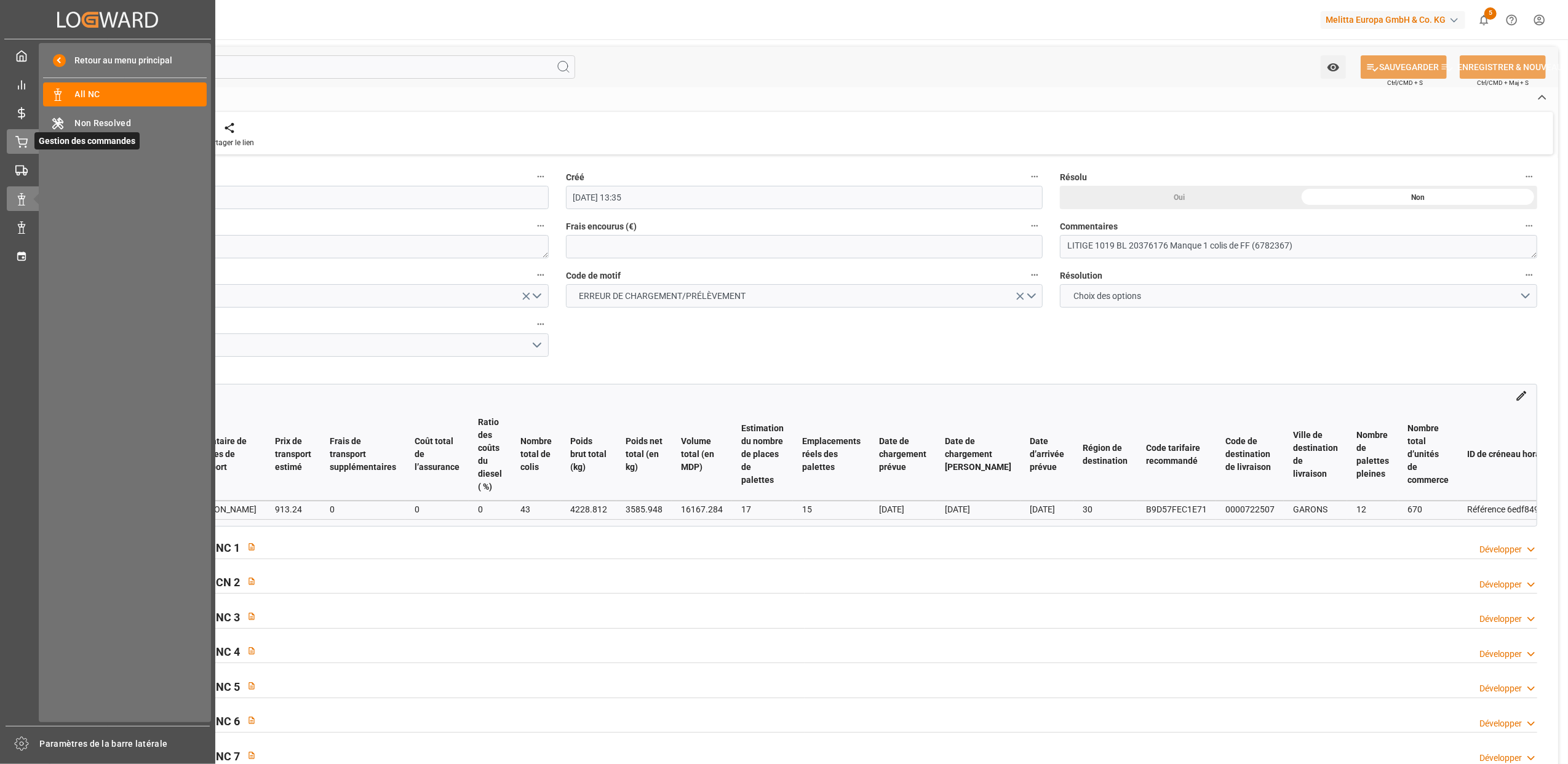
click at [21, 133] on div "Gestion des commandes Gestion des commandes" at bounding box center [108, 141] width 202 height 24
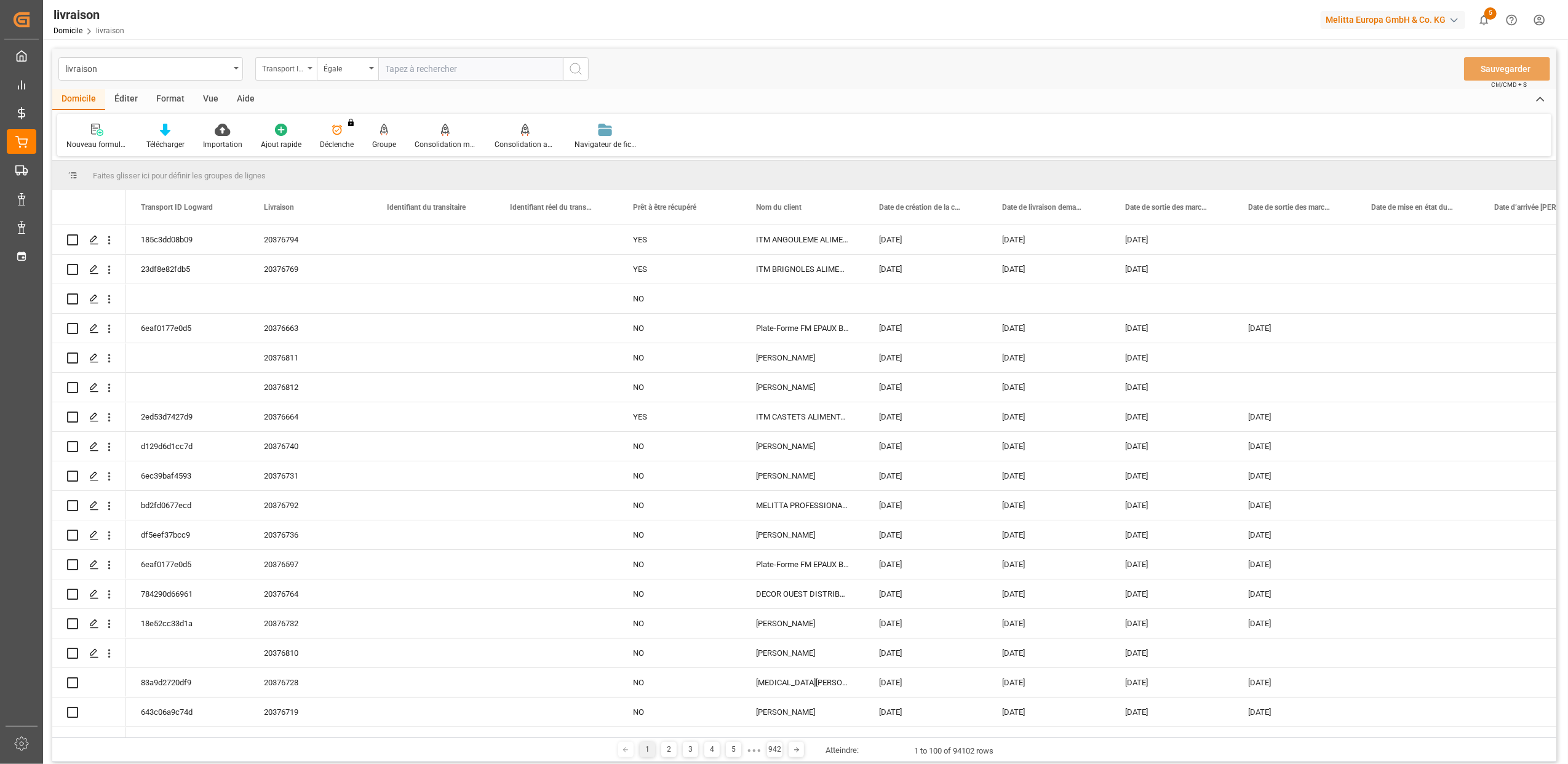
click at [312, 67] on div "Transport ID Logward" at bounding box center [285, 68] width 61 height 23
click at [307, 67] on icon "Ouvrir le menu" at bounding box center [309, 68] width 5 height 2
click at [308, 68] on icon "Ouvrir le menu" at bounding box center [309, 68] width 5 height 2
click at [310, 72] on div "Transport ID Logward" at bounding box center [285, 68] width 61 height 23
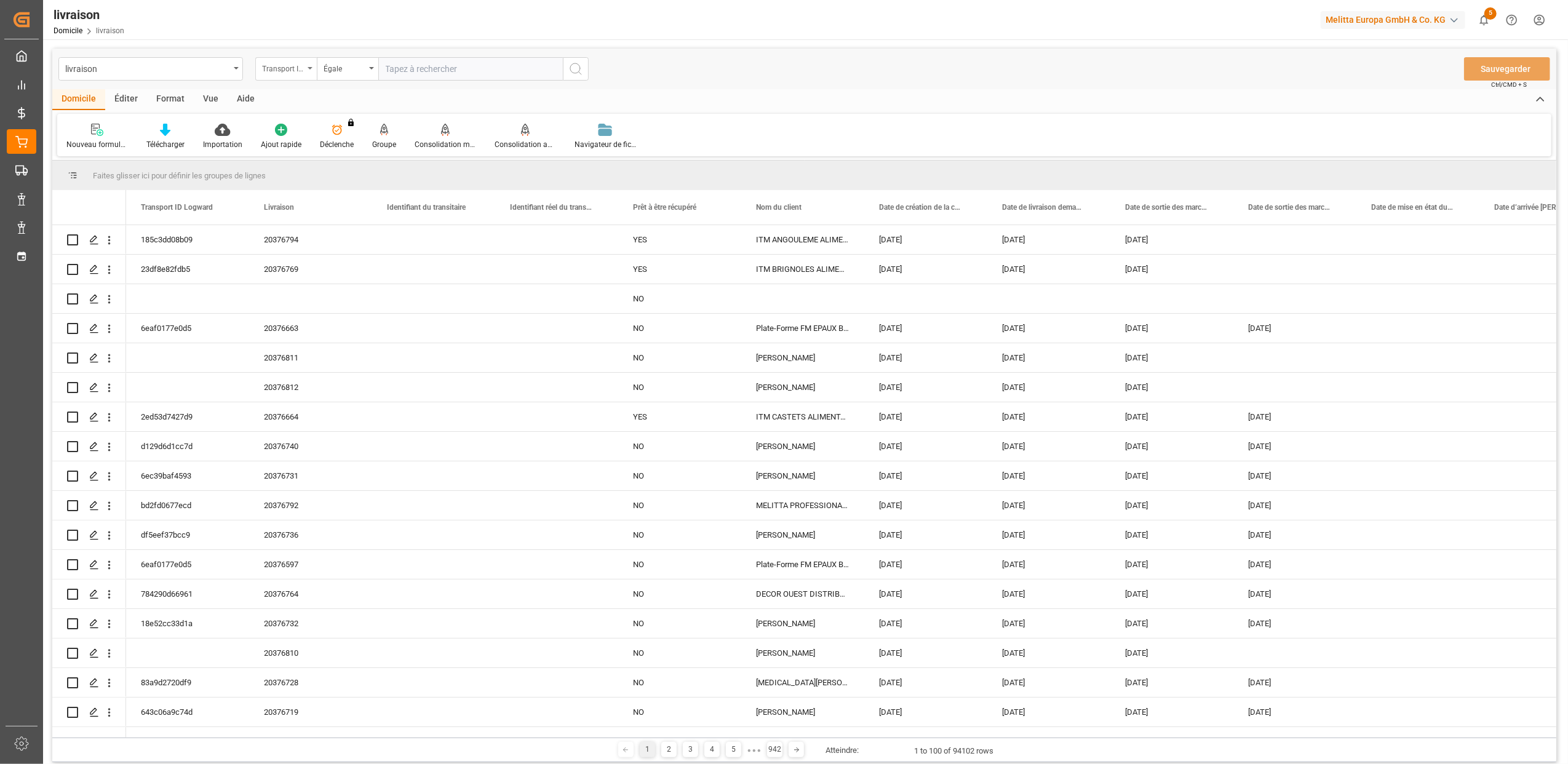
click at [310, 70] on div "Transport ID Logward" at bounding box center [285, 68] width 61 height 23
click at [310, 71] on div "Transport ID Logward" at bounding box center [285, 68] width 61 height 23
click at [22, 168] on icon at bounding box center [21, 170] width 12 height 12
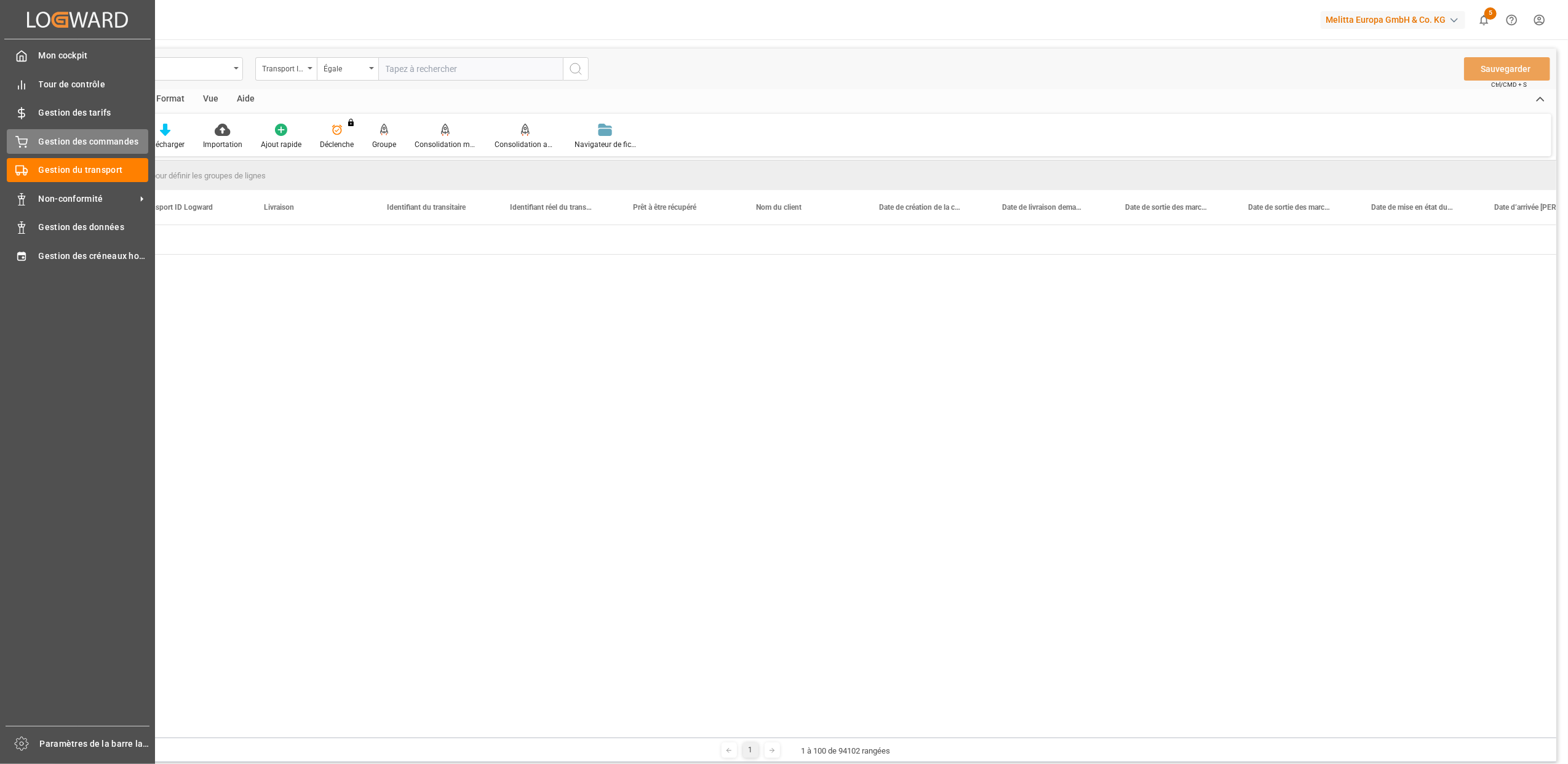
click at [26, 142] on icon at bounding box center [22, 140] width 11 height 8
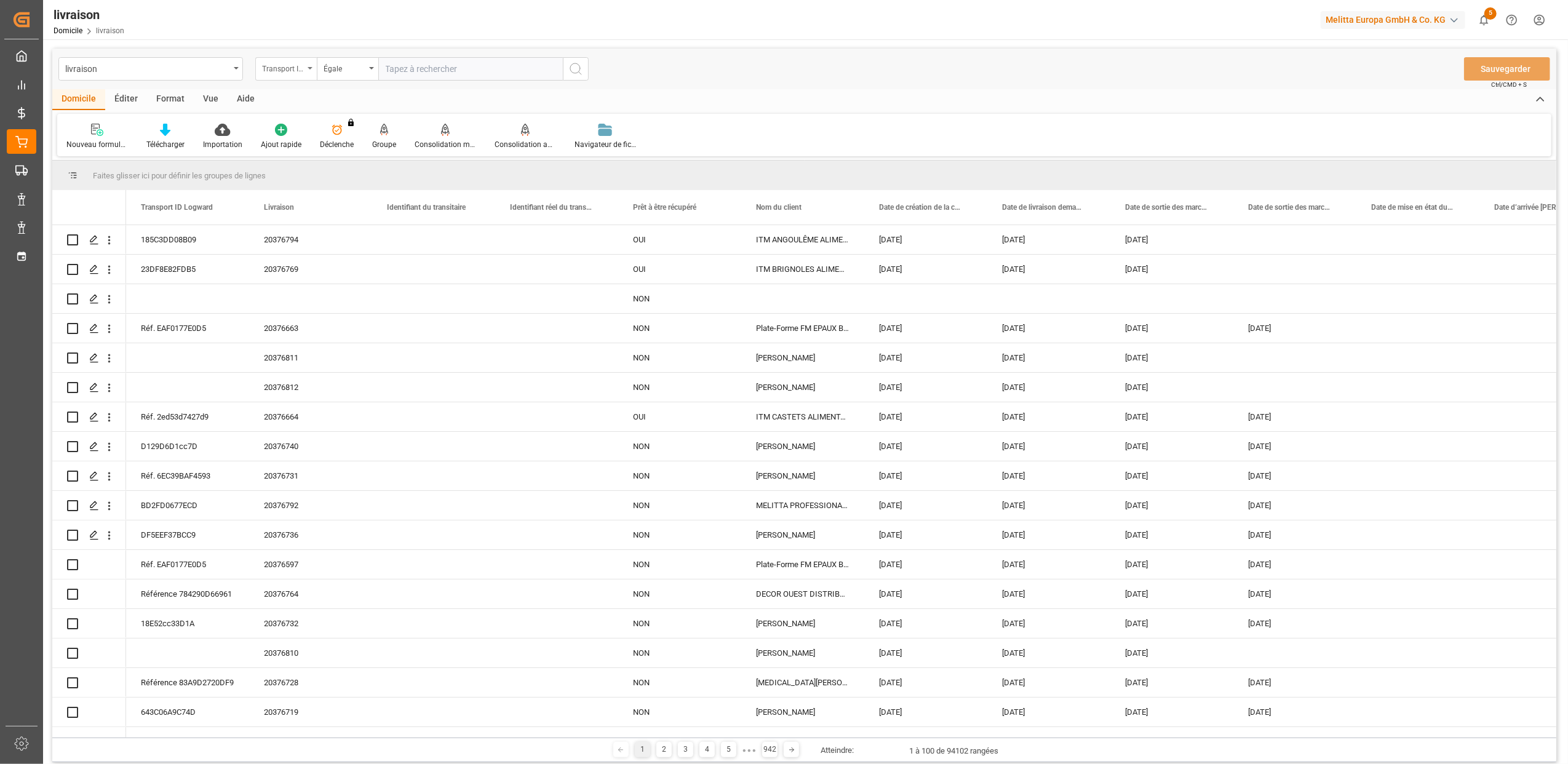
click at [310, 64] on div "Transport ID Logward" at bounding box center [285, 68] width 61 height 23
click at [309, 68] on icon "Ouvrir le menu" at bounding box center [309, 68] width 5 height 2
click at [312, 66] on div "Transport ID Logward" at bounding box center [285, 68] width 61 height 23
click at [310, 69] on icon "Ouvrir le menu" at bounding box center [309, 68] width 5 height 2
